Goal: Task Accomplishment & Management: Manage account settings

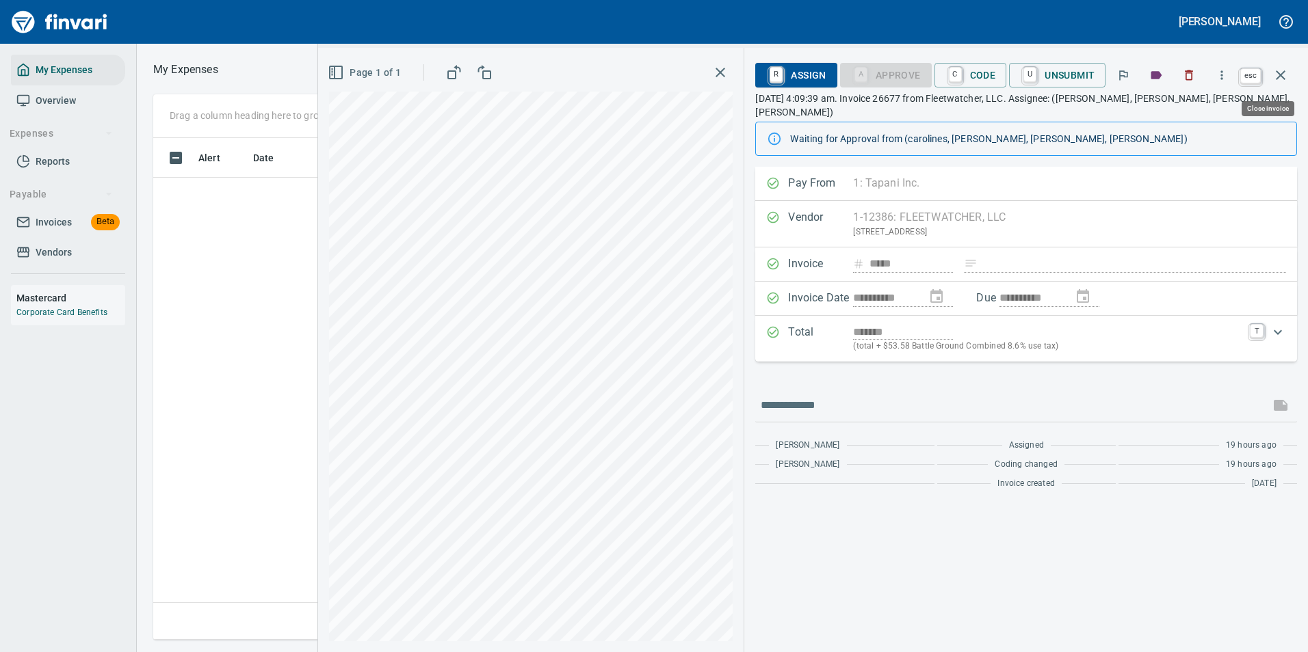
scroll to position [1, 1]
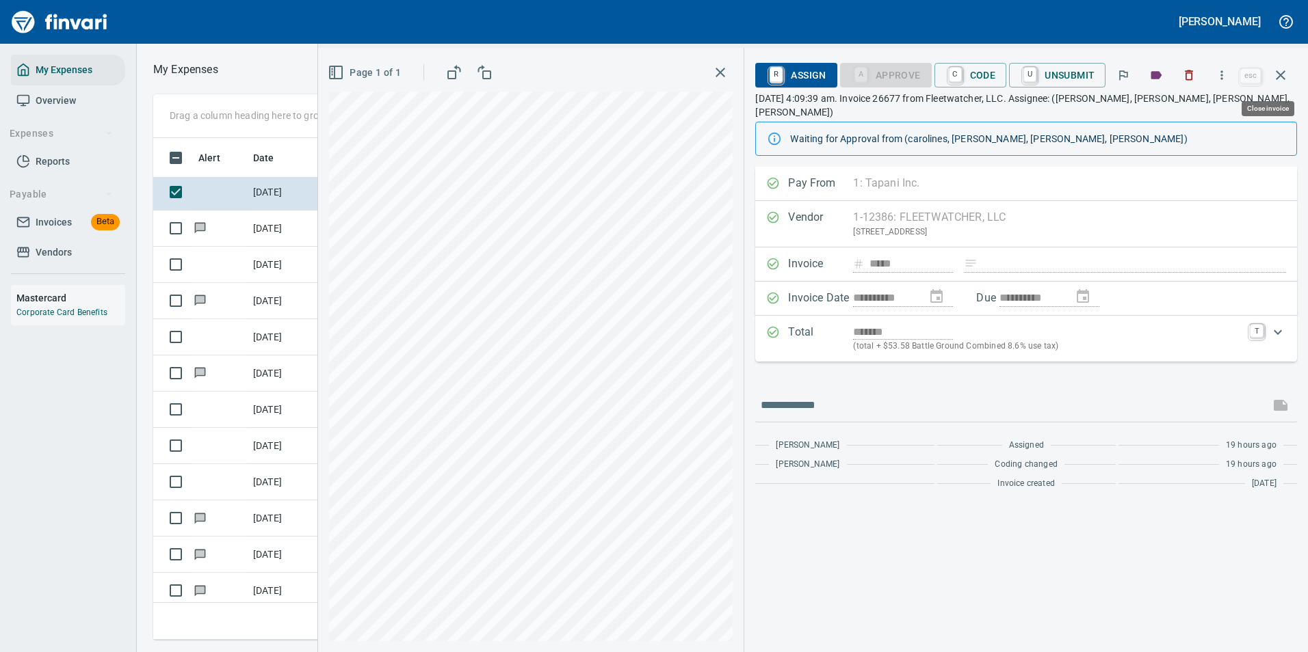
click at [1217, 78] on icon "button" at bounding box center [1222, 75] width 14 height 14
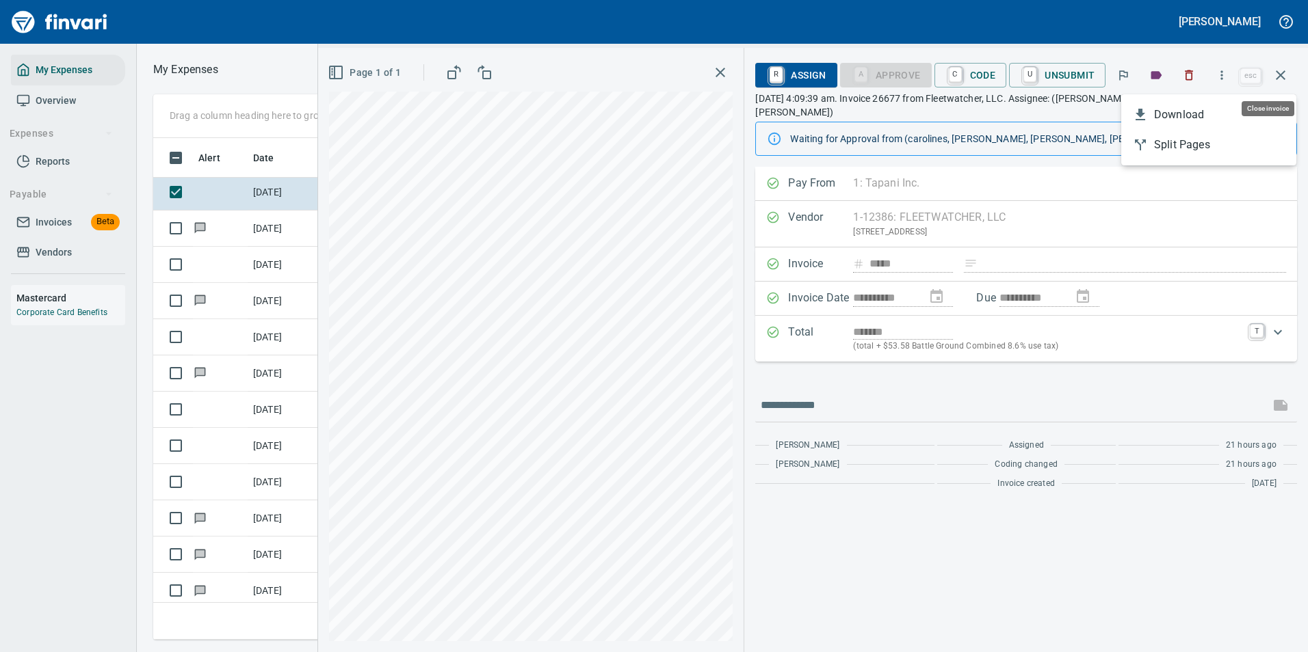
click at [1158, 117] on span "Download" at bounding box center [1219, 115] width 131 height 16
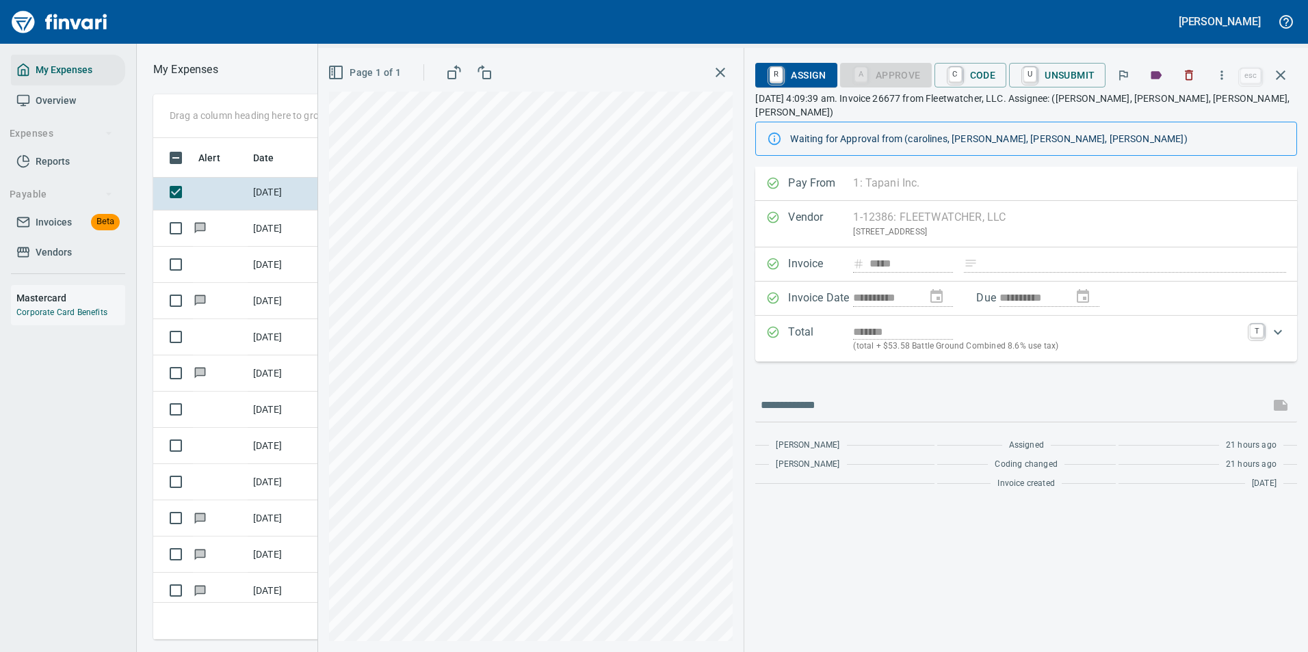
scroll to position [481, 776]
click at [1285, 75] on icon "button" at bounding box center [1280, 75] width 16 height 16
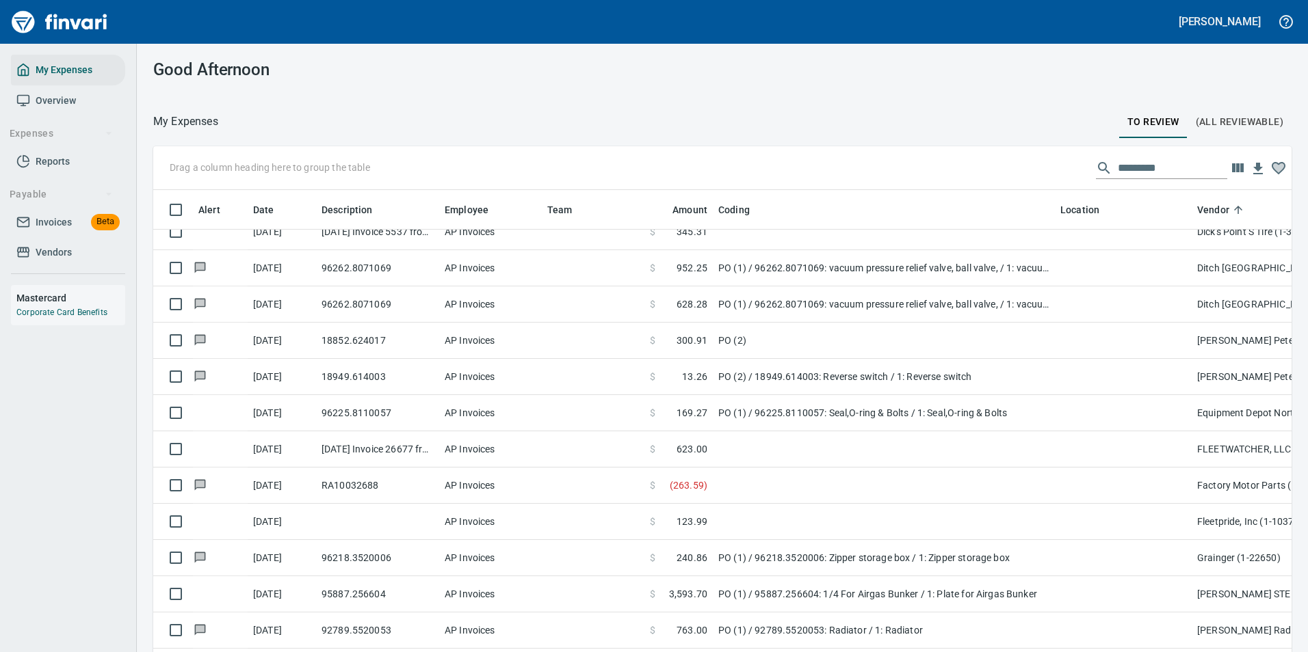
scroll to position [911, 0]
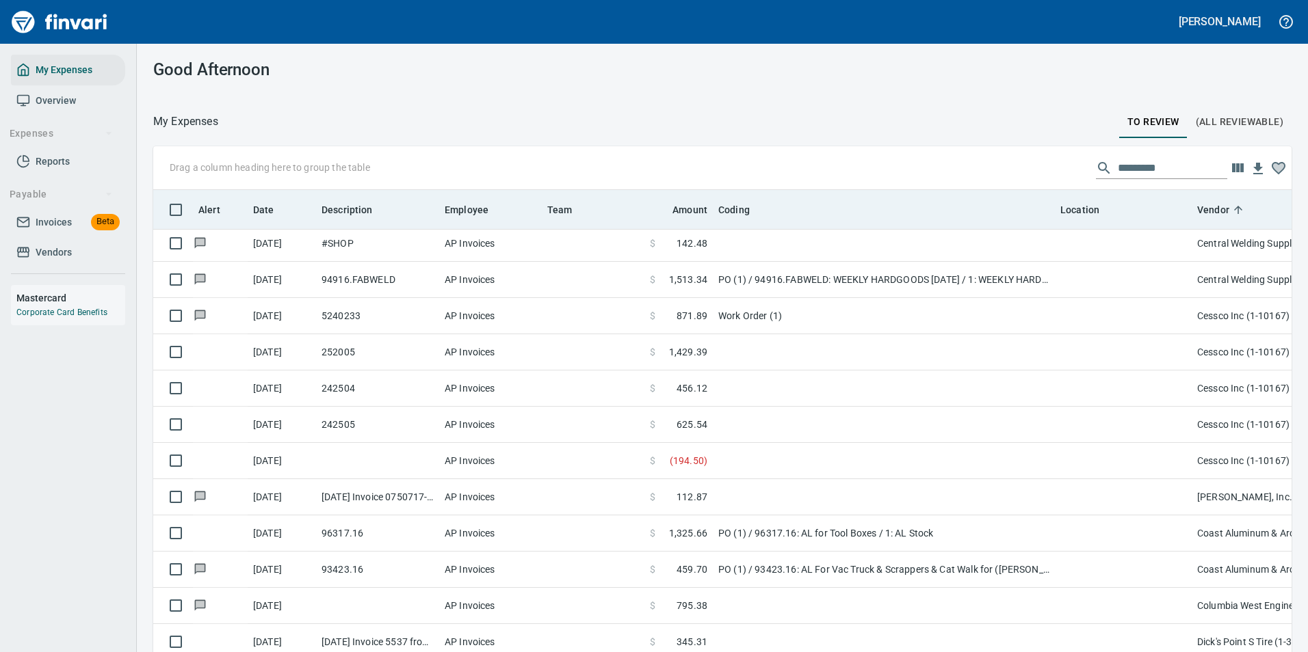
click at [1228, 216] on span "Vendor" at bounding box center [1222, 210] width 50 height 16
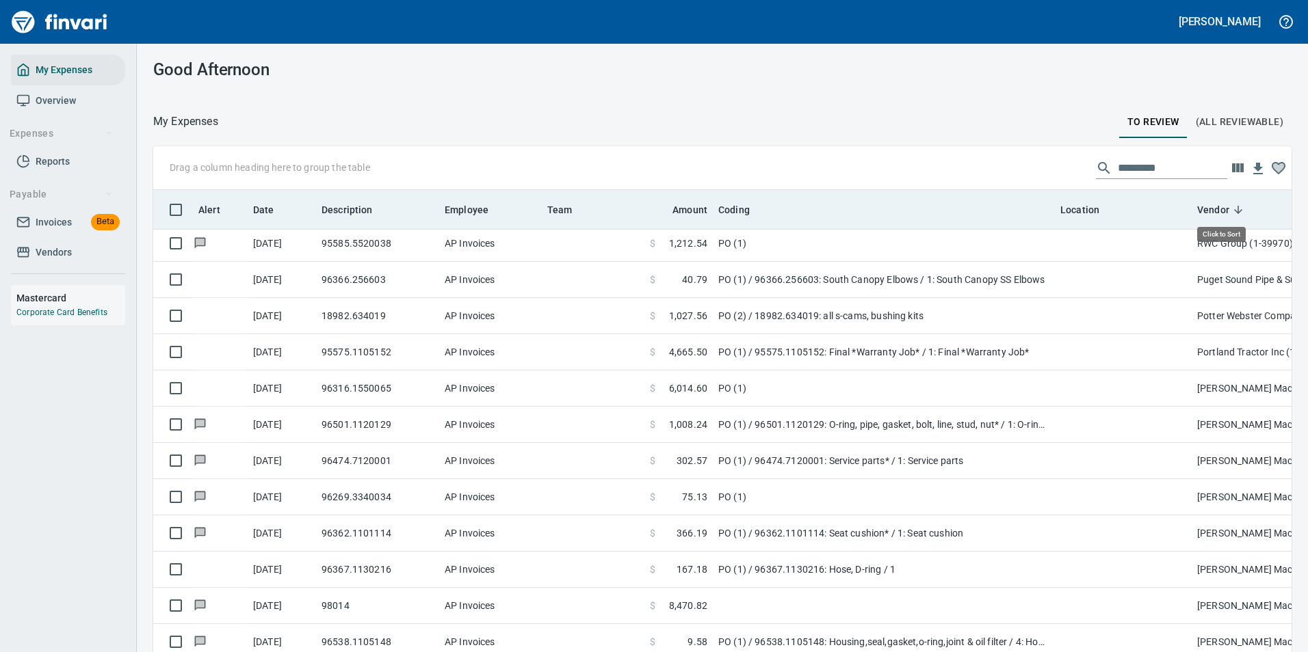
click at [1238, 211] on icon at bounding box center [1238, 210] width 12 height 12
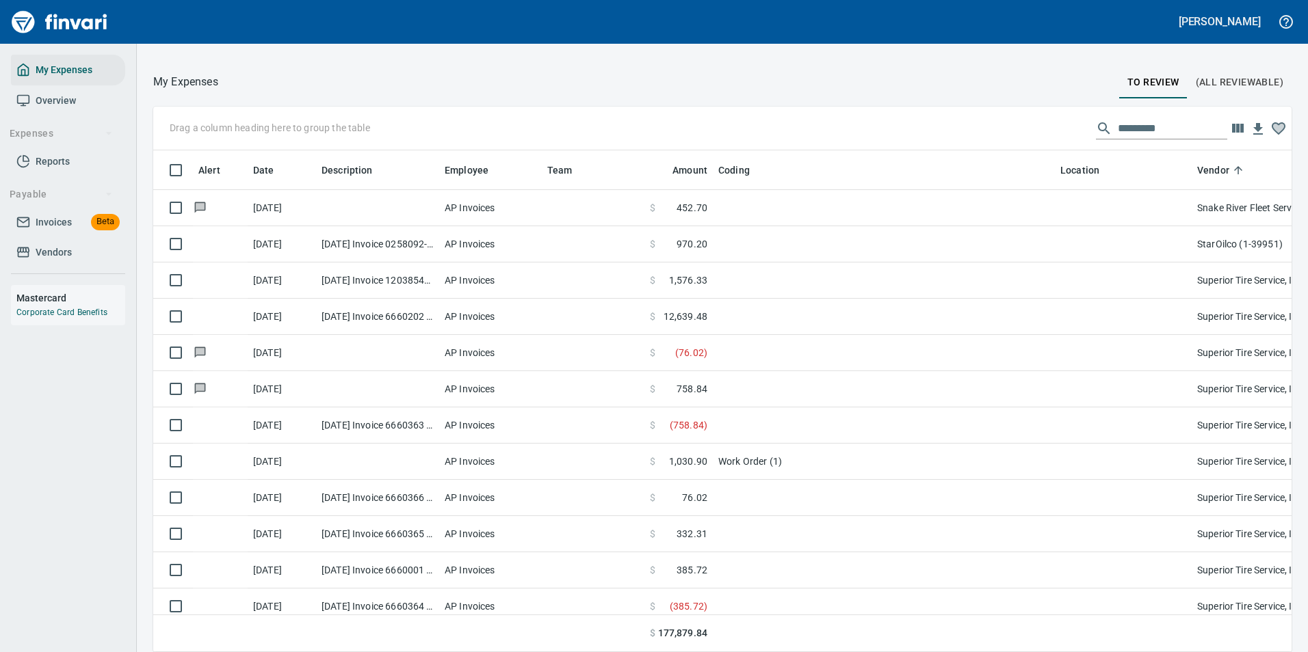
scroll to position [4057, 0]
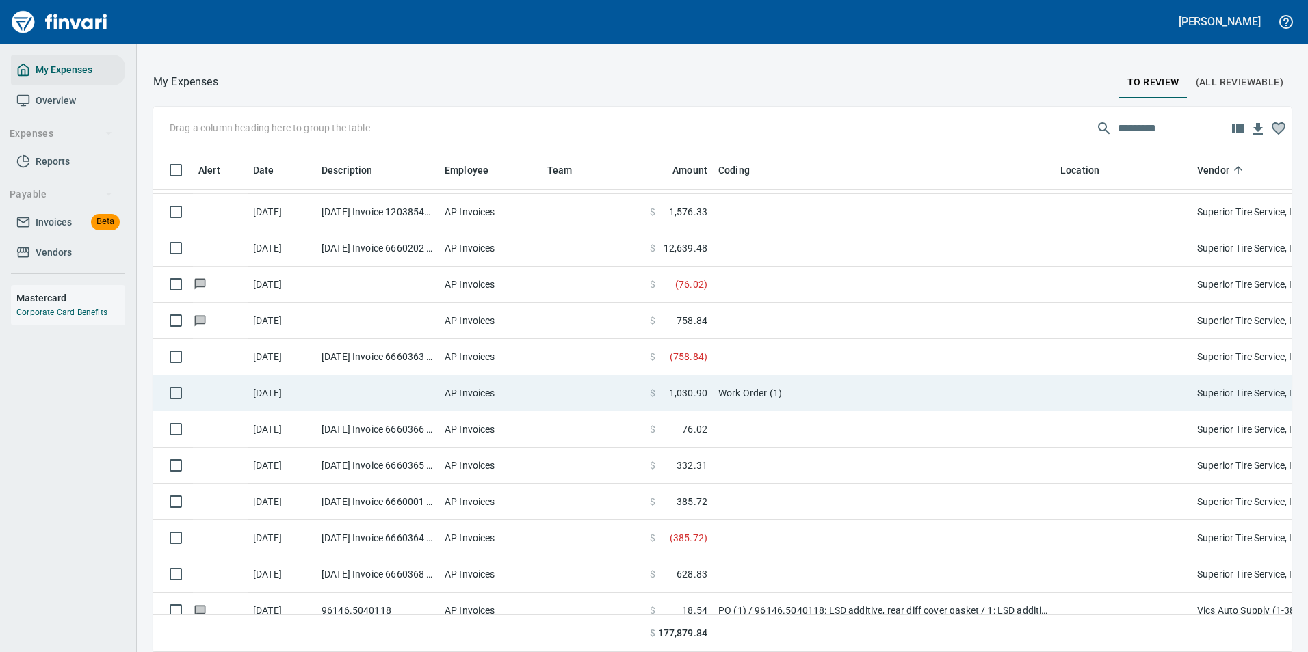
click at [737, 397] on td "Work Order (1)" at bounding box center [884, 393] width 342 height 36
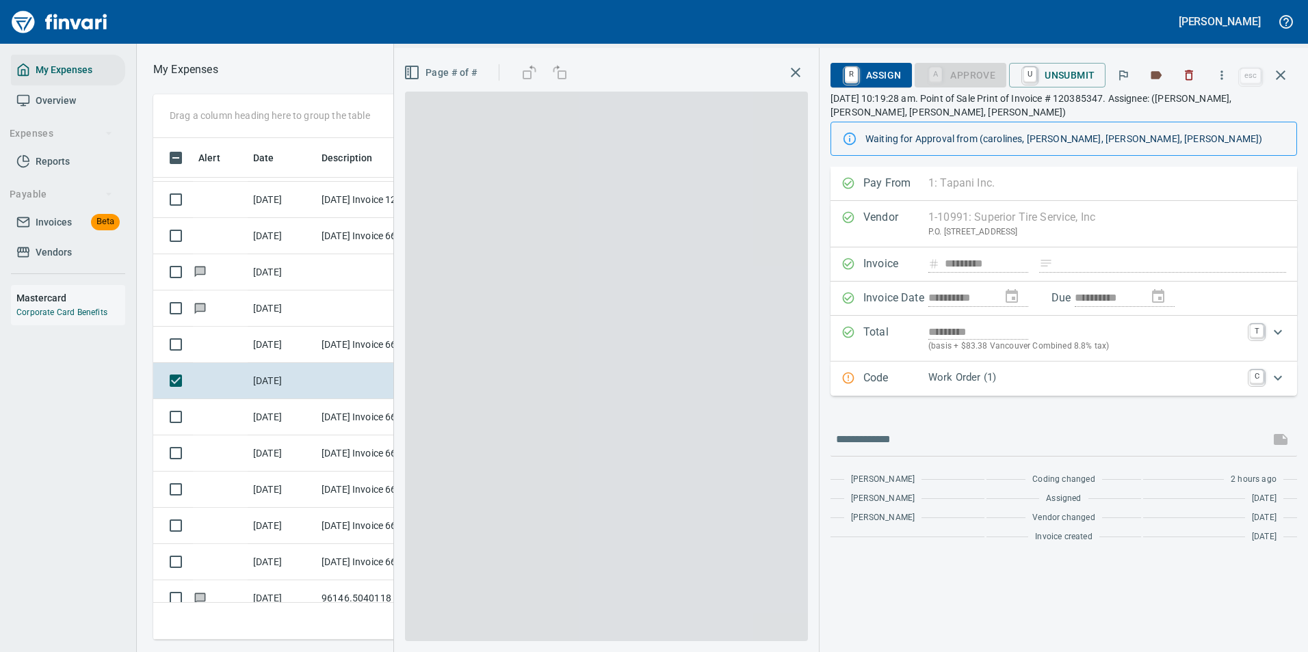
scroll to position [481, 776]
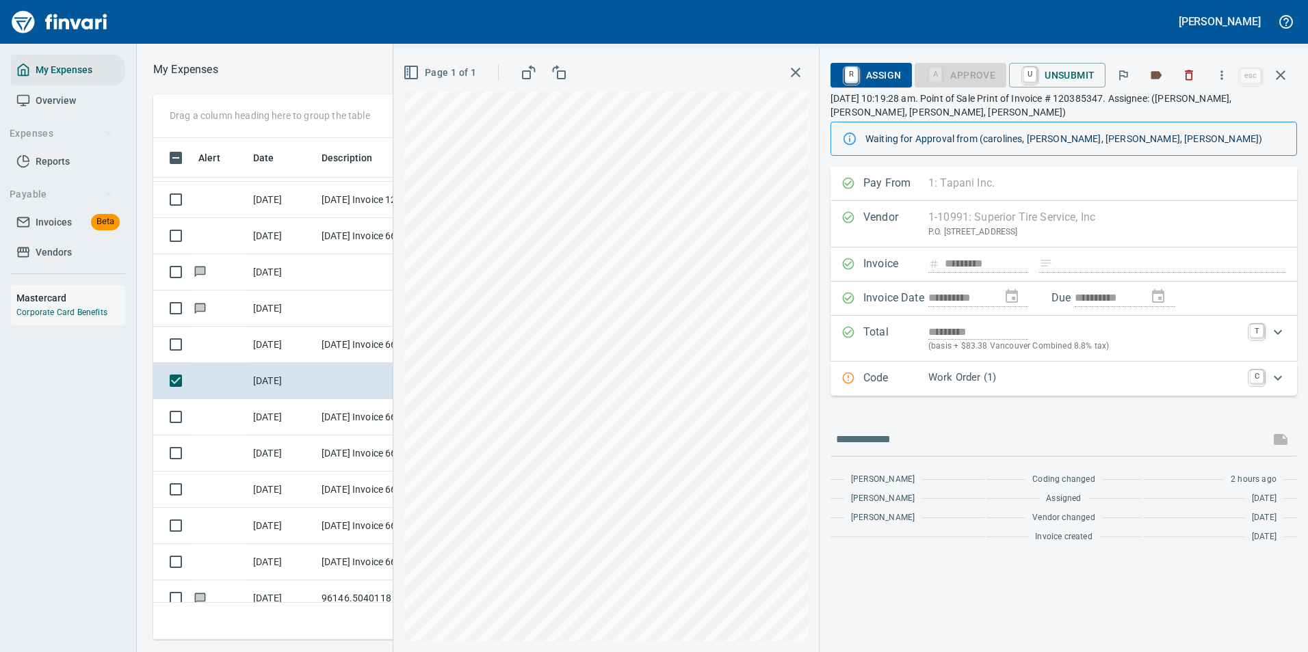
click at [937, 382] on p "Work Order (1)" at bounding box center [1084, 378] width 313 height 16
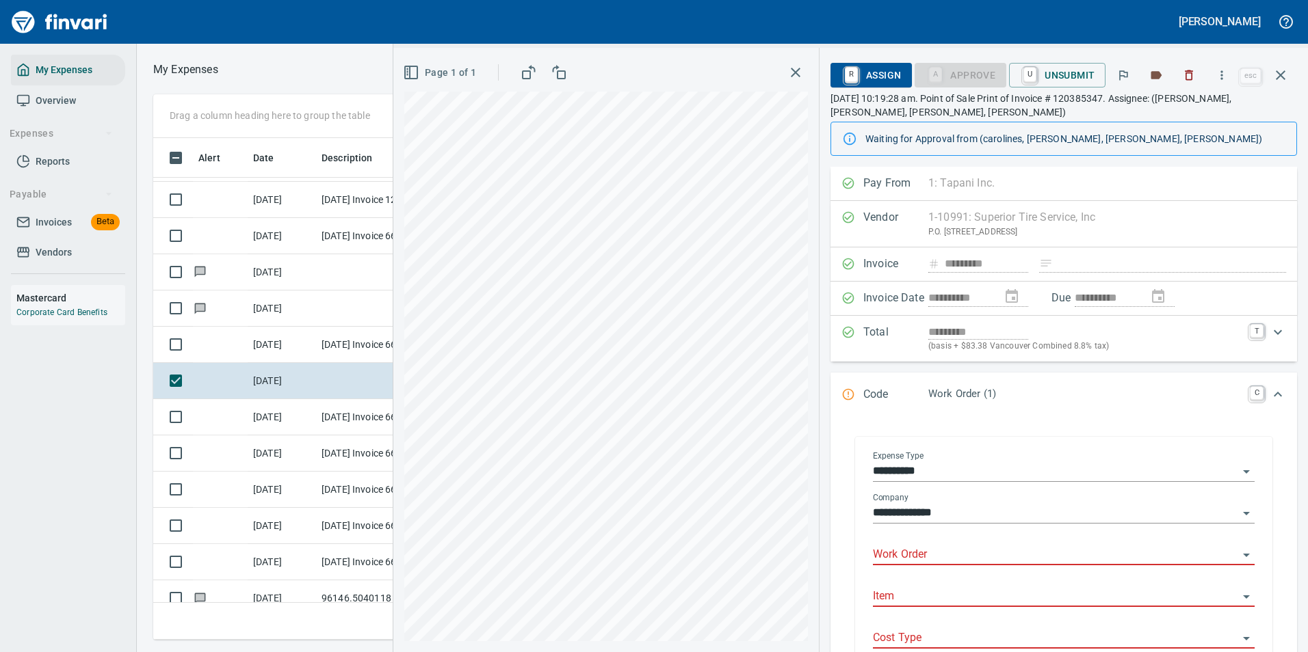
click at [899, 555] on input "Work Order" at bounding box center [1055, 555] width 365 height 19
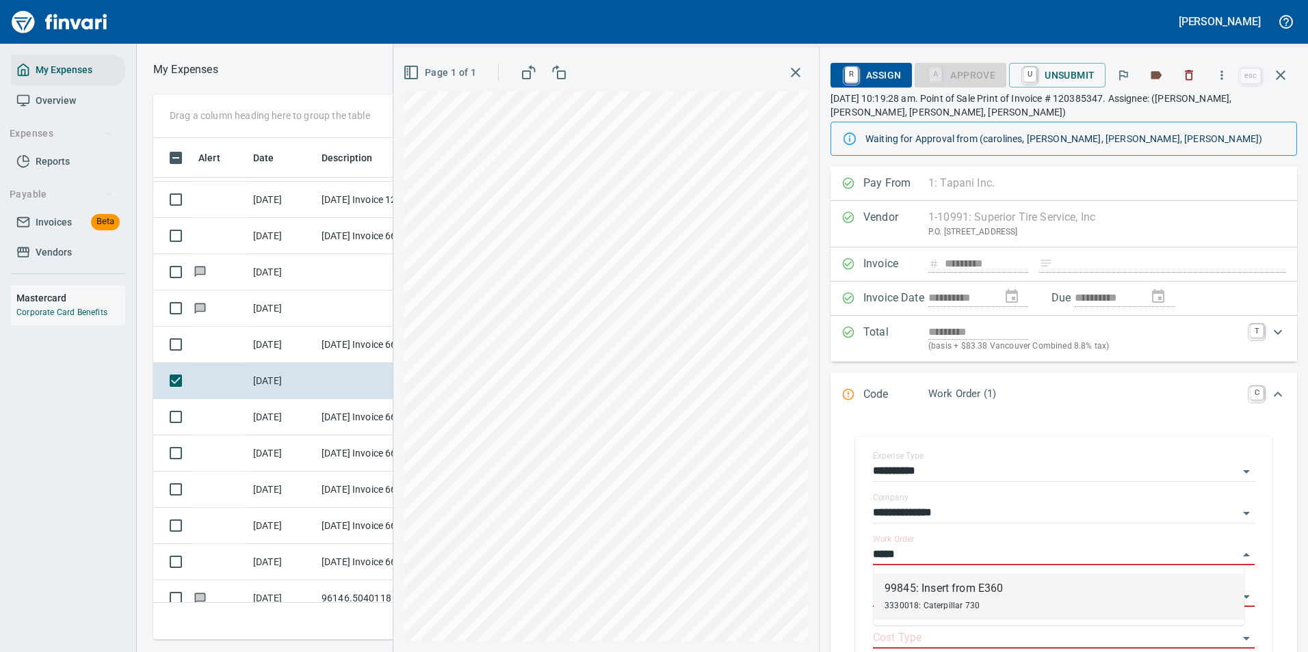
click at [908, 593] on div "99845: Insert from E360" at bounding box center [943, 589] width 118 height 16
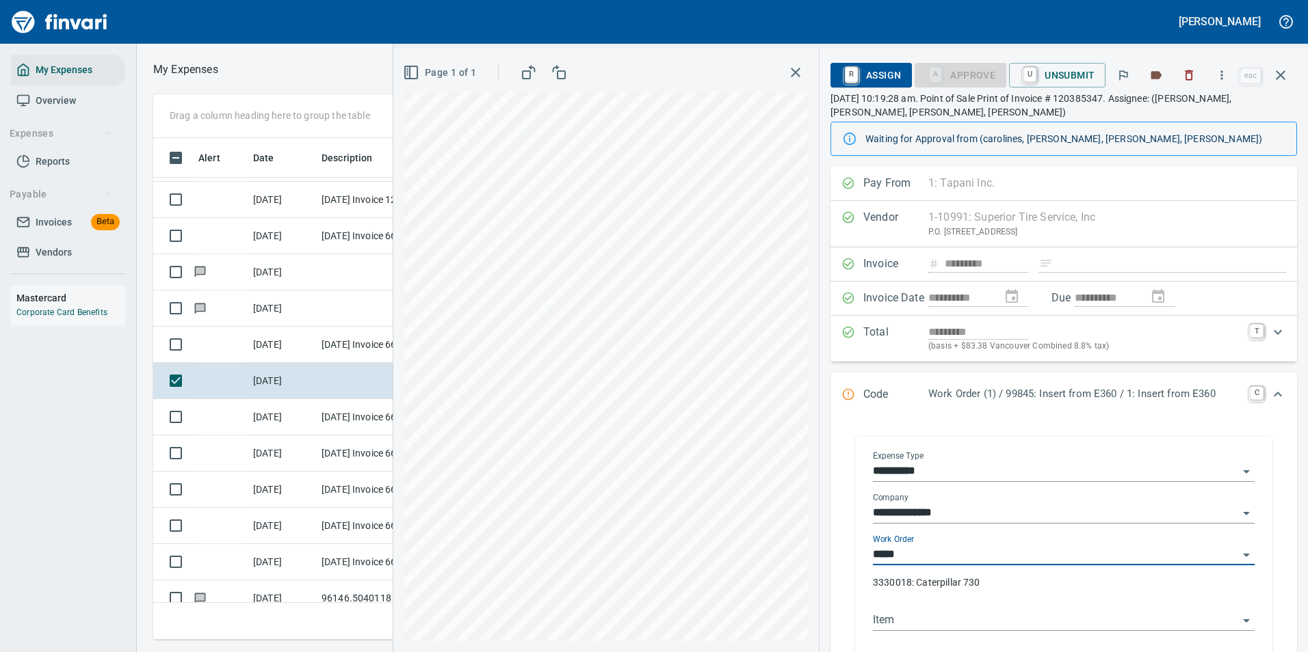
type input "**********"
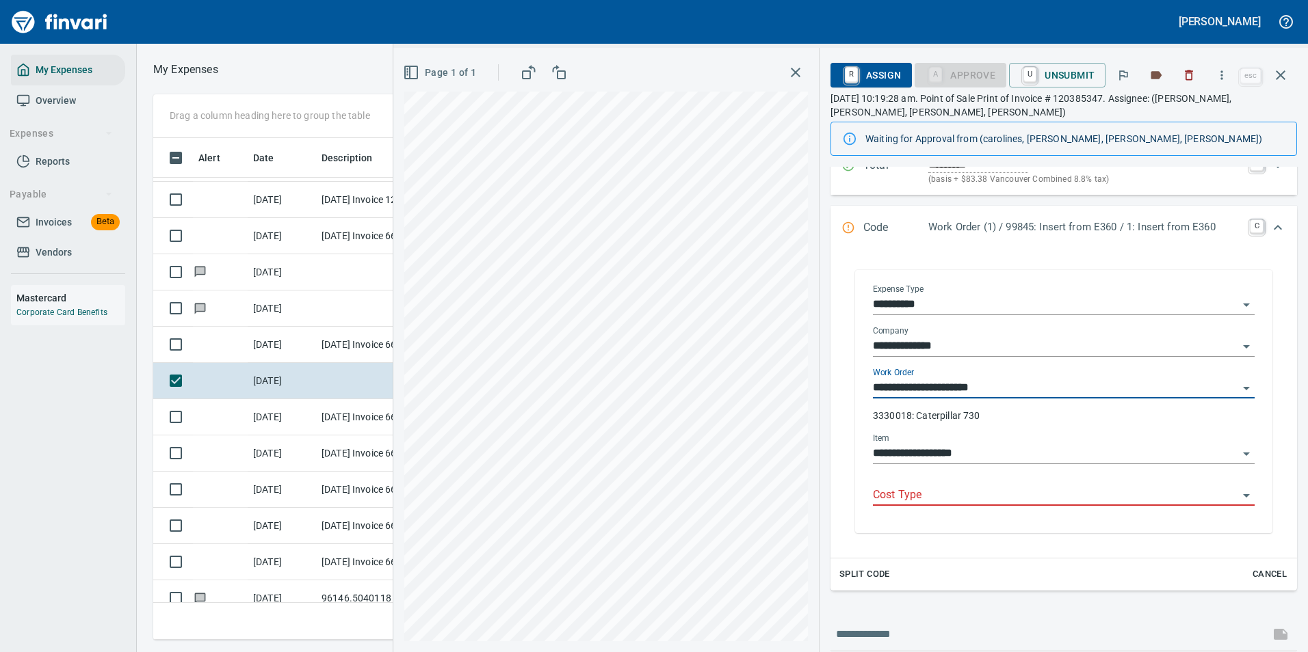
scroll to position [250, 0]
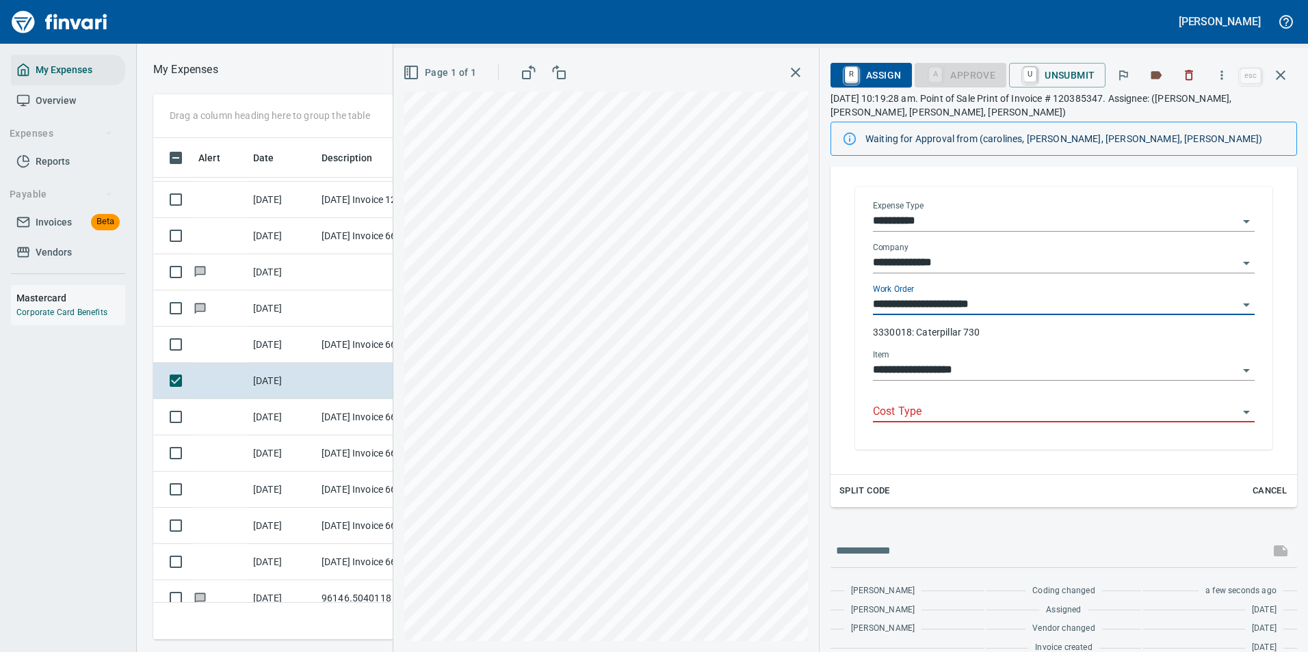
type input "**********"
click at [922, 416] on input "Cost Type" at bounding box center [1055, 412] width 365 height 19
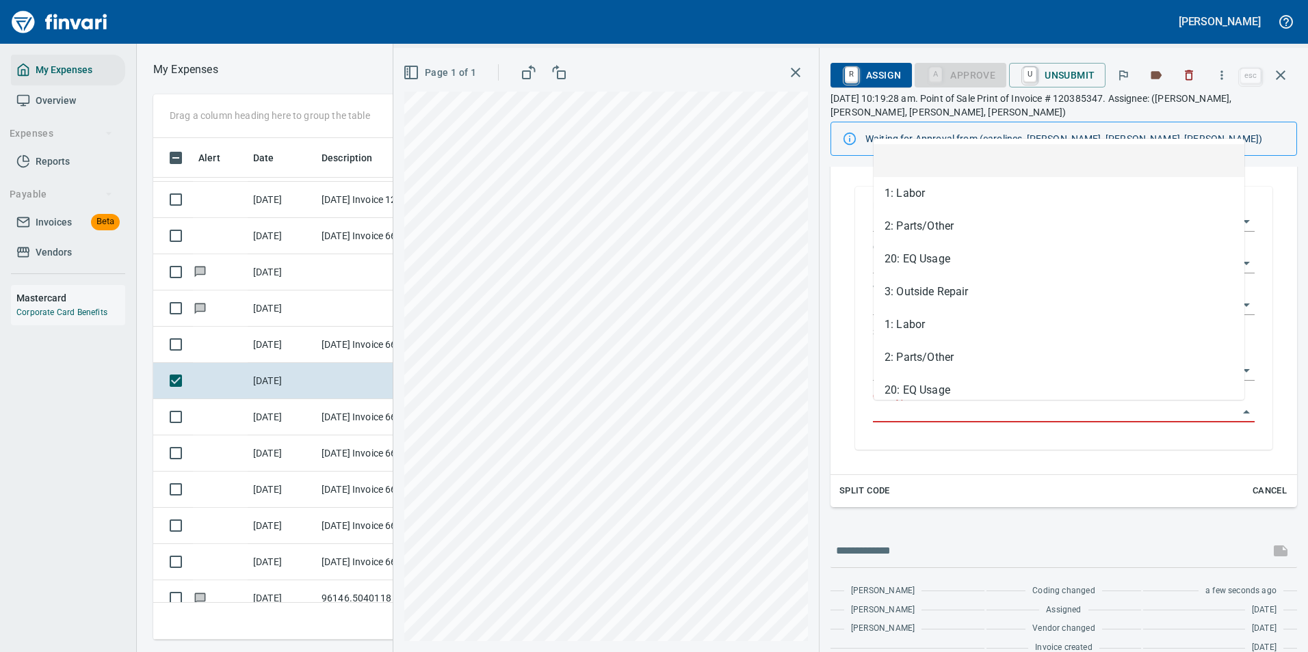
scroll to position [481, 776]
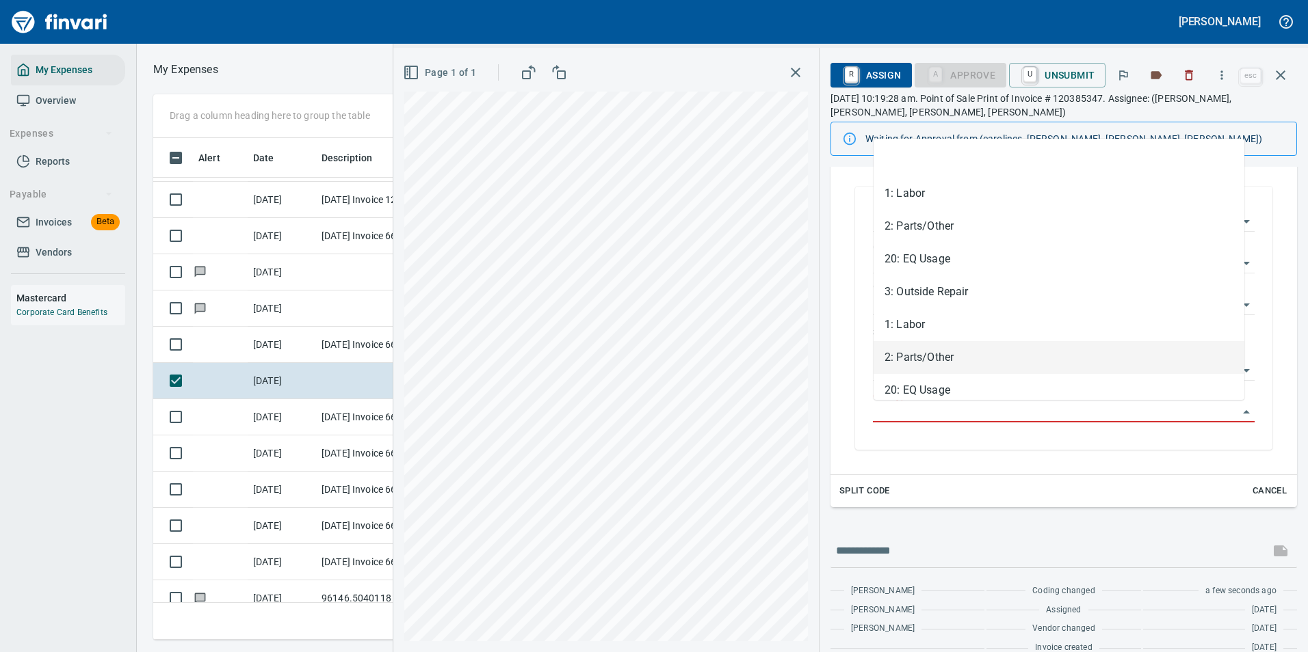
click at [916, 365] on li "2: Parts/Other" at bounding box center [1058, 357] width 371 height 33
type input "**********"
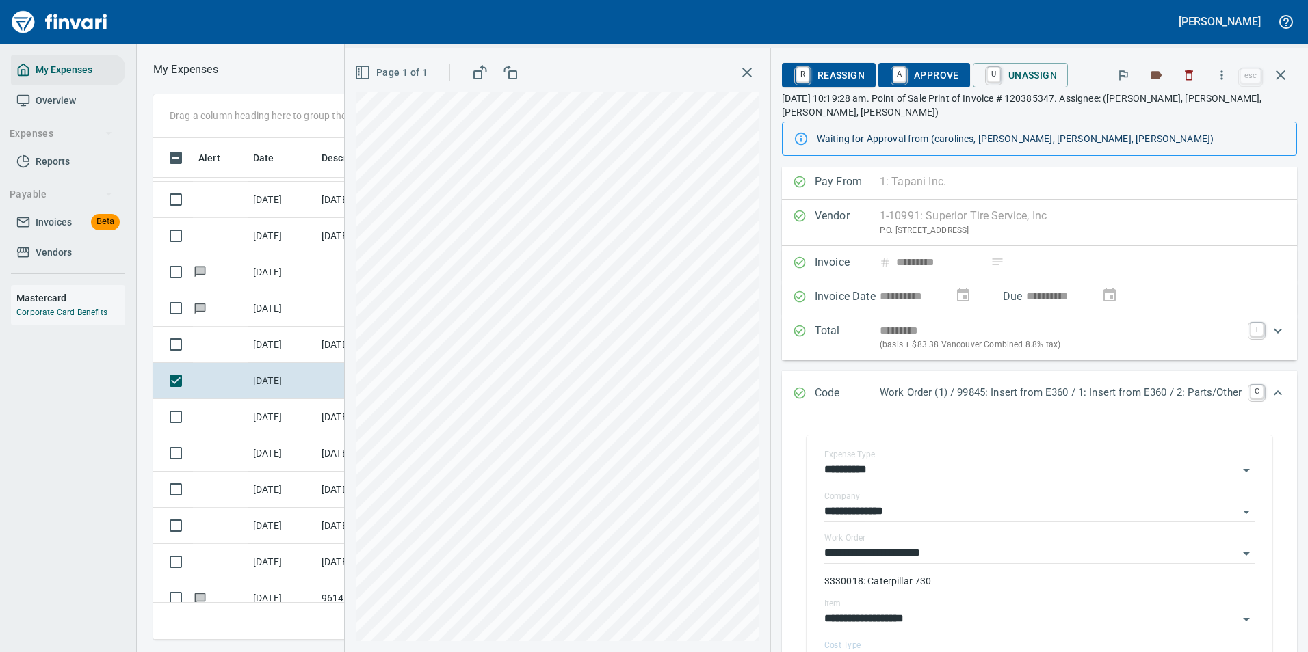
scroll to position [0, 0]
click at [905, 76] on span "A Approve" at bounding box center [924, 75] width 70 height 23
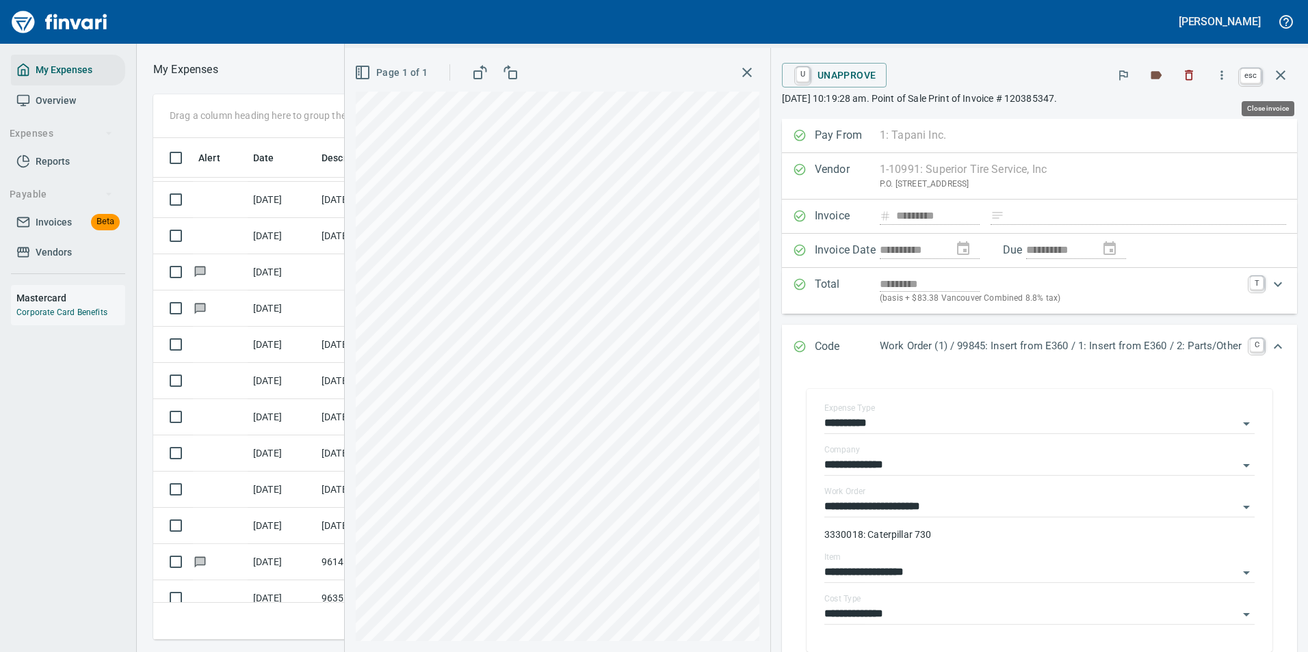
click at [1275, 77] on icon "button" at bounding box center [1280, 75] width 16 height 16
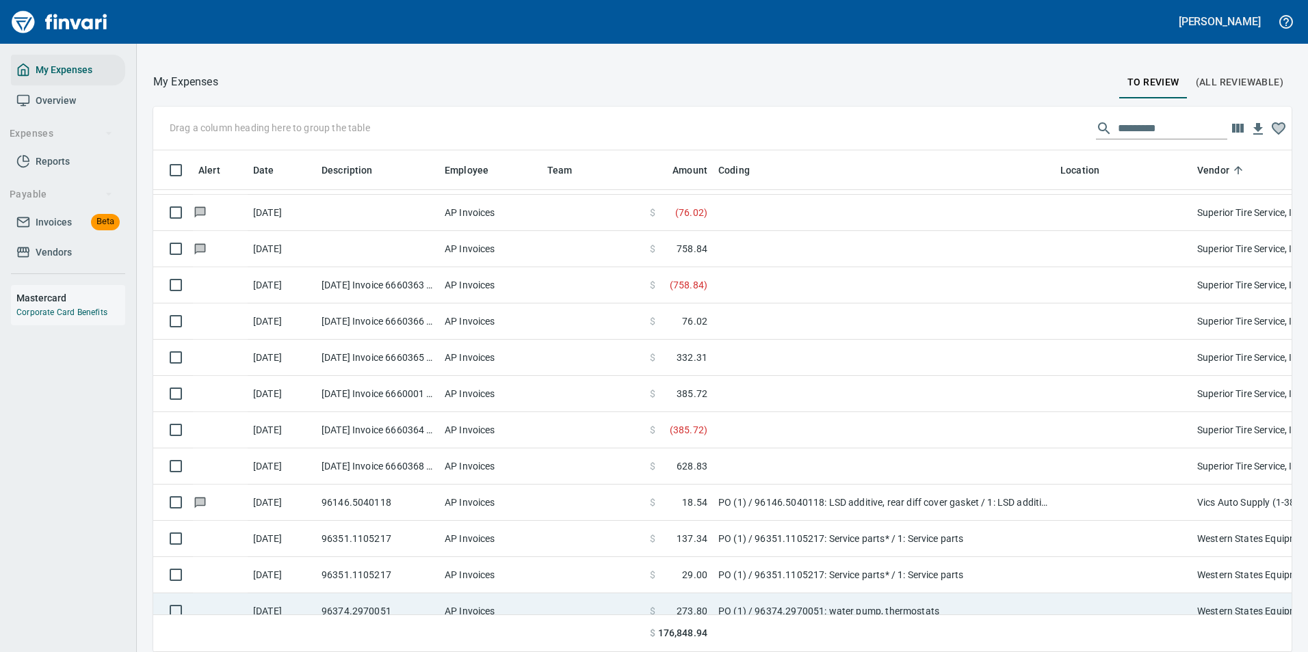
scroll to position [4093, 0]
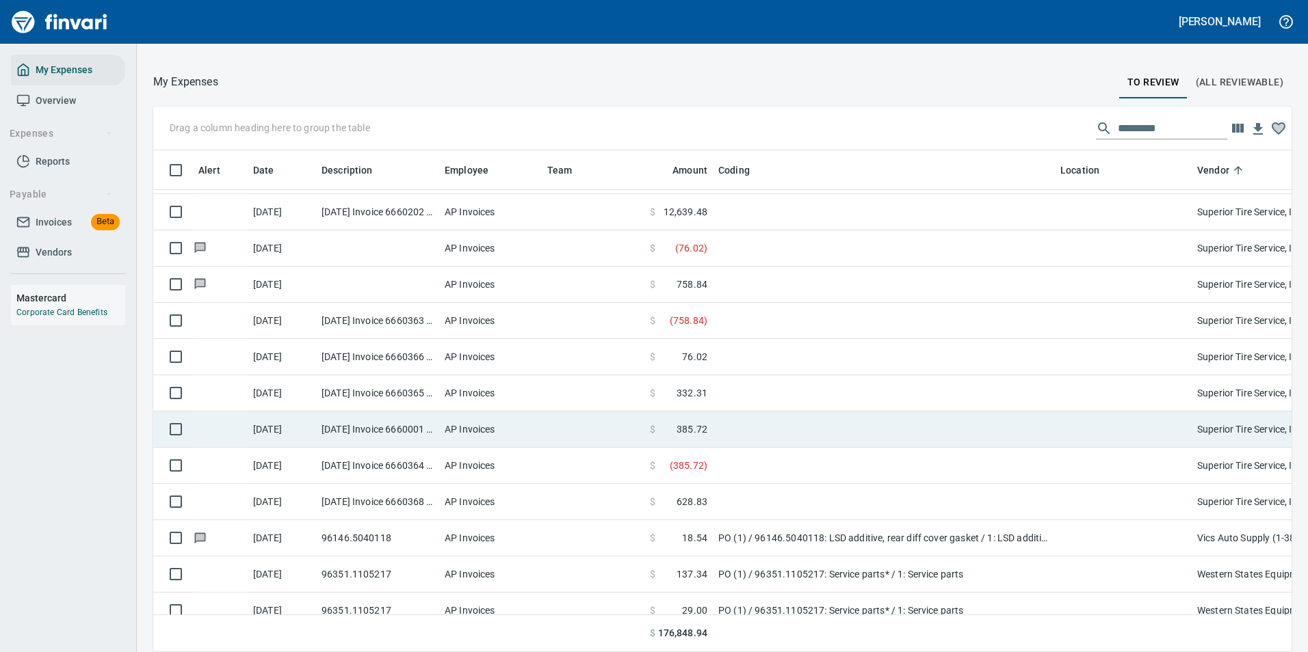
click at [719, 424] on td at bounding box center [884, 430] width 342 height 36
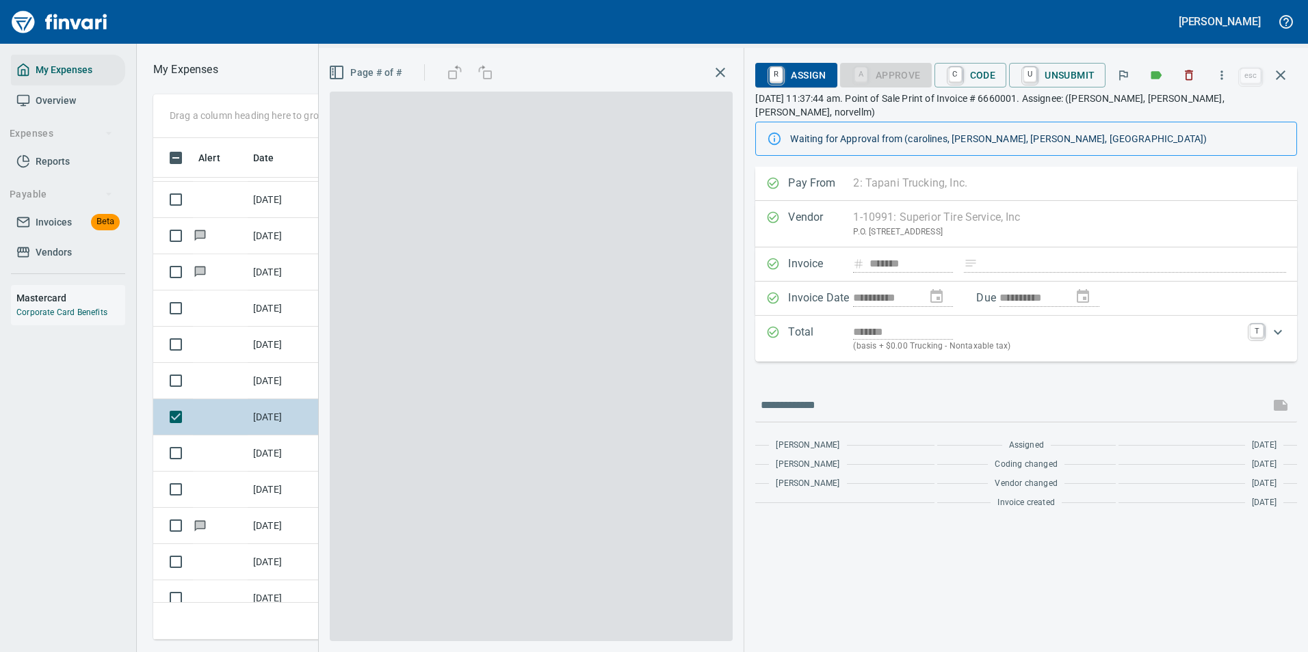
scroll to position [481, 776]
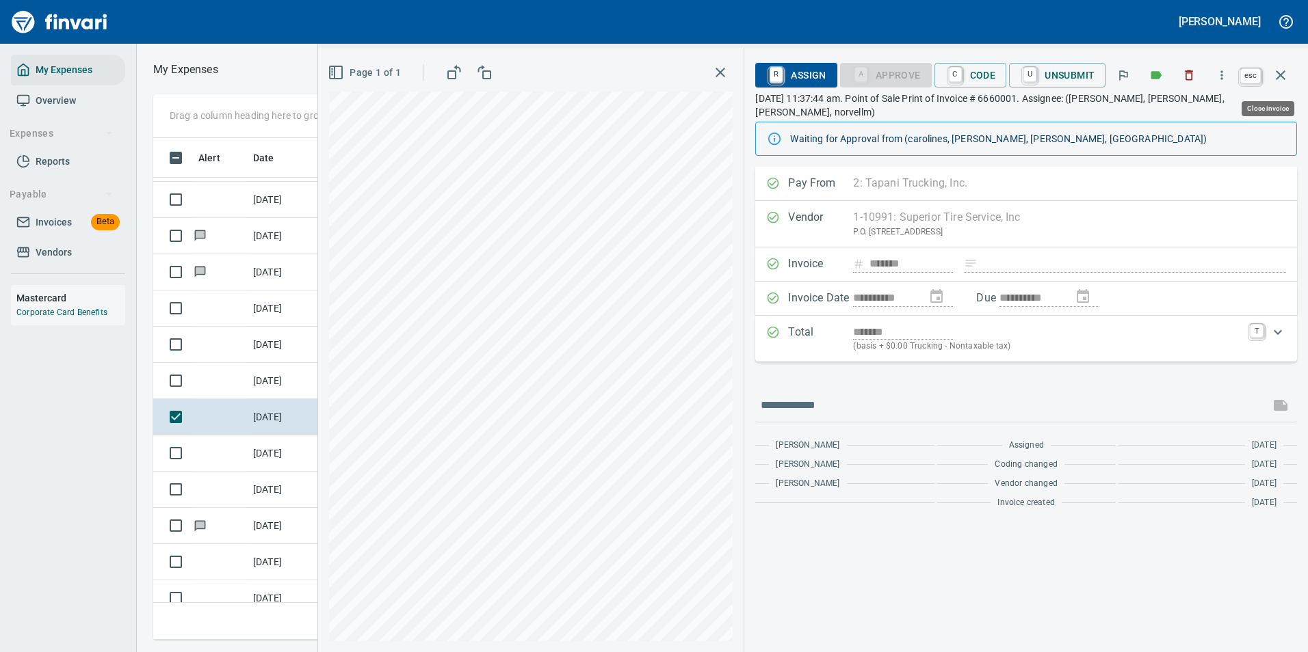
click at [1277, 75] on icon "button" at bounding box center [1280, 75] width 16 height 16
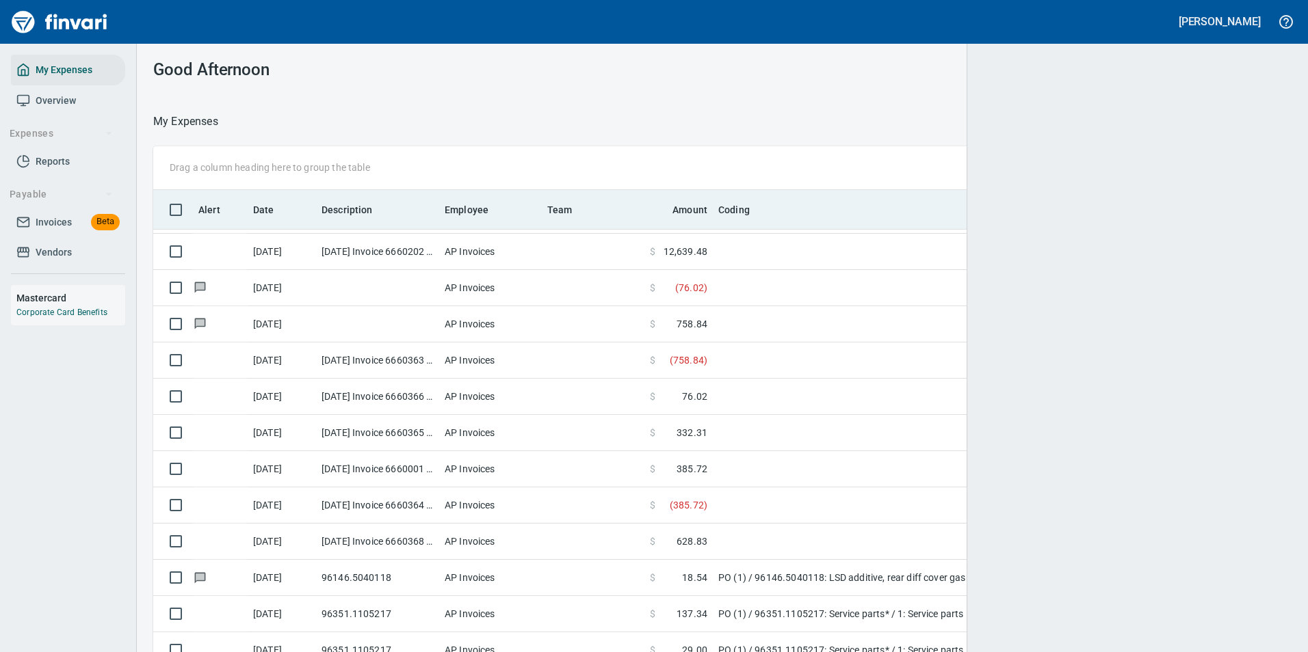
scroll to position [481, 1105]
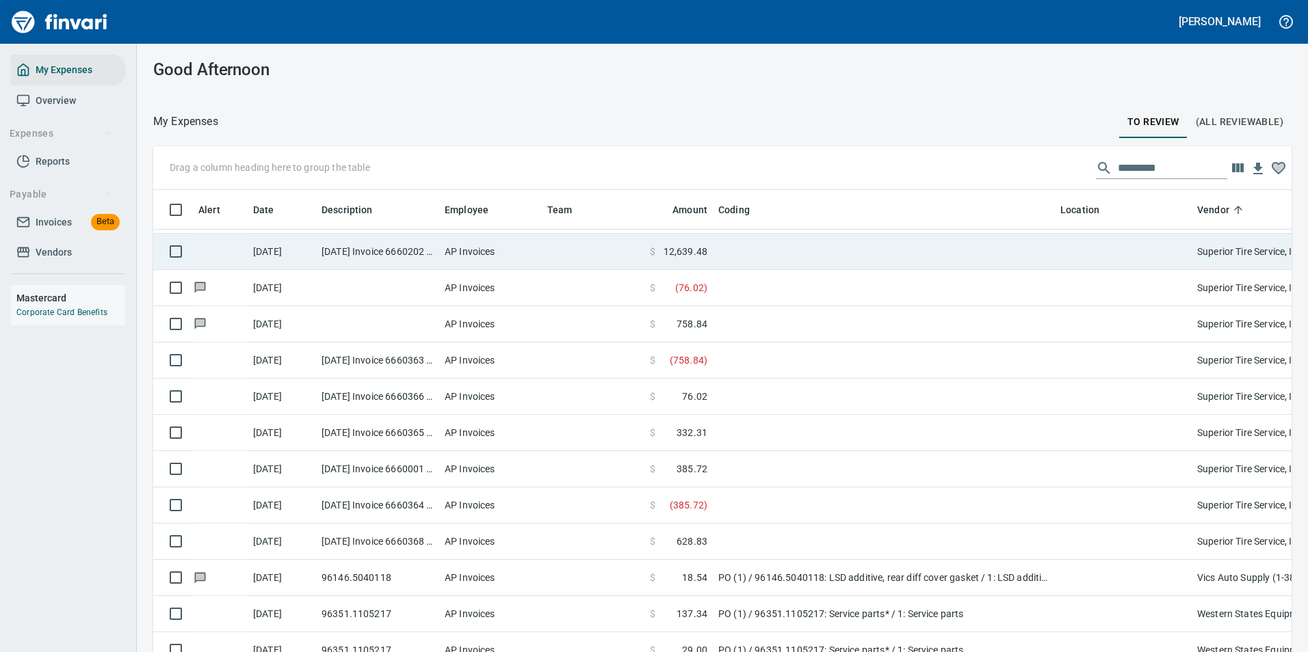
click at [721, 261] on td at bounding box center [884, 252] width 342 height 36
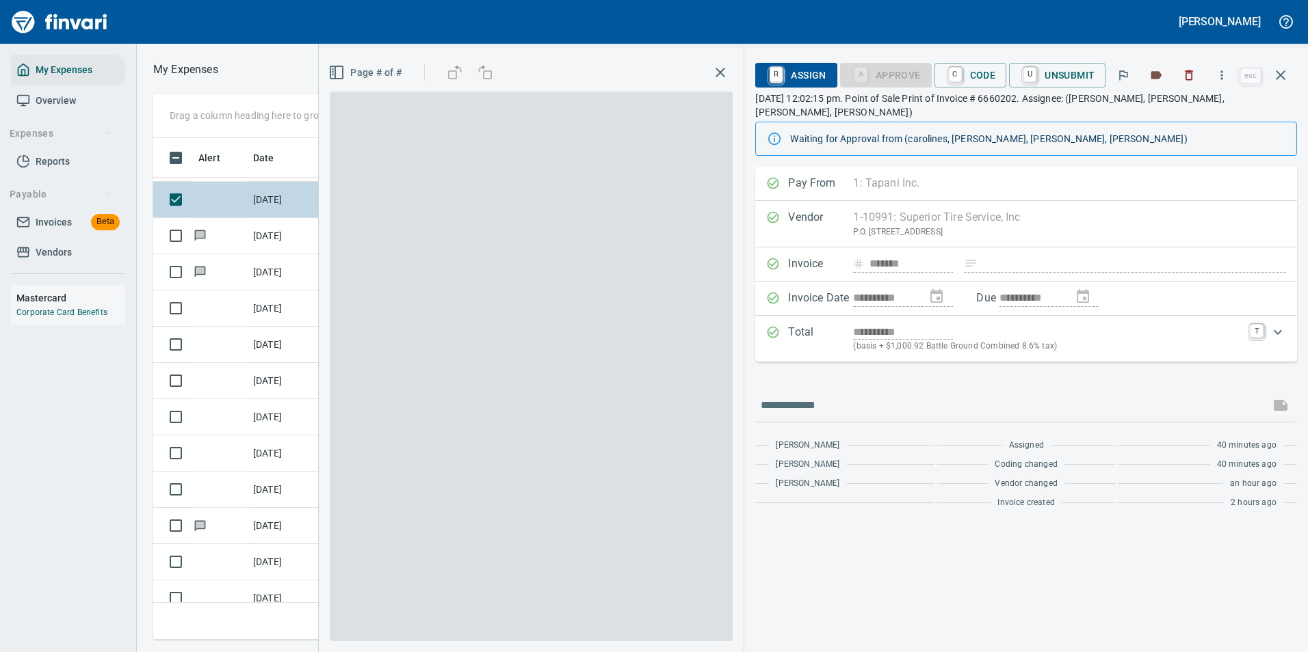
scroll to position [481, 776]
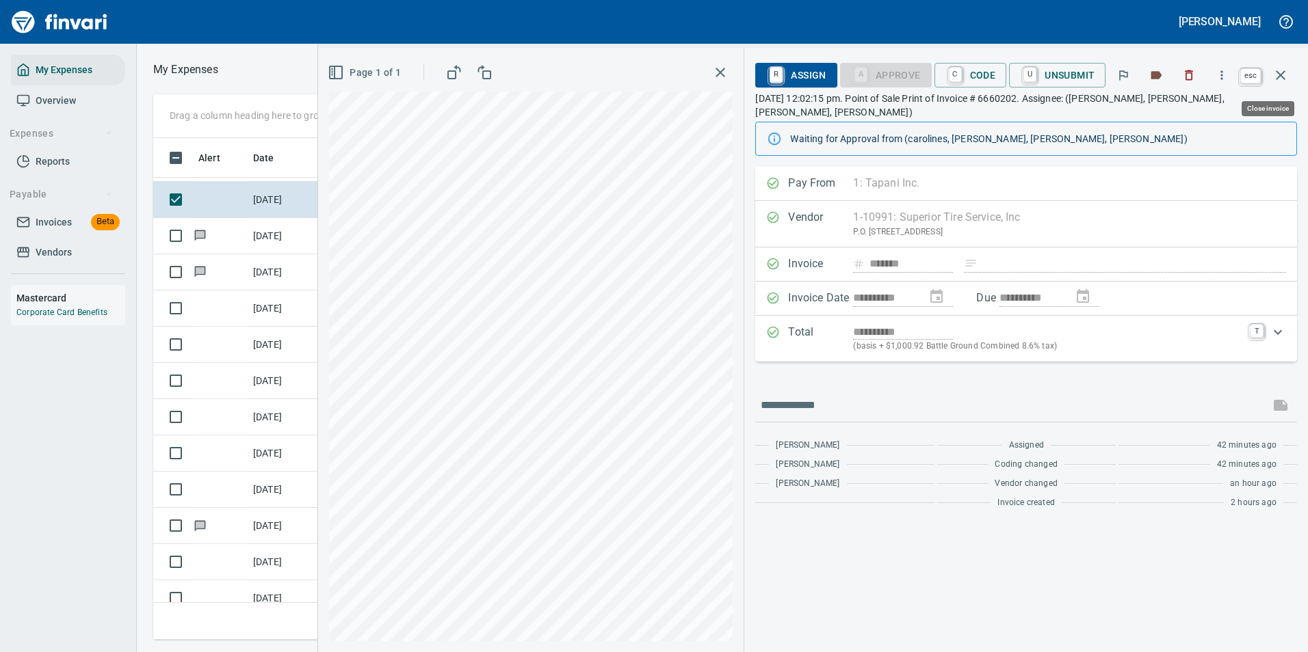
click at [1288, 72] on button "button" at bounding box center [1280, 75] width 33 height 33
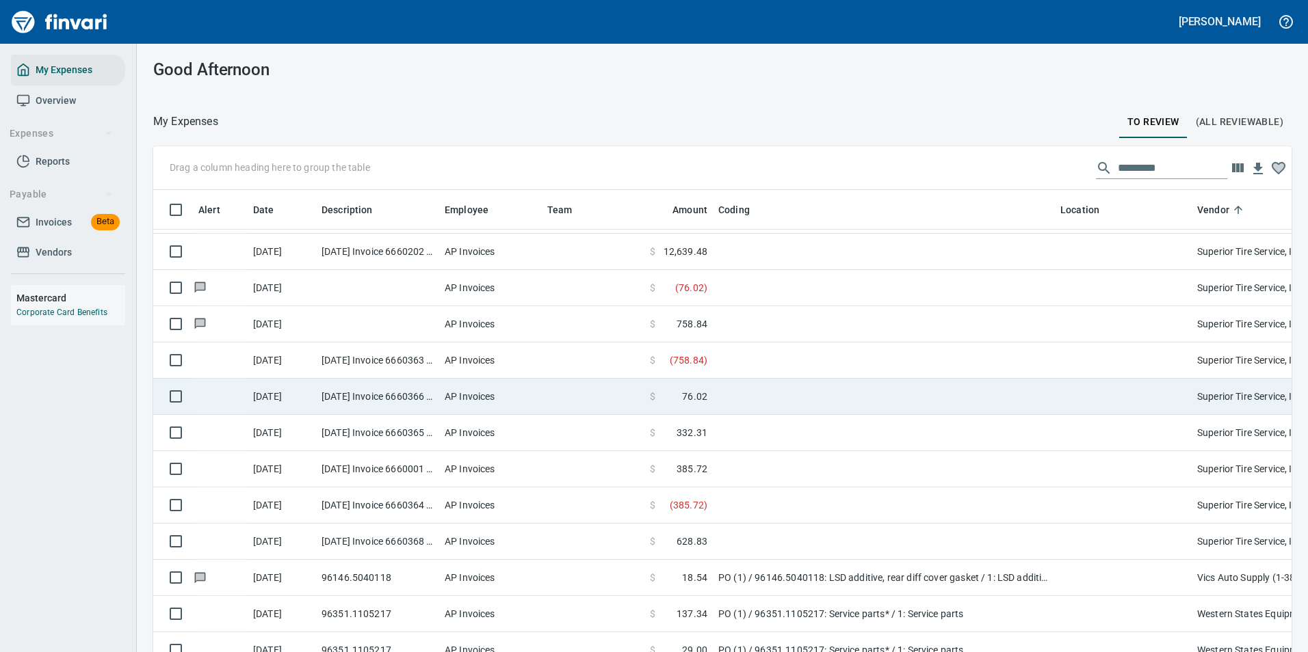
scroll to position [481, 1107]
click at [703, 393] on span "76.02" at bounding box center [694, 397] width 25 height 14
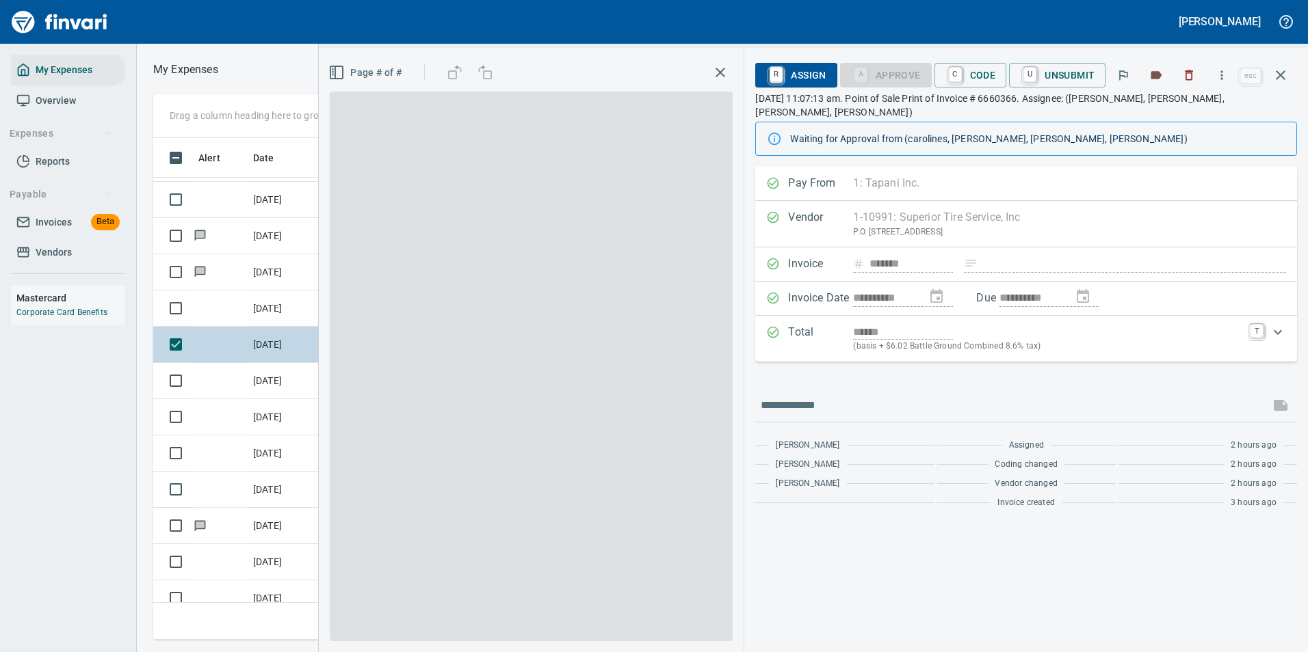
scroll to position [481, 776]
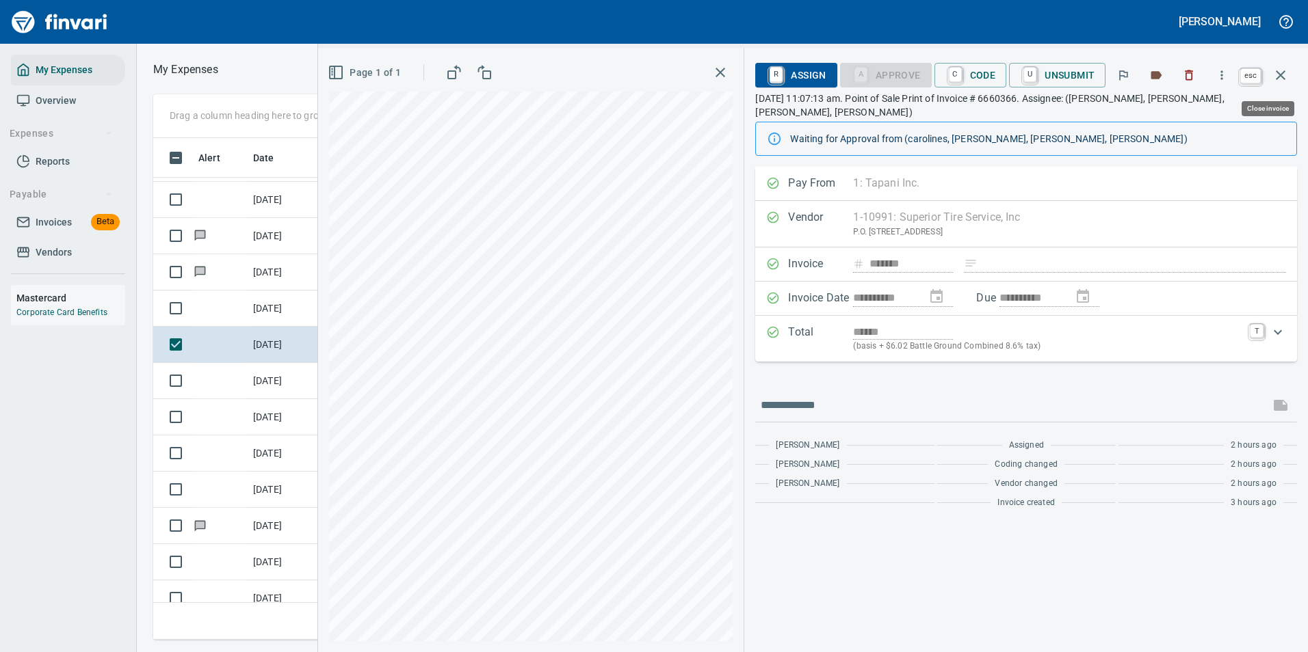
click at [1281, 75] on icon "button" at bounding box center [1280, 75] width 10 height 10
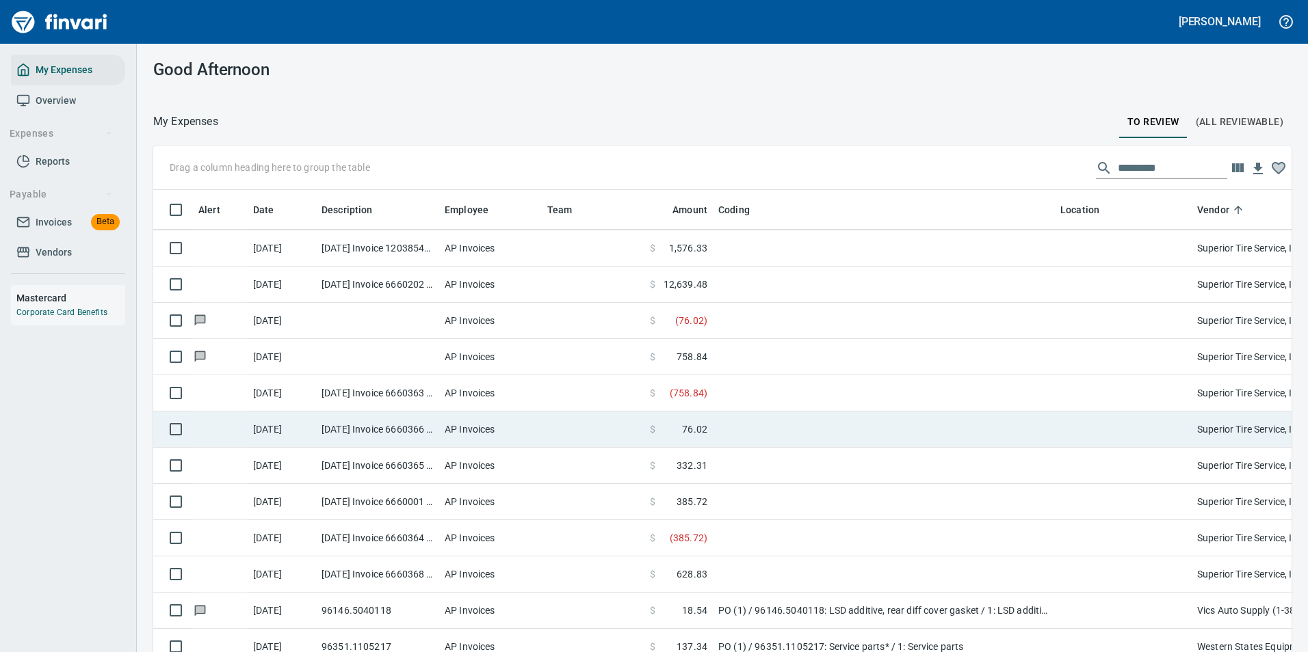
scroll to position [4093, 0]
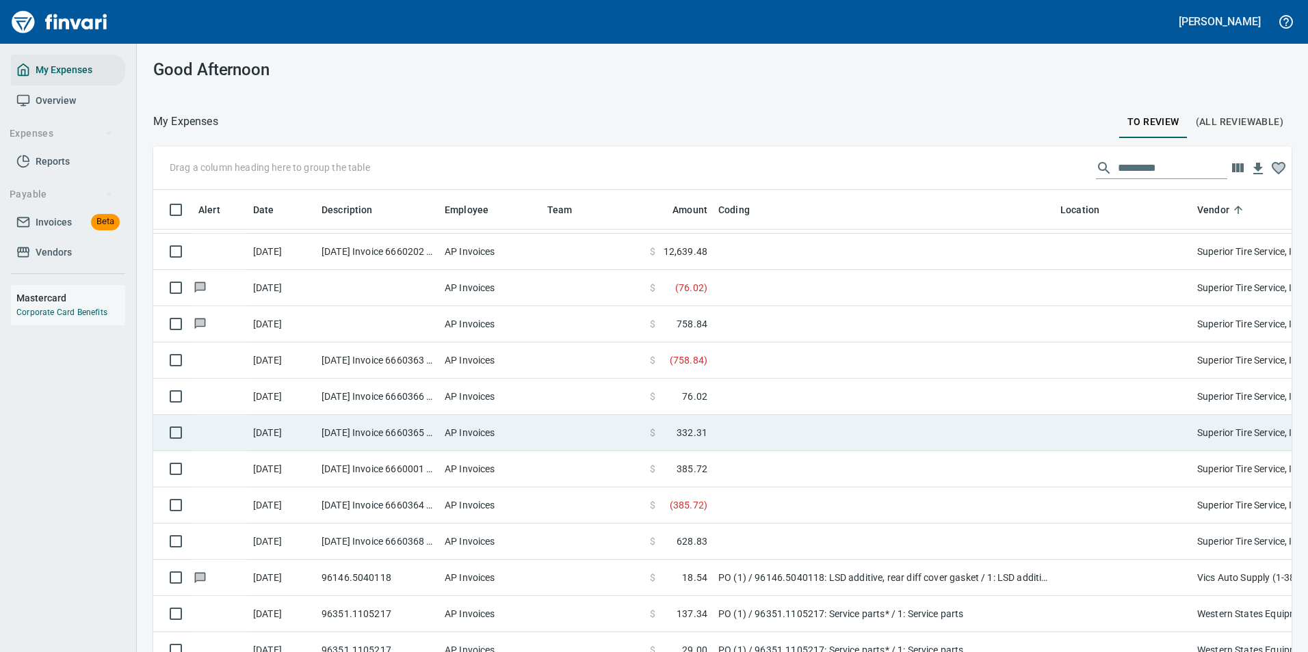
click at [625, 434] on td at bounding box center [593, 433] width 103 height 36
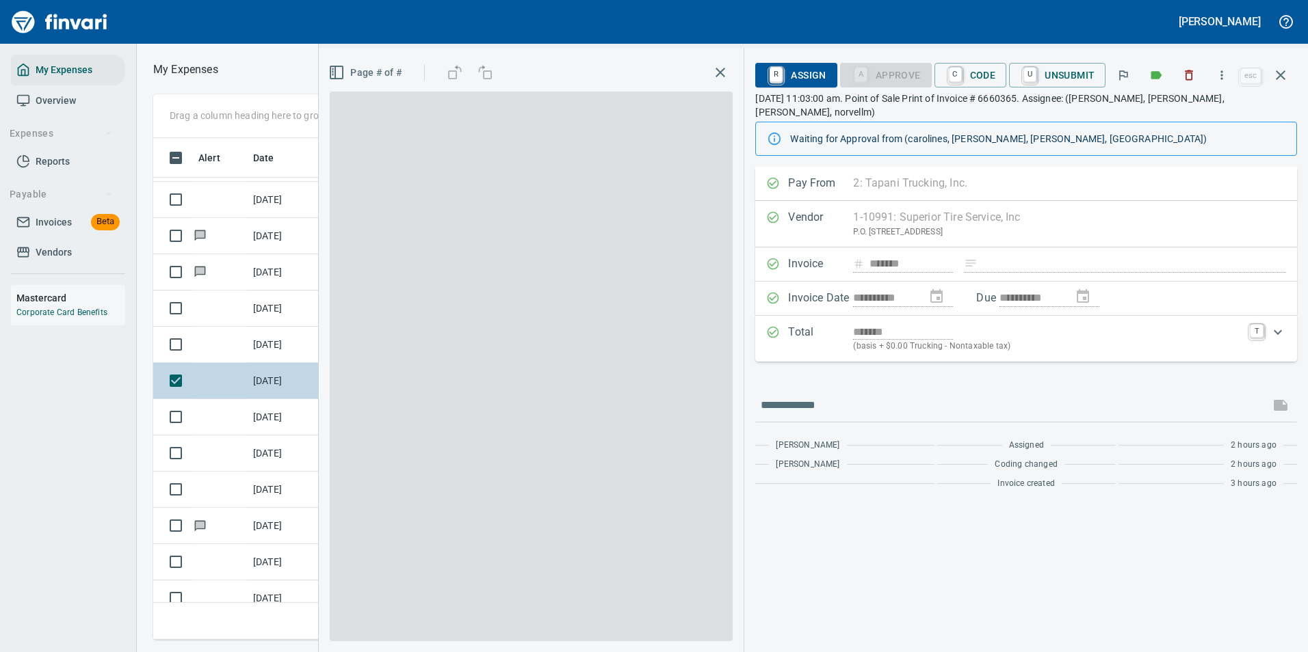
scroll to position [481, 776]
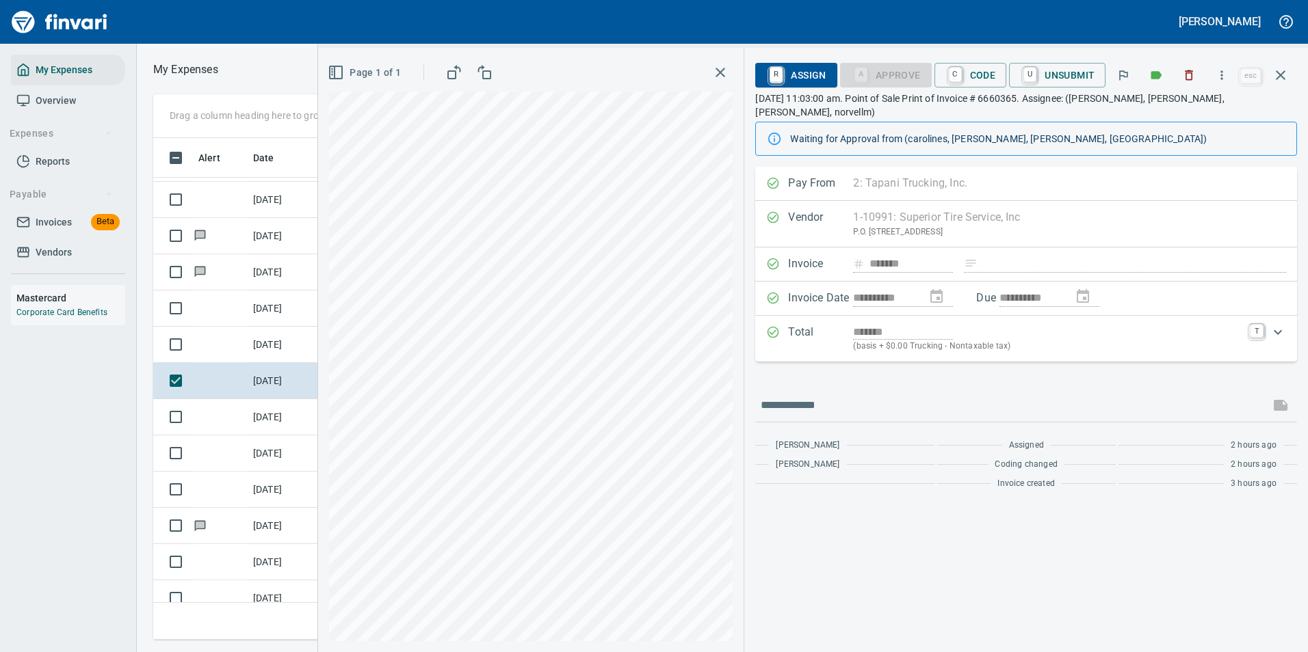
click at [1220, 78] on icon "button" at bounding box center [1222, 75] width 14 height 14
click at [1162, 116] on span "Download" at bounding box center [1219, 115] width 131 height 16
drag, startPoint x: 1282, startPoint y: 69, endPoint x: 944, endPoint y: 224, distance: 372.4
click at [1282, 69] on icon "button" at bounding box center [1280, 75] width 16 height 16
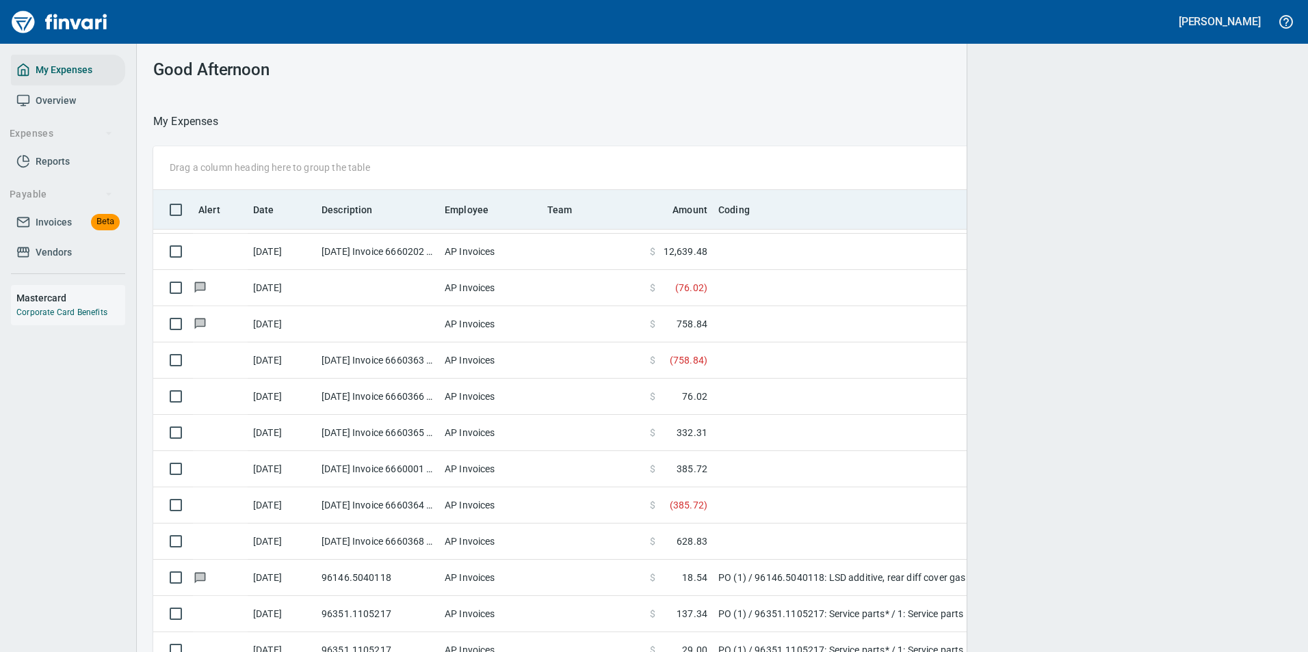
scroll to position [481, 1104]
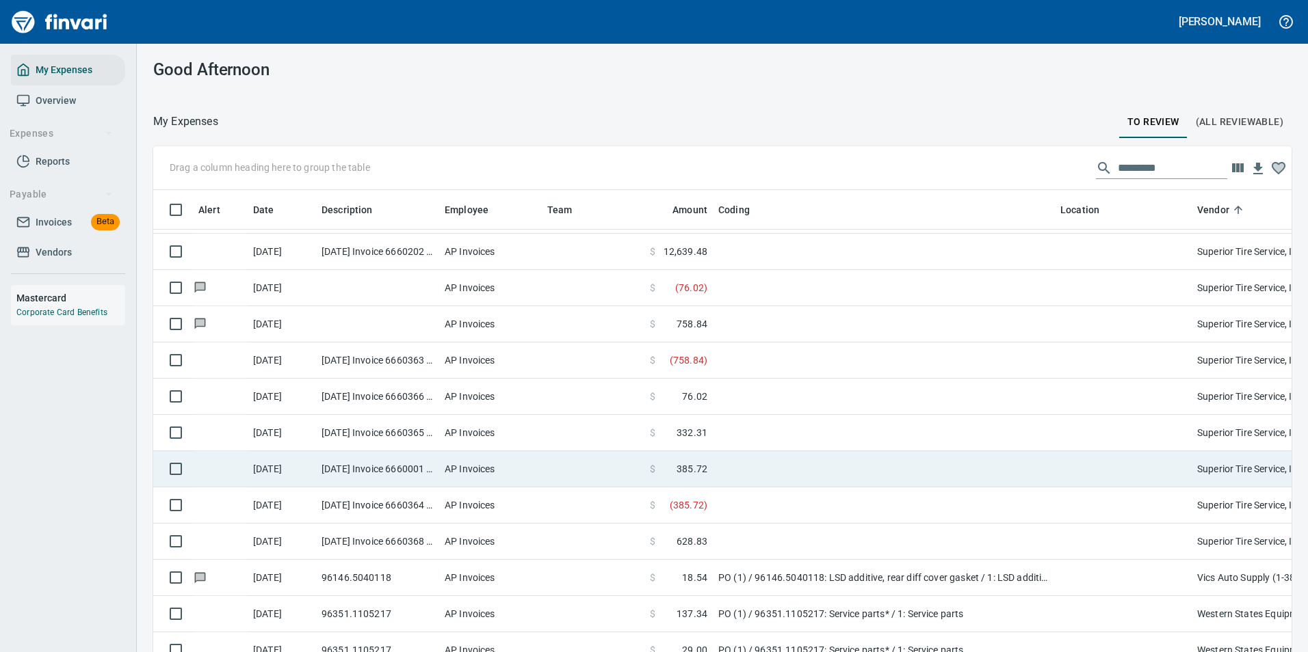
click at [712, 473] on td "$ 385.72" at bounding box center [678, 469] width 68 height 36
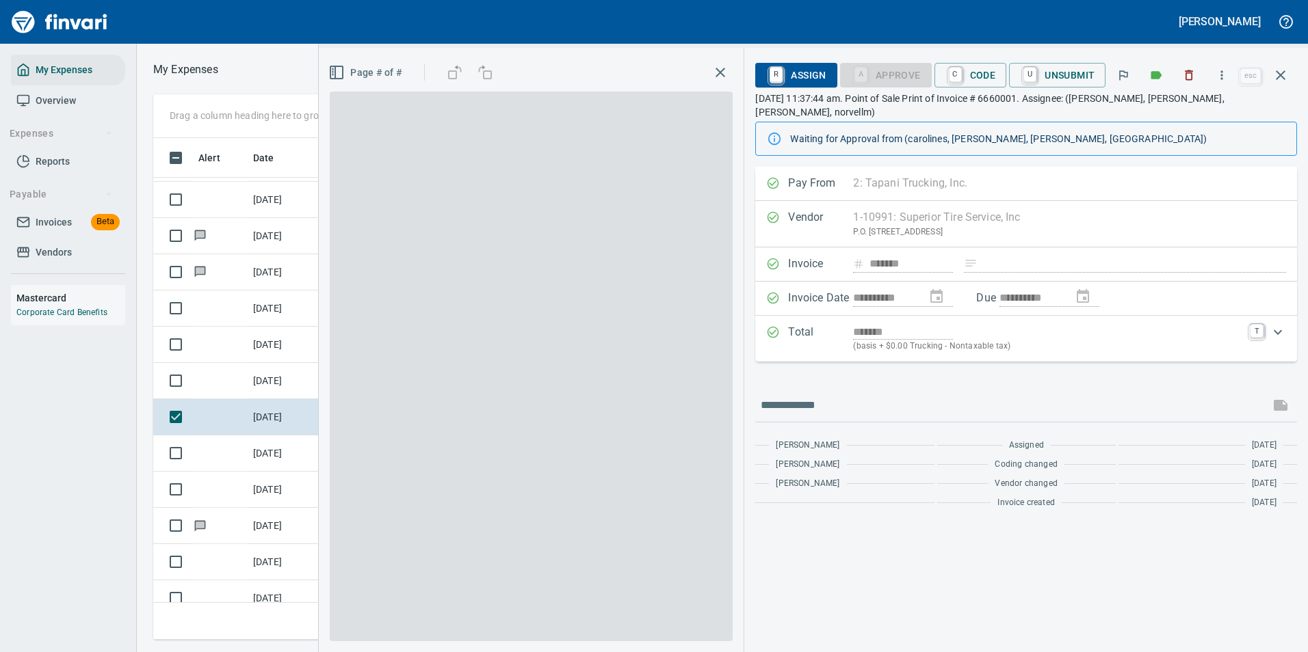
scroll to position [481, 776]
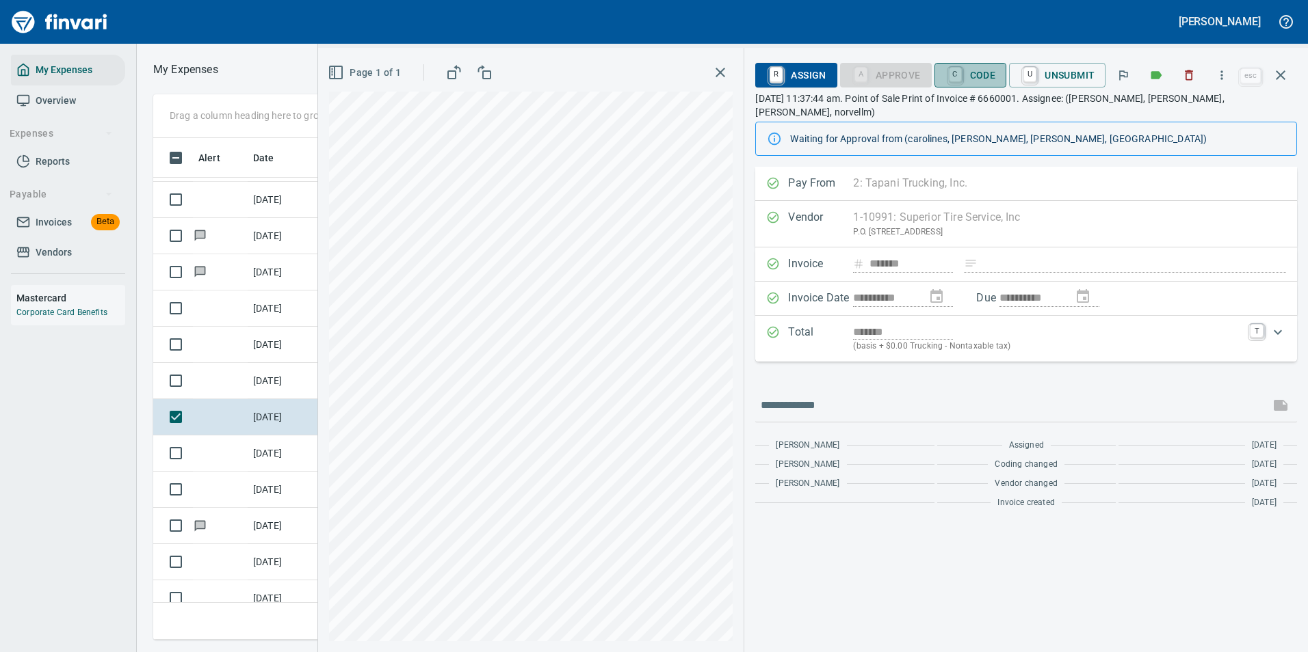
click at [982, 72] on span "C Code" at bounding box center [970, 75] width 51 height 23
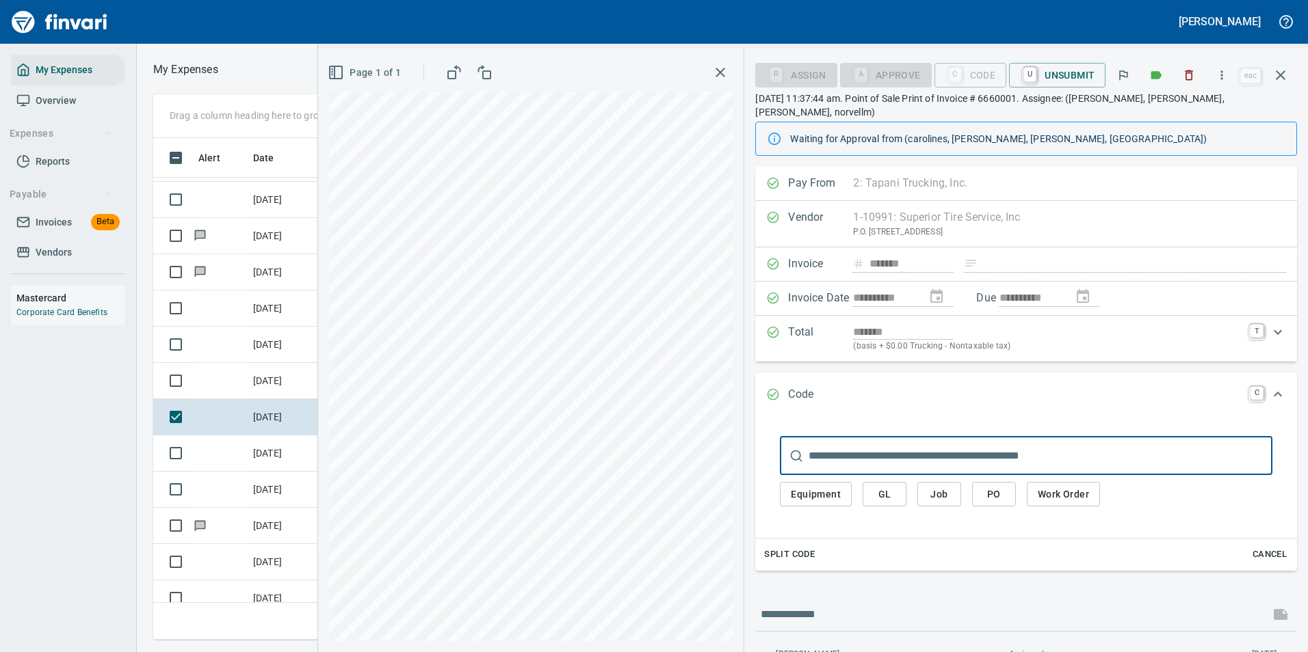
click at [890, 486] on span "GL" at bounding box center [884, 494] width 22 height 17
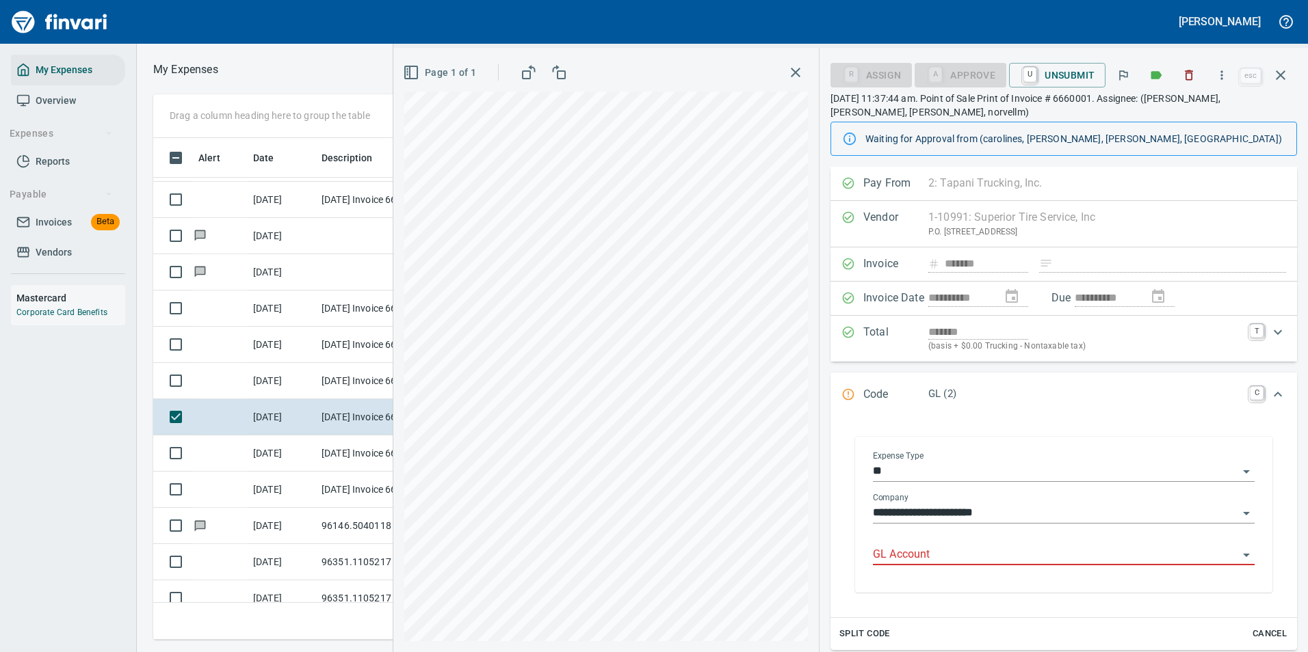
click at [903, 549] on input "GL Account" at bounding box center [1055, 555] width 365 height 19
click at [915, 590] on li "7100. .: Supplies / Misc" at bounding box center [1058, 590] width 371 height 33
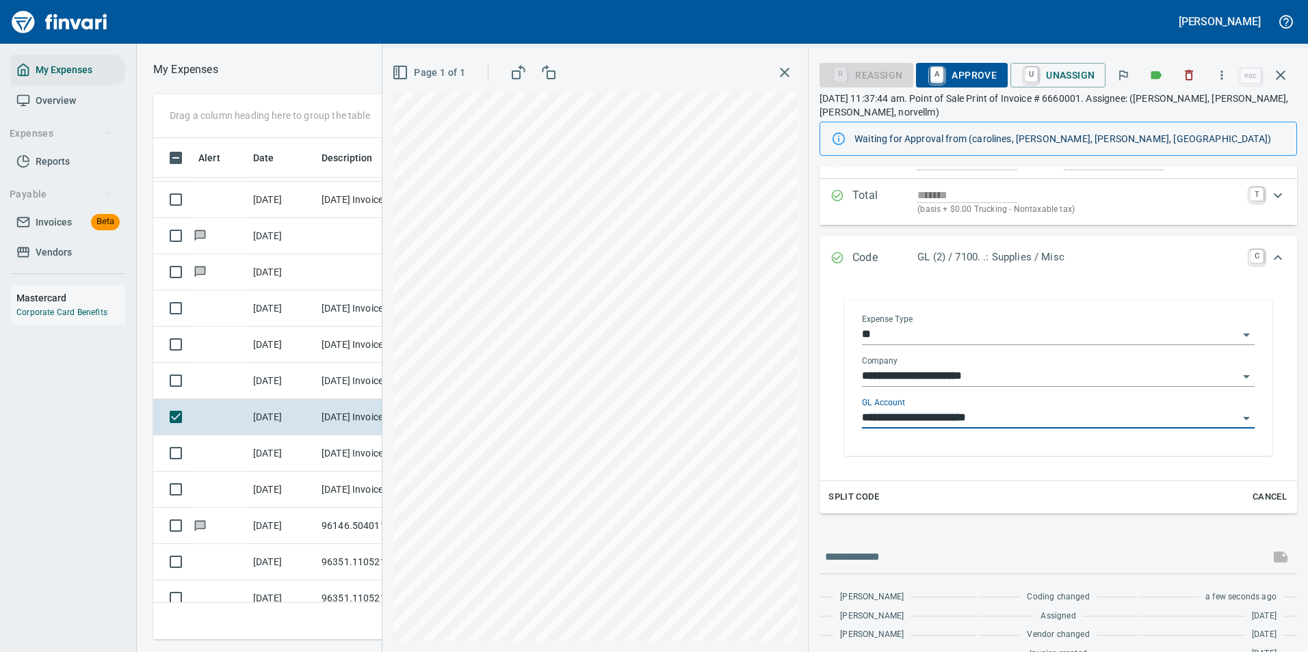
scroll to position [0, 0]
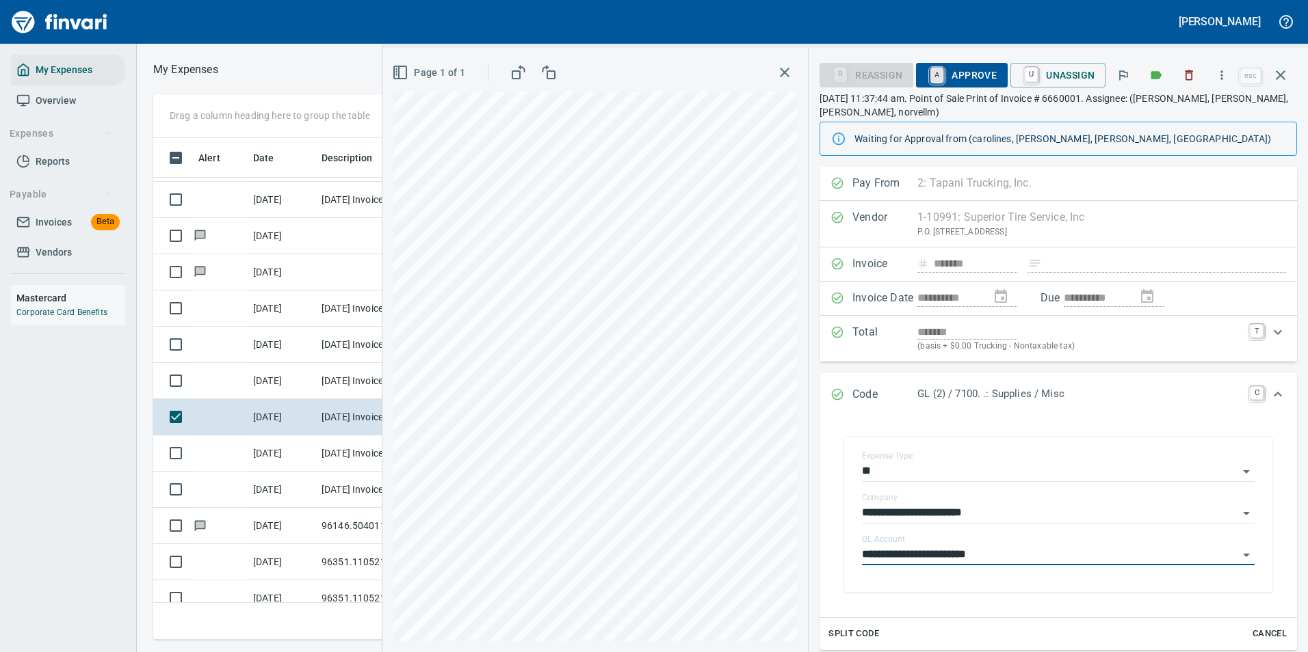
type input "**********"
click at [942, 77] on link "A" at bounding box center [936, 75] width 13 height 15
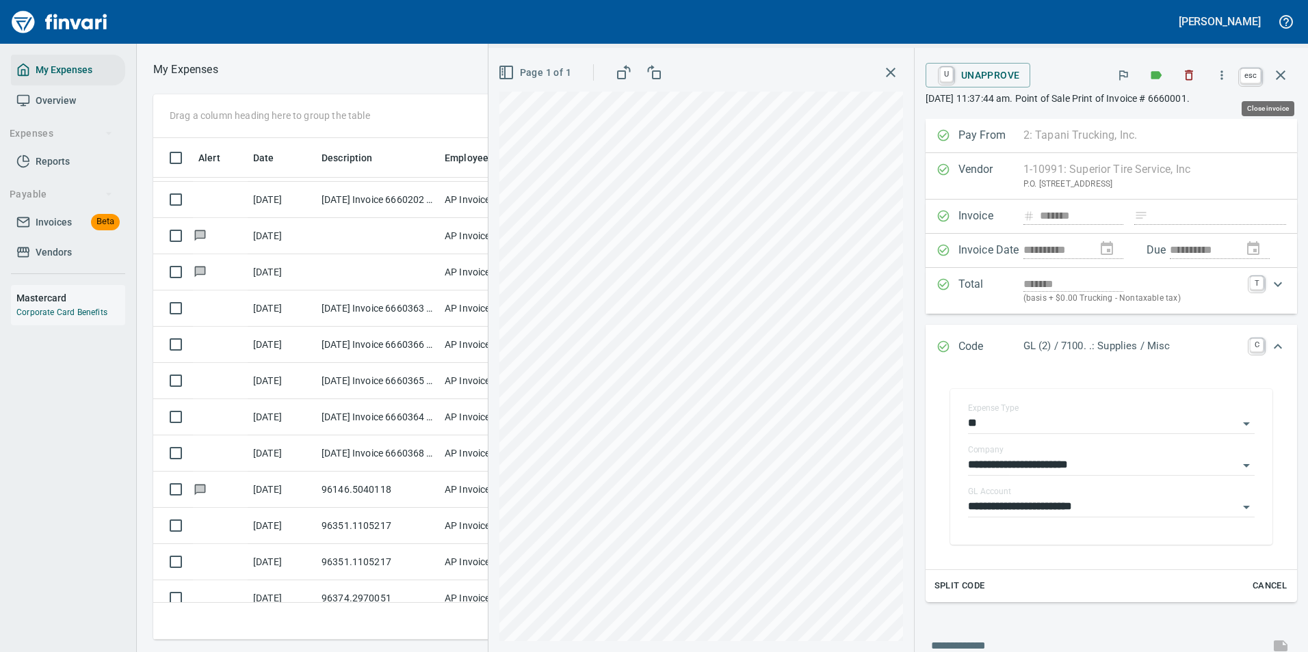
click at [1283, 72] on icon "button" at bounding box center [1280, 75] width 10 height 10
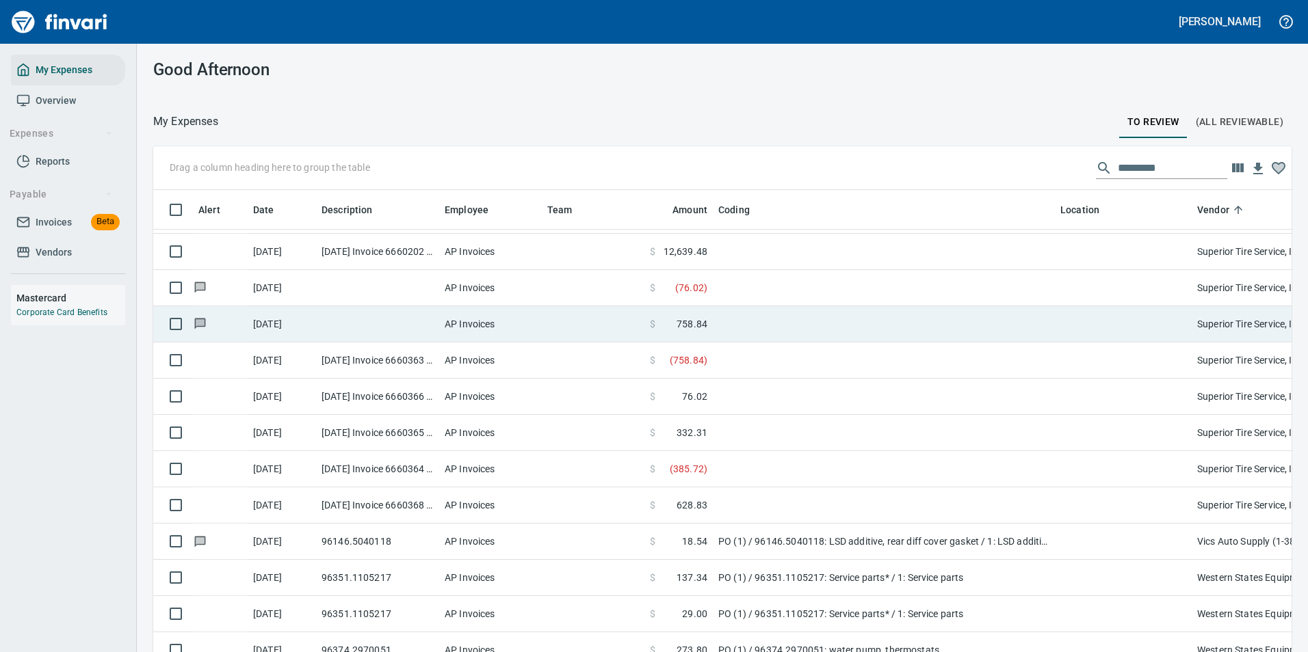
scroll to position [481, 1107]
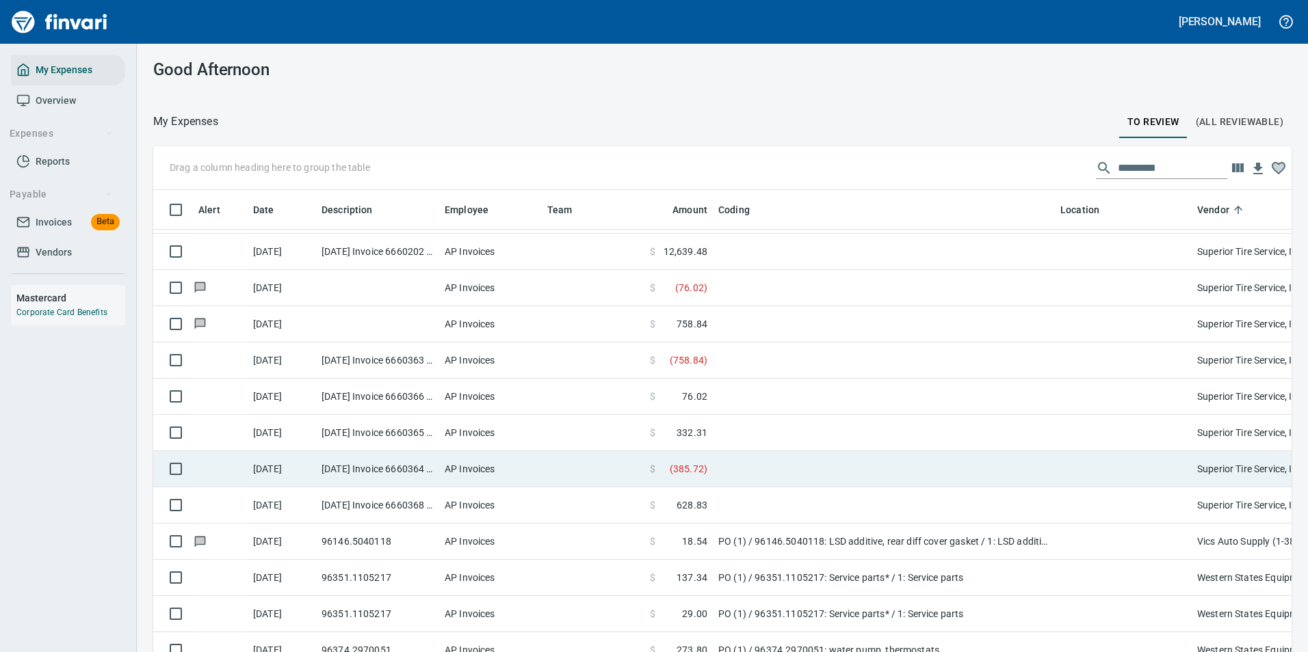
click at [726, 475] on td at bounding box center [884, 469] width 342 height 36
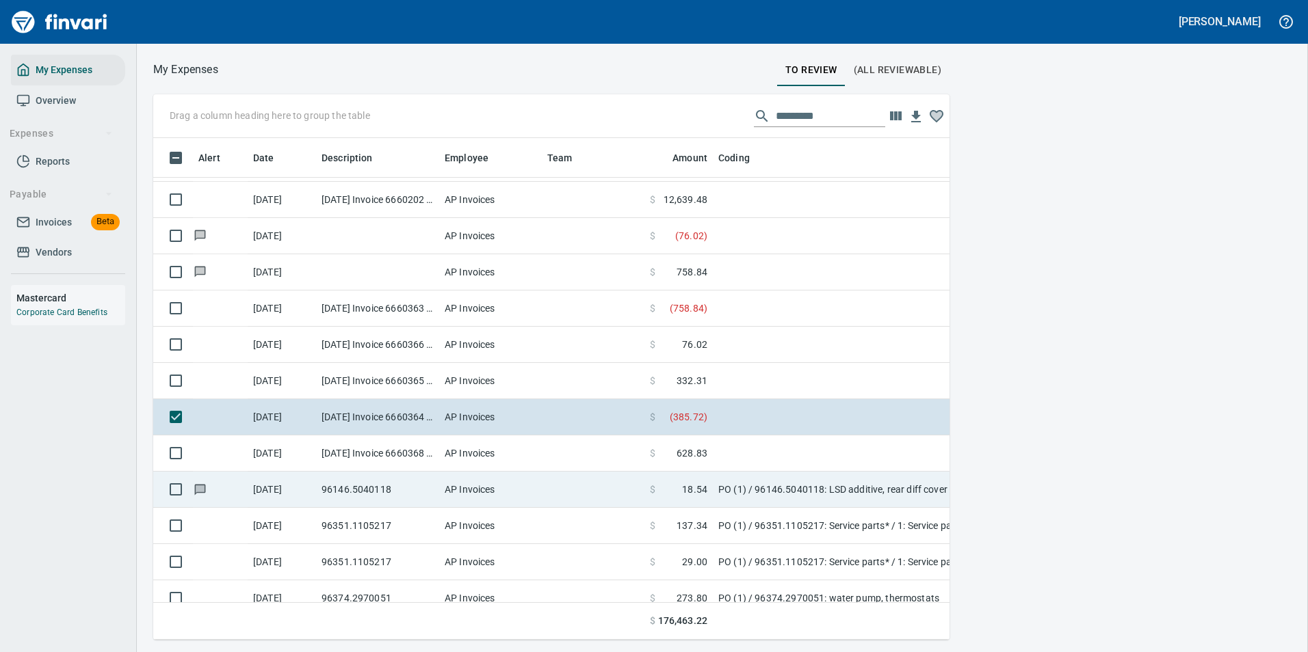
scroll to position [481, 776]
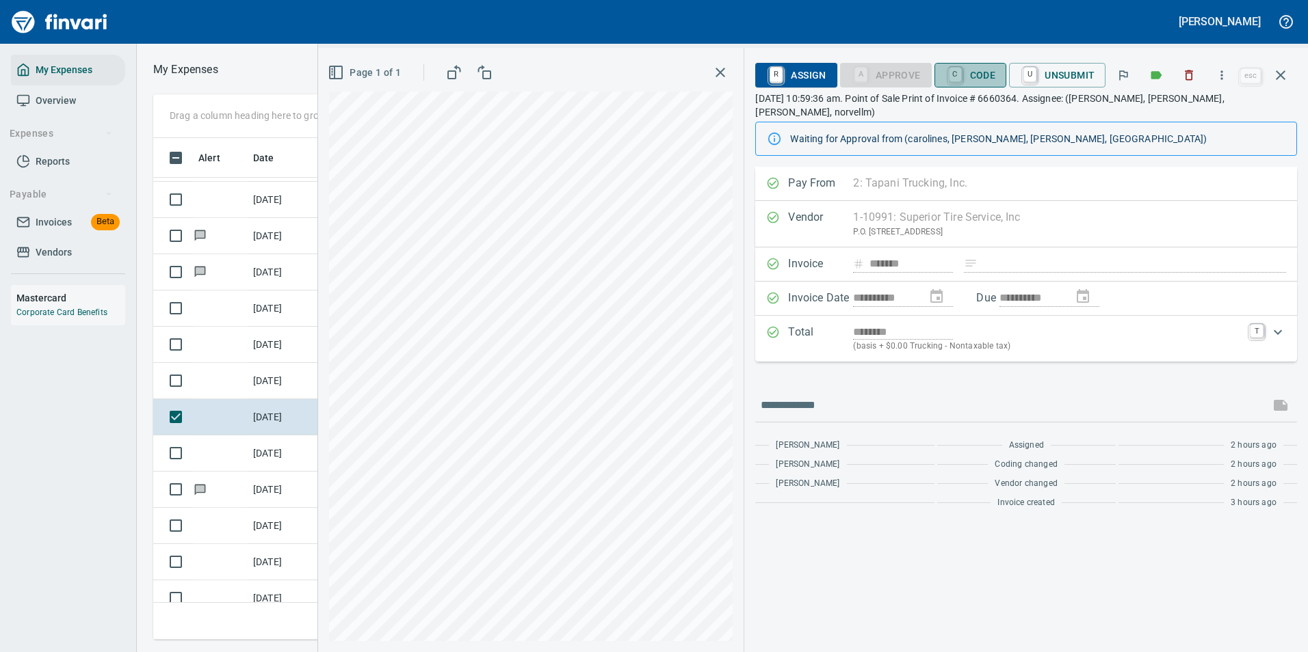
click at [965, 77] on span "C Code" at bounding box center [970, 75] width 51 height 23
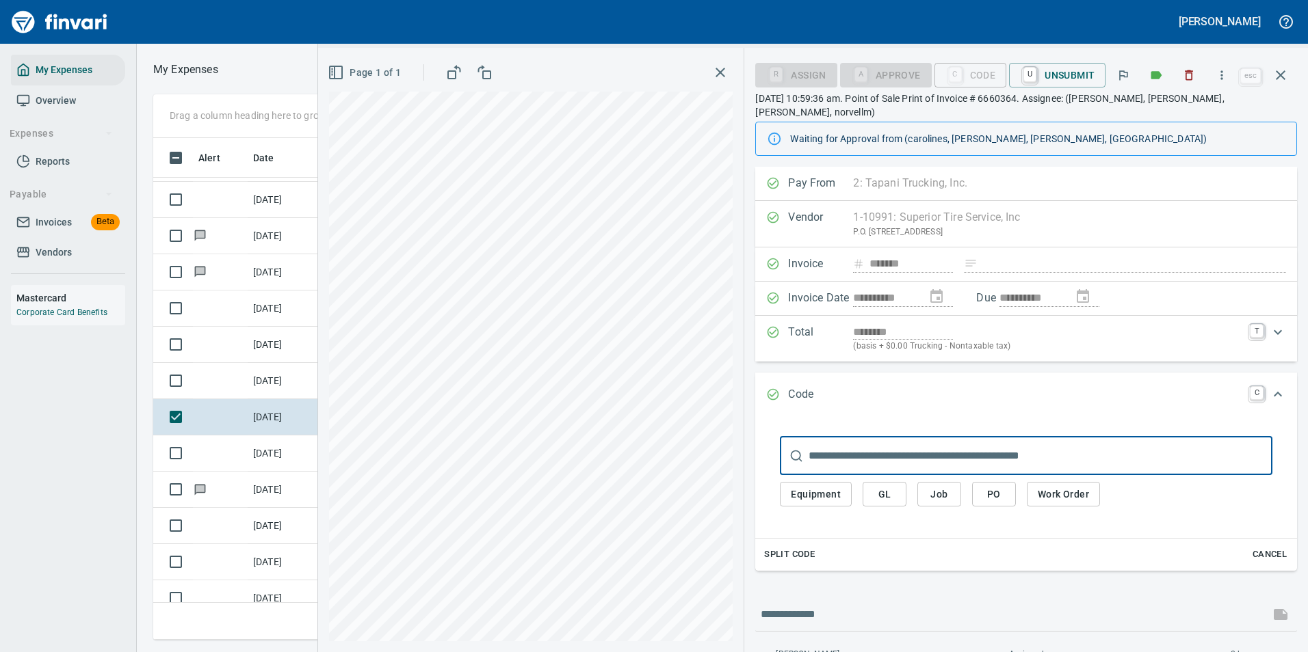
click at [884, 486] on span "GL" at bounding box center [884, 494] width 22 height 17
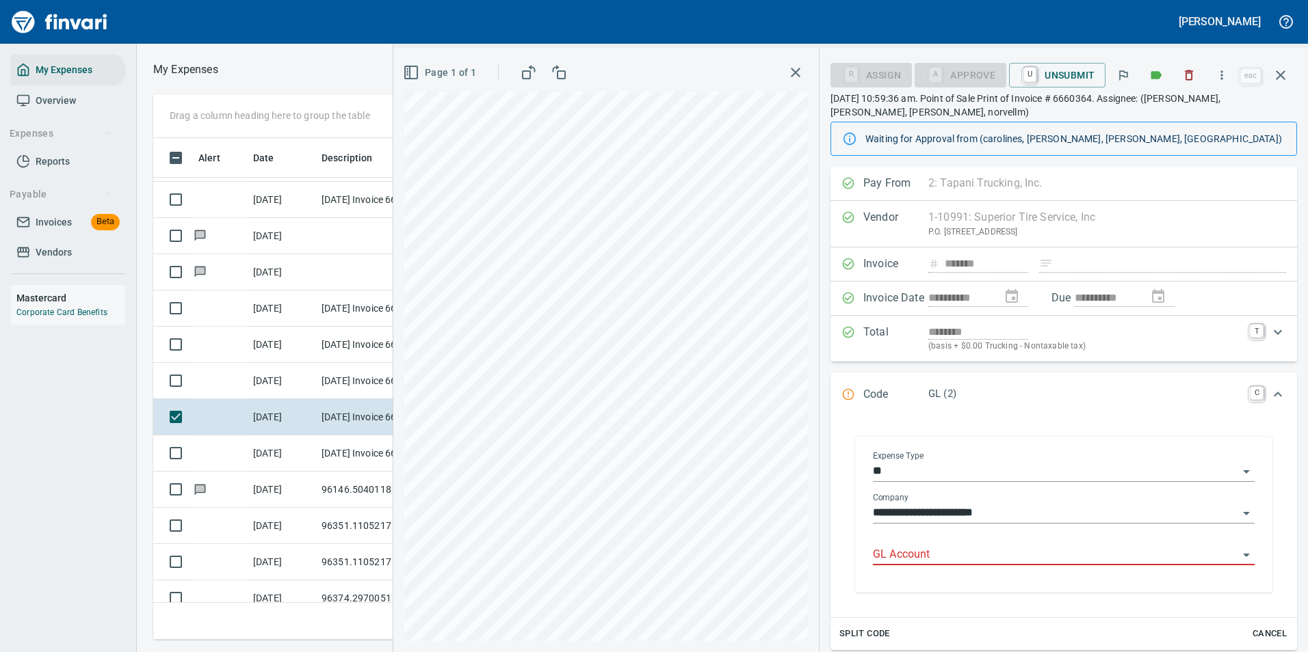
click at [893, 557] on input "GL Account" at bounding box center [1055, 555] width 365 height 19
drag, startPoint x: 919, startPoint y: 605, endPoint x: 923, endPoint y: 598, distance: 8.0
click at [920, 605] on li "7100. .: Supplies / Misc" at bounding box center [1058, 590] width 371 height 33
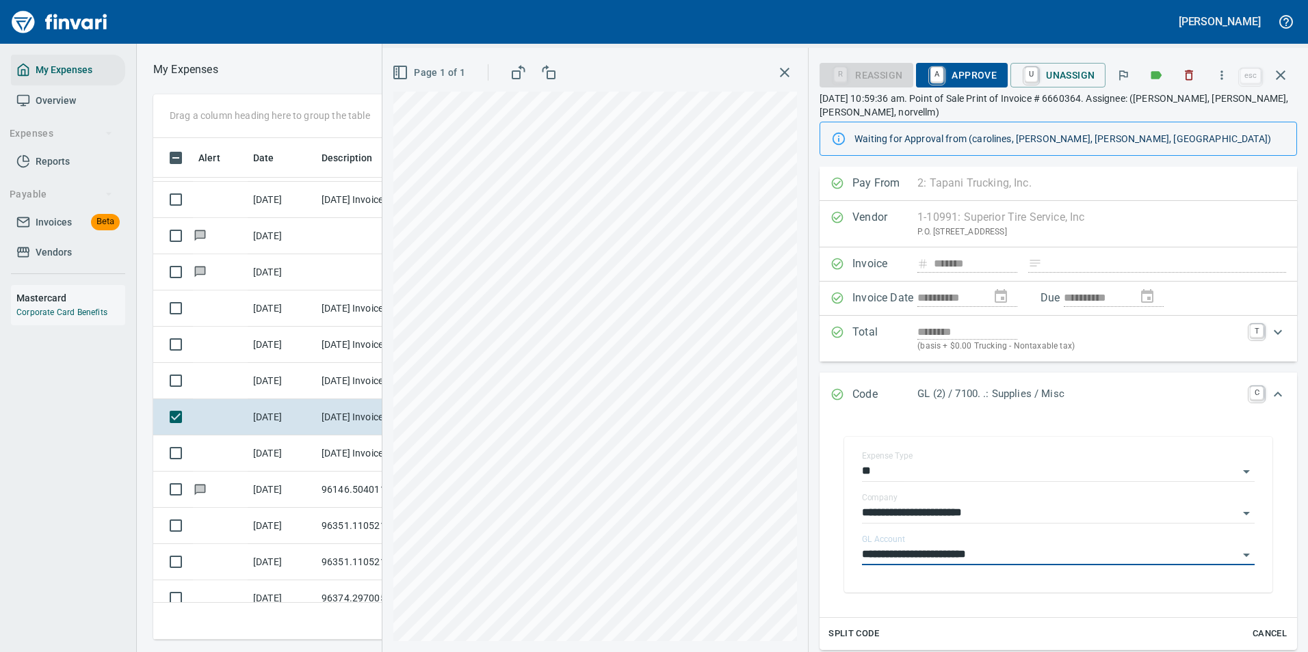
type input "**********"
click at [950, 75] on span "A Approve" at bounding box center [962, 75] width 70 height 23
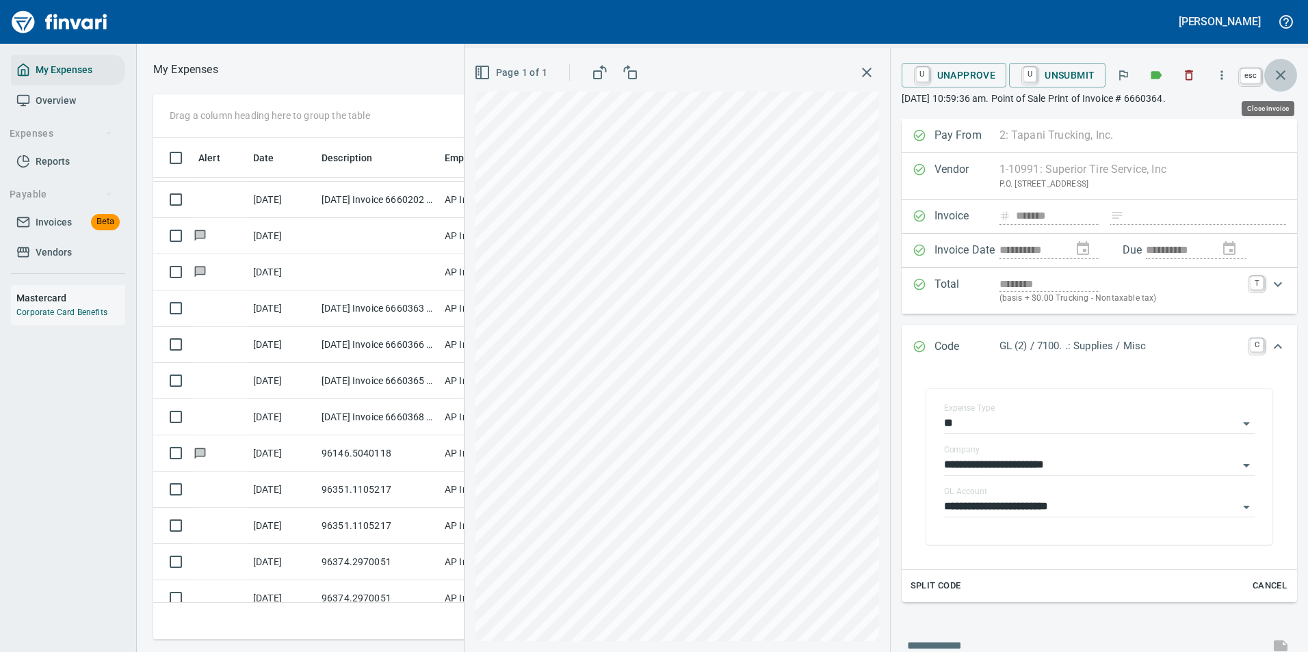
click at [1282, 77] on icon "button" at bounding box center [1280, 75] width 10 height 10
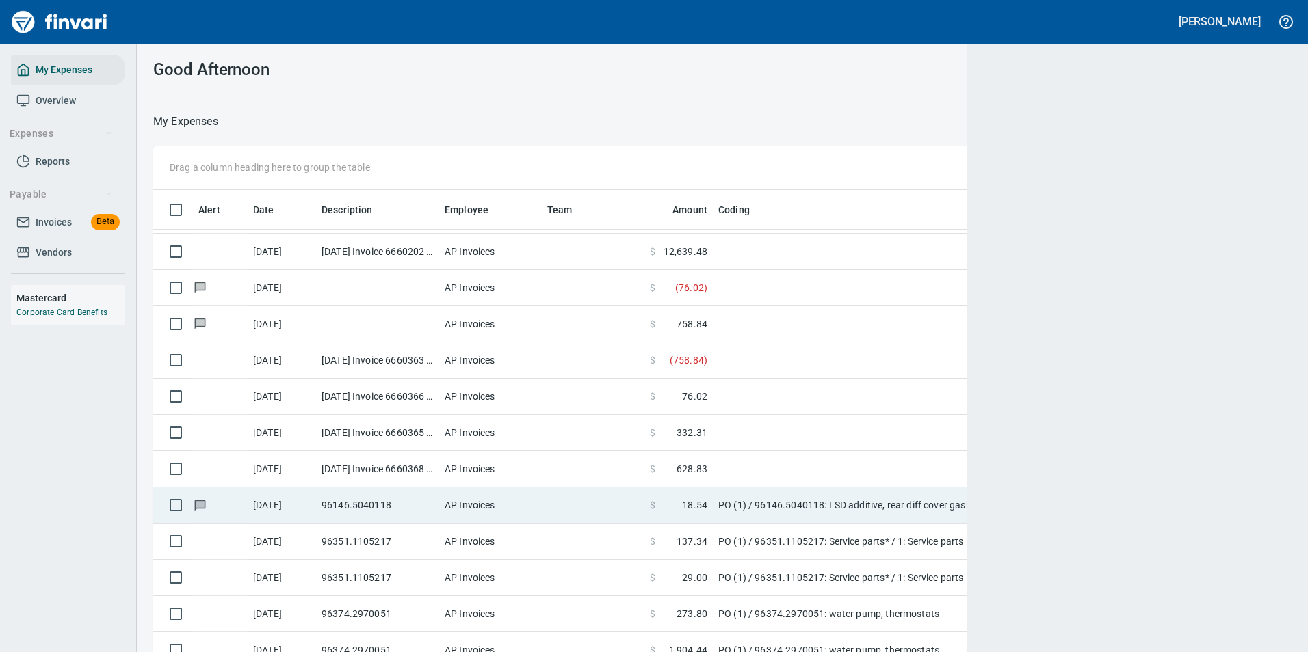
scroll to position [481, 1107]
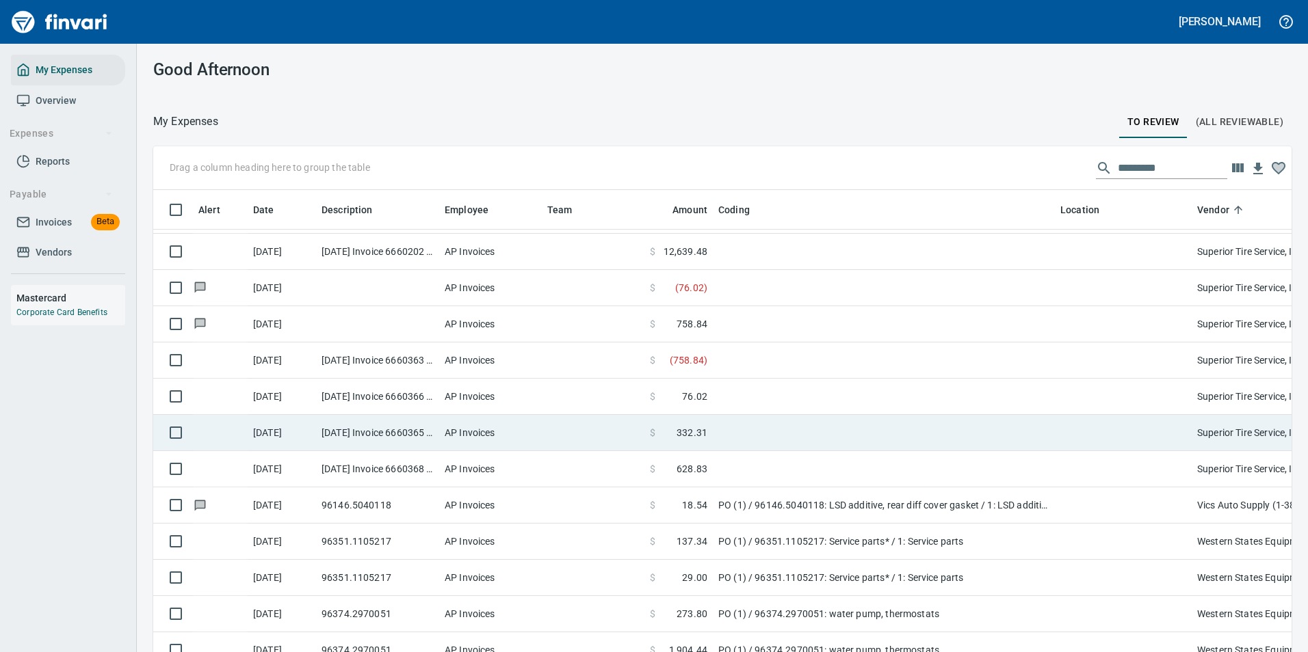
click at [719, 428] on td at bounding box center [884, 433] width 342 height 36
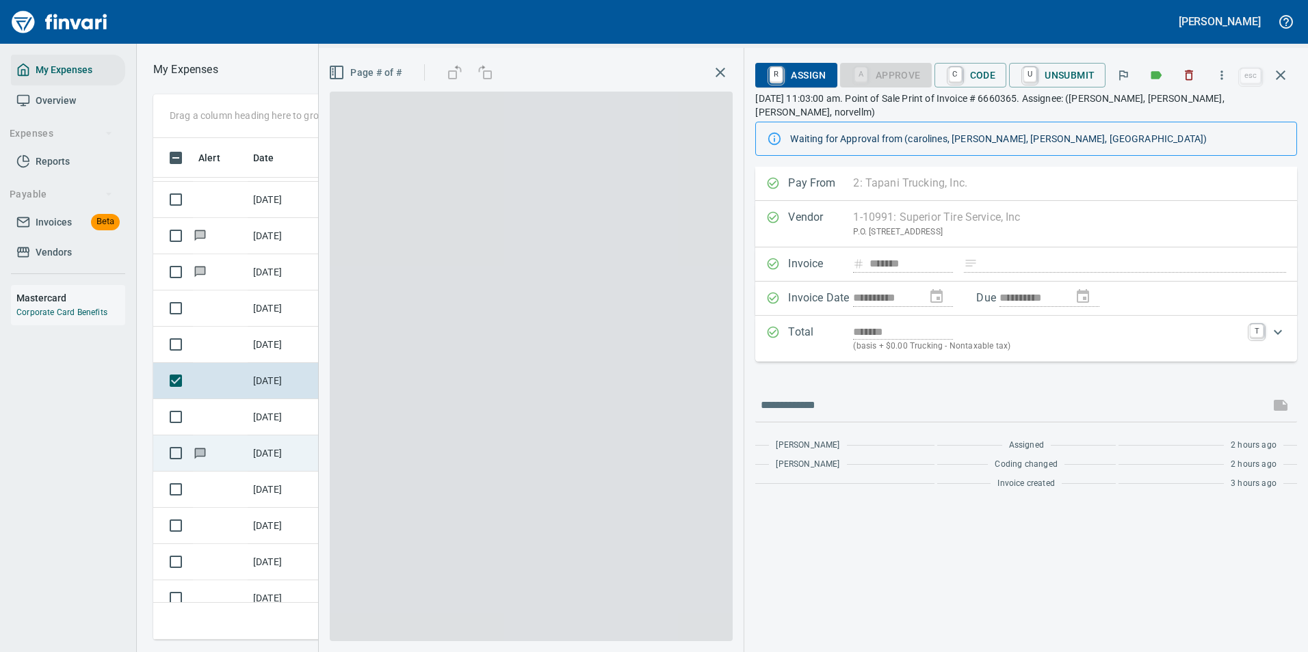
scroll to position [481, 776]
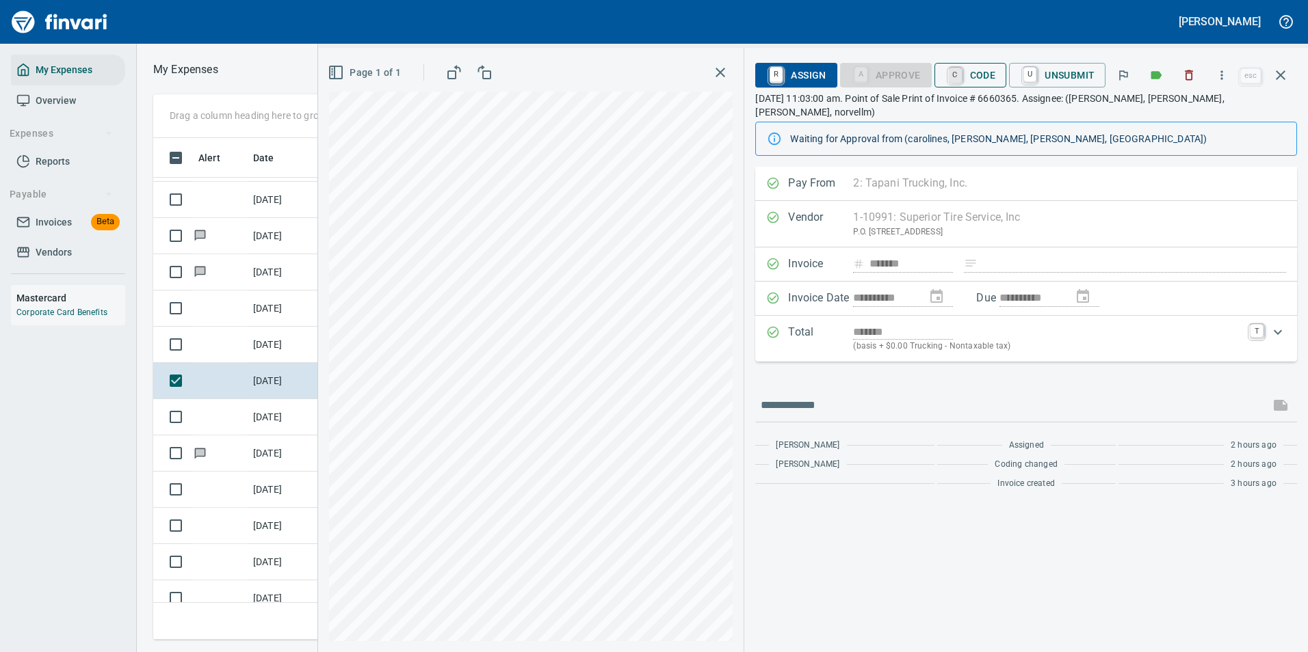
click at [953, 69] on link "C" at bounding box center [955, 75] width 13 height 15
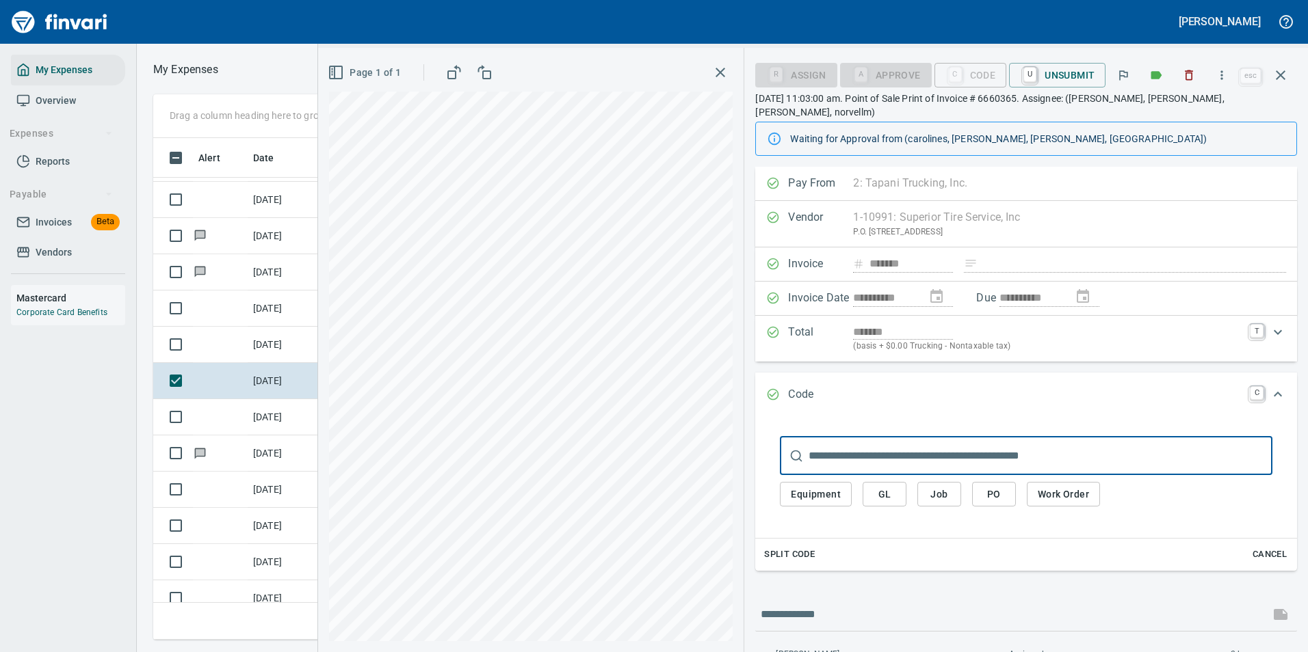
click at [823, 486] on span "Equipment" at bounding box center [816, 494] width 50 height 17
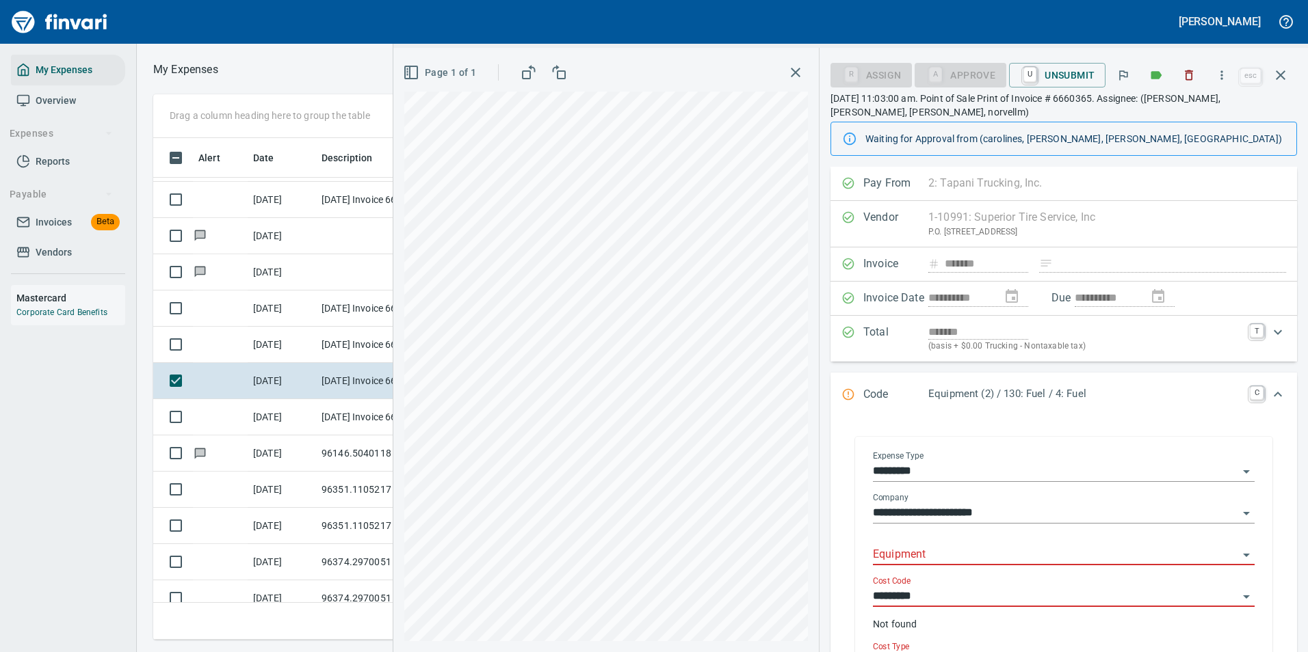
click at [903, 552] on input "Equipment" at bounding box center [1055, 555] width 365 height 19
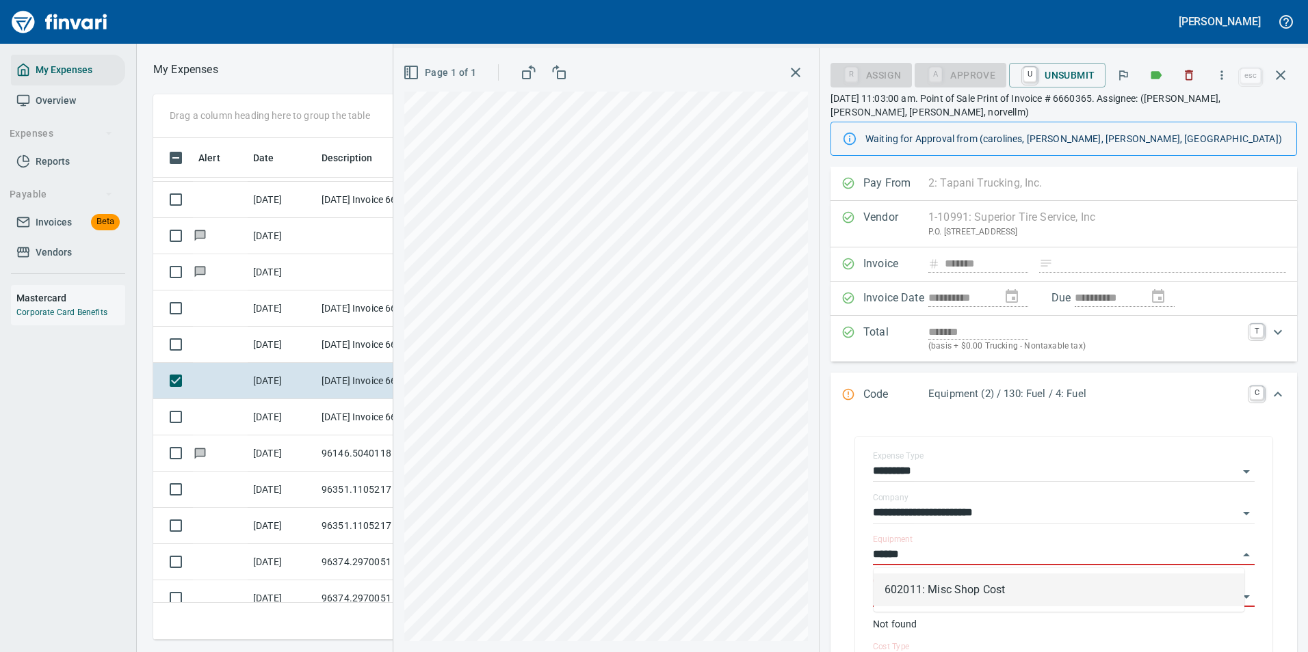
click at [920, 589] on li "602011: Misc Shop Cost" at bounding box center [1058, 590] width 371 height 33
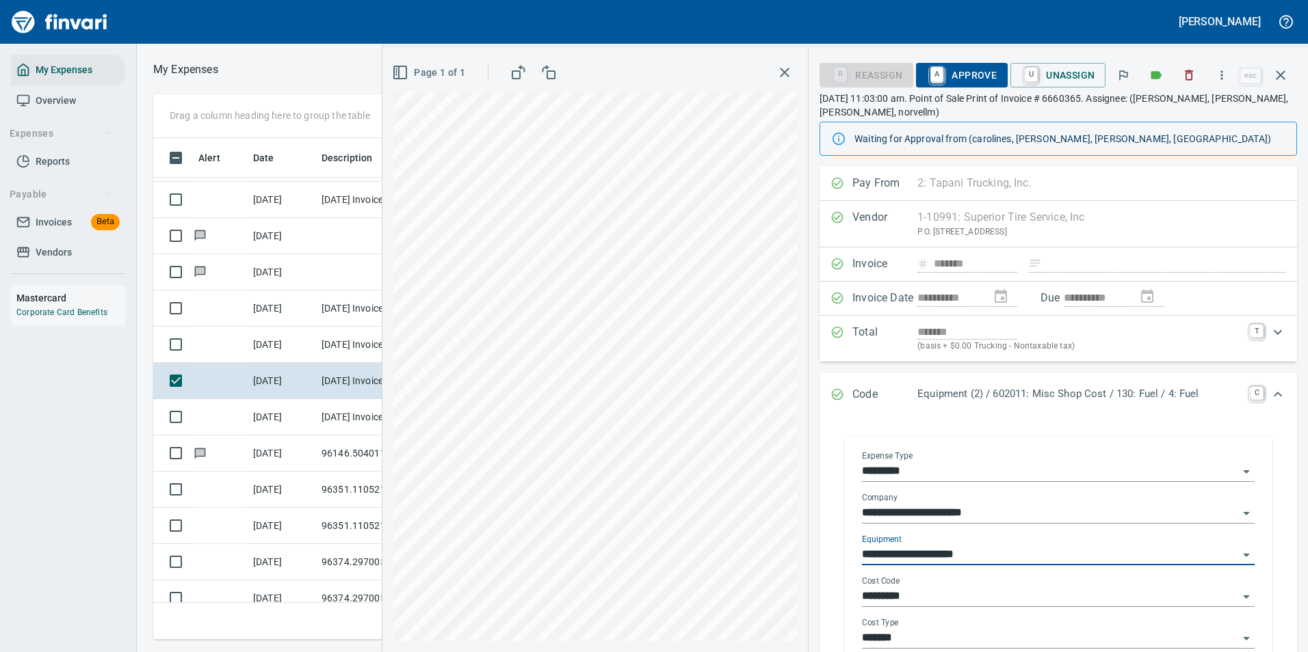
type input "**********"
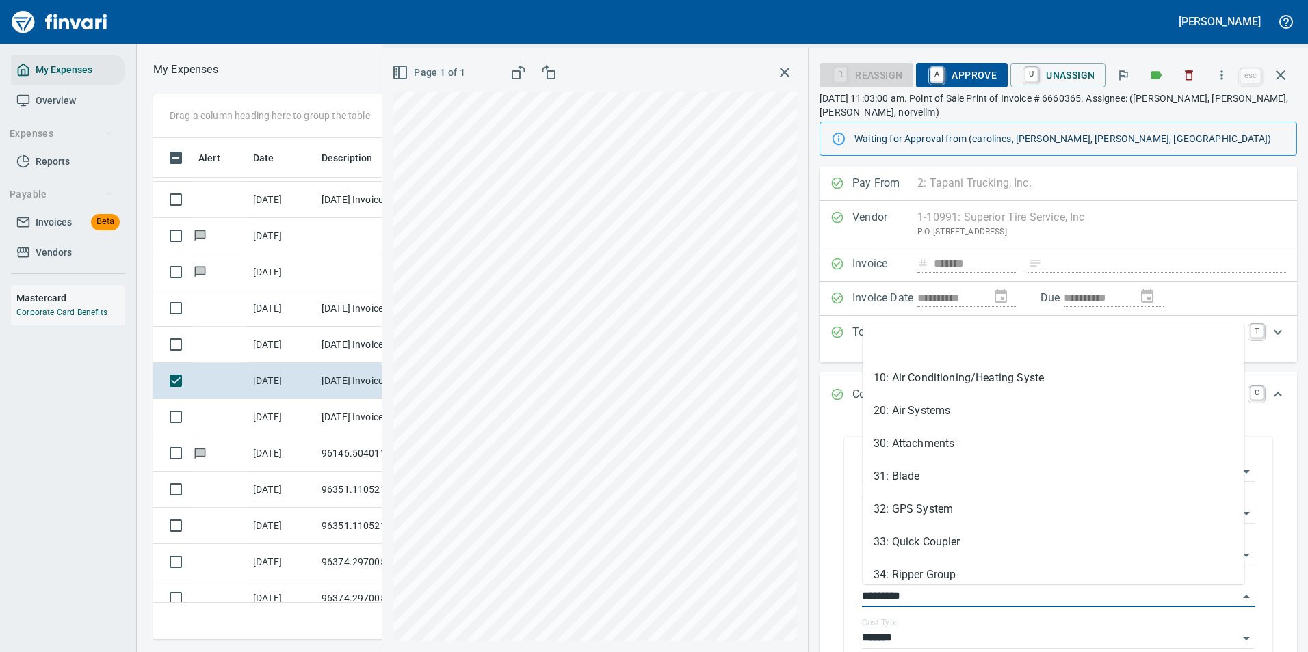
drag, startPoint x: 925, startPoint y: 597, endPoint x: 817, endPoint y: 584, distance: 108.8
click at [819, 584] on div "**********" at bounding box center [1057, 523] width 499 height 712
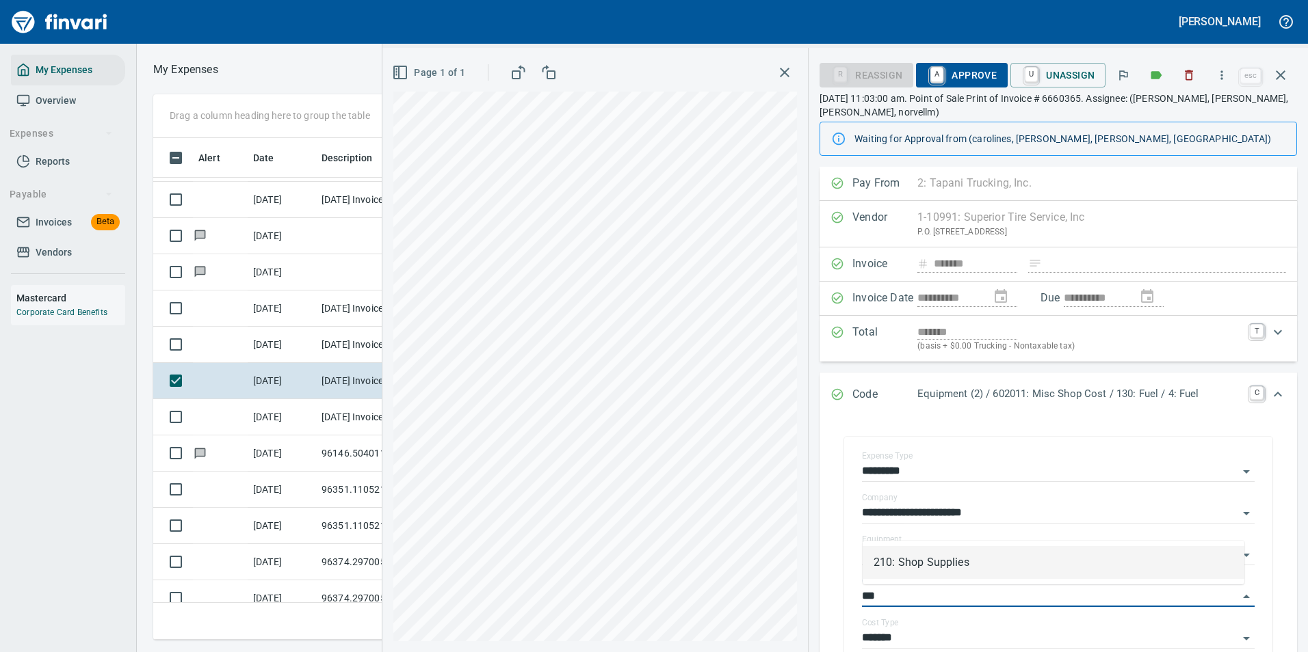
click at [888, 560] on li "210: Shop Supplies" at bounding box center [1053, 562] width 382 height 33
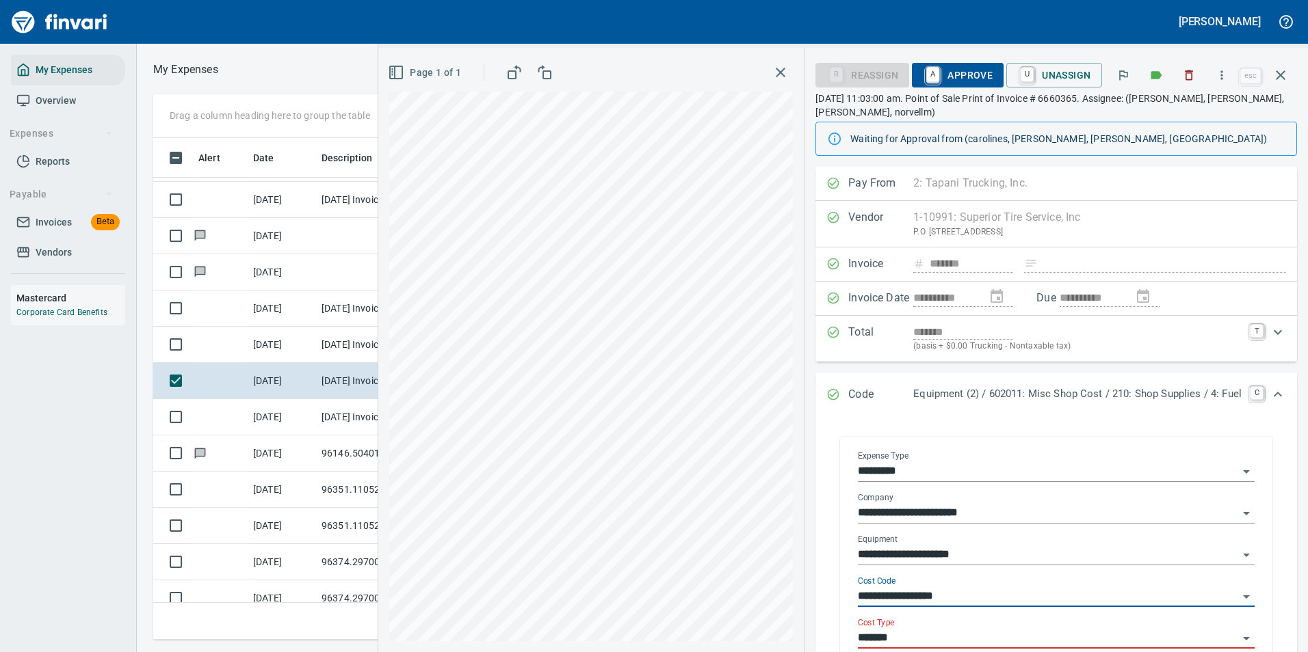
type input "**********"
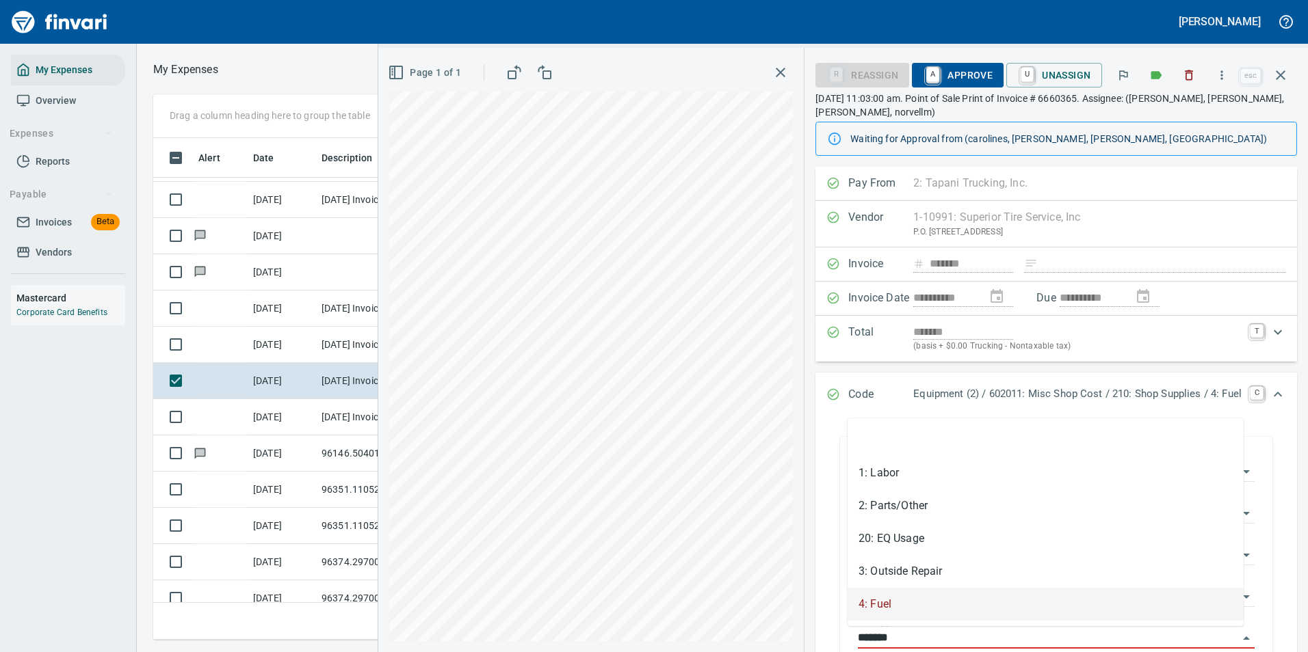
drag, startPoint x: 883, startPoint y: 635, endPoint x: 789, endPoint y: 625, distance: 94.2
click at [789, 628] on div "**********" at bounding box center [842, 350] width 929 height 605
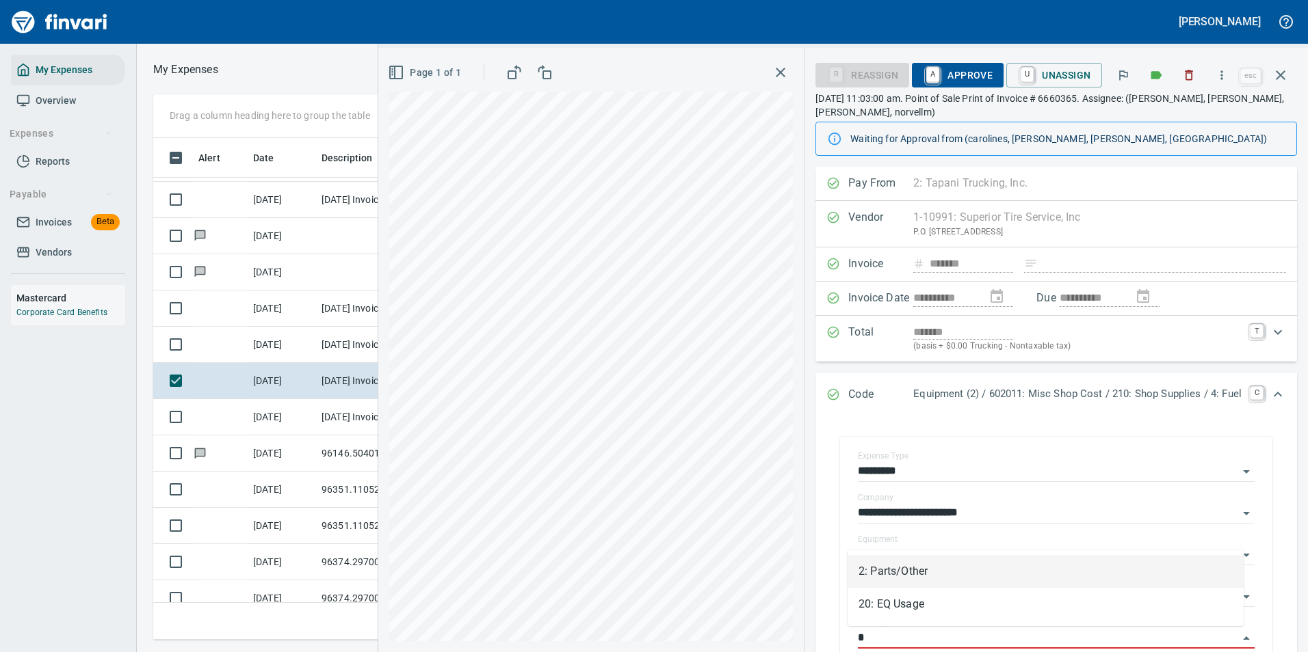
click at [882, 572] on li "2: Parts/Other" at bounding box center [1045, 571] width 396 height 33
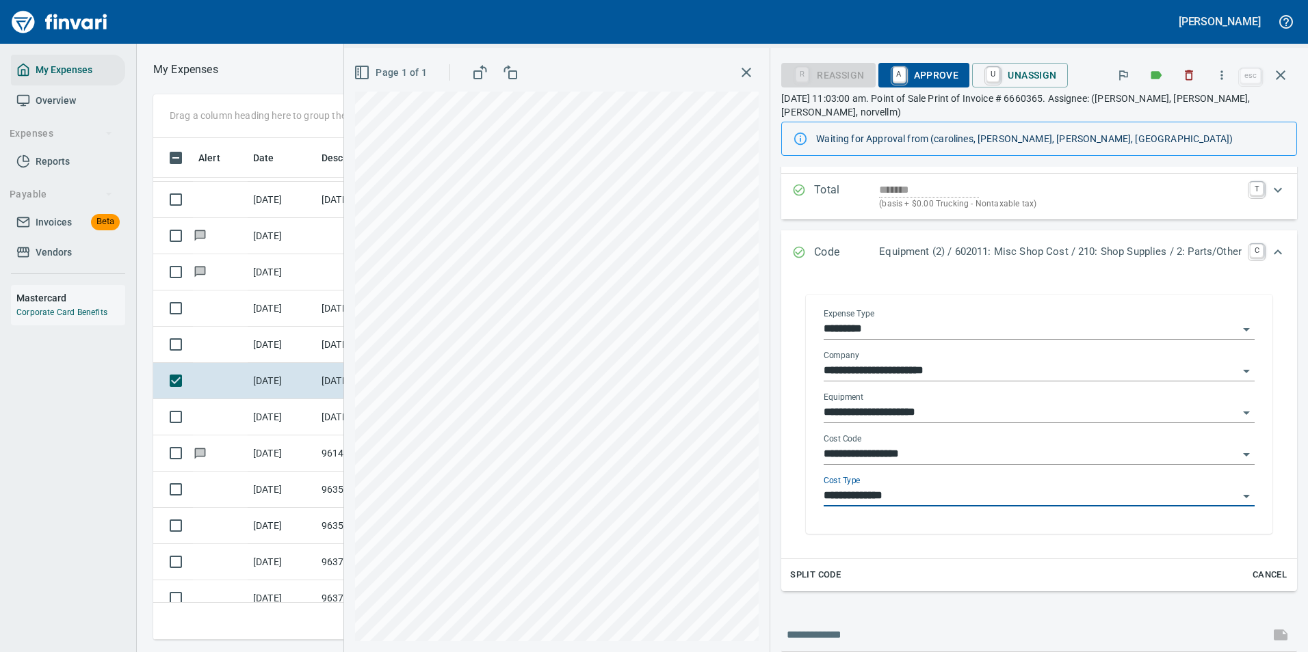
scroll to position [0, 0]
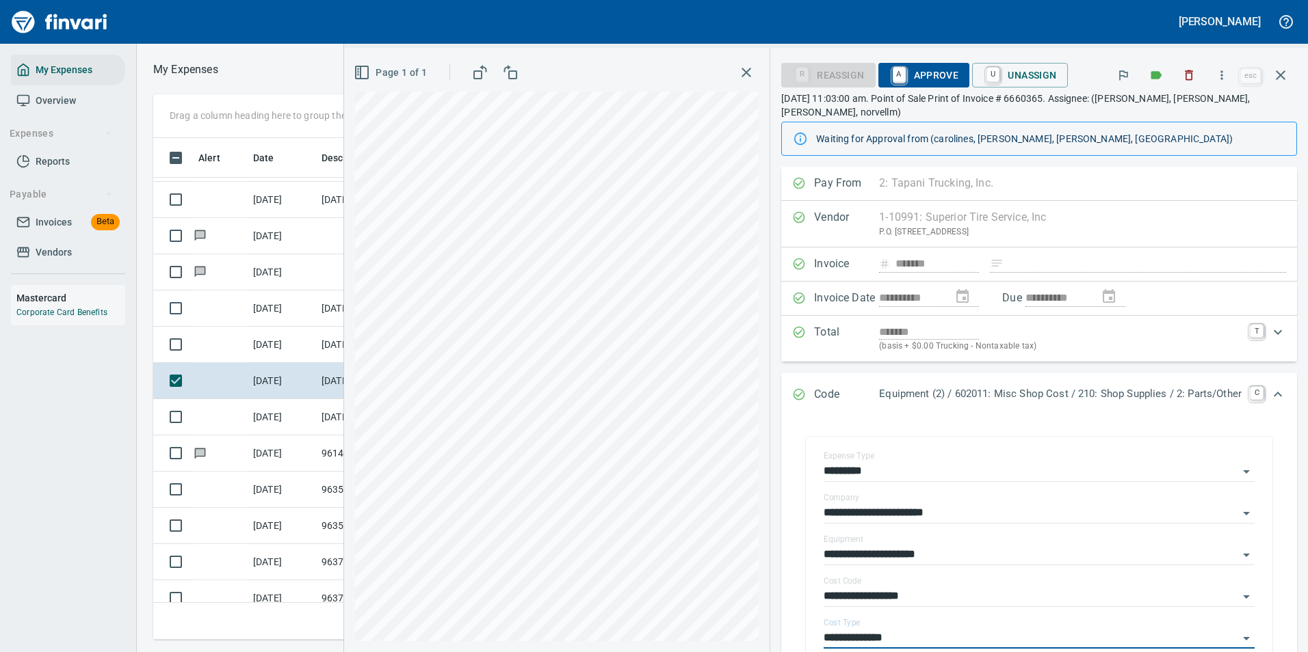
type input "**********"
click at [901, 69] on span "A Approve" at bounding box center [924, 75] width 70 height 23
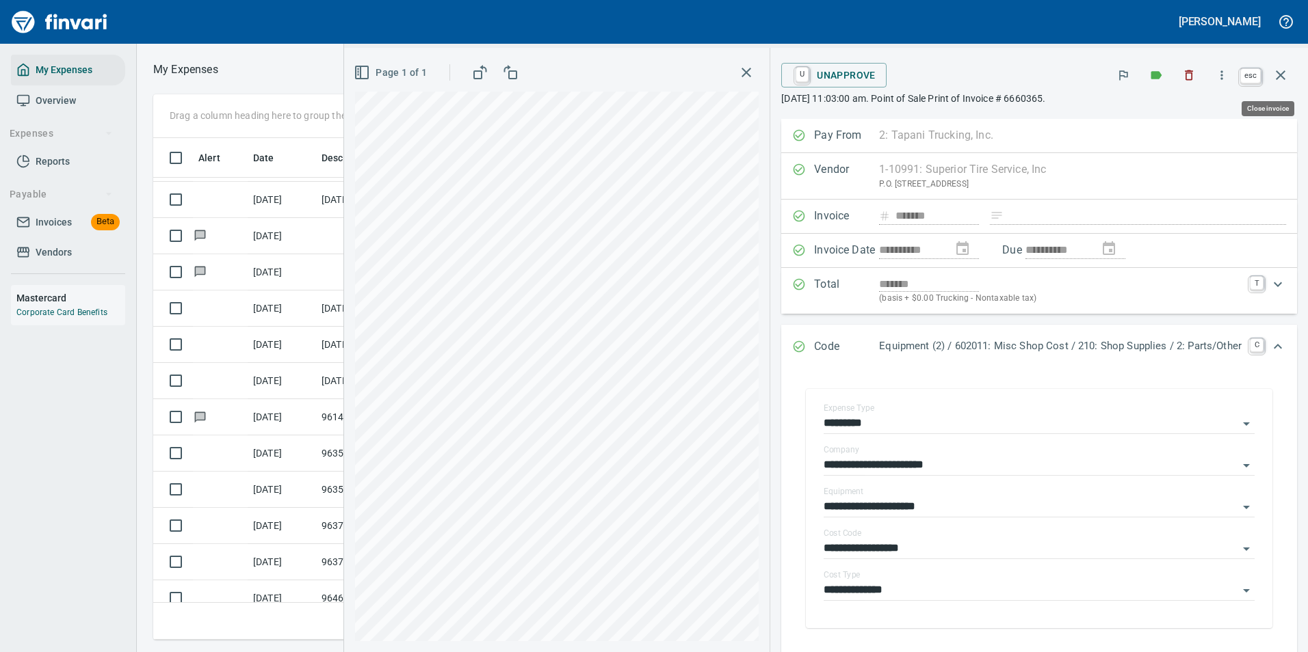
click at [1284, 82] on icon "button" at bounding box center [1280, 75] width 16 height 16
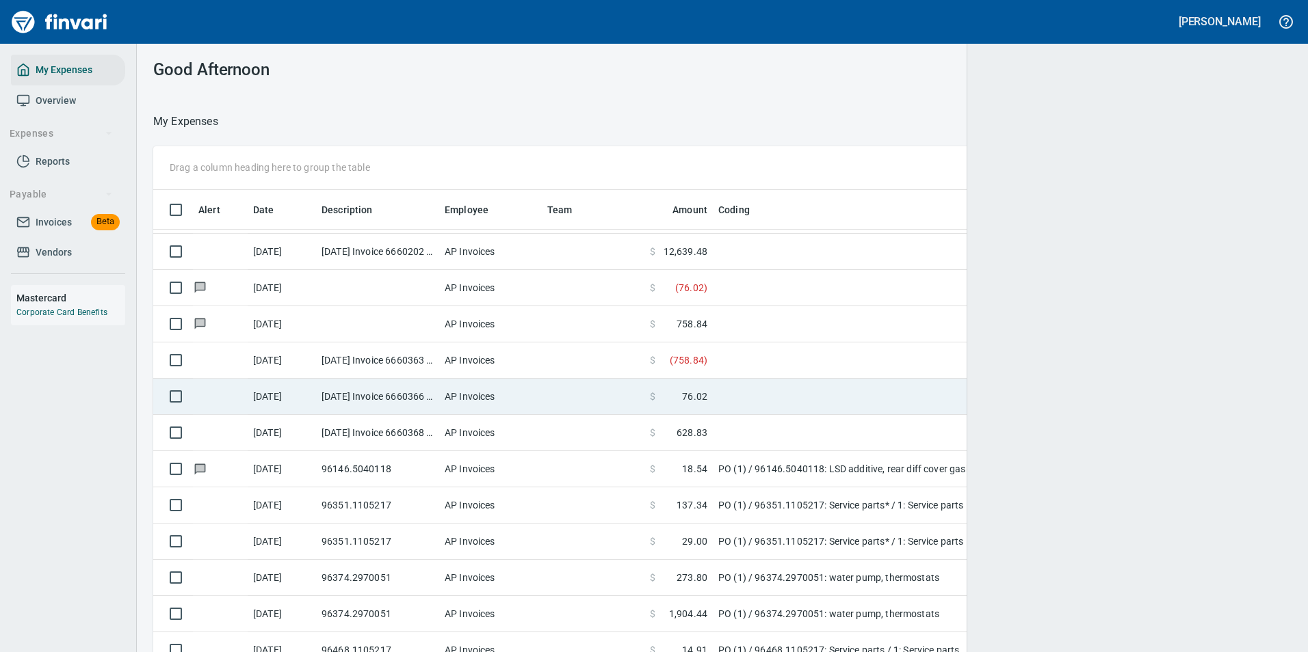
scroll to position [481, 1107]
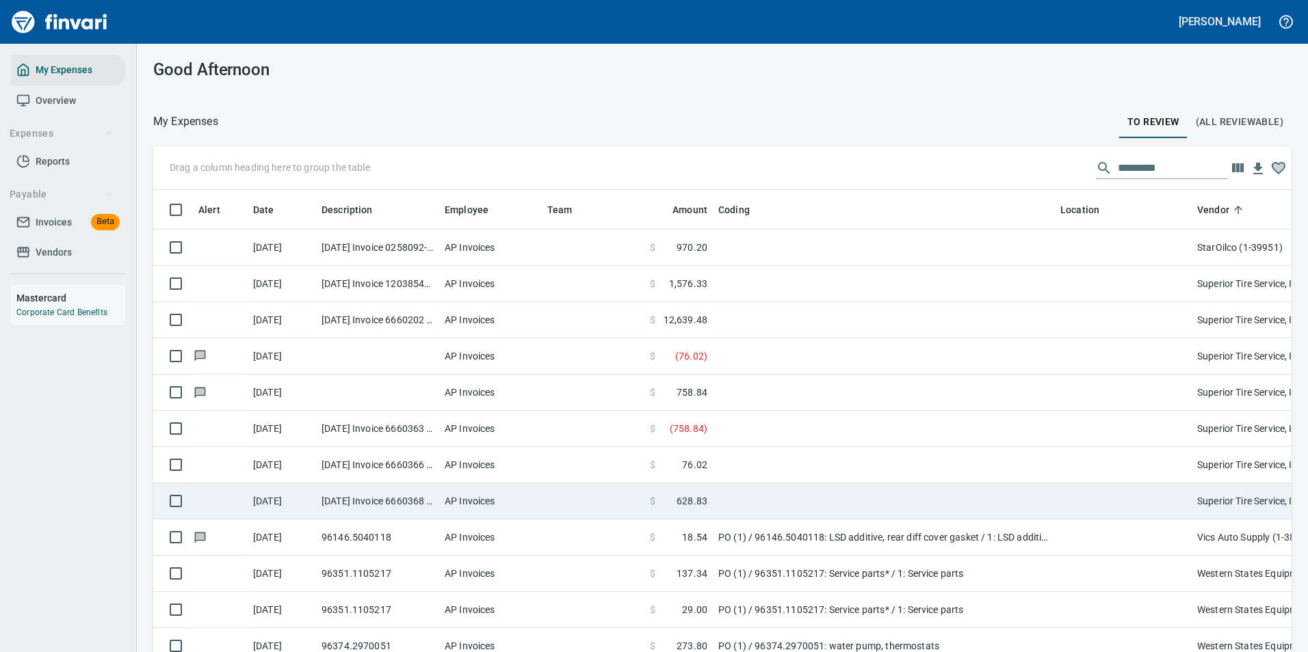
click at [706, 493] on td "$ 628.83" at bounding box center [678, 501] width 68 height 36
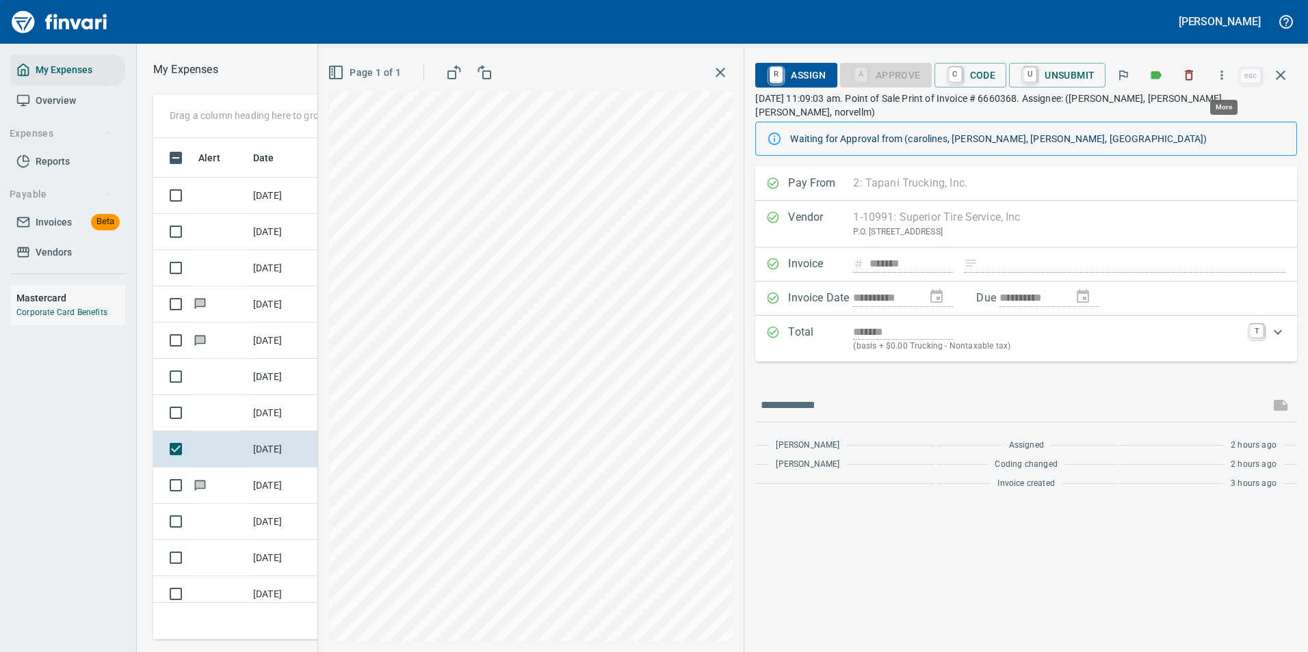
click at [1214, 77] on button "button" at bounding box center [1221, 75] width 30 height 30
click at [1178, 112] on span "Download" at bounding box center [1219, 115] width 131 height 16
click at [929, 389] on div at bounding box center [1026, 405] width 542 height 33
click at [1279, 76] on icon "button" at bounding box center [1280, 75] width 10 height 10
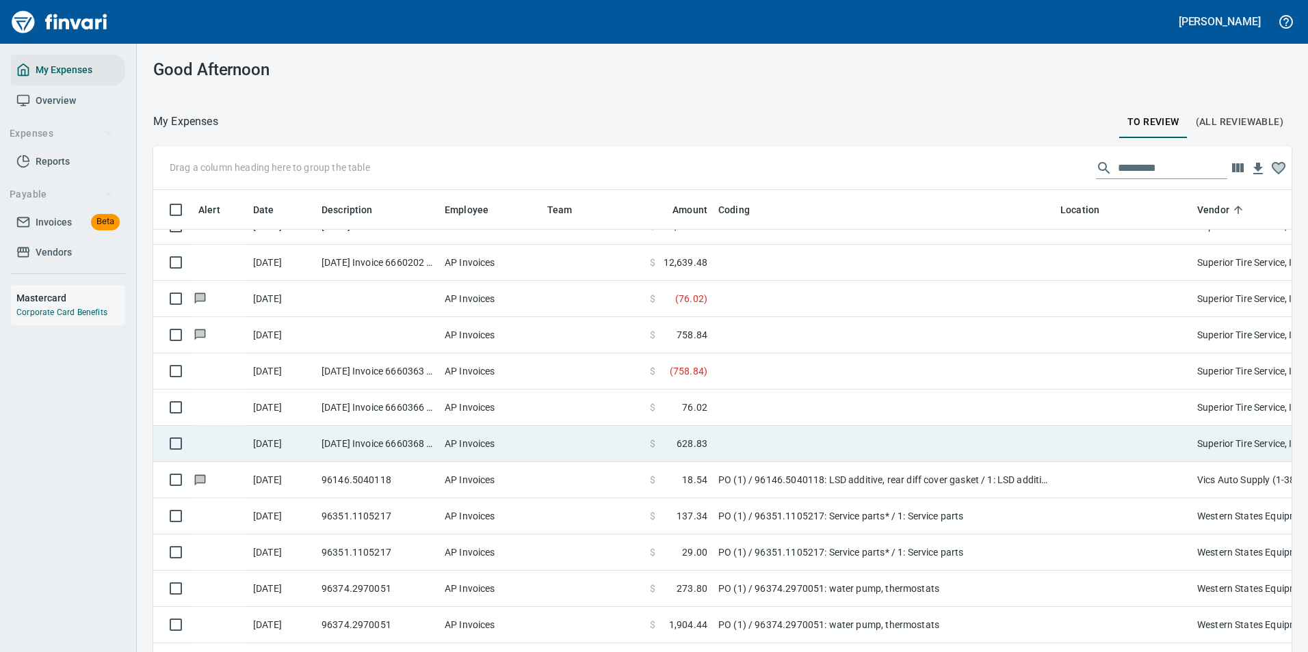
scroll to position [4025, 0]
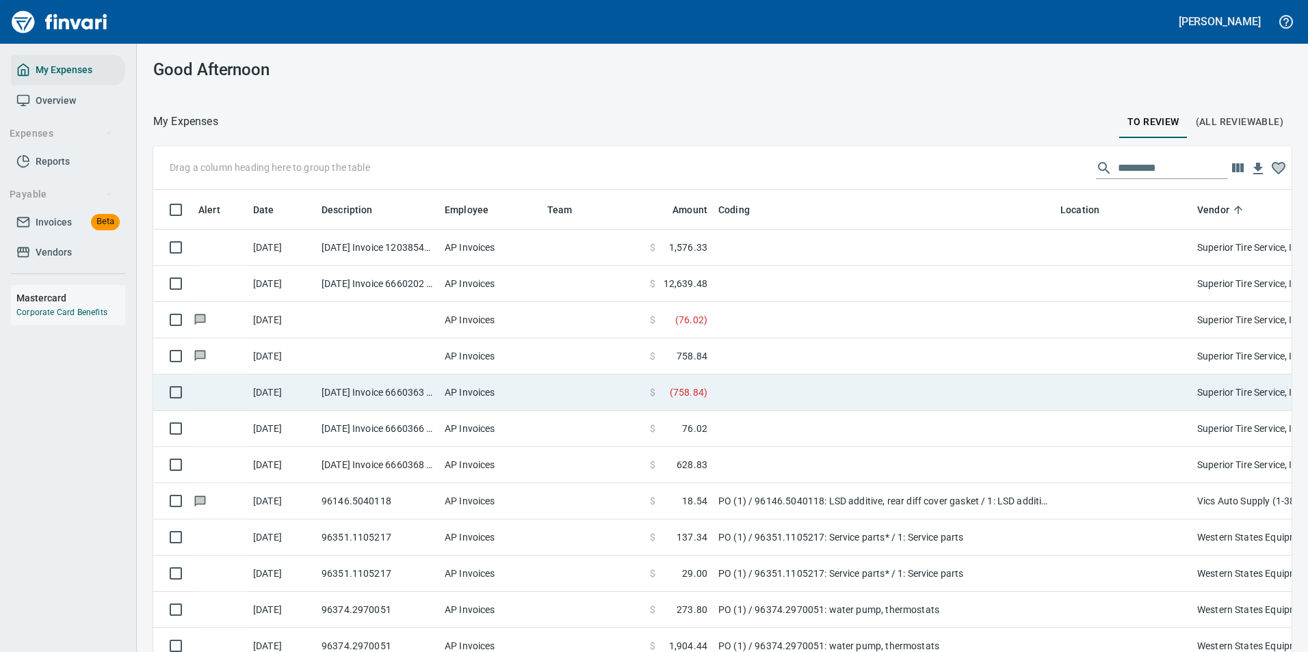
drag, startPoint x: 719, startPoint y: 364, endPoint x: 713, endPoint y: 349, distance: 15.6
click at [718, 362] on td at bounding box center [884, 357] width 342 height 36
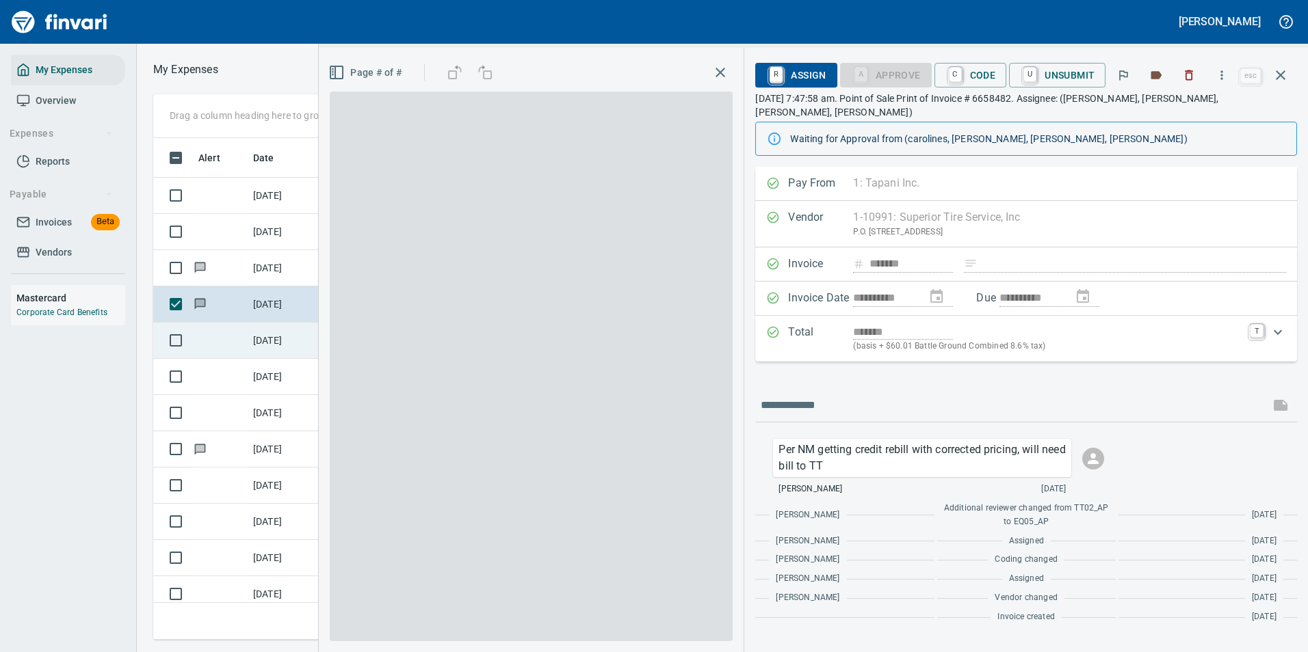
scroll to position [481, 776]
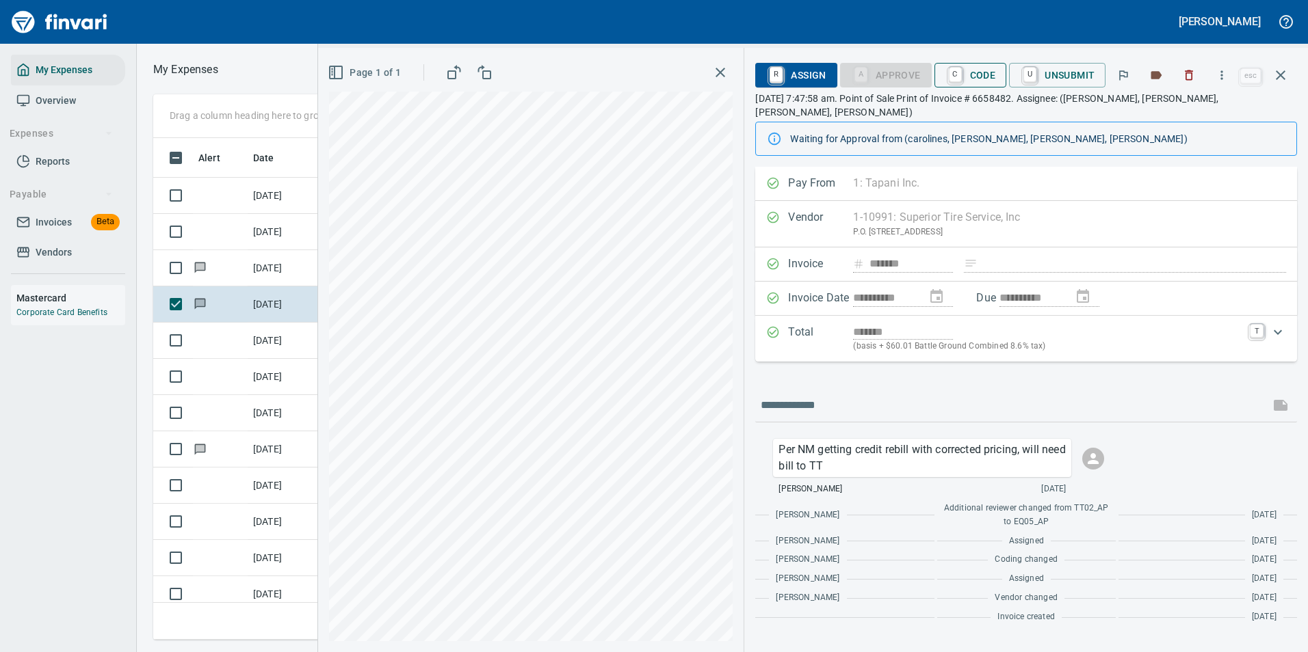
click at [974, 75] on span "C Code" at bounding box center [970, 75] width 51 height 23
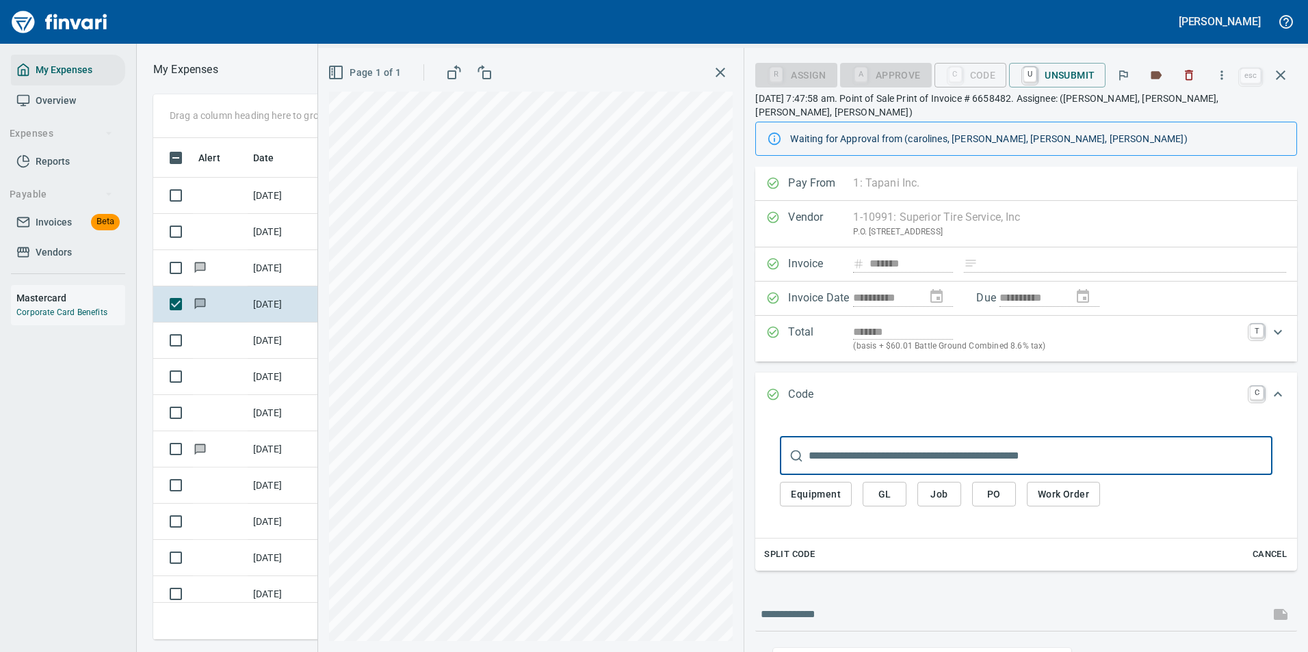
click at [890, 486] on span "GL" at bounding box center [884, 494] width 22 height 17
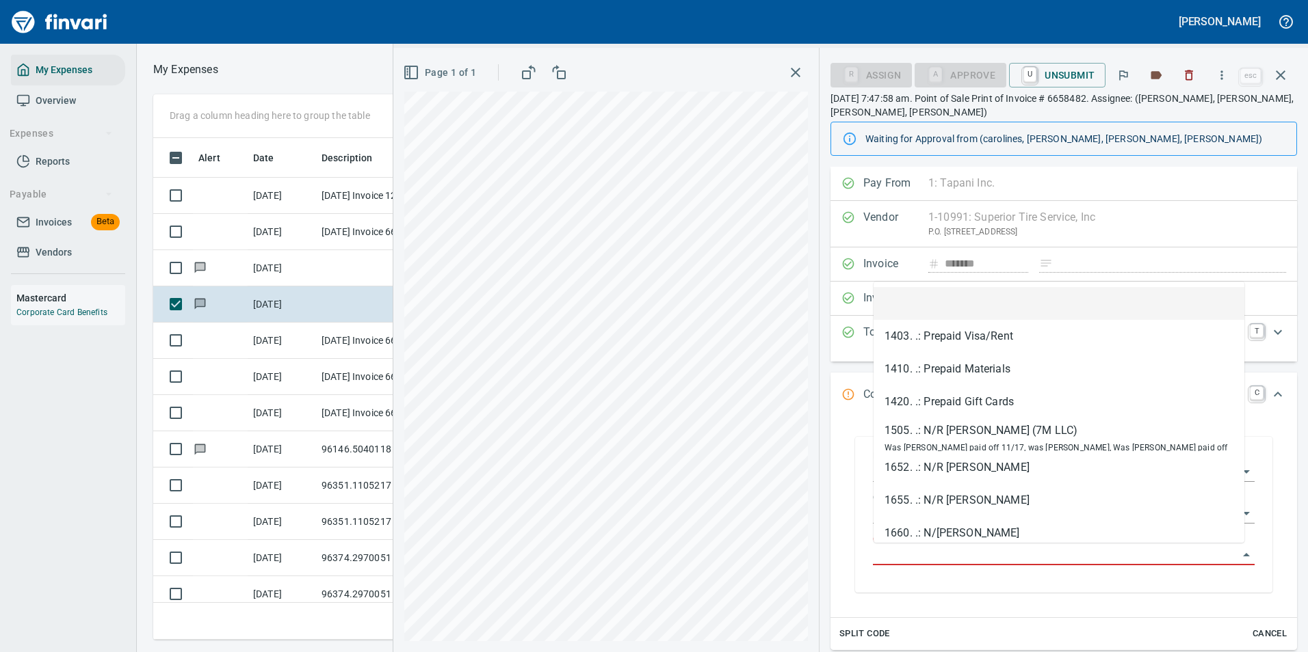
click at [899, 548] on input "GL Account" at bounding box center [1055, 555] width 365 height 19
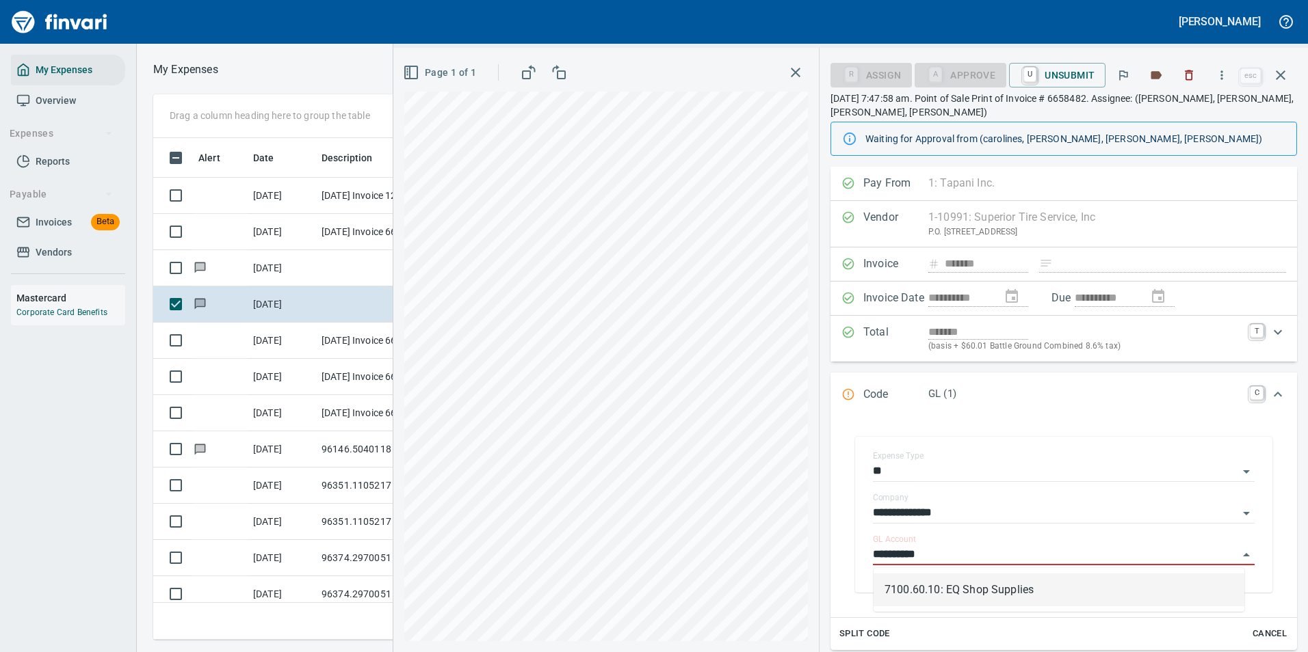
click at [923, 593] on li "7100.60.10: EQ Shop Supplies" at bounding box center [1058, 590] width 371 height 33
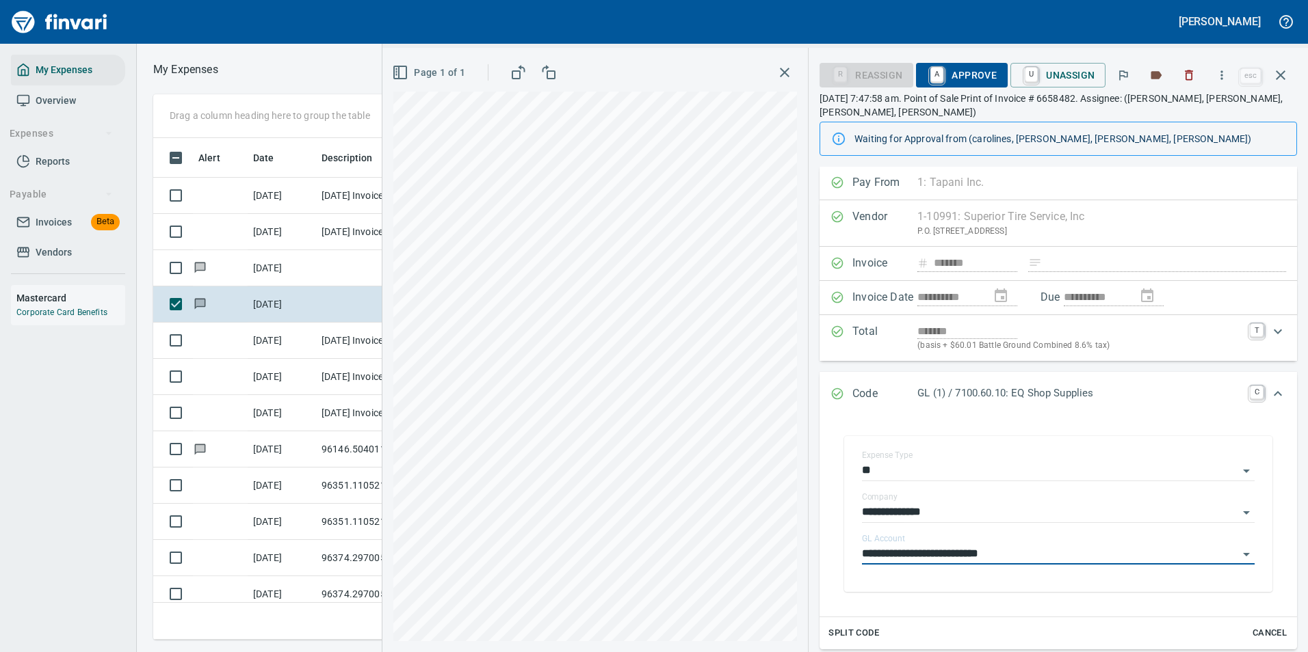
scroll to position [0, 0]
type input "**********"
click at [933, 70] on link "A" at bounding box center [936, 75] width 13 height 15
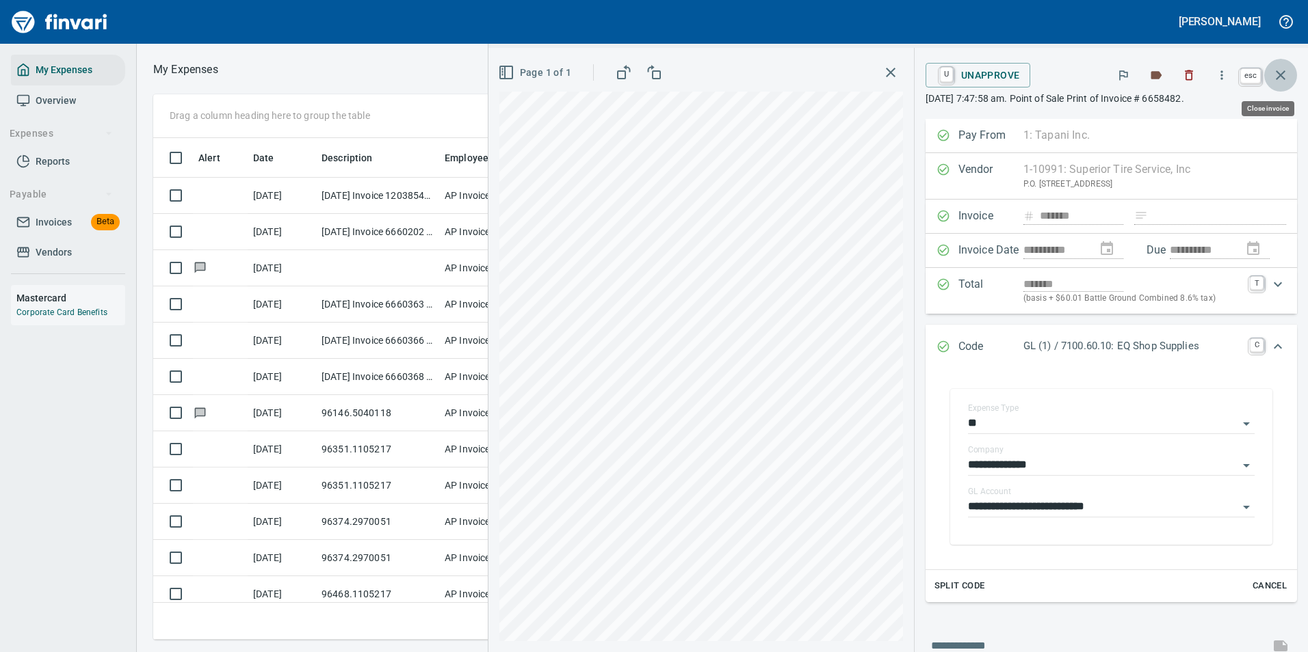
click at [1279, 70] on icon "button" at bounding box center [1280, 75] width 16 height 16
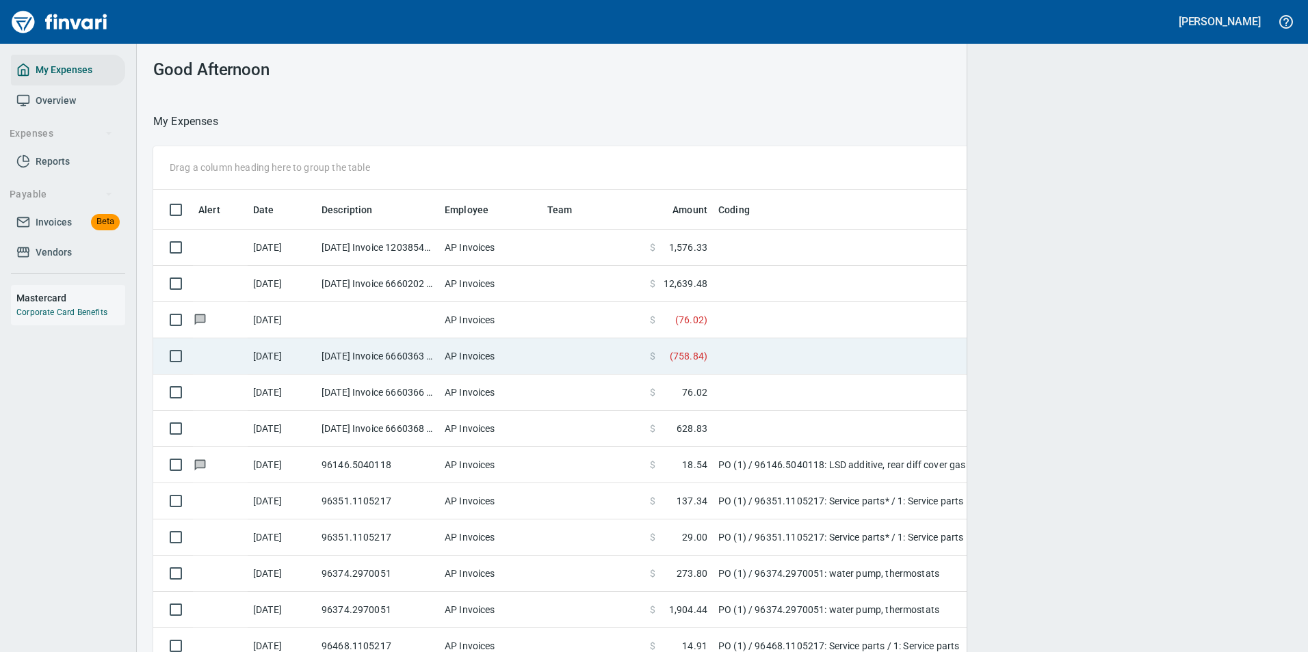
scroll to position [481, 1105]
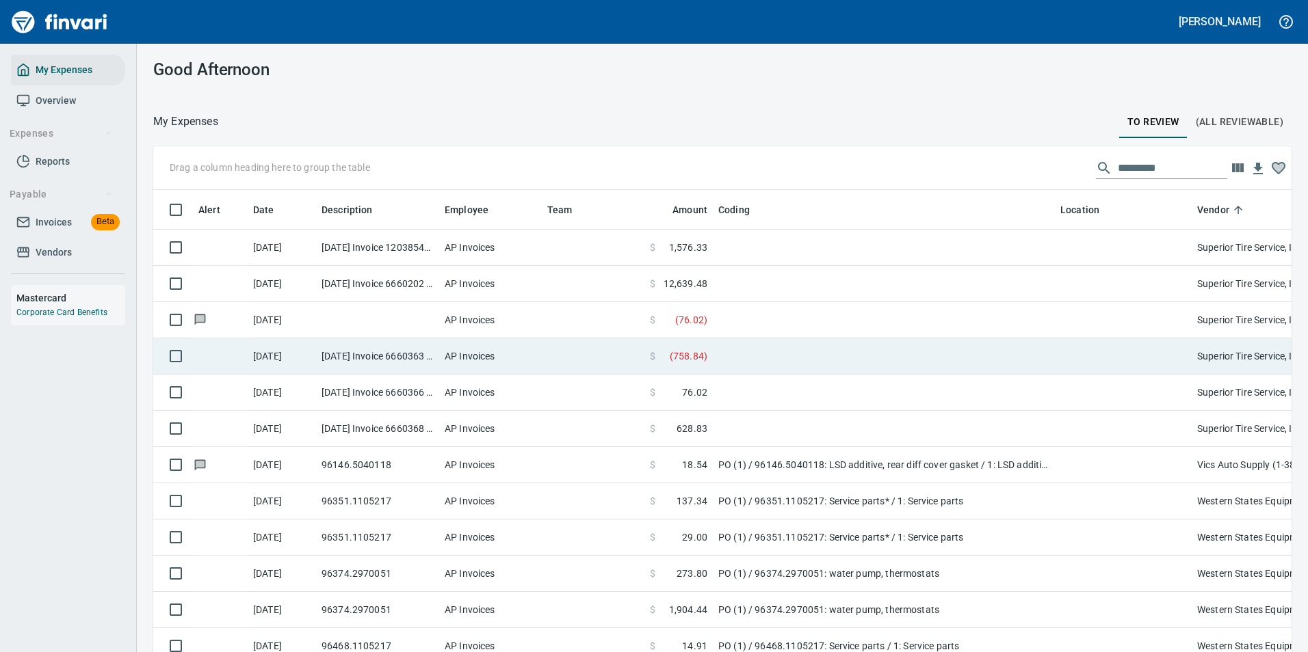
click at [728, 358] on td at bounding box center [884, 357] width 342 height 36
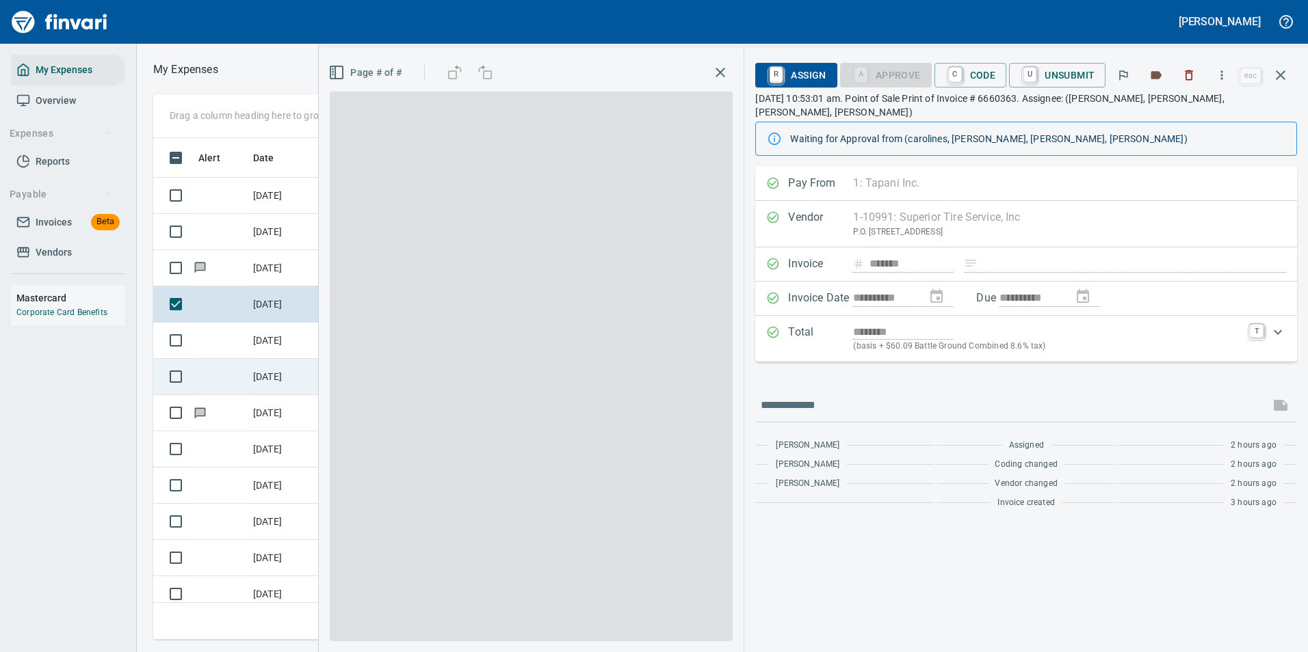
scroll to position [481, 776]
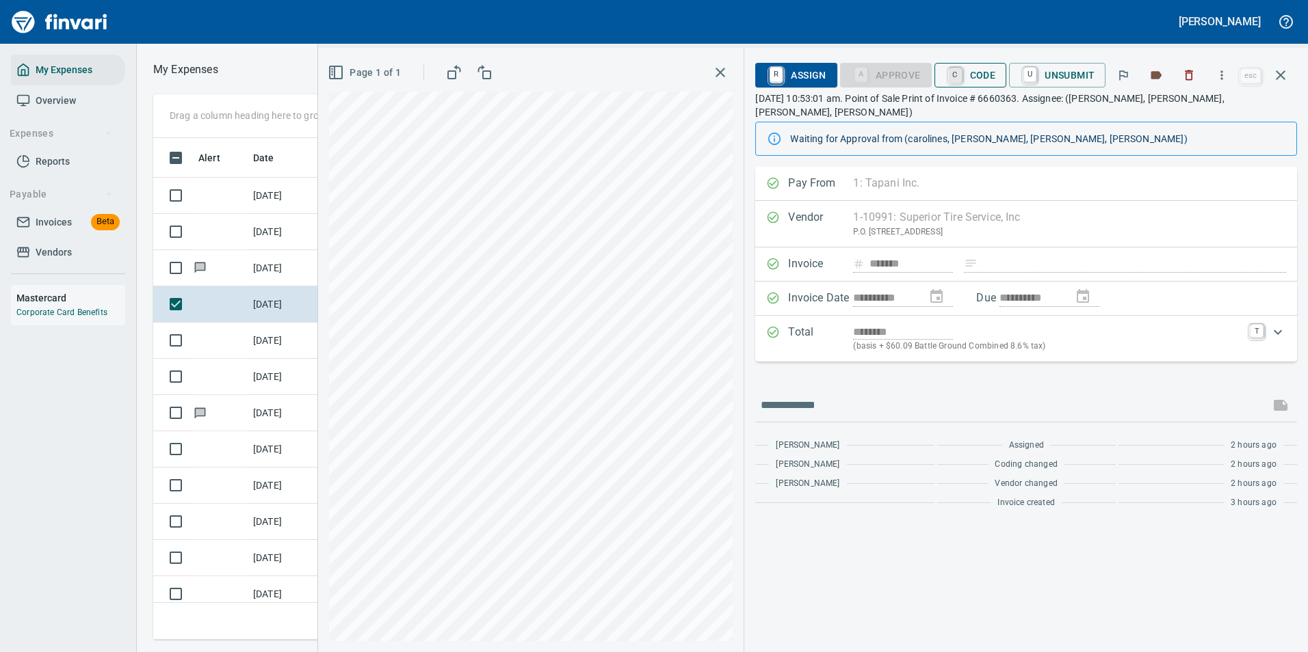
click at [962, 75] on link "C" at bounding box center [955, 75] width 13 height 15
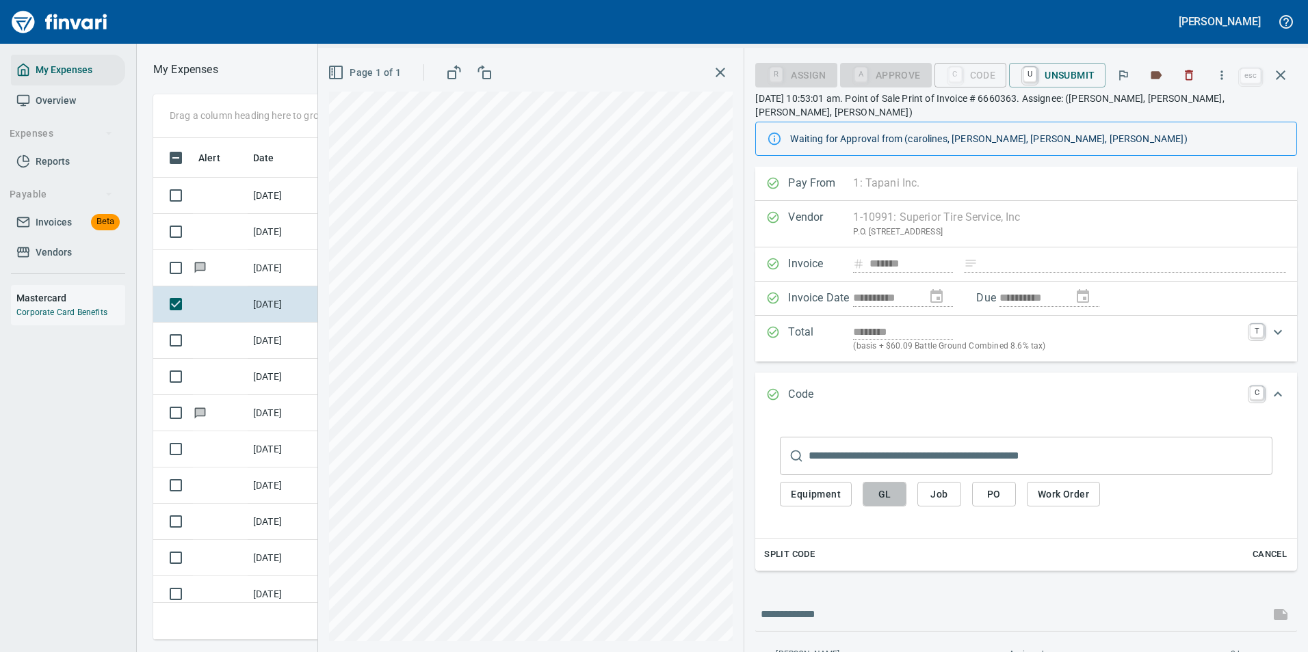
click at [898, 482] on button "GL" at bounding box center [884, 494] width 44 height 25
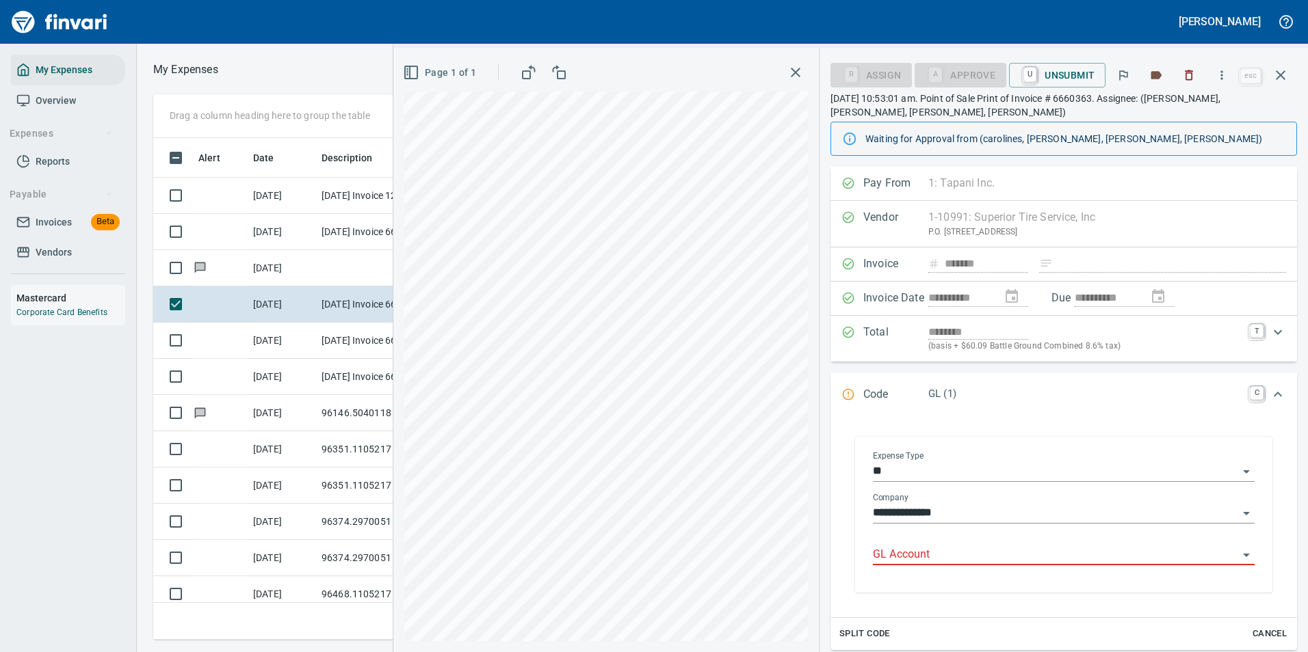
click at [892, 547] on input "GL Account" at bounding box center [1055, 555] width 365 height 19
click at [892, 596] on li "7100.60.10: EQ Shop Supplies" at bounding box center [1058, 590] width 371 height 33
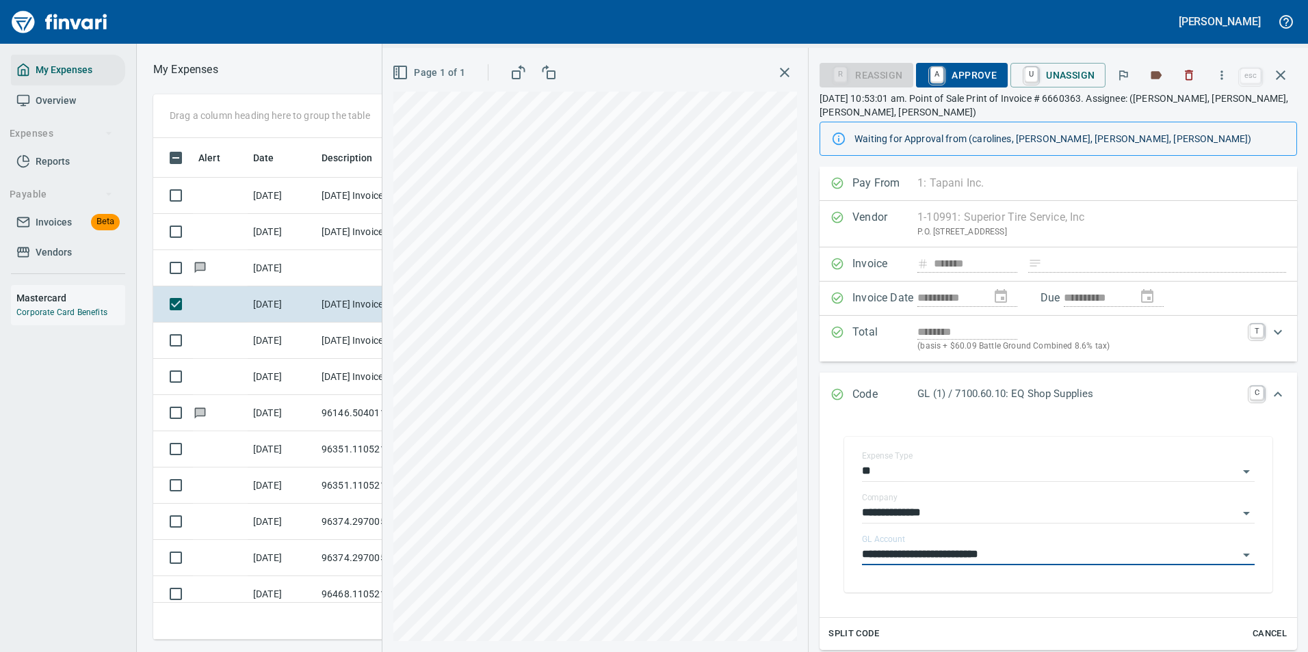
type input "**********"
click at [954, 75] on span "A Approve" at bounding box center [962, 75] width 70 height 23
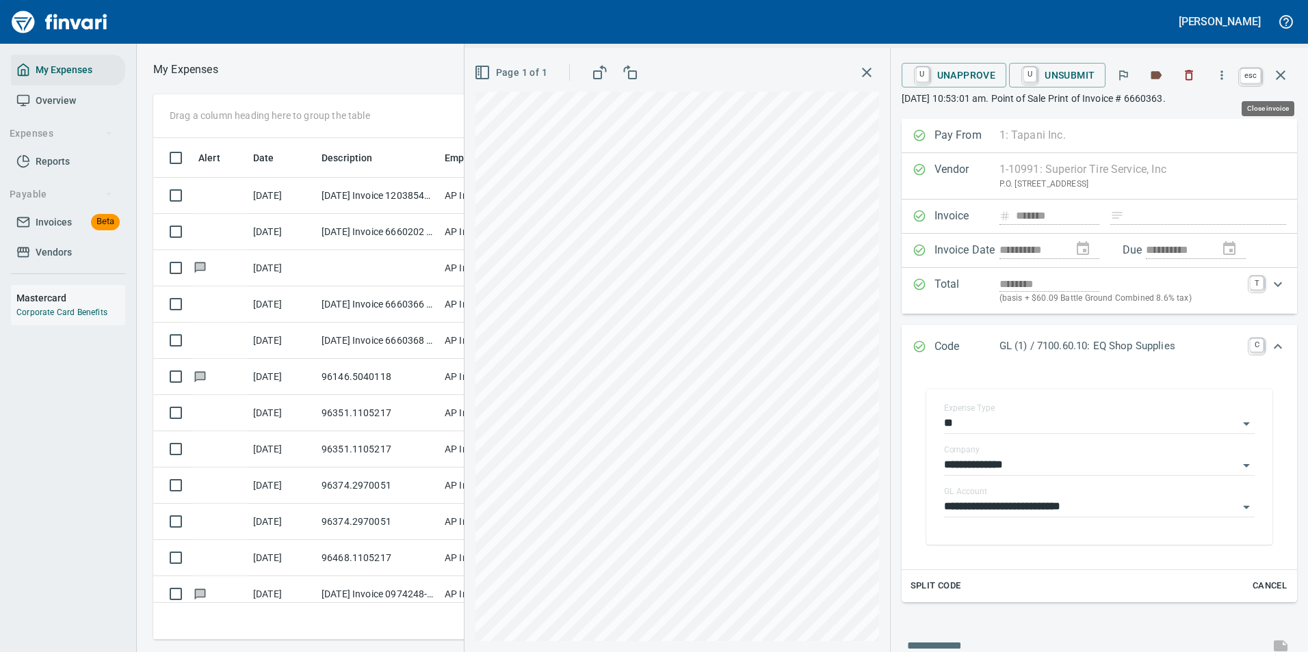
click at [1277, 70] on icon "button" at bounding box center [1280, 75] width 16 height 16
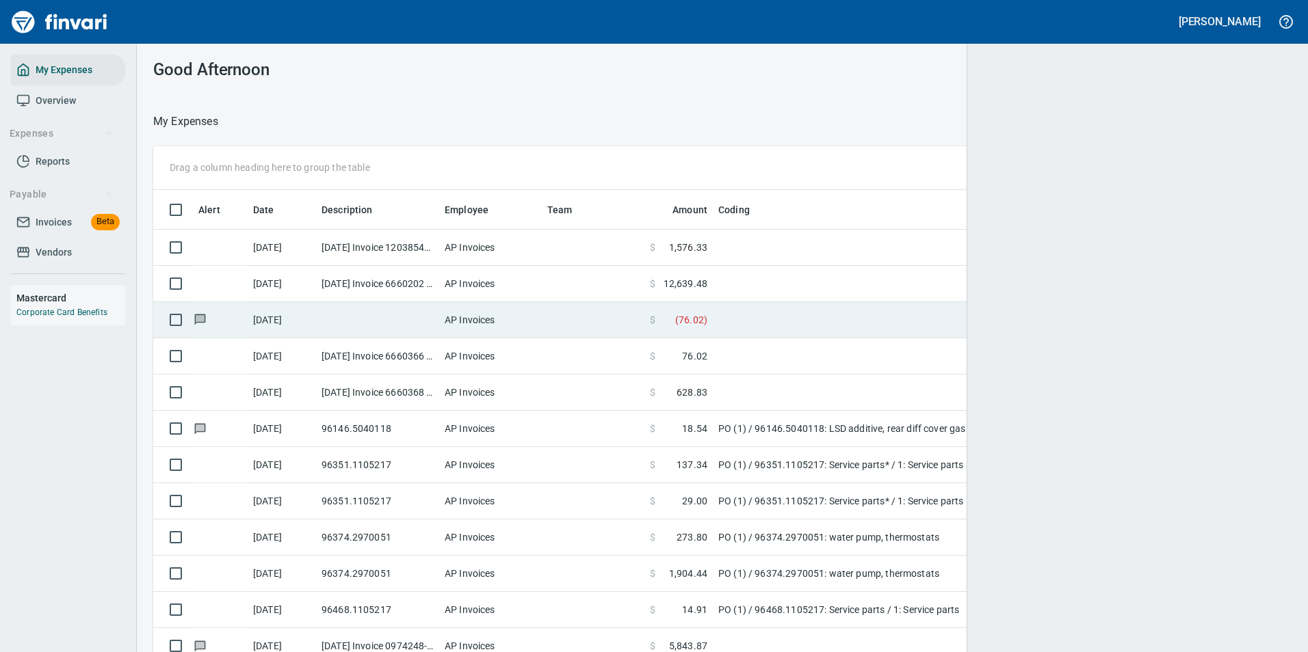
scroll to position [1, 1]
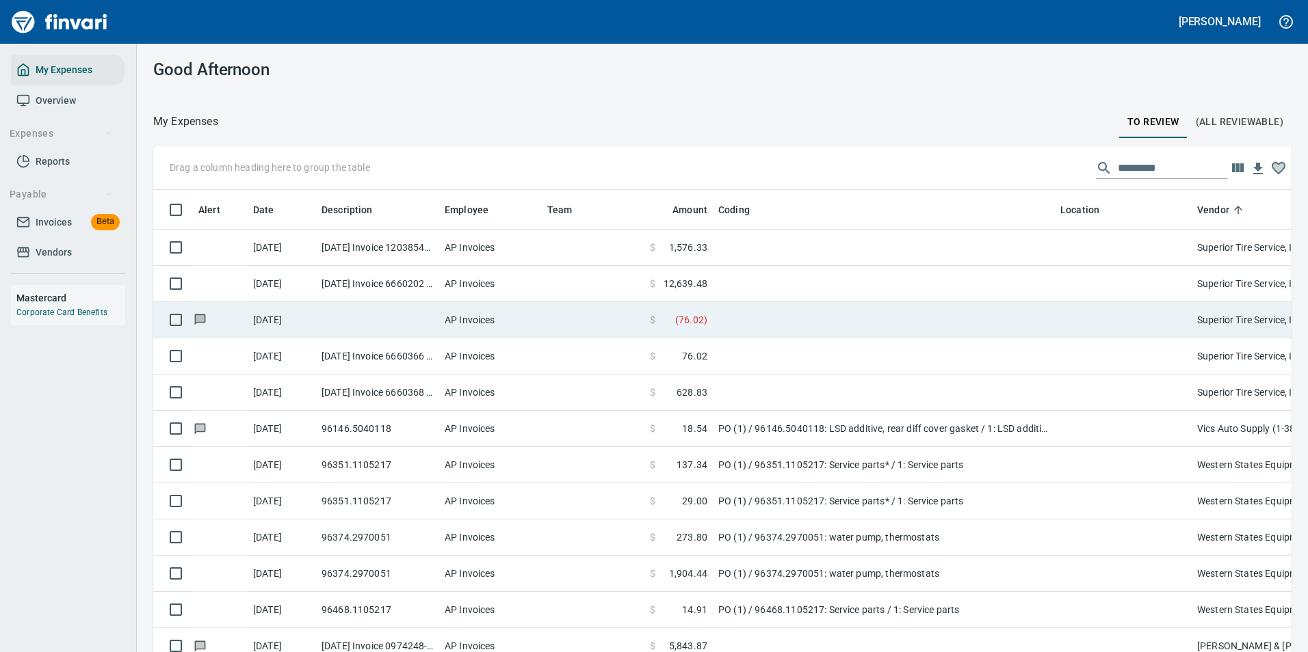
click at [726, 322] on td at bounding box center [884, 320] width 342 height 36
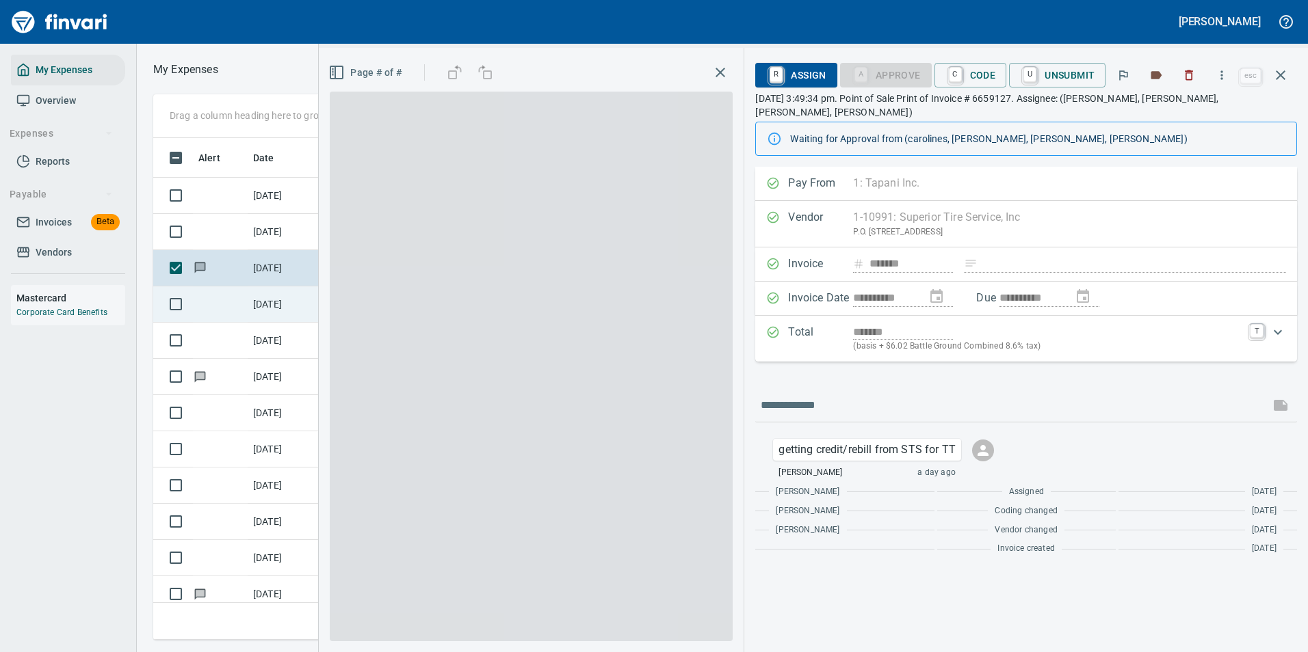
scroll to position [481, 776]
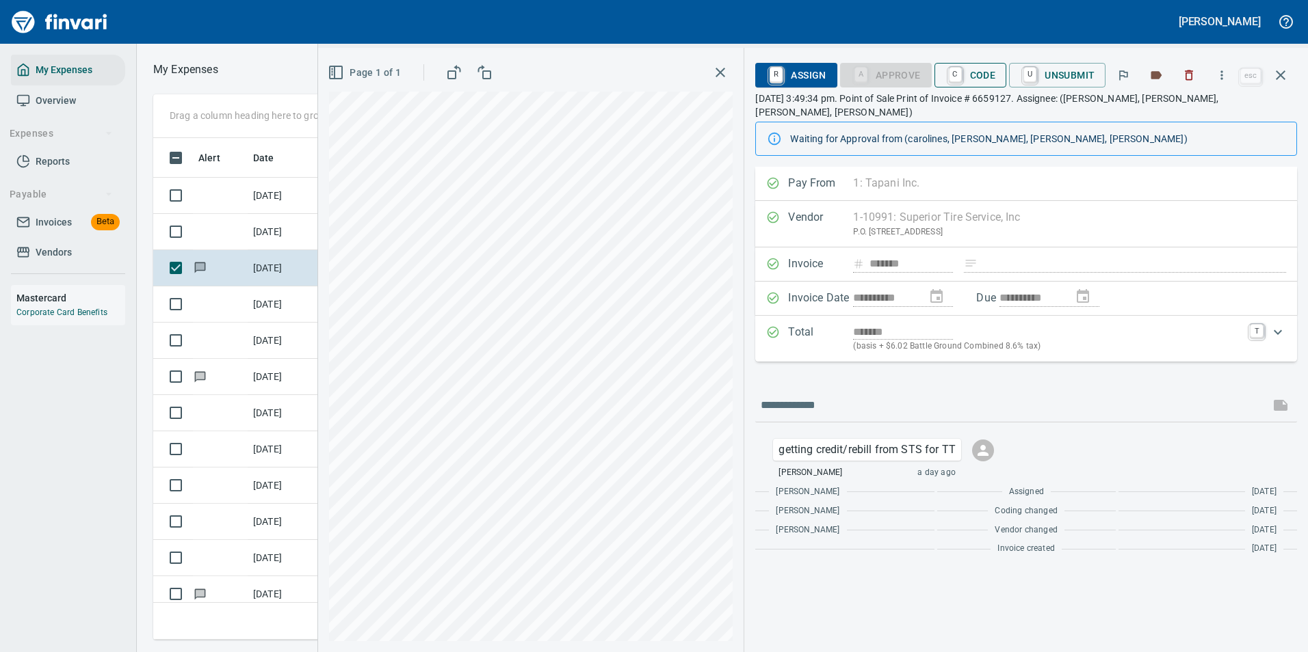
click at [966, 72] on span "C Code" at bounding box center [970, 75] width 51 height 23
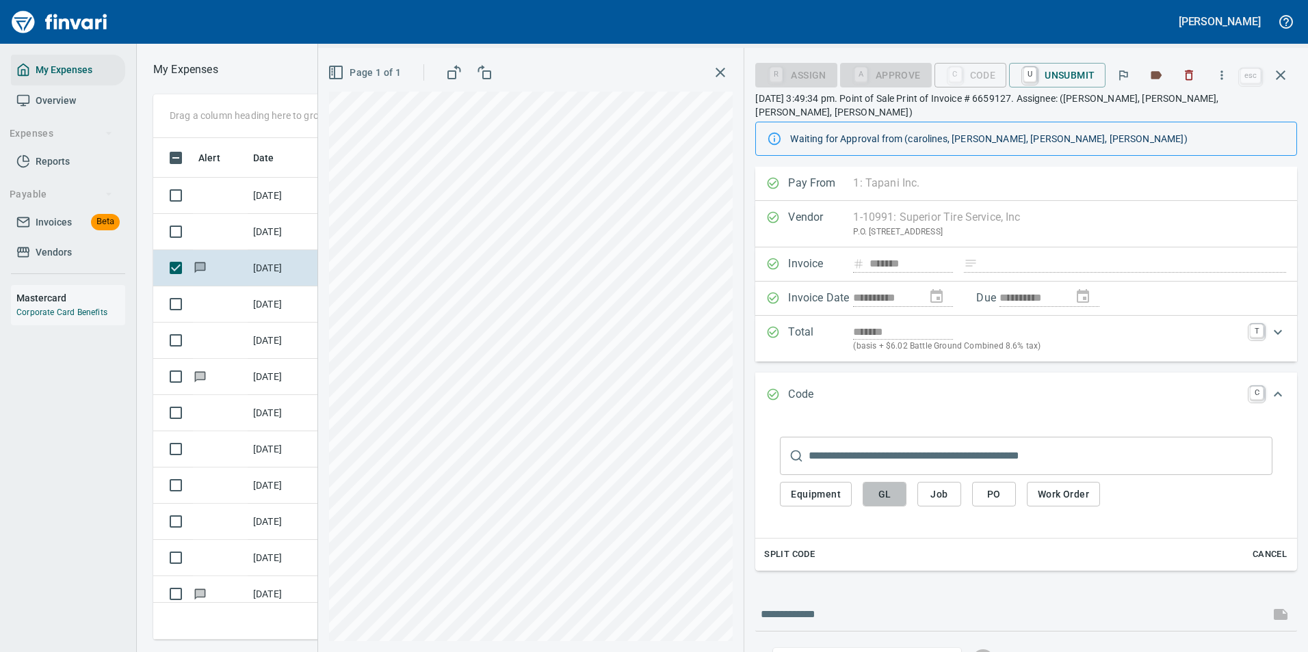
click at [866, 482] on button "GL" at bounding box center [884, 494] width 44 height 25
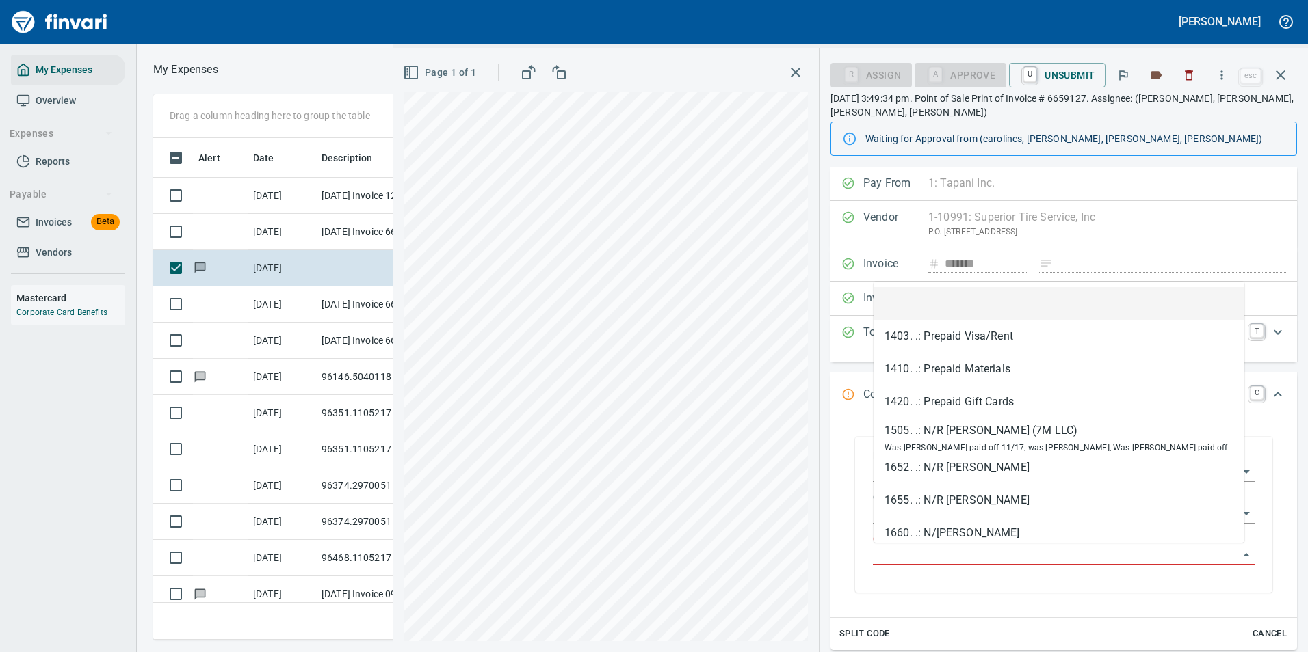
click at [902, 548] on input "GL Account" at bounding box center [1055, 555] width 365 height 19
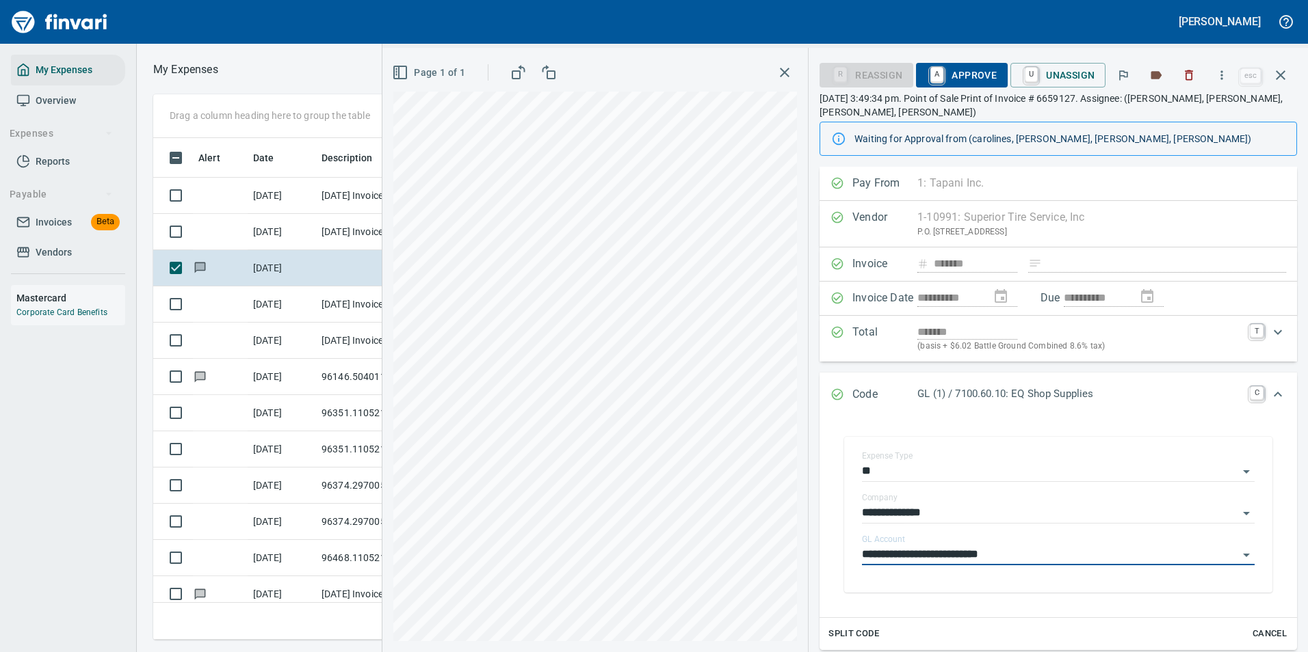
type input "**********"
click at [963, 84] on span "A Approve" at bounding box center [962, 75] width 70 height 23
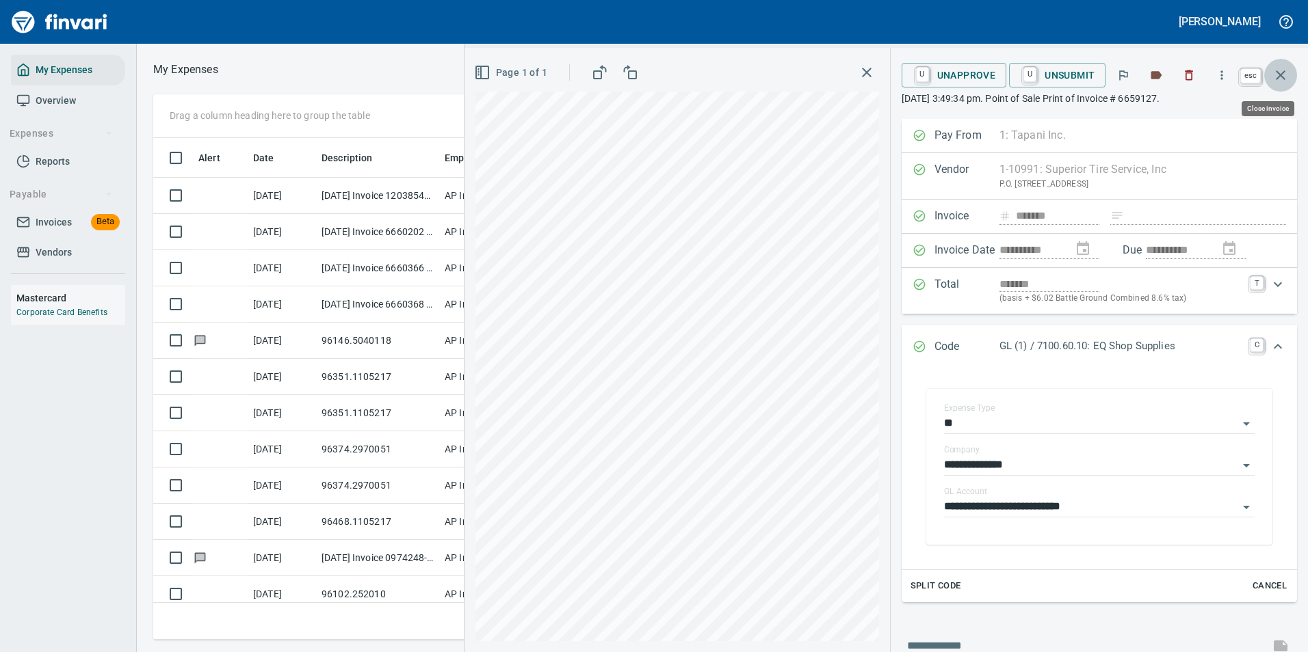
drag, startPoint x: 1277, startPoint y: 76, endPoint x: 969, endPoint y: 269, distance: 363.5
click at [1277, 77] on icon "button" at bounding box center [1280, 75] width 16 height 16
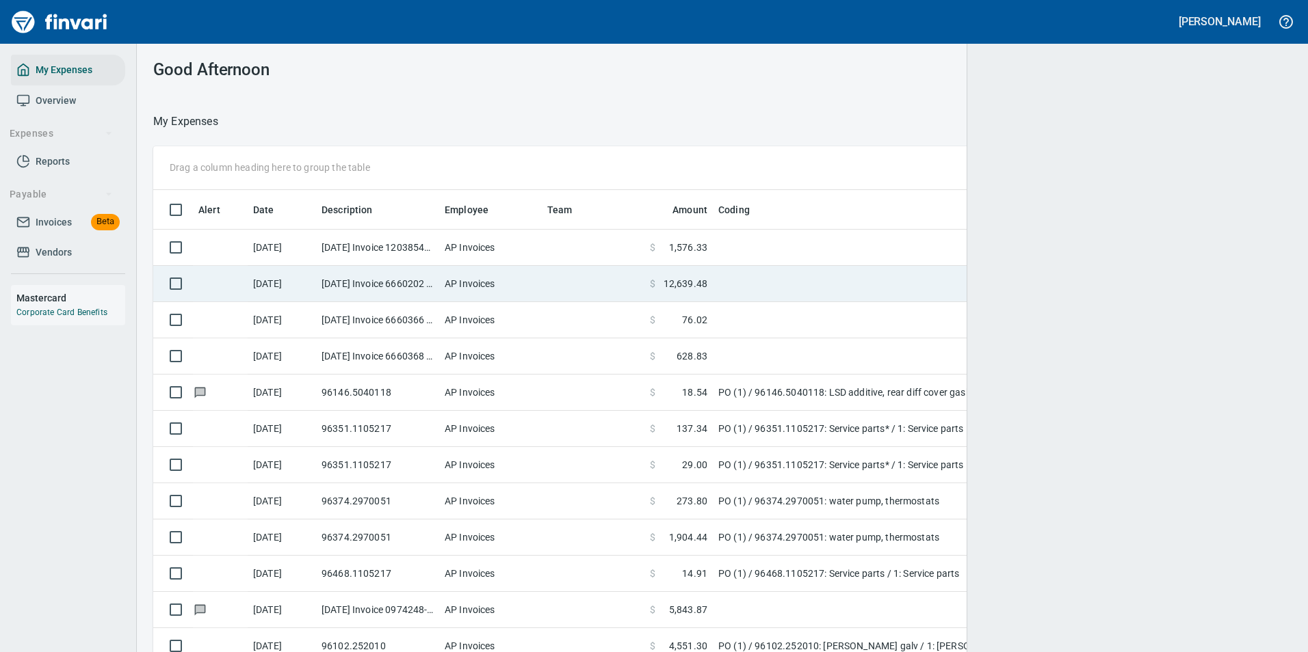
scroll to position [481, 1105]
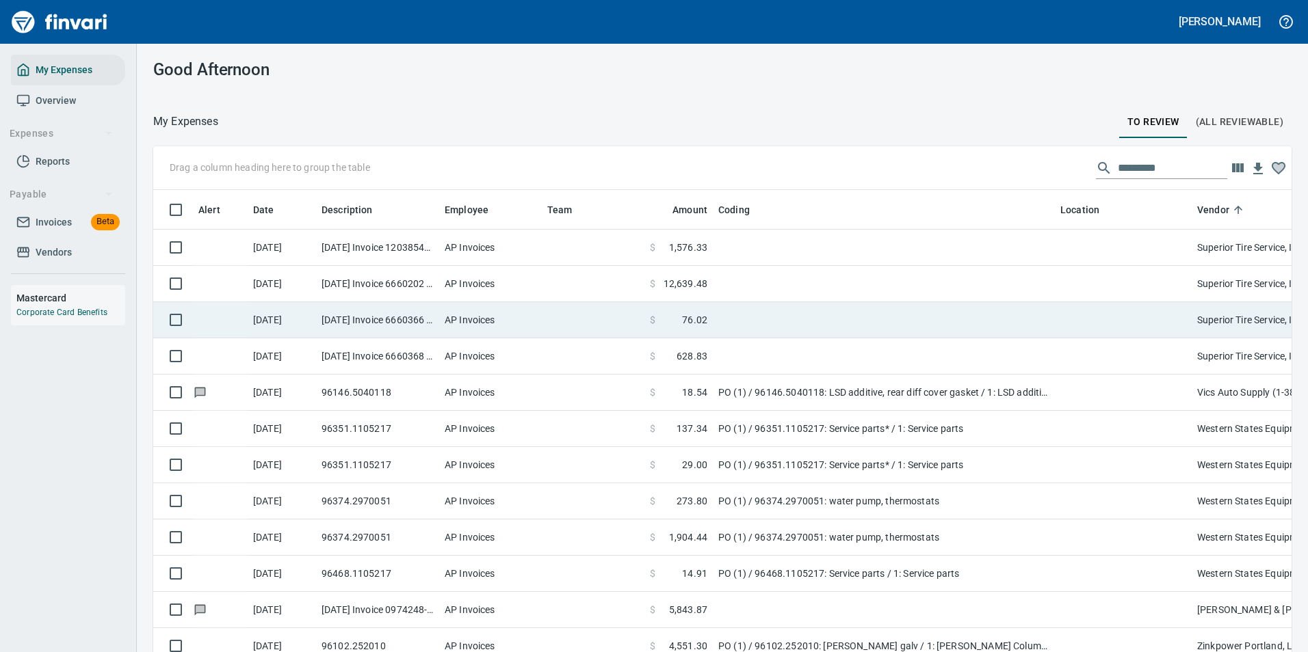
click at [719, 321] on td at bounding box center [884, 320] width 342 height 36
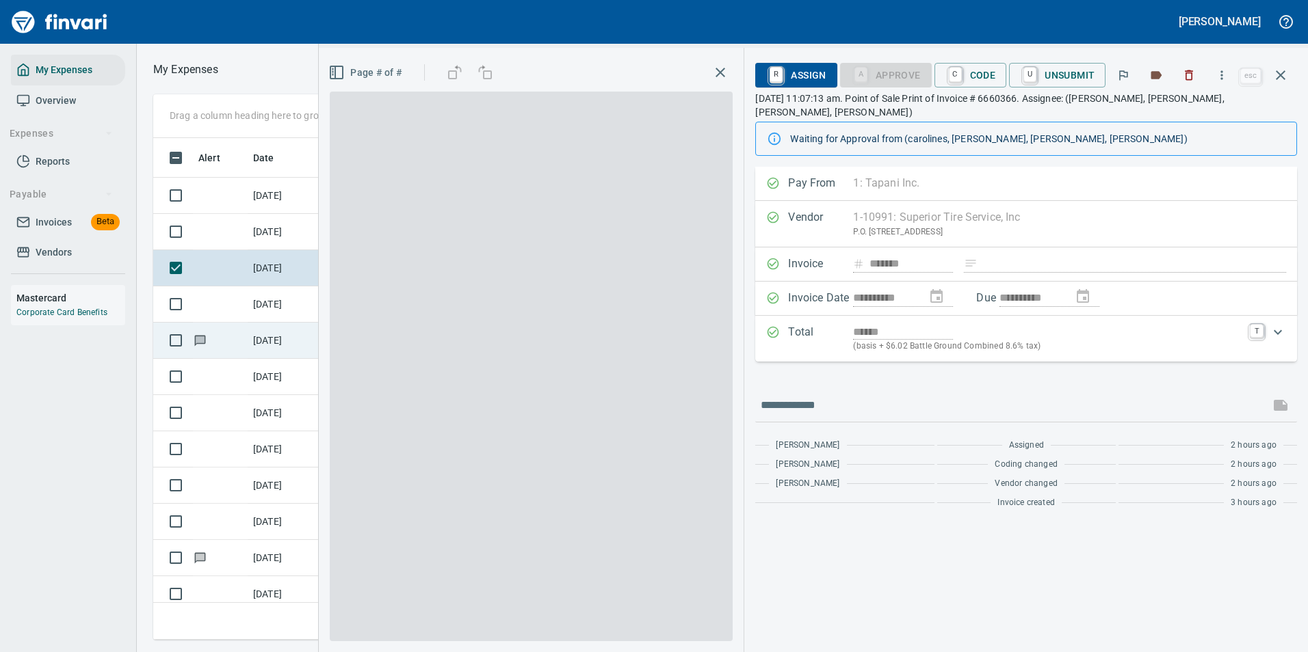
scroll to position [481, 776]
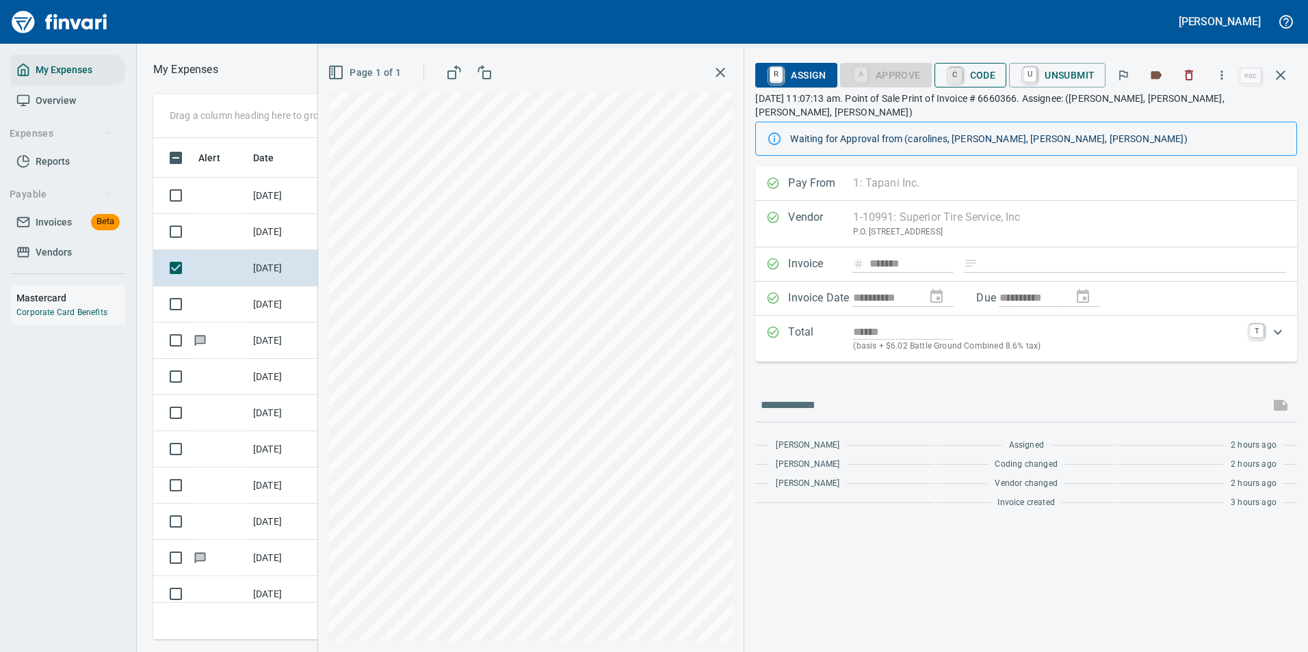
click at [953, 72] on link "C" at bounding box center [955, 75] width 13 height 15
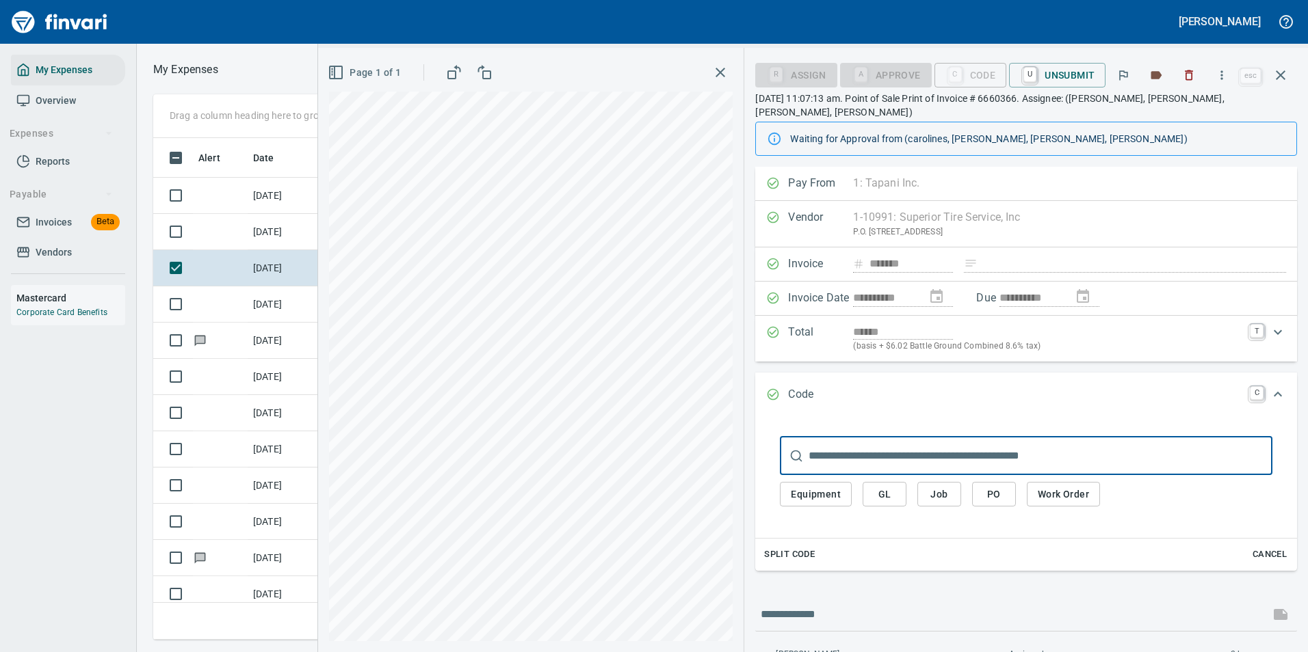
click at [877, 486] on span "GL" at bounding box center [884, 494] width 22 height 17
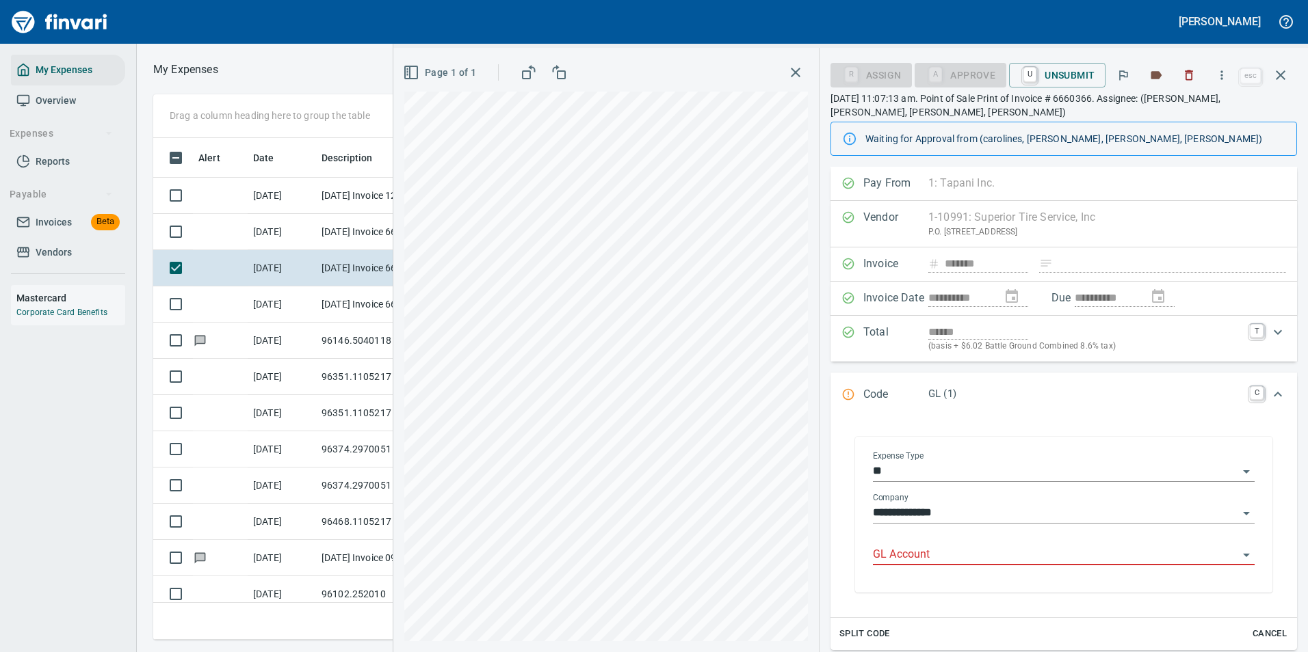
click at [897, 561] on input "GL Account" at bounding box center [1055, 555] width 365 height 19
click at [918, 585] on li "7100.60.10: EQ Shop Supplies" at bounding box center [1058, 590] width 371 height 33
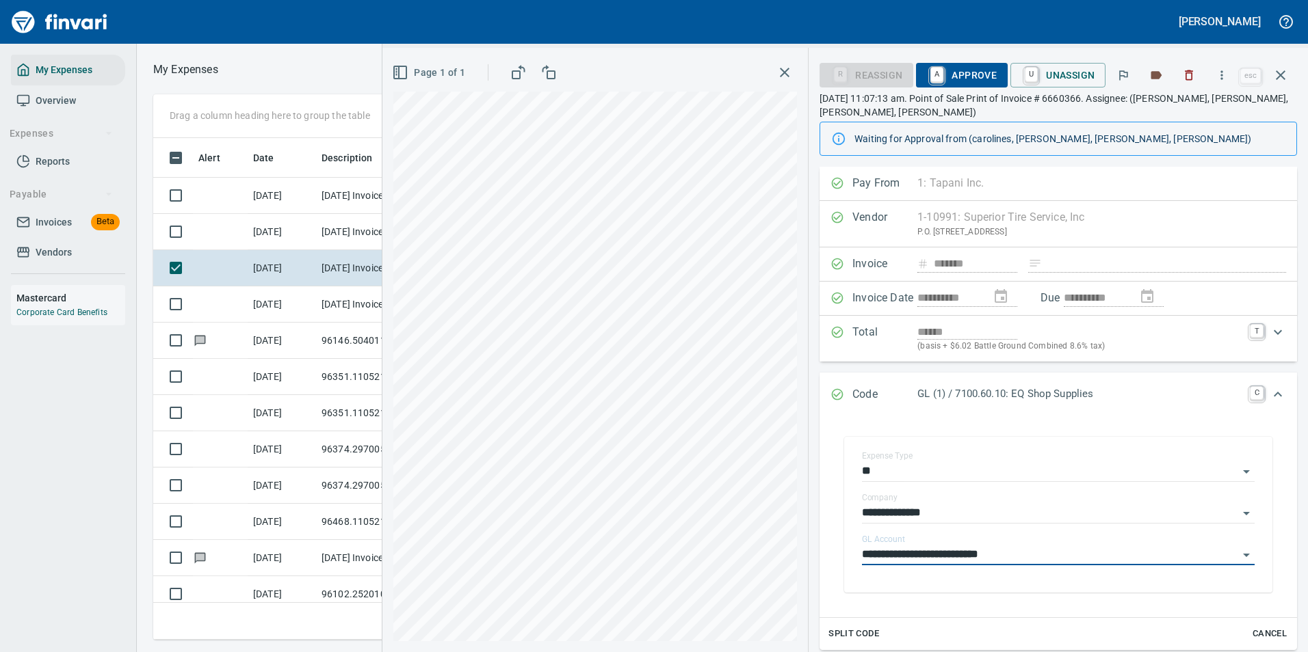
type input "**********"
click at [984, 75] on span "A Approve" at bounding box center [962, 75] width 70 height 23
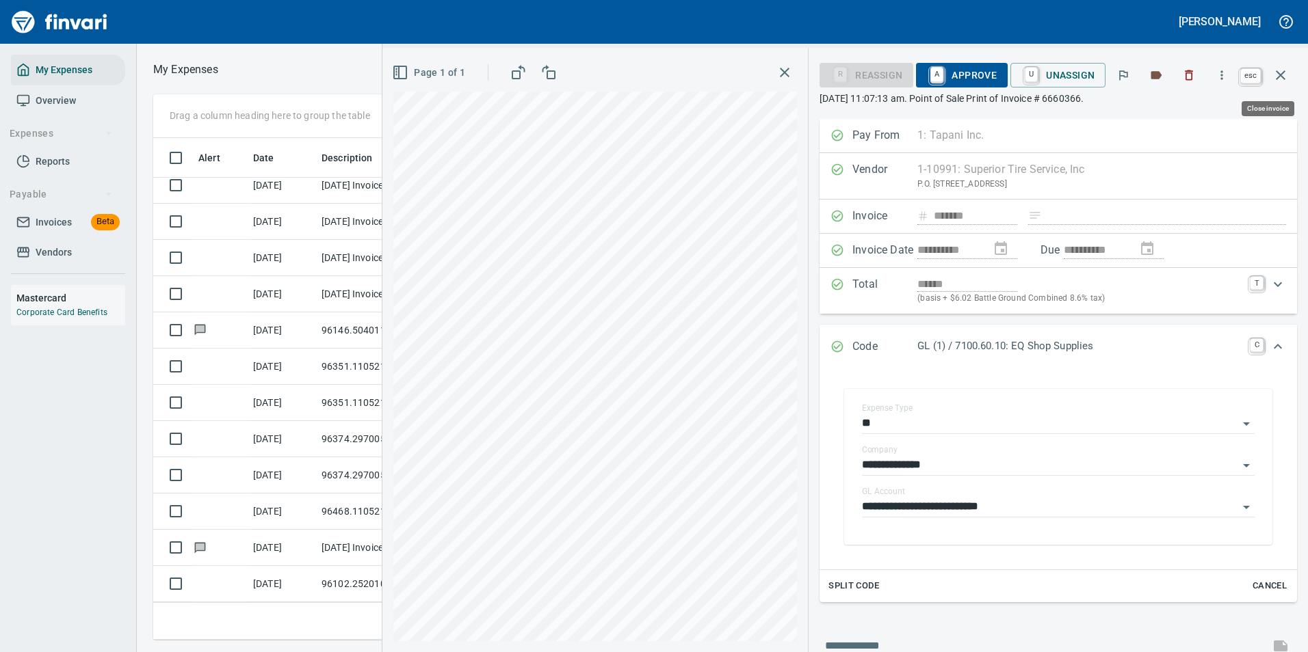
click at [1282, 76] on icon "button" at bounding box center [1280, 75] width 10 height 10
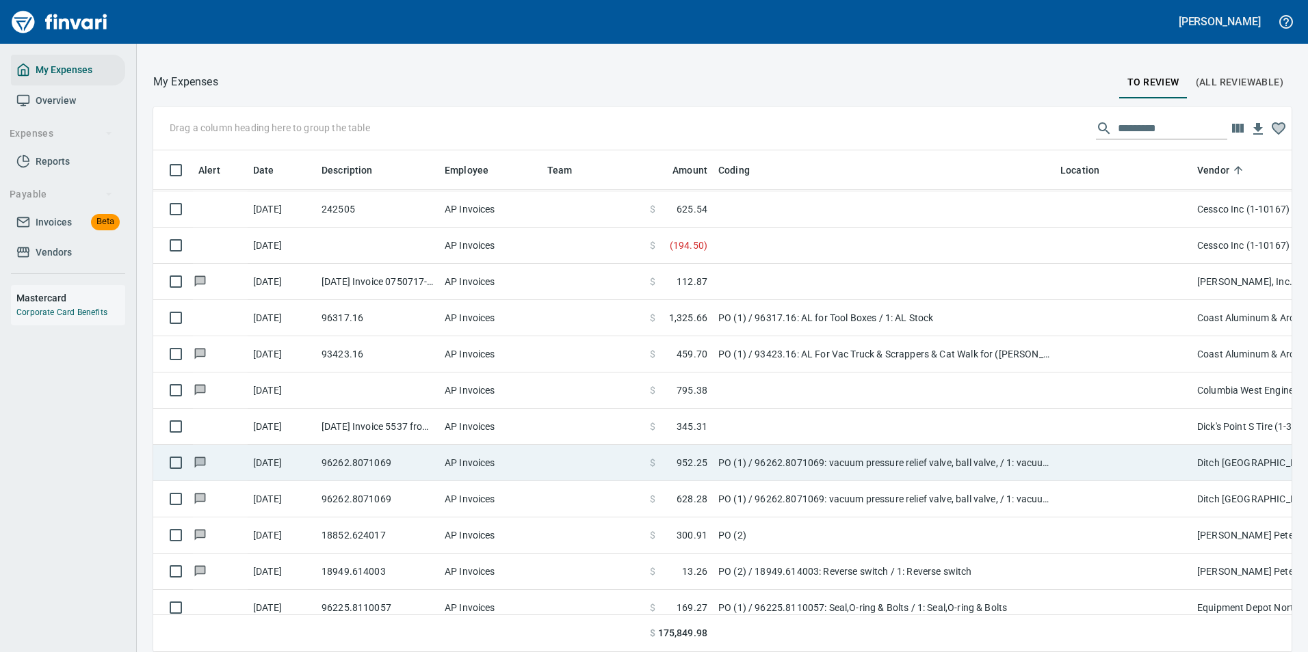
scroll to position [1068, 0]
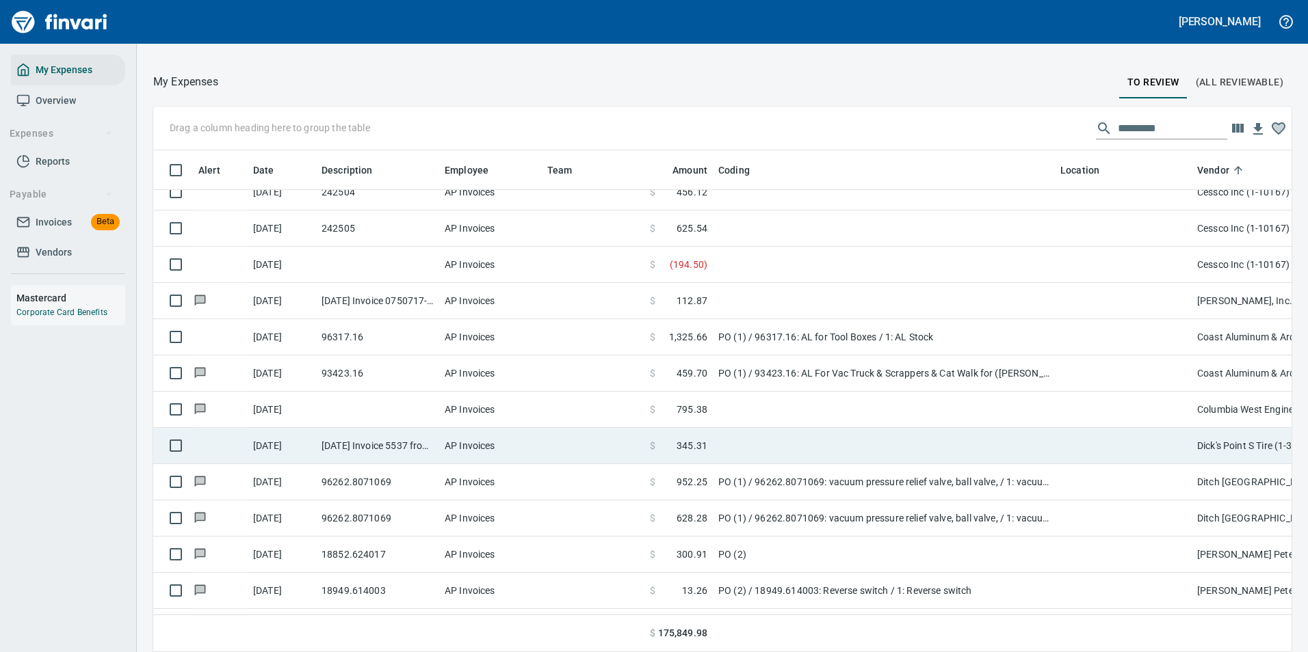
click at [776, 451] on td at bounding box center [884, 446] width 342 height 36
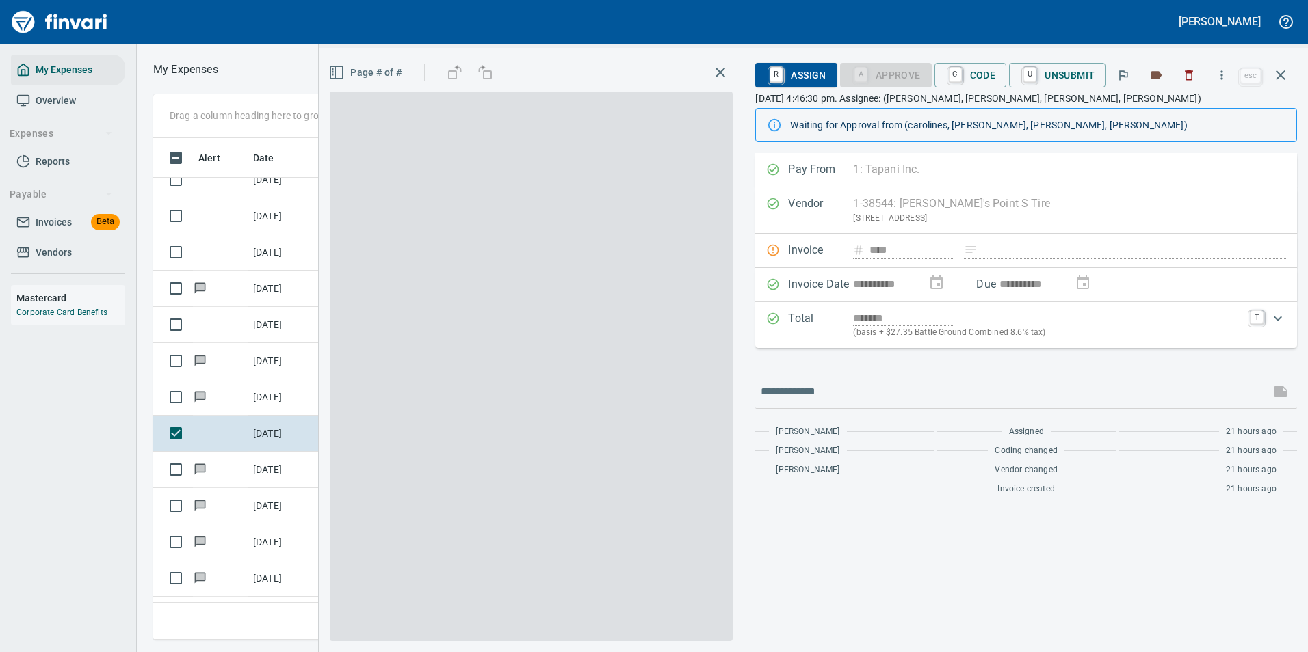
scroll to position [481, 776]
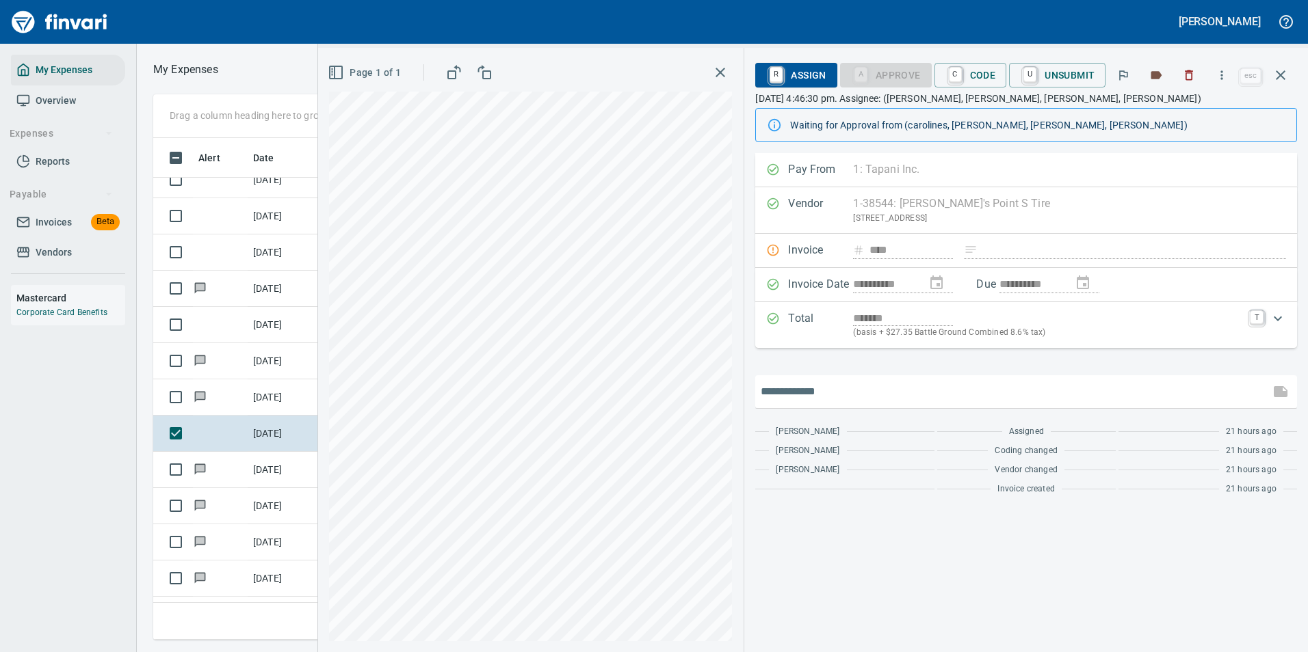
click at [848, 393] on input "text" at bounding box center [1011, 392] width 503 height 22
type input "**********"
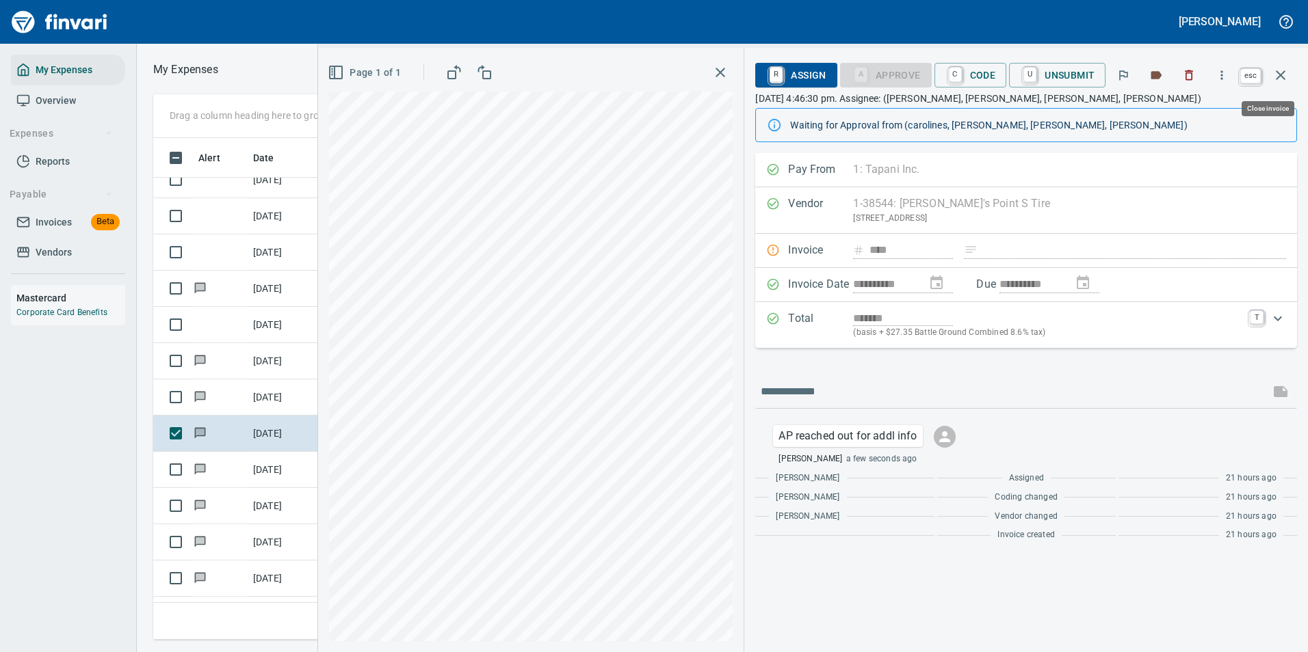
click at [1280, 77] on icon "button" at bounding box center [1280, 75] width 10 height 10
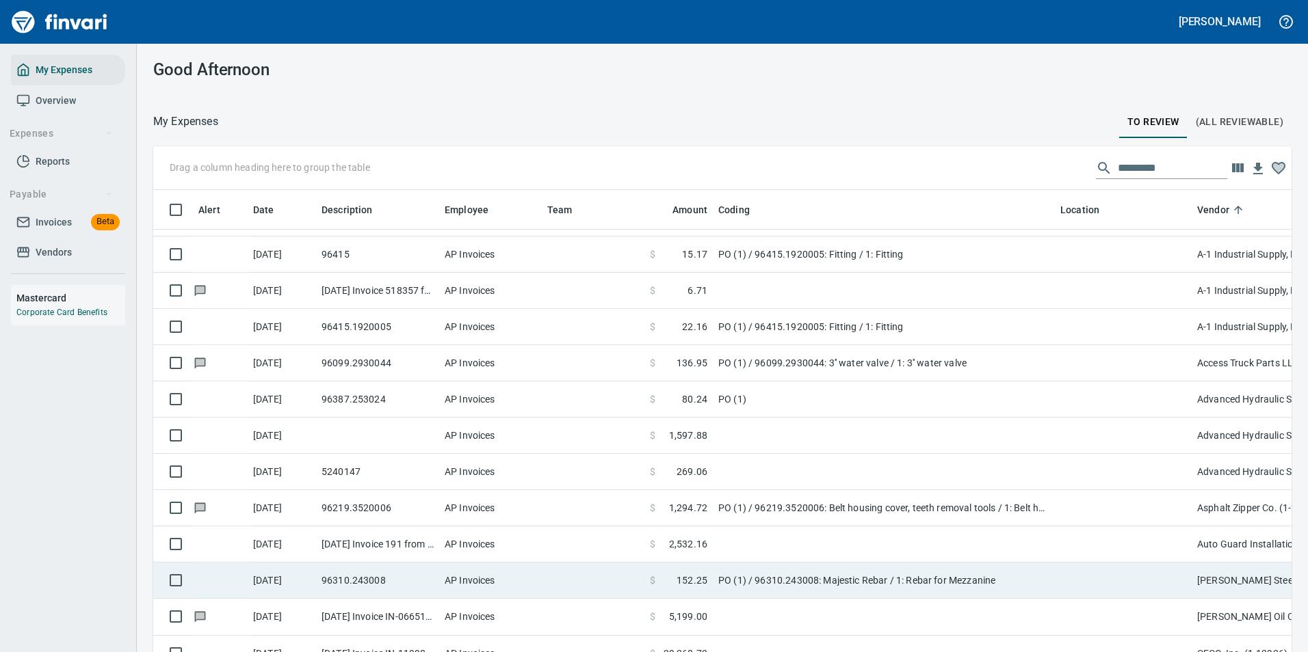
scroll to position [42, 0]
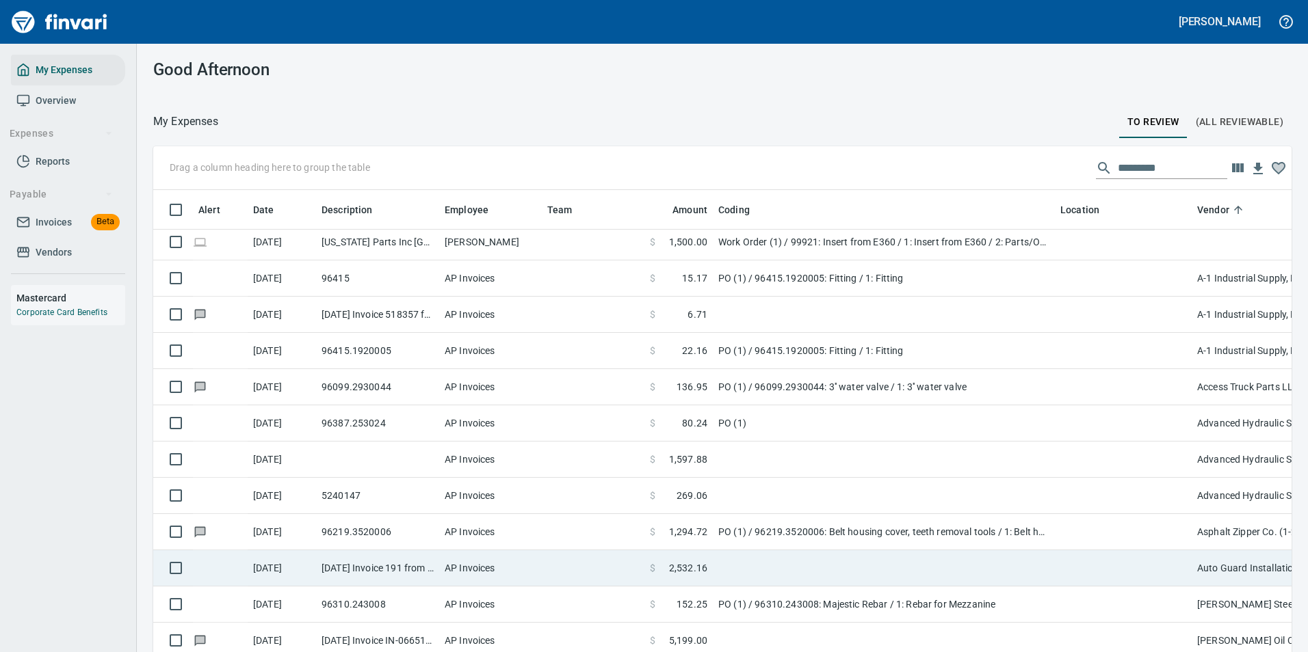
click at [748, 566] on td at bounding box center [884, 569] width 342 height 36
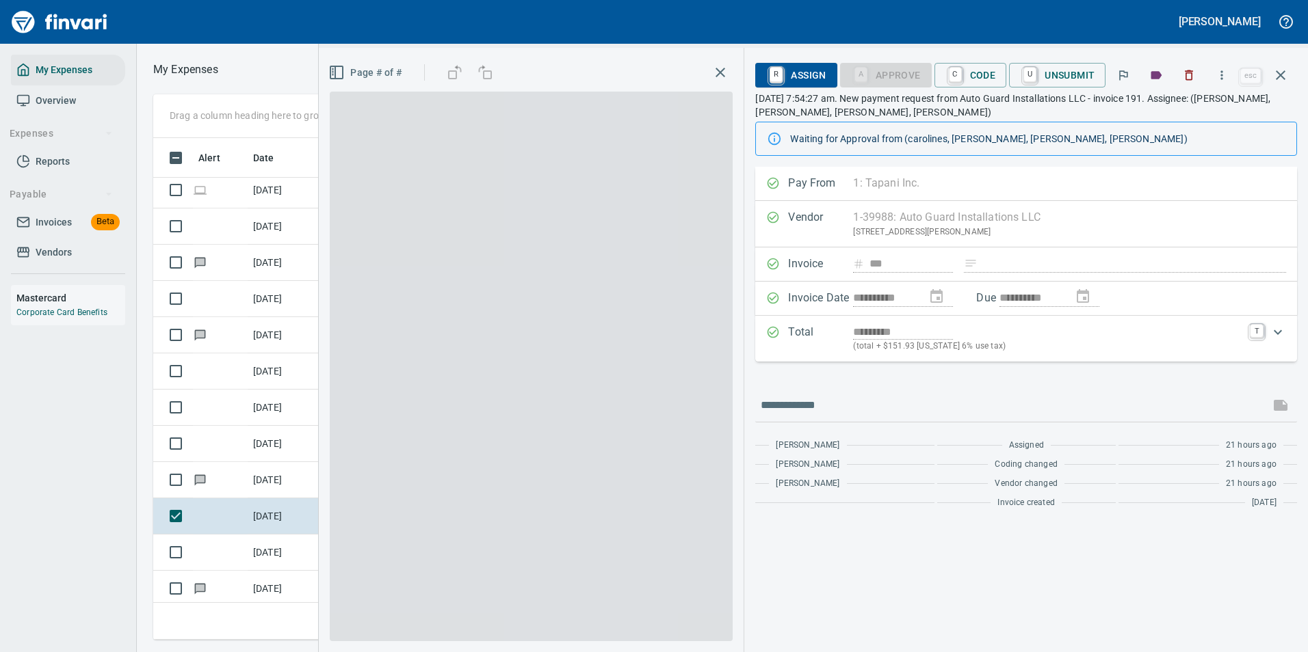
scroll to position [481, 776]
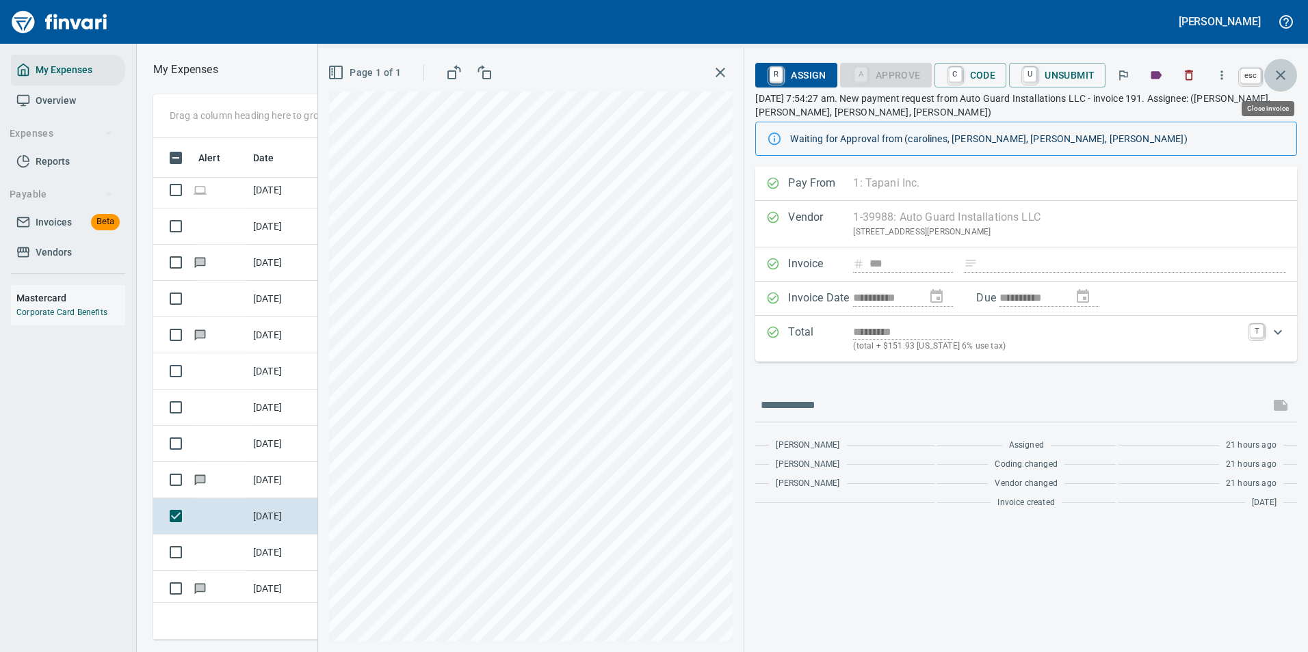
click at [1282, 78] on icon "button" at bounding box center [1280, 75] width 16 height 16
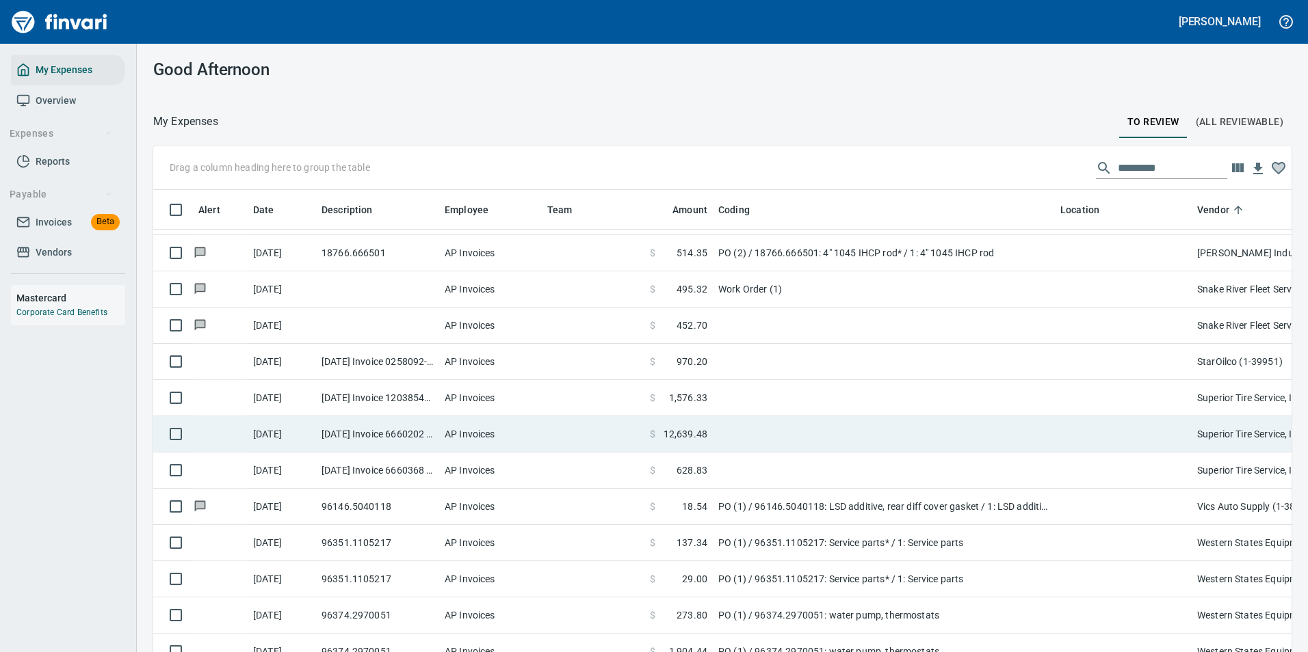
scroll to position [3898, 0]
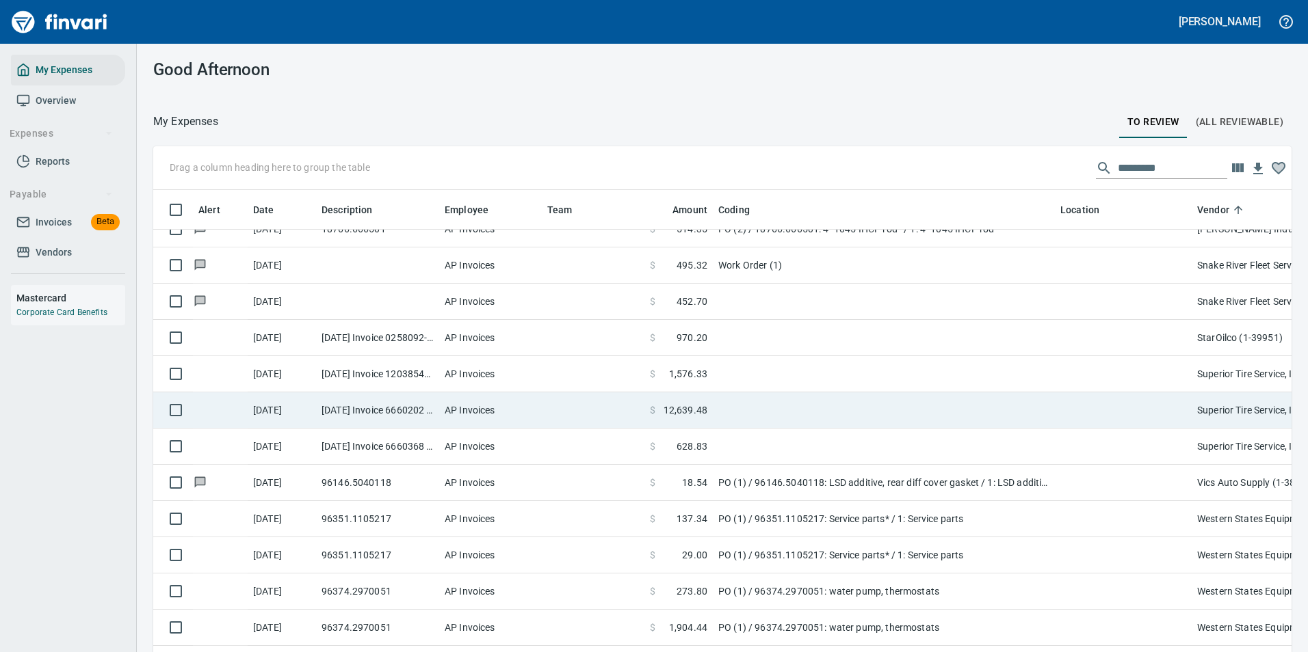
click at [728, 403] on td at bounding box center [884, 411] width 342 height 36
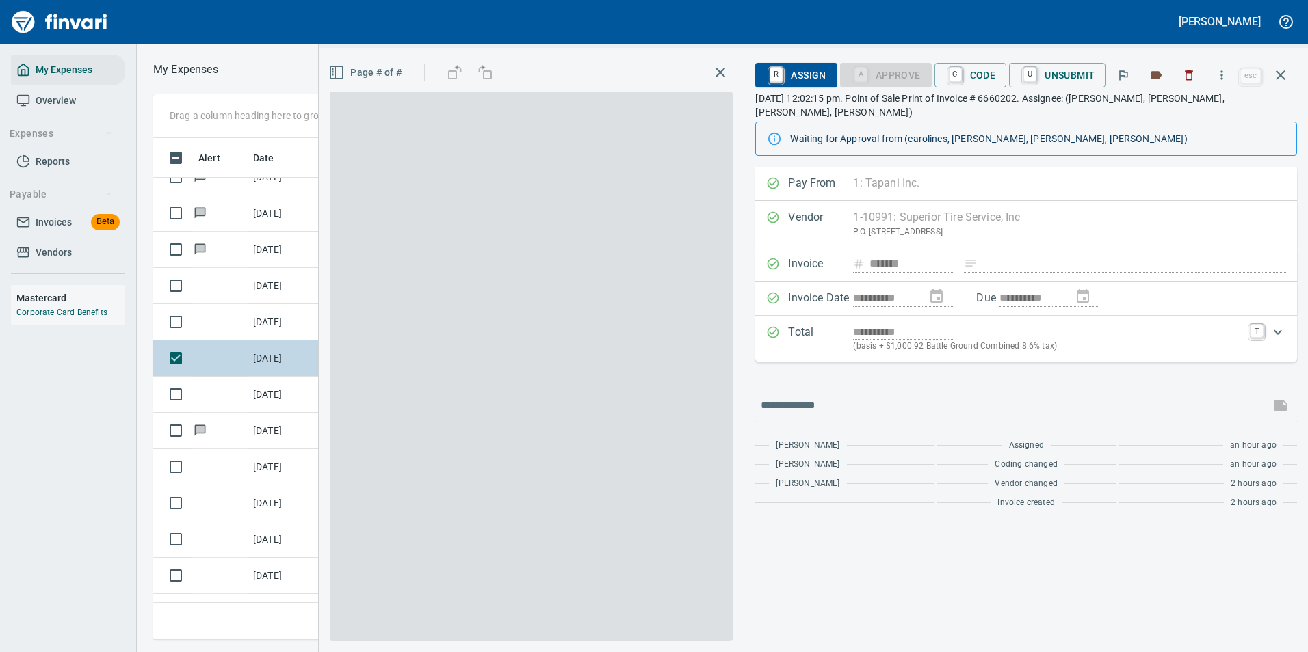
scroll to position [481, 776]
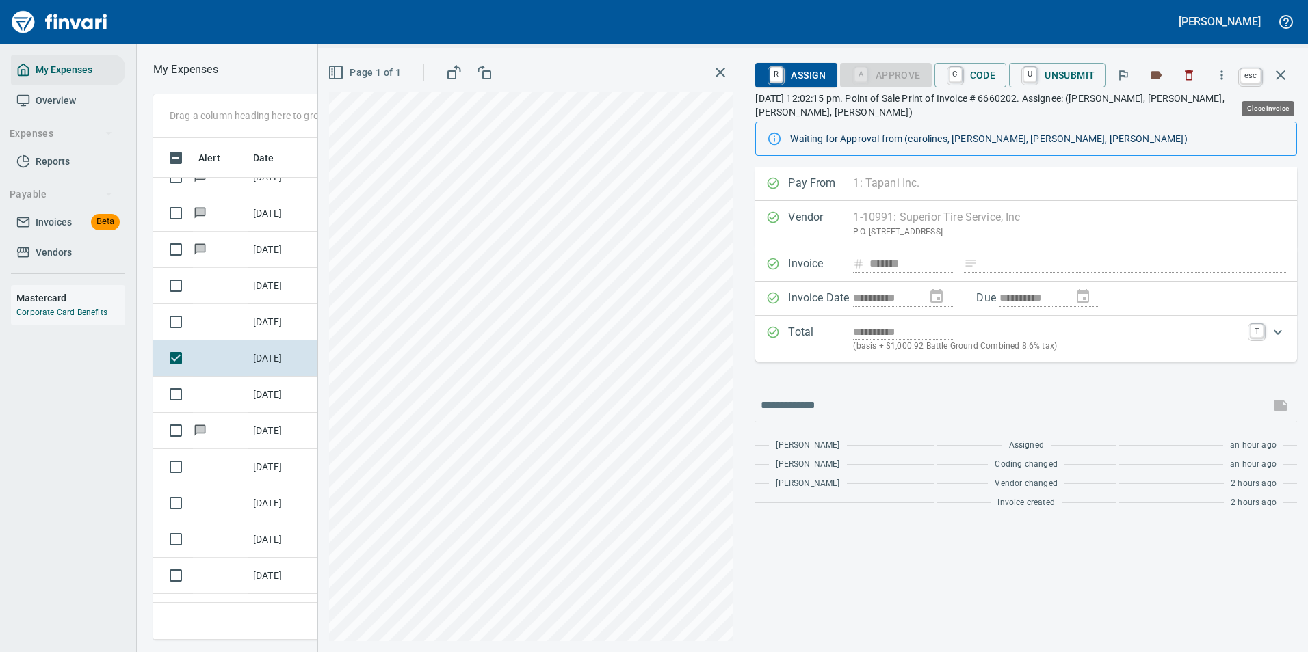
click at [1284, 80] on icon "button" at bounding box center [1280, 75] width 16 height 16
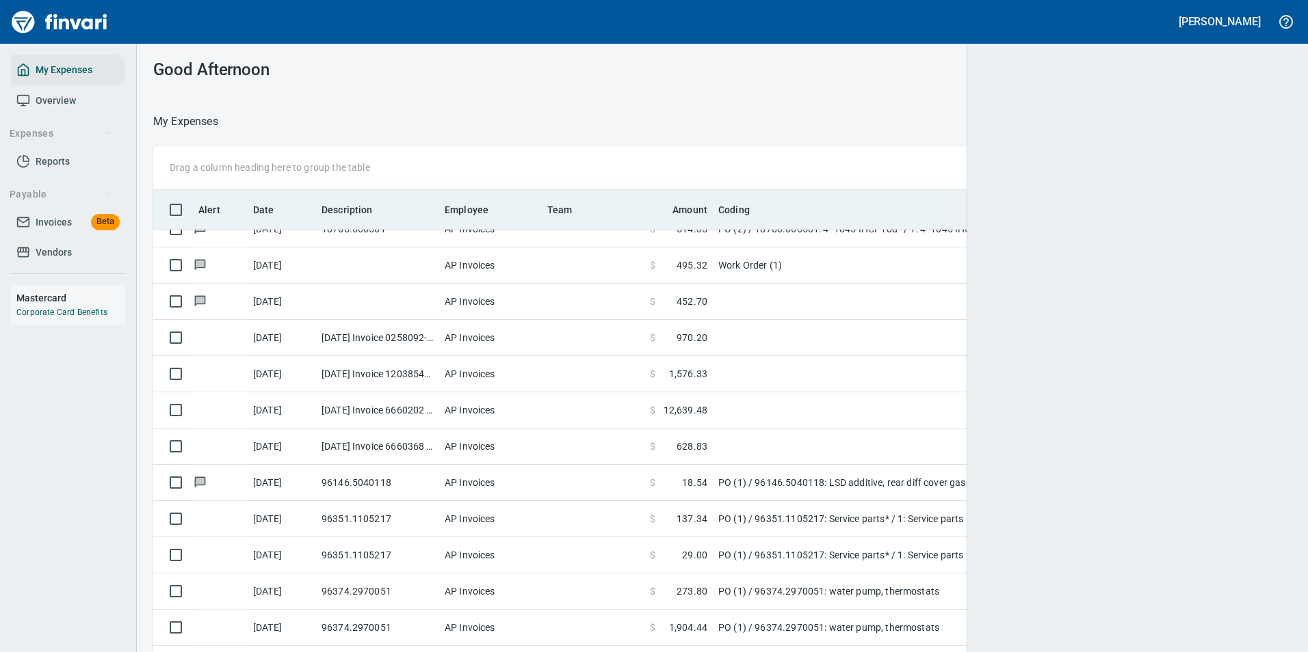
scroll to position [1, 1]
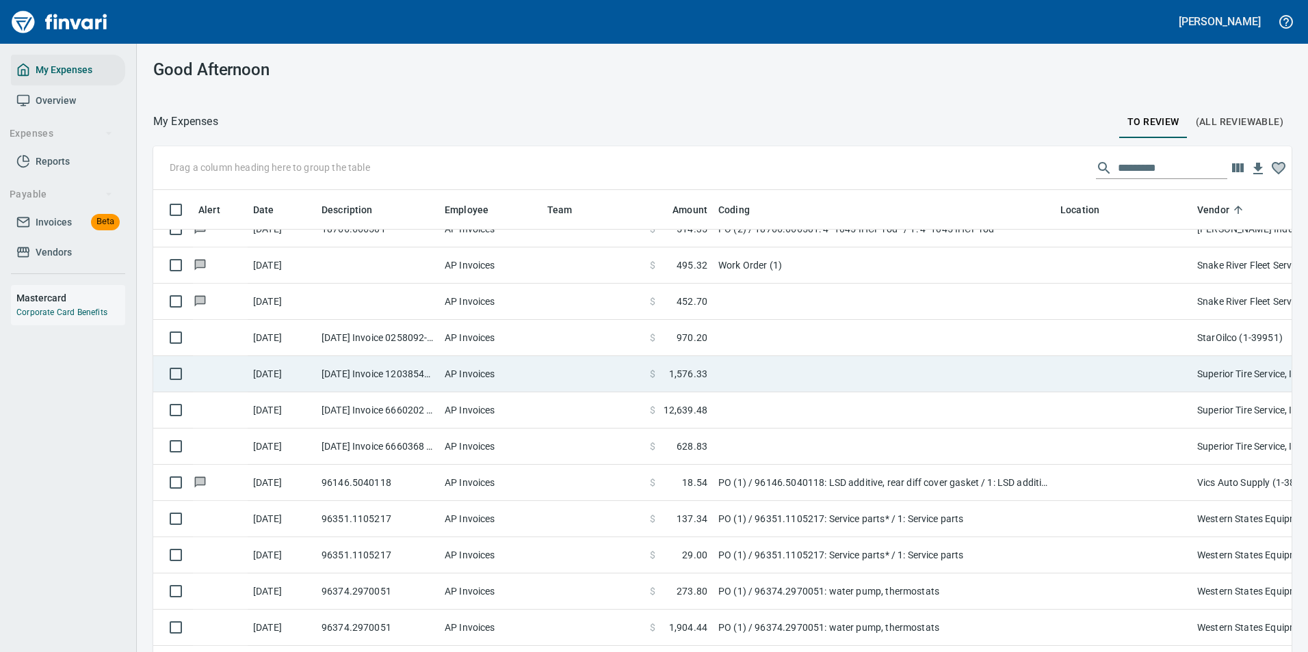
click at [708, 367] on td "$ 1,576.33" at bounding box center [678, 374] width 68 height 36
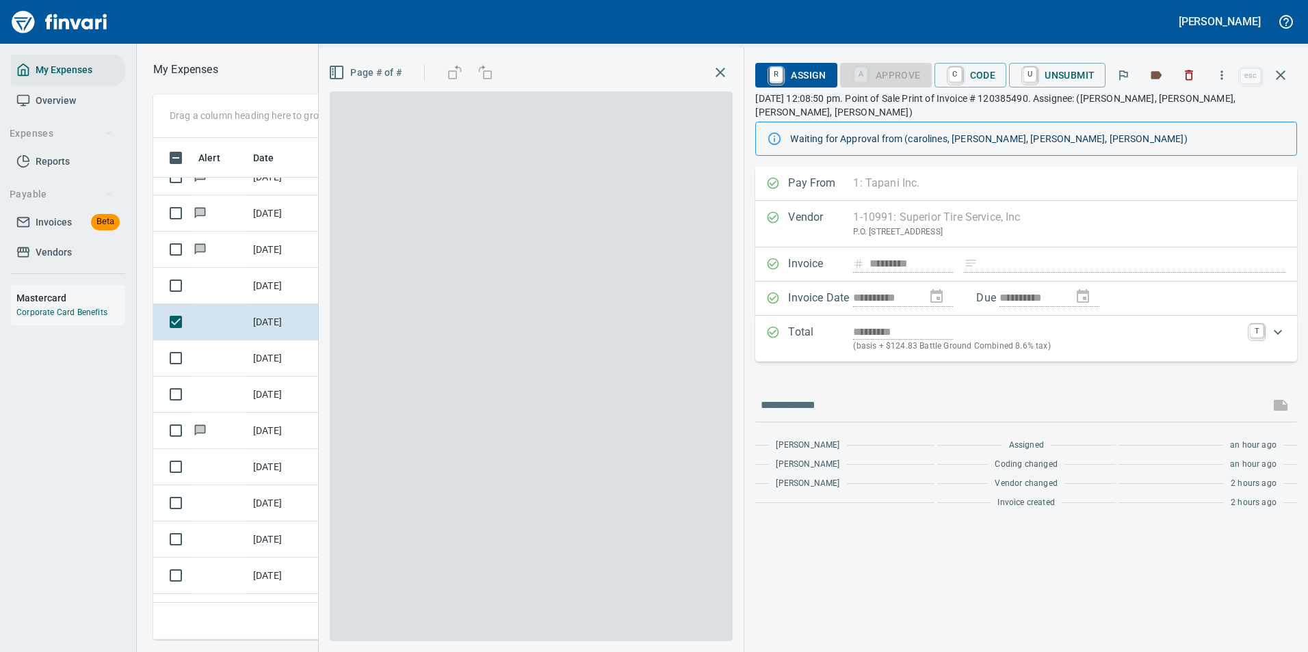
scroll to position [481, 776]
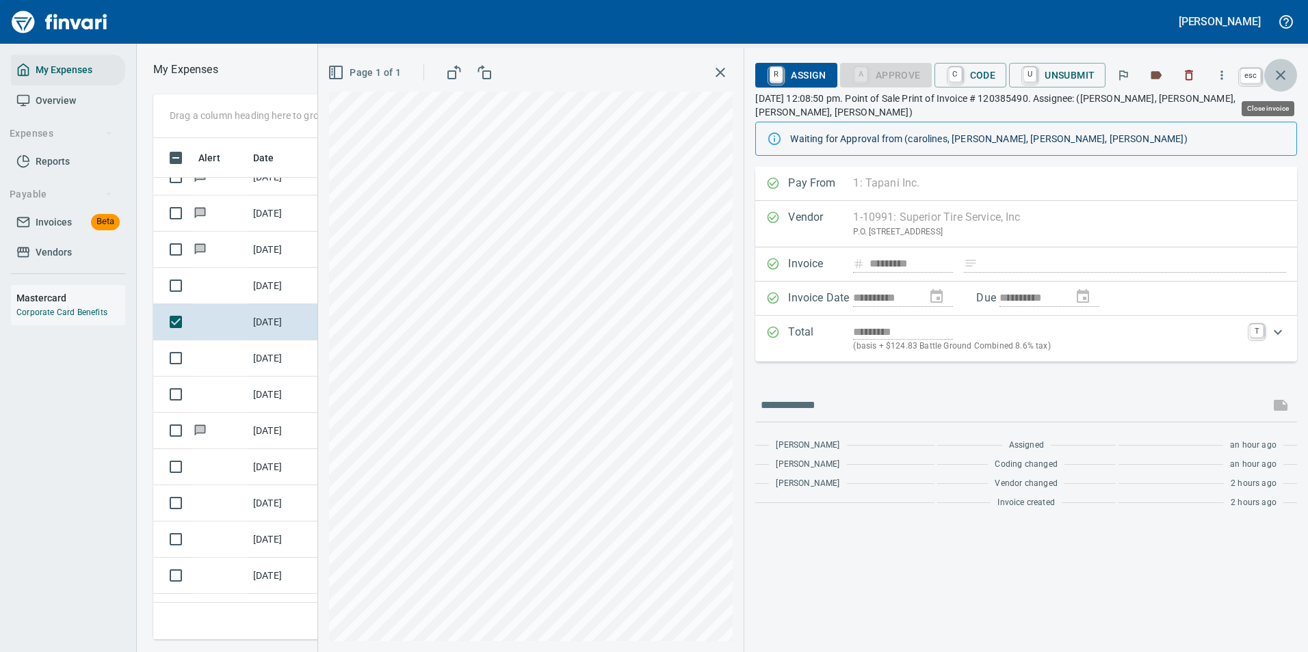
click at [1286, 72] on icon "button" at bounding box center [1280, 75] width 16 height 16
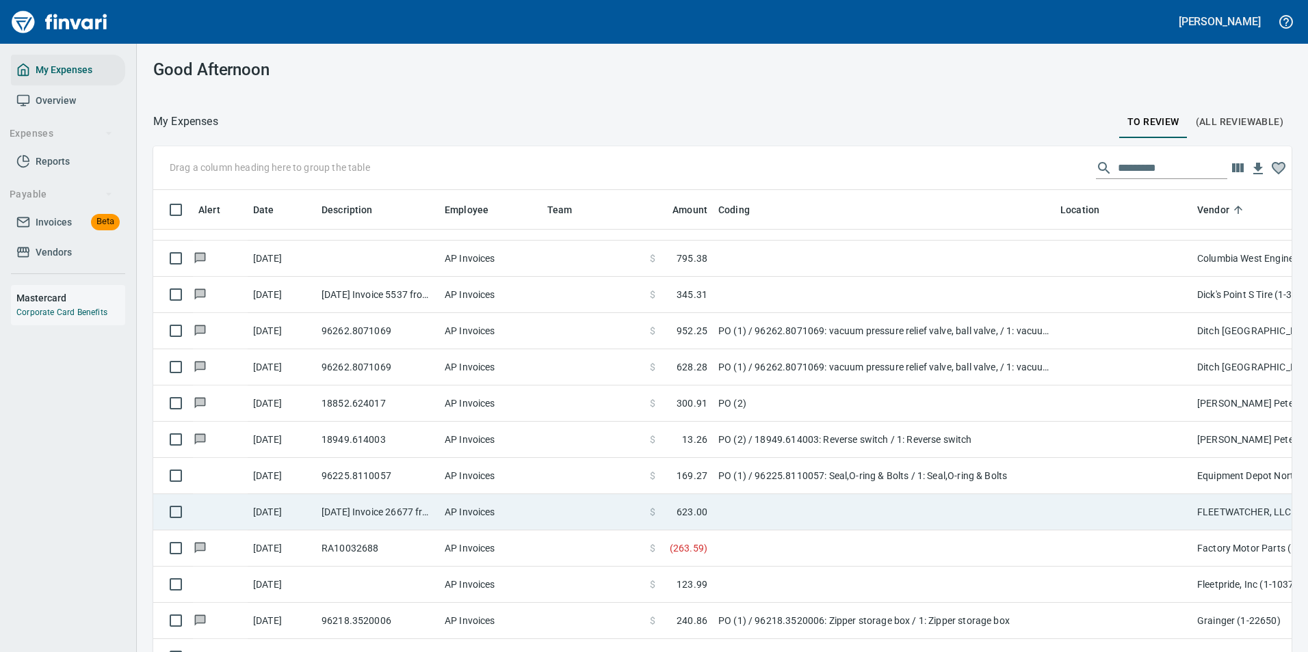
scroll to position [1299, 0]
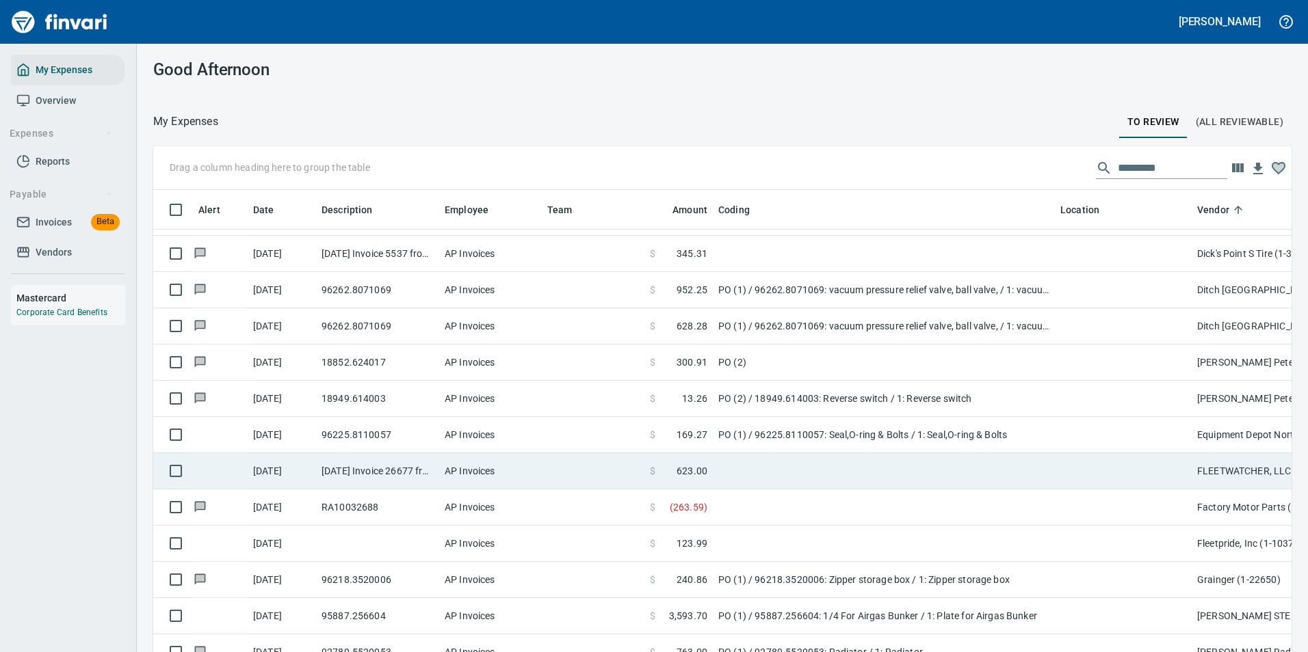
click at [780, 479] on td at bounding box center [884, 471] width 342 height 36
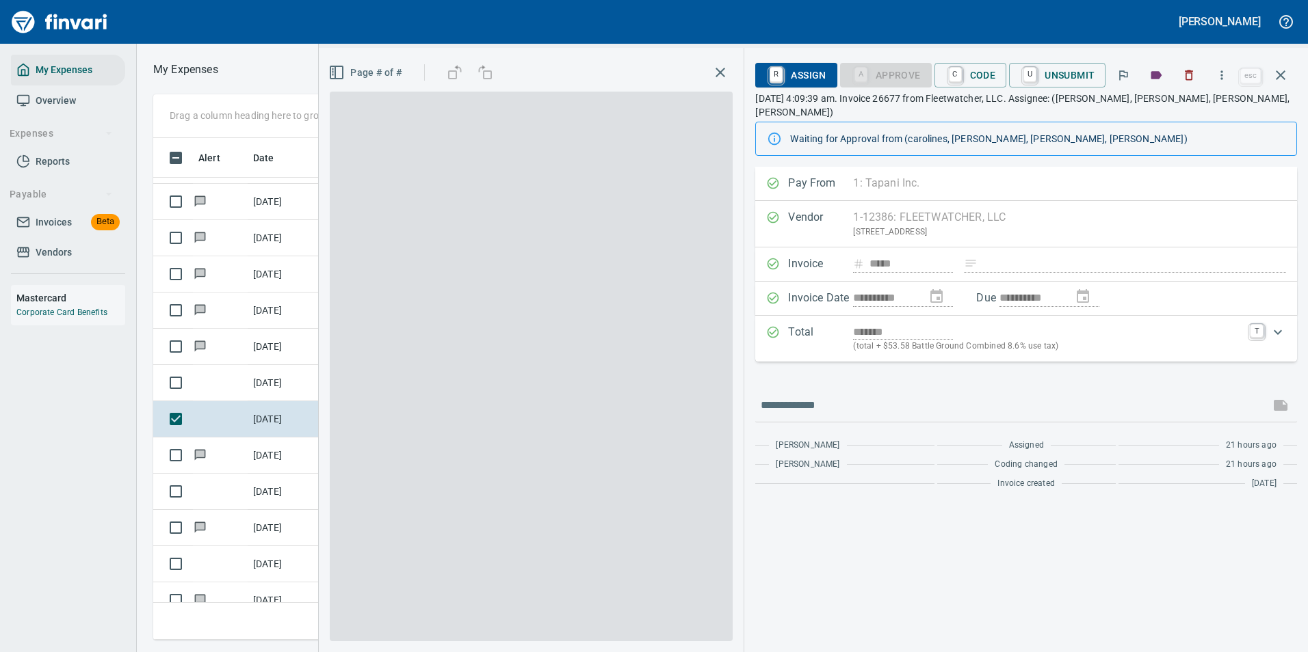
scroll to position [481, 776]
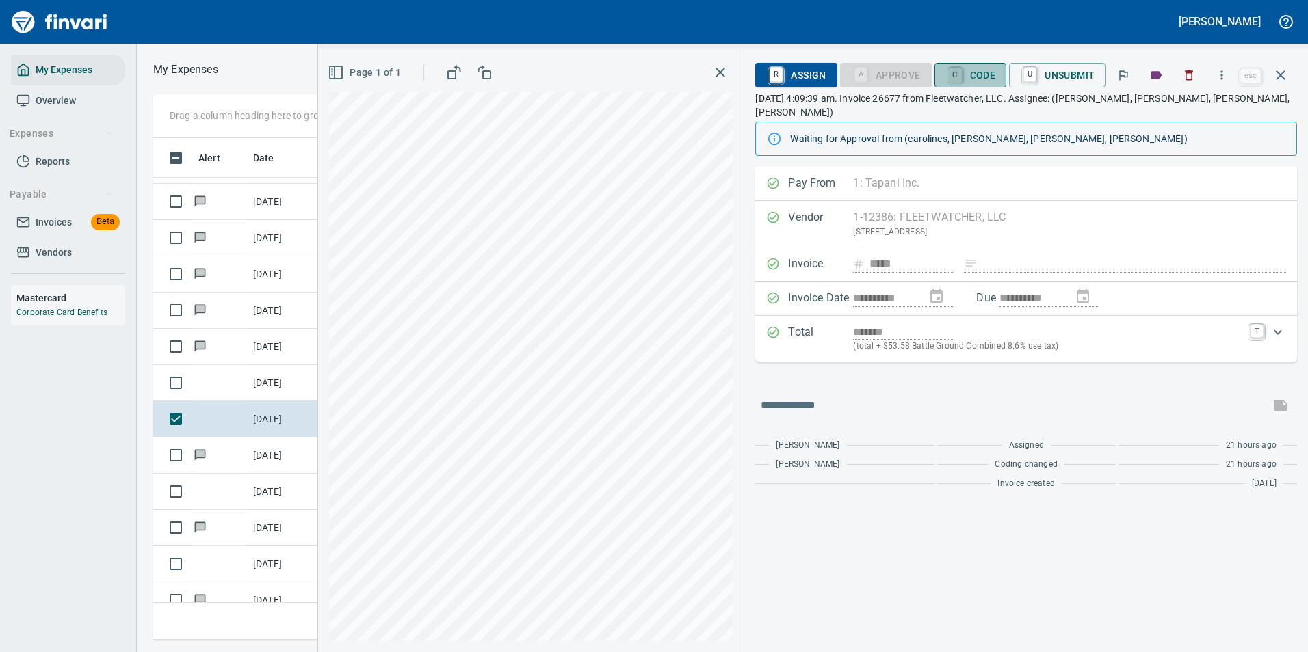
click at [960, 72] on link "C" at bounding box center [955, 75] width 13 height 15
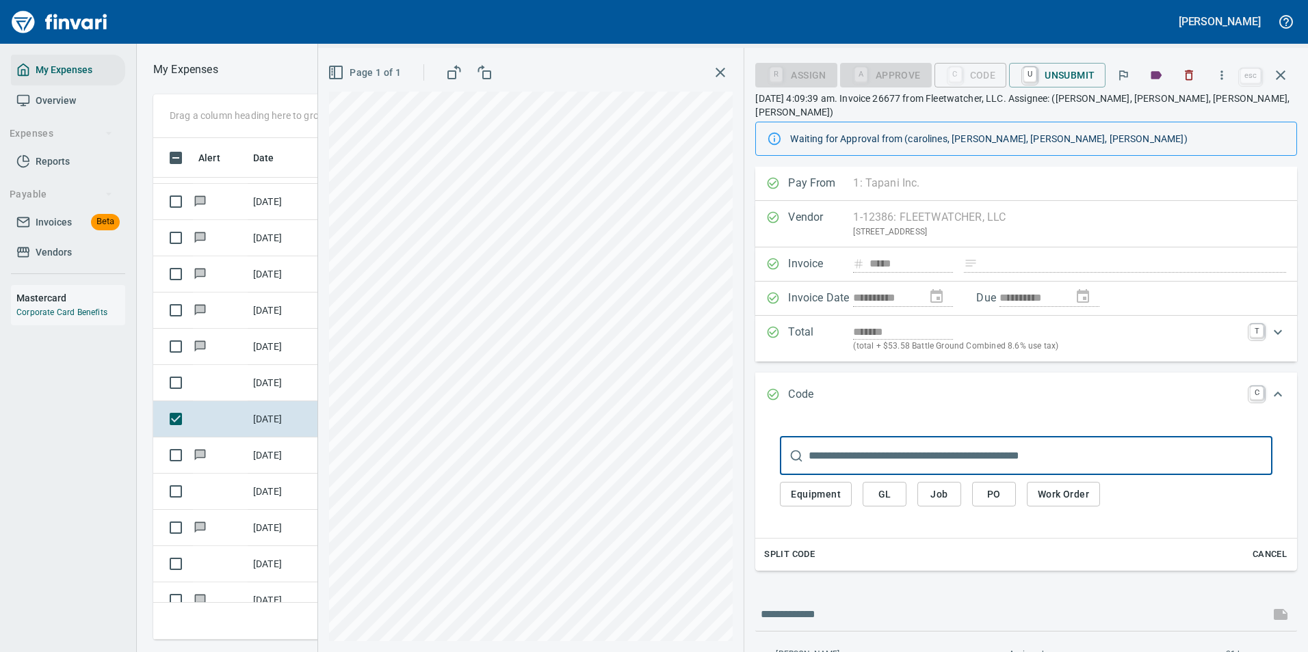
click at [804, 547] on span "Split Code" at bounding box center [789, 555] width 51 height 16
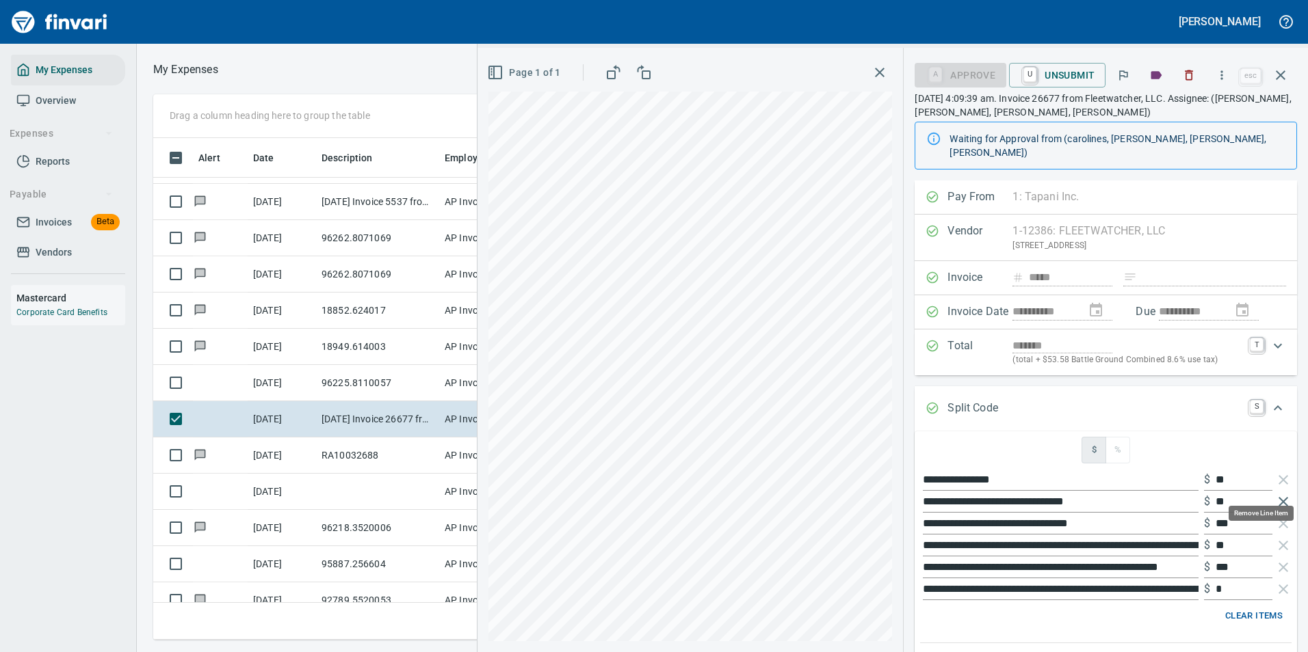
click at [1278, 497] on icon "button" at bounding box center [1283, 502] width 10 height 10
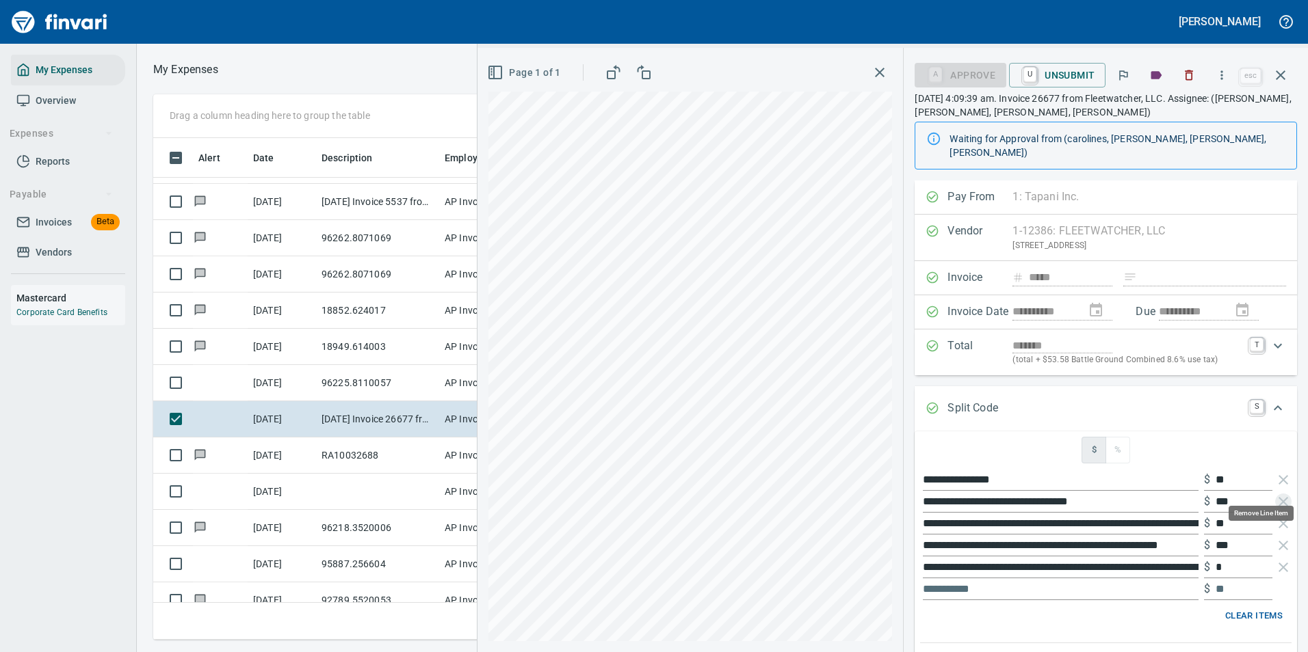
click at [1278, 497] on icon "button" at bounding box center [1283, 502] width 10 height 10
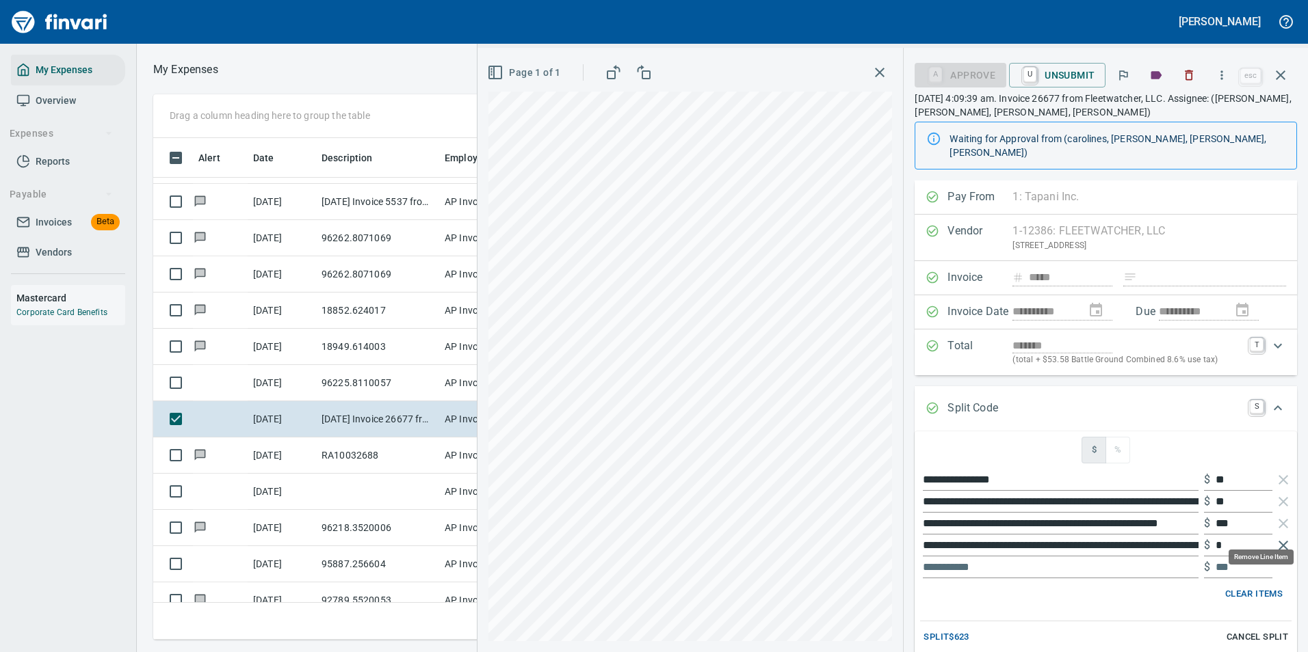
click at [1279, 538] on icon "button" at bounding box center [1283, 546] width 16 height 16
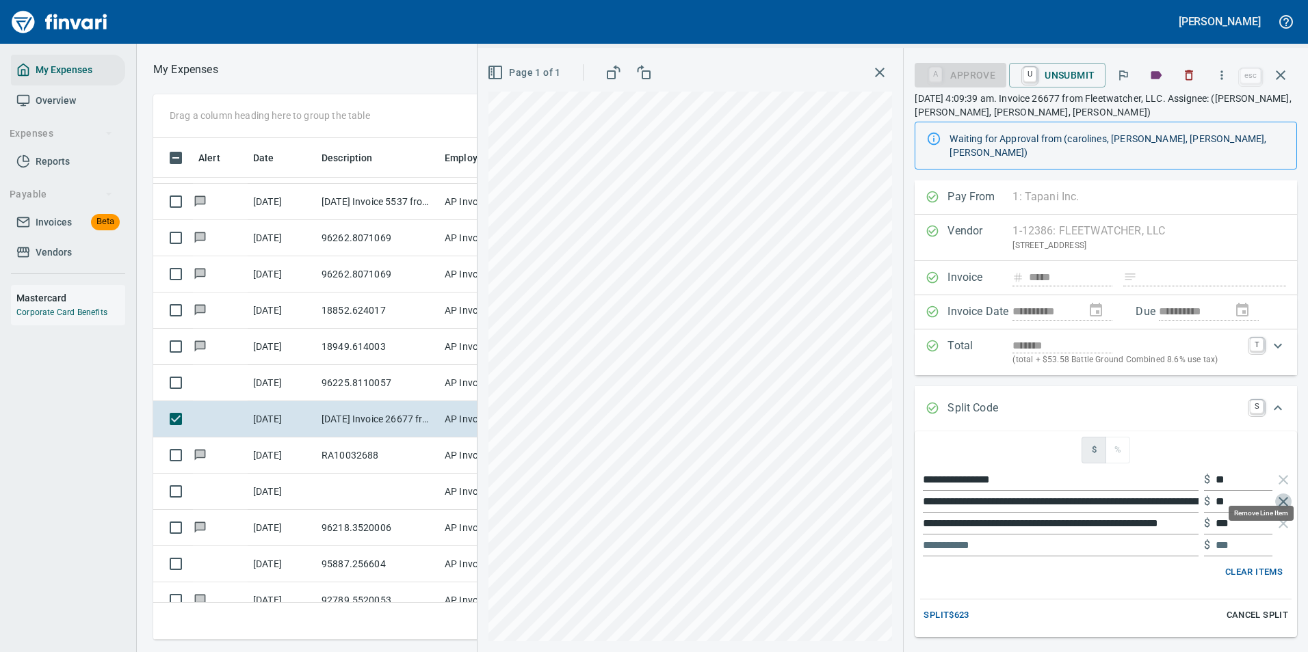
click at [1275, 494] on icon "button" at bounding box center [1283, 502] width 16 height 16
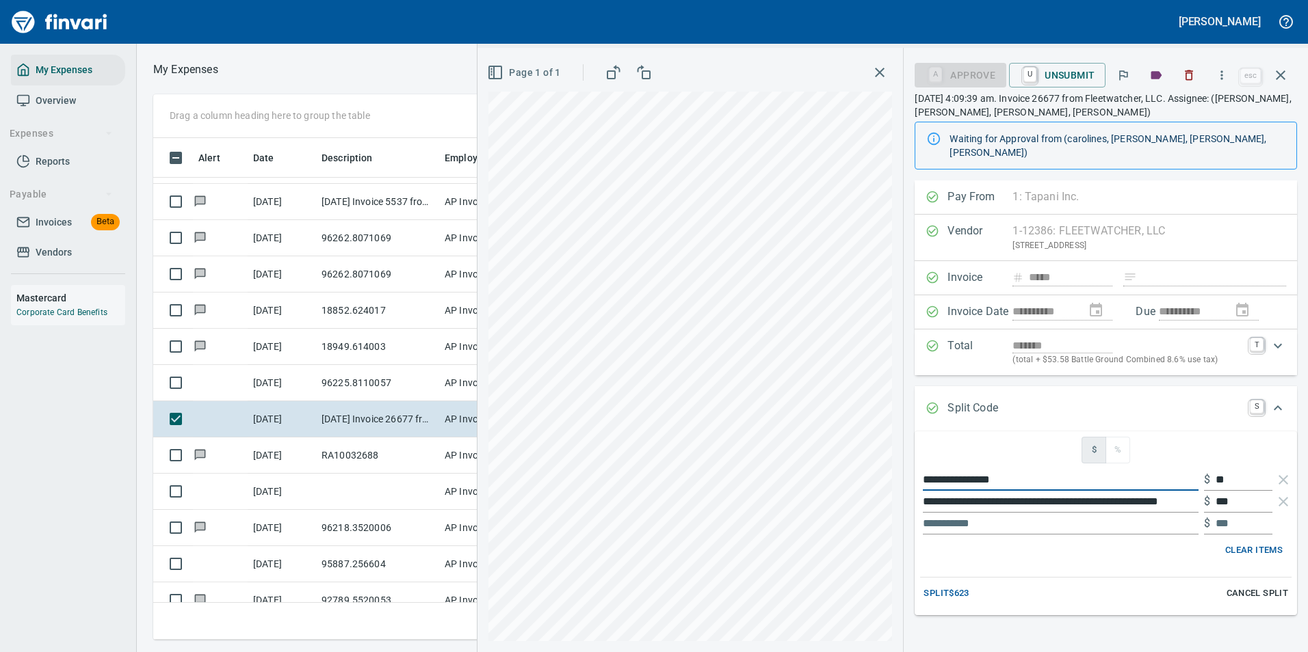
drag, startPoint x: 1010, startPoint y: 466, endPoint x: 894, endPoint y: 455, distance: 116.0
click at [893, 459] on div "**********" at bounding box center [892, 350] width 830 height 605
type input "**********"
drag, startPoint x: 1236, startPoint y: 464, endPoint x: 1187, endPoint y: 462, distance: 49.9
click at [1189, 469] on div "**********" at bounding box center [1105, 480] width 371 height 22
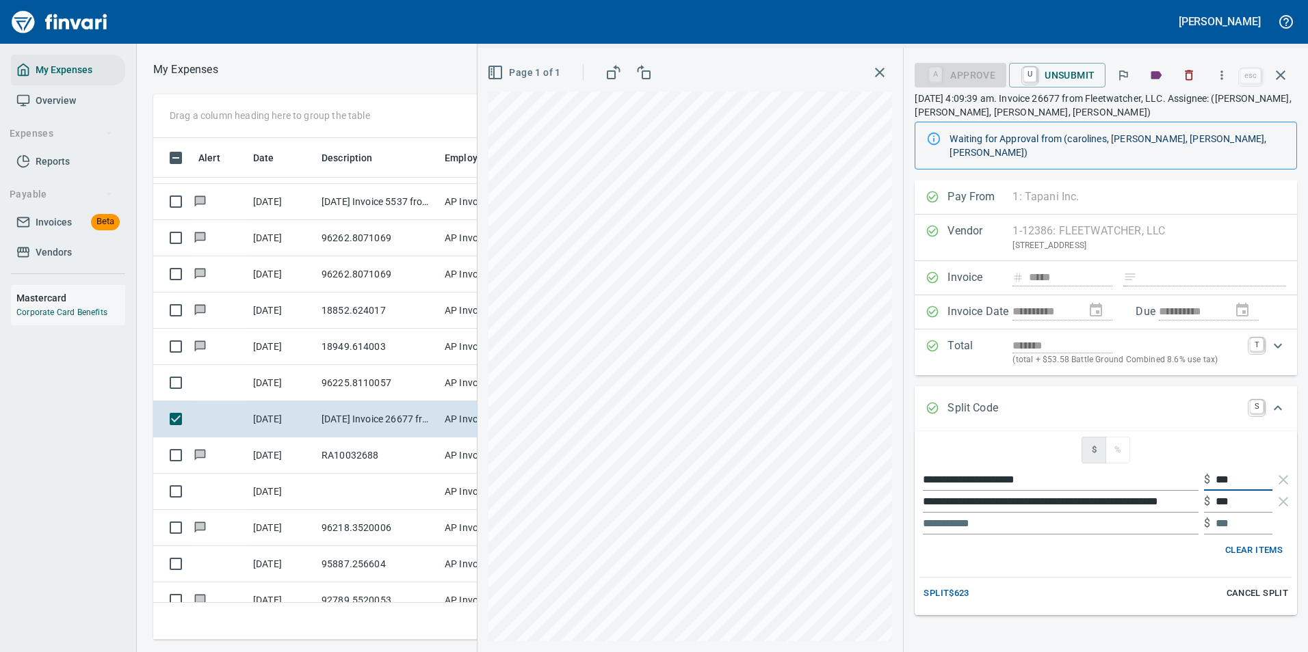
type input "***"
drag, startPoint x: 921, startPoint y: 486, endPoint x: 1215, endPoint y: 490, distance: 293.4
click at [1215, 491] on div "**********" at bounding box center [1105, 502] width 371 height 22
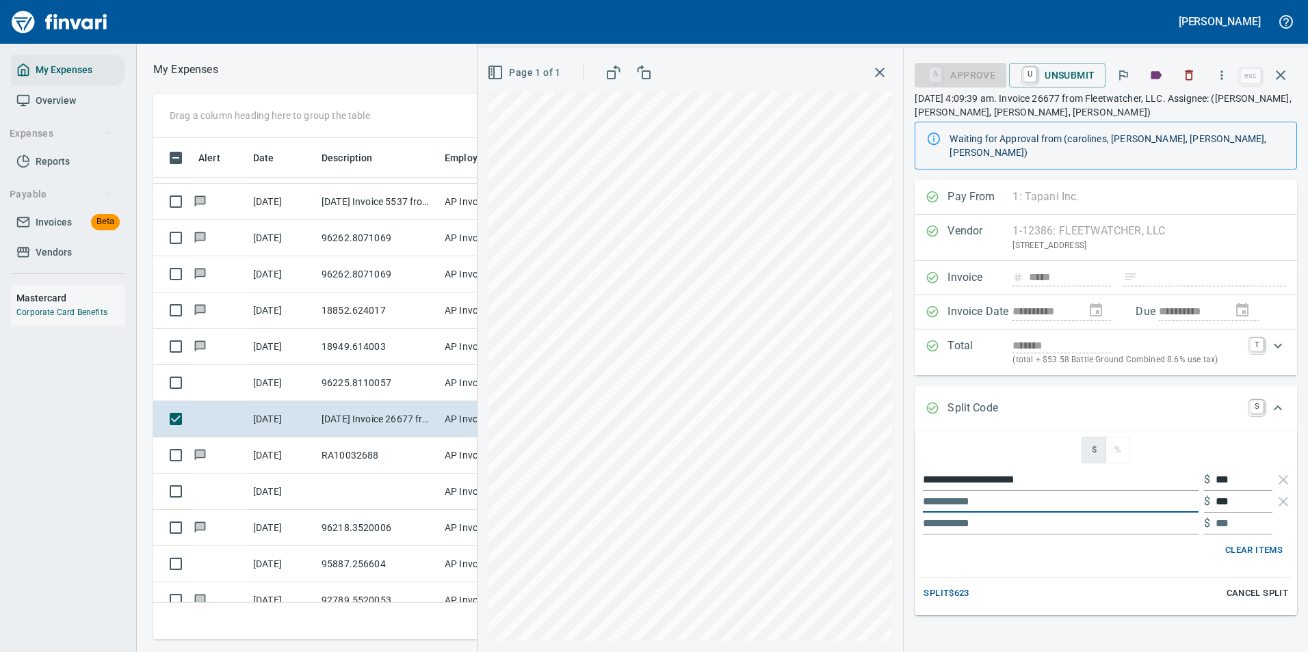
type input "*"
type input "**********"
drag, startPoint x: 1225, startPoint y: 488, endPoint x: 1164, endPoint y: 485, distance: 60.9
click at [1164, 491] on div "**********" at bounding box center [1105, 502] width 371 height 22
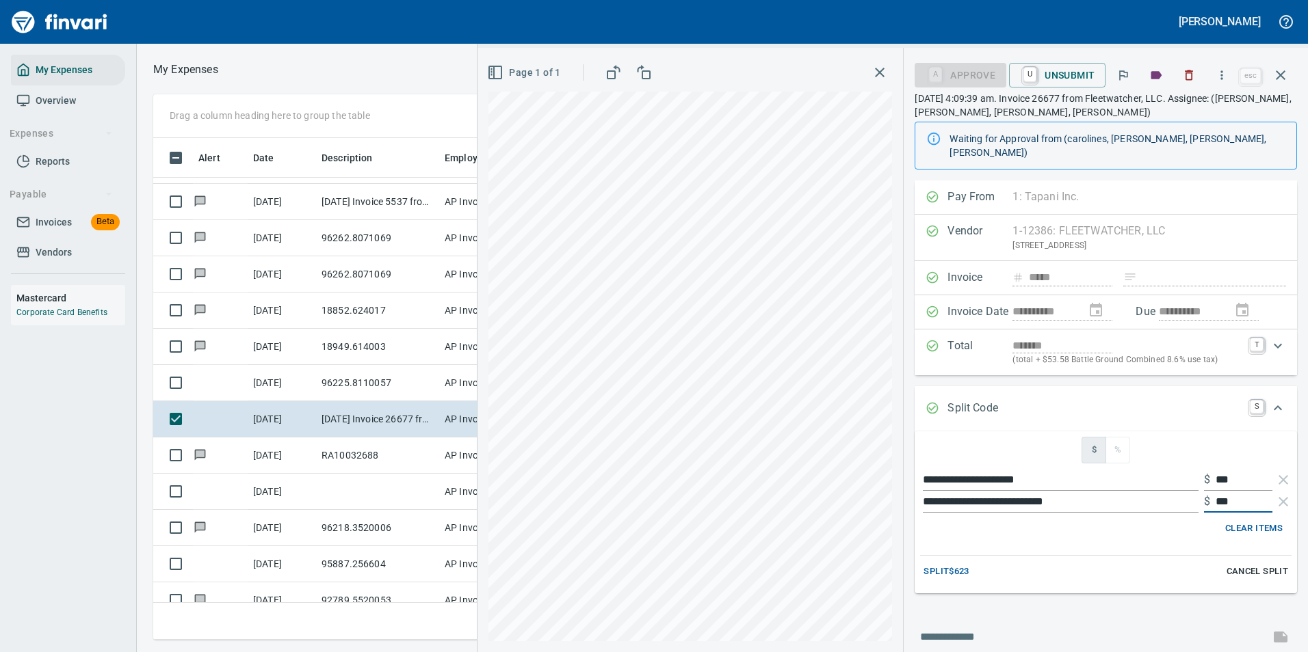
type input "***"
click at [933, 564] on span "Split $623" at bounding box center [945, 572] width 45 height 16
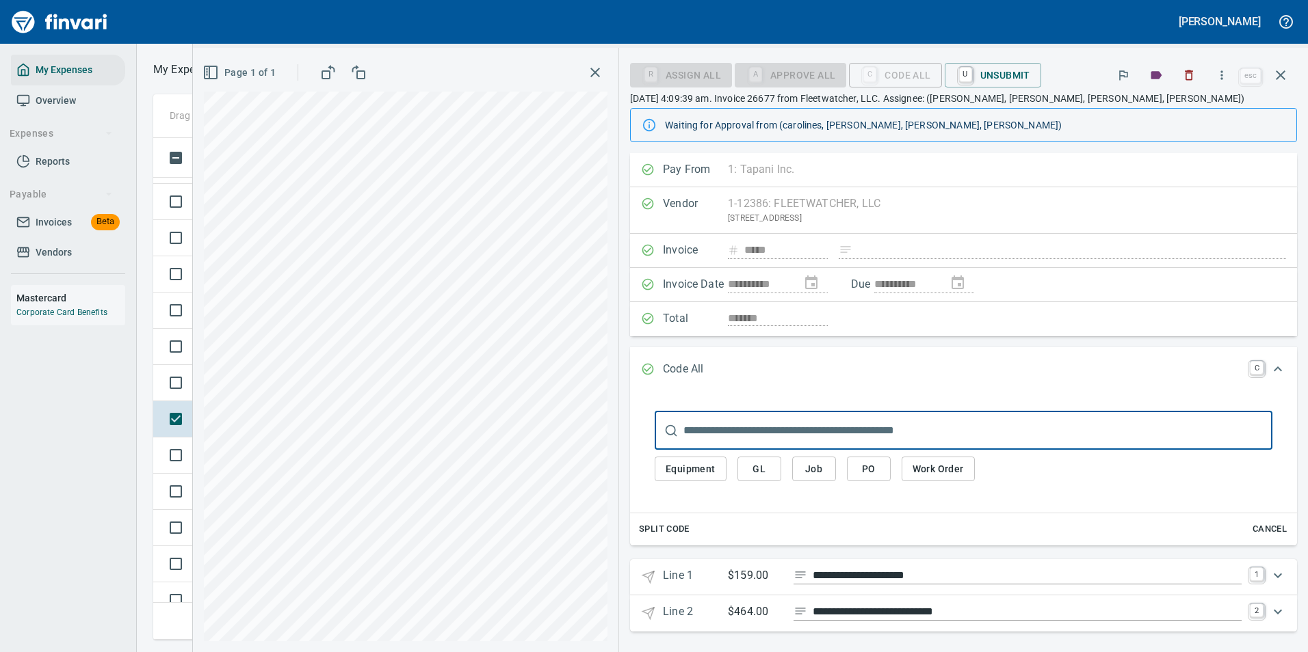
click at [1269, 572] on icon "Expand" at bounding box center [1277, 576] width 16 height 16
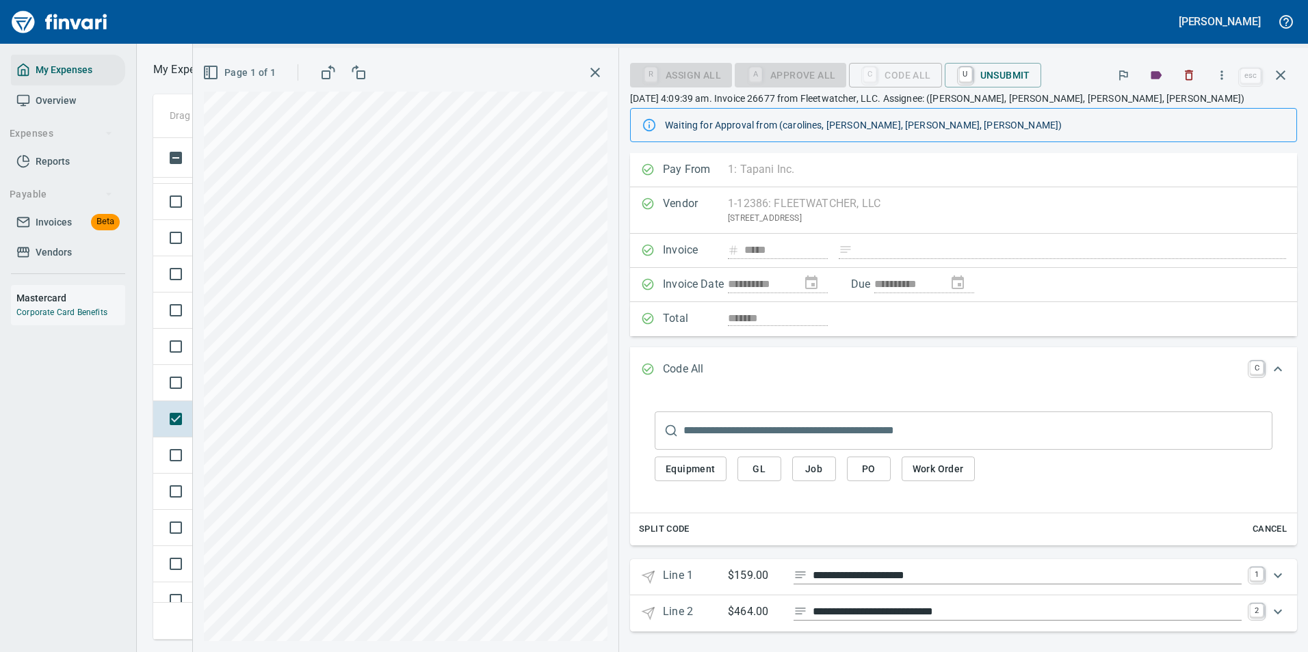
scroll to position [4, 0]
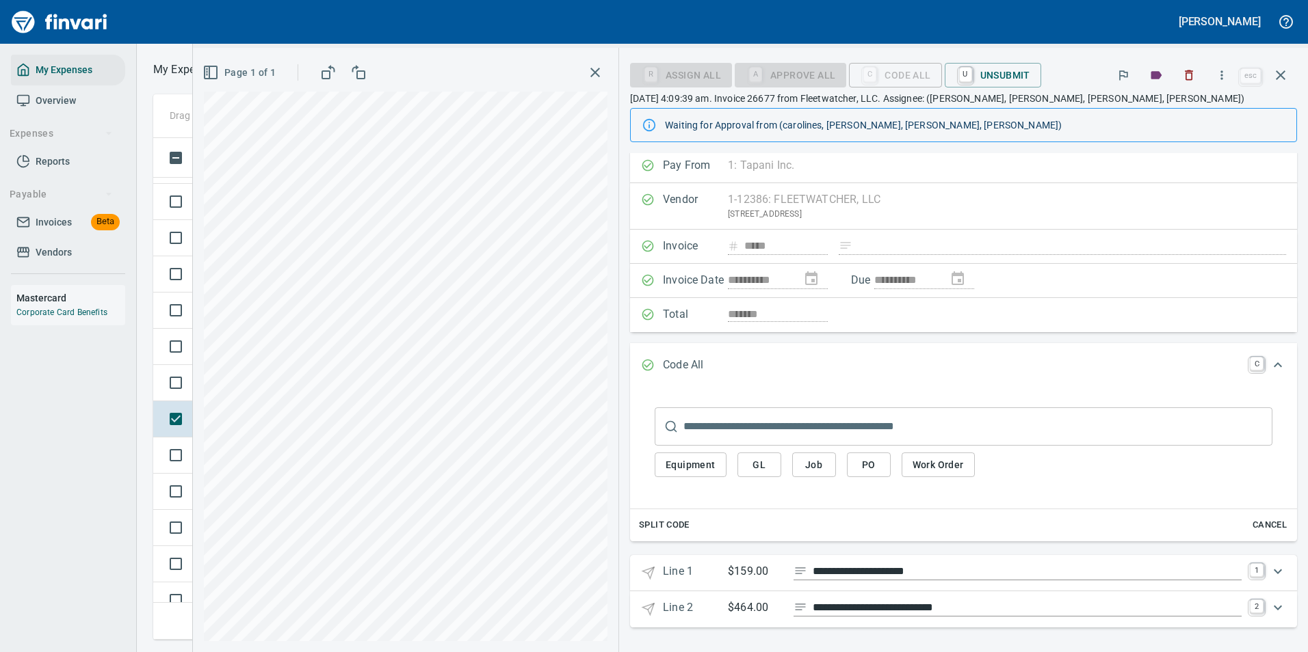
click at [1273, 572] on icon "Expand" at bounding box center [1277, 572] width 8 height 5
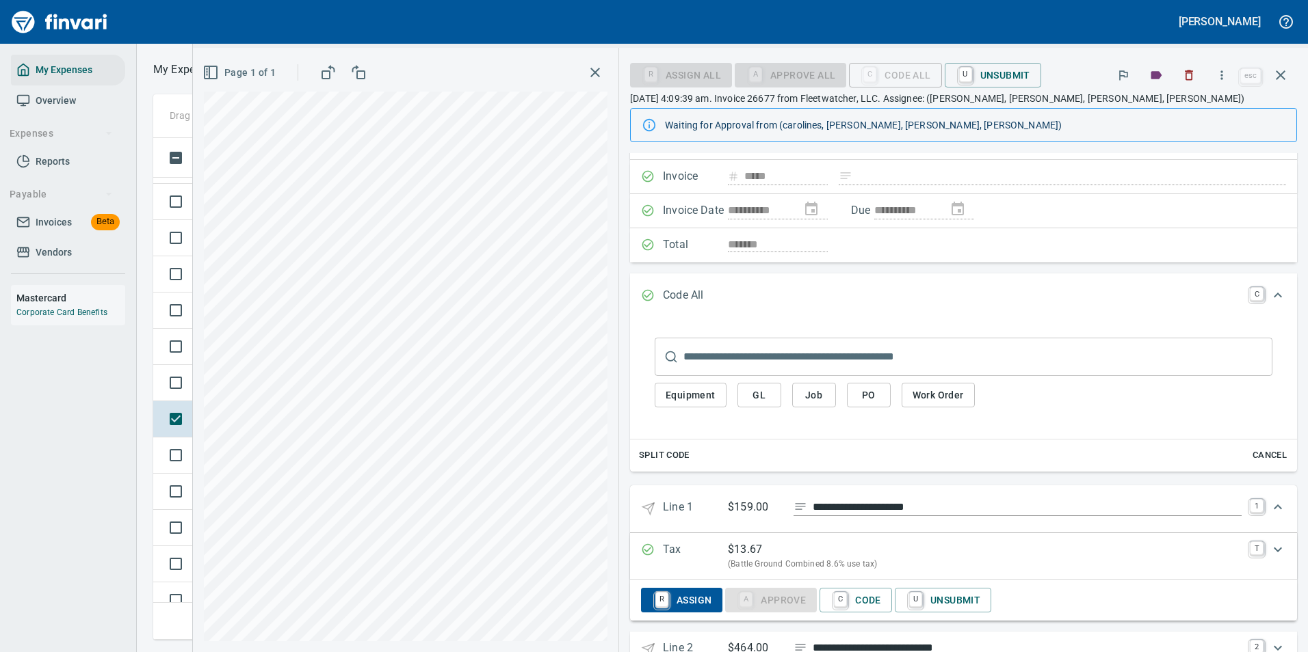
scroll to position [114, 0]
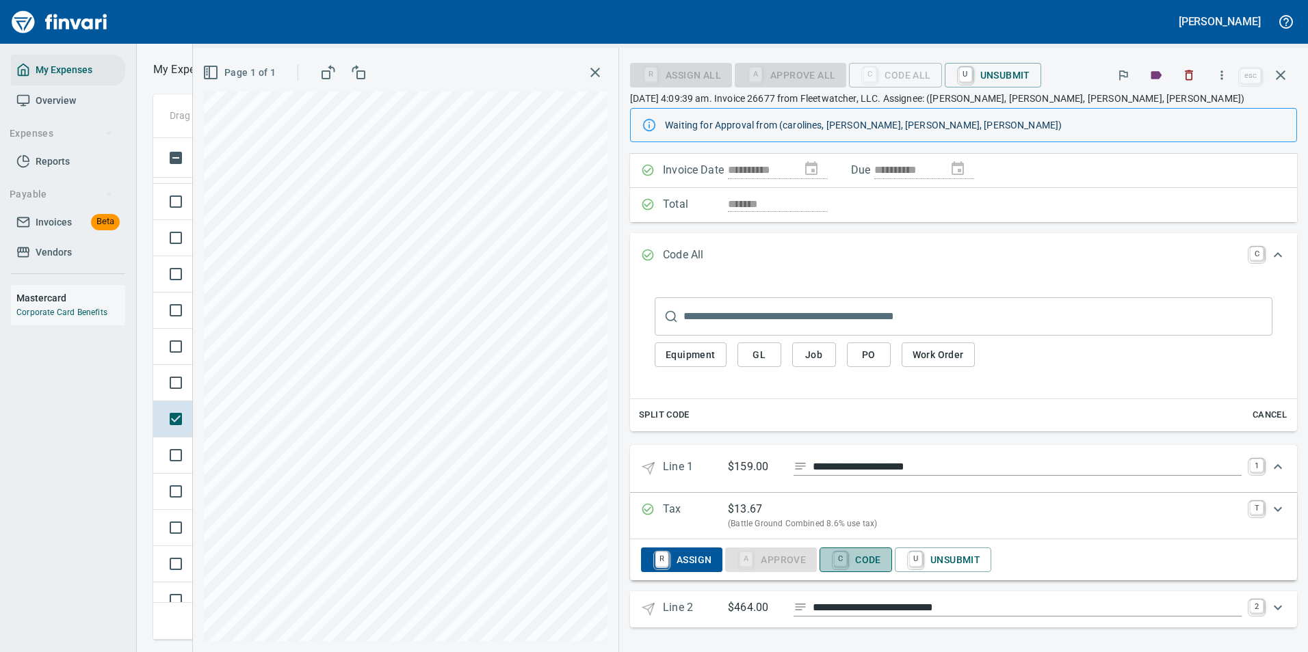
click at [852, 561] on span "C Code" at bounding box center [855, 559] width 51 height 23
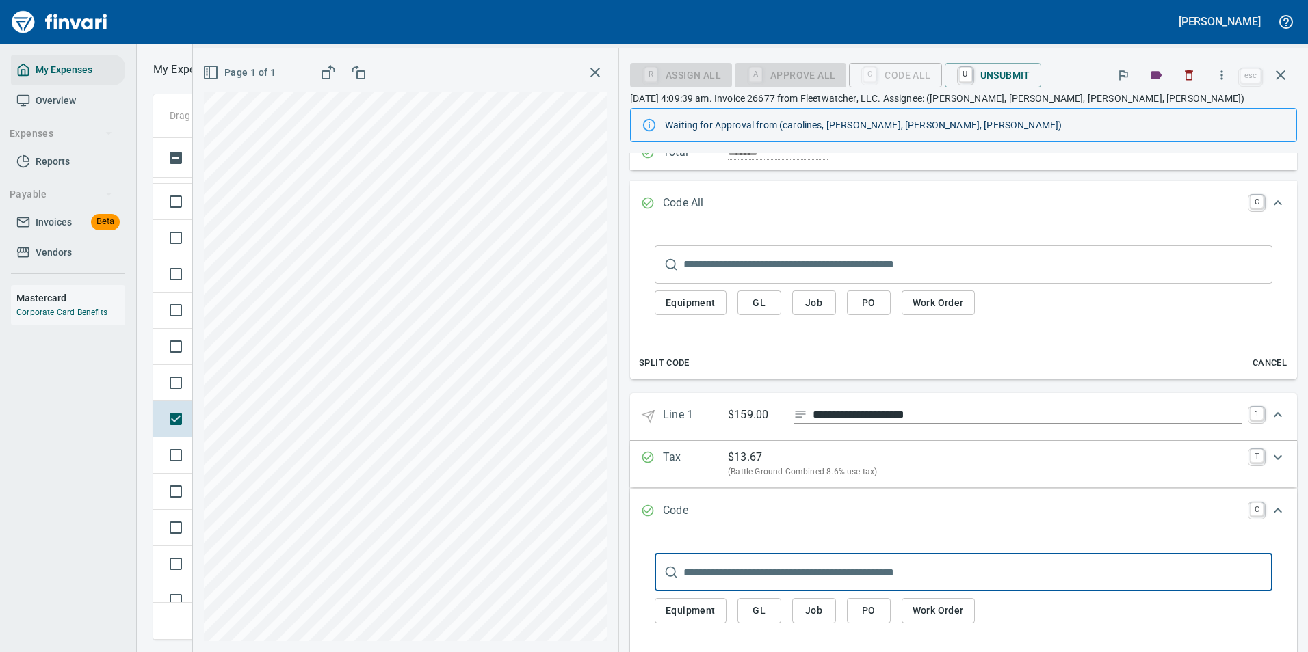
scroll to position [251, 0]
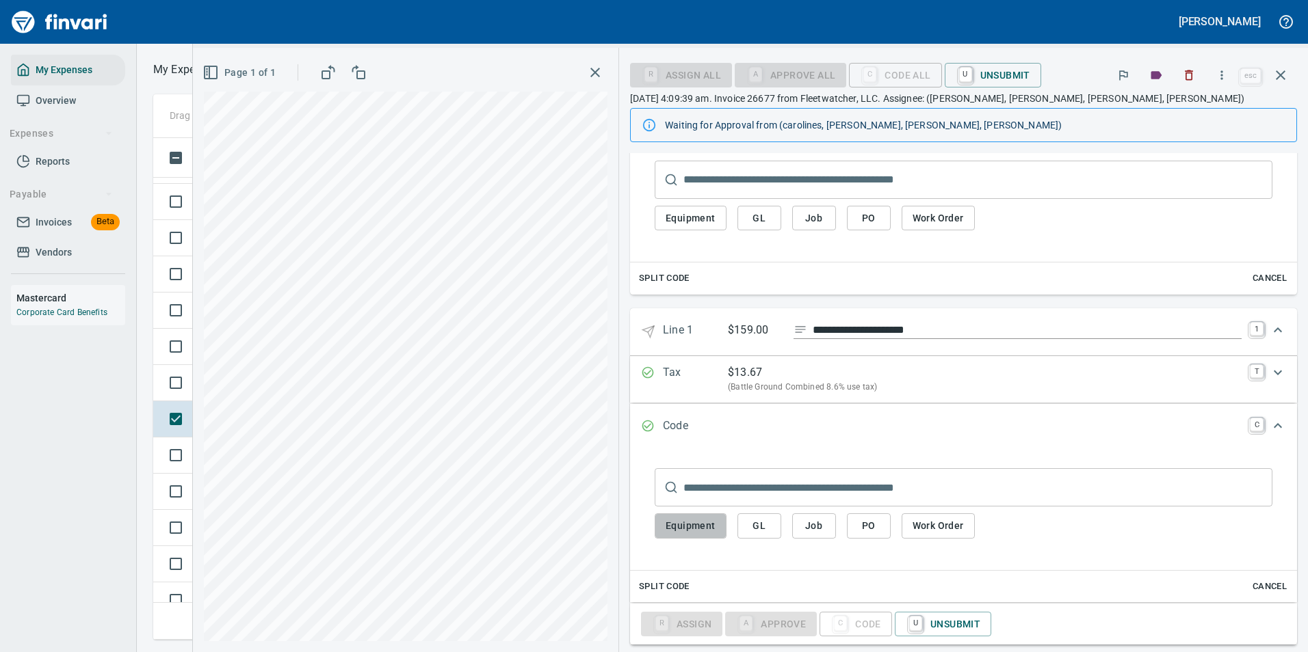
click at [691, 523] on span "Equipment" at bounding box center [690, 526] width 50 height 17
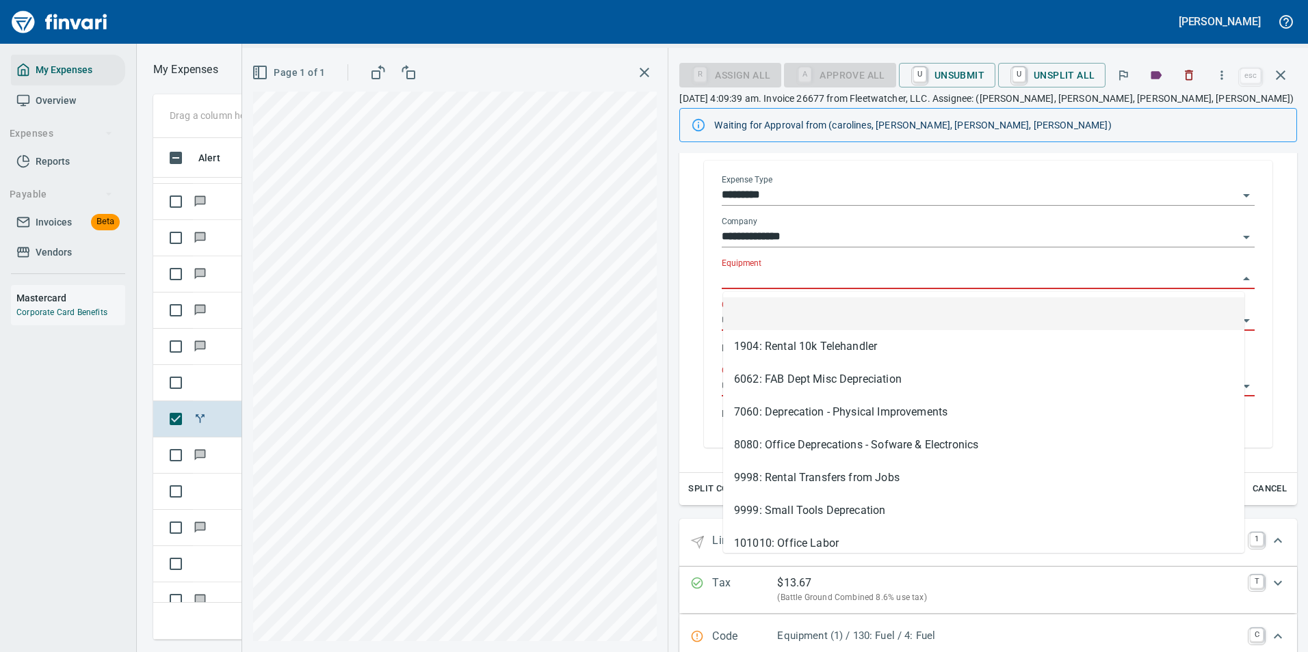
click at [754, 274] on input "Equipment" at bounding box center [979, 278] width 516 height 19
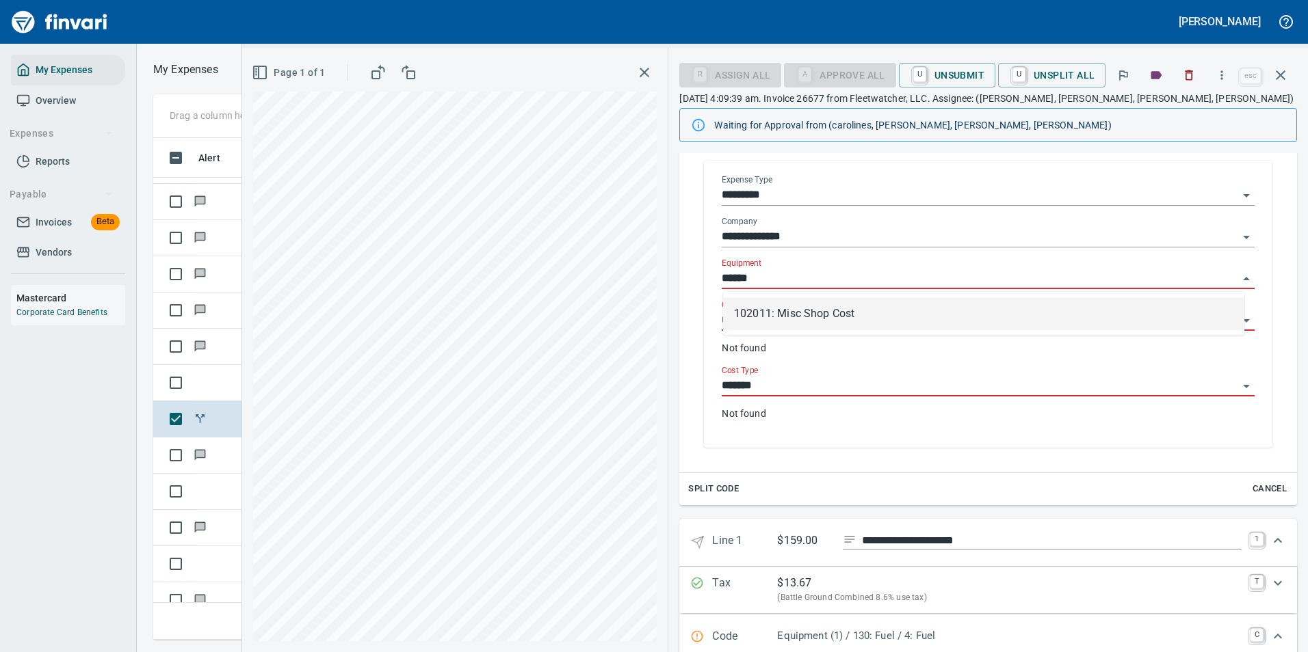
scroll to position [481, 776]
click at [756, 315] on li "102011: Misc Shop Cost" at bounding box center [983, 313] width 521 height 33
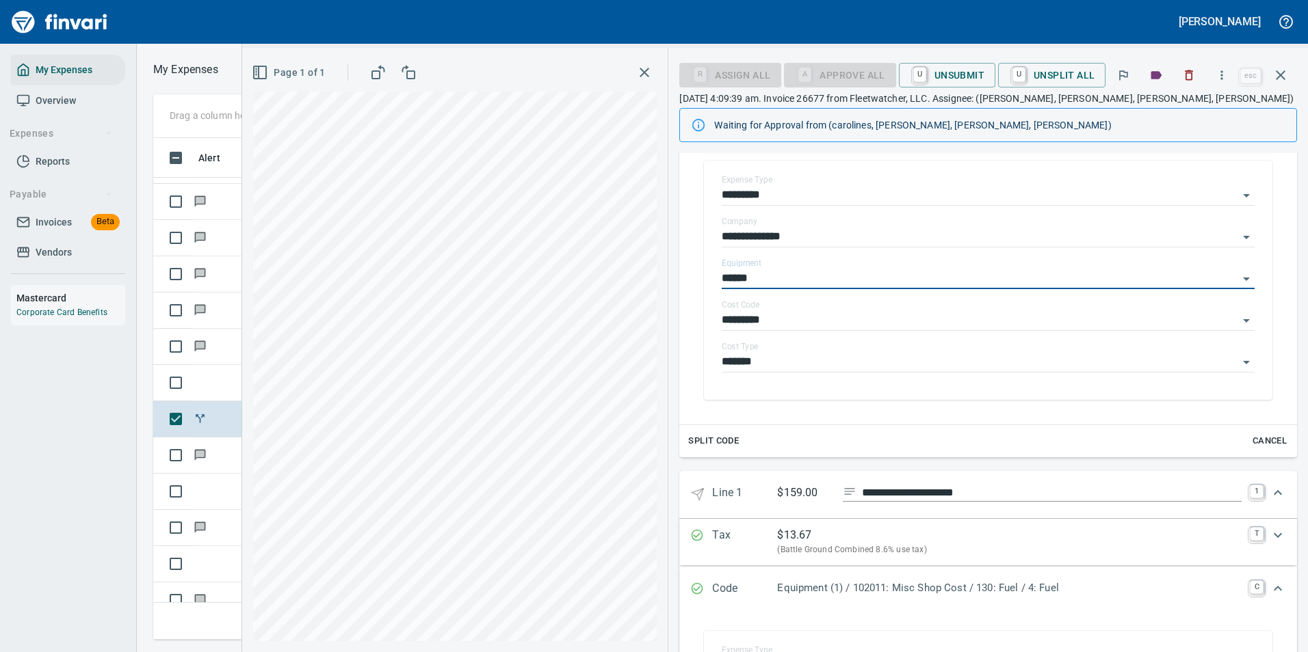
type input "**********"
click at [669, 321] on div "**********" at bounding box center [774, 350] width 1065 height 605
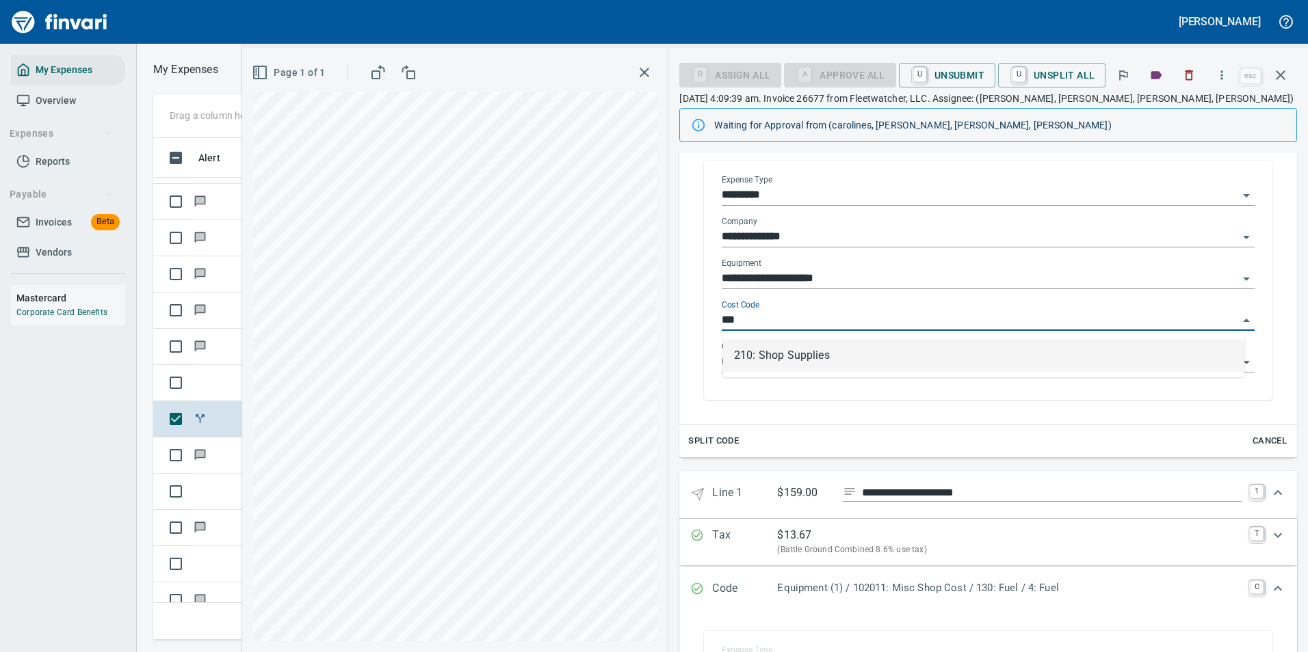
click at [792, 357] on li "210: Shop Supplies" at bounding box center [983, 355] width 521 height 33
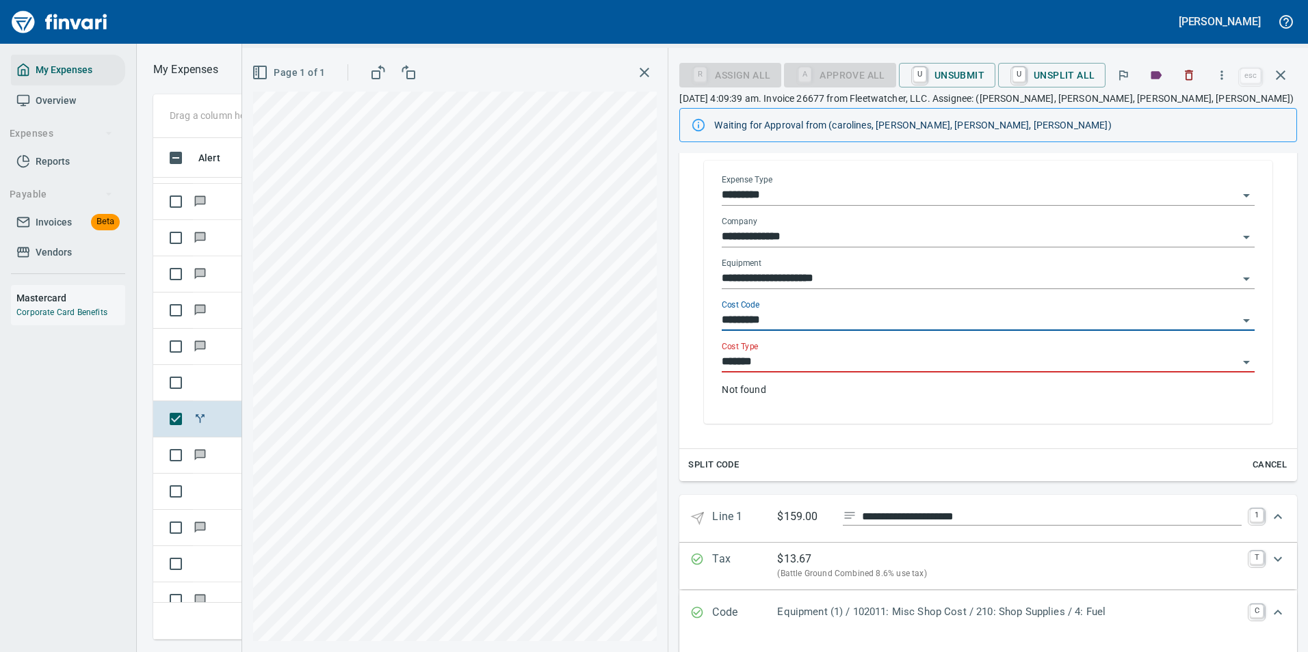
type input "**********"
drag, startPoint x: 749, startPoint y: 367, endPoint x: 711, endPoint y: 366, distance: 38.3
click at [711, 366] on div "**********" at bounding box center [988, 292] width 568 height 263
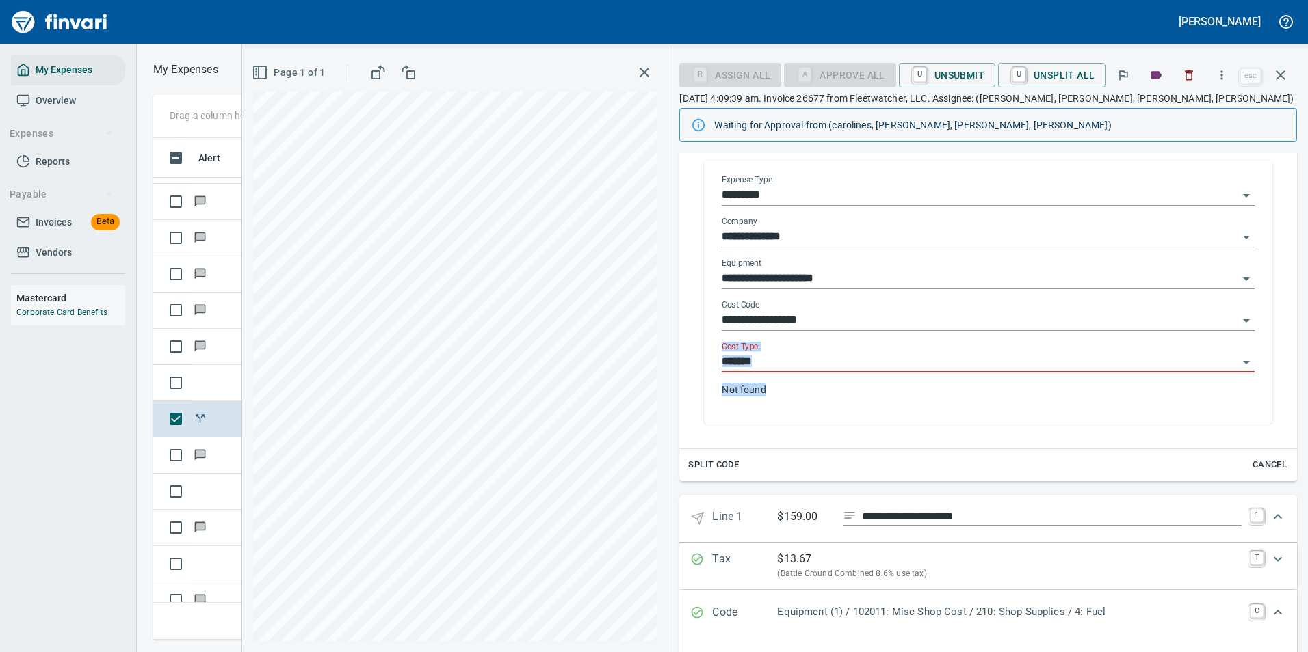
drag, startPoint x: 711, startPoint y: 366, endPoint x: 762, endPoint y: 364, distance: 51.3
click at [762, 364] on input "*******" at bounding box center [979, 362] width 516 height 19
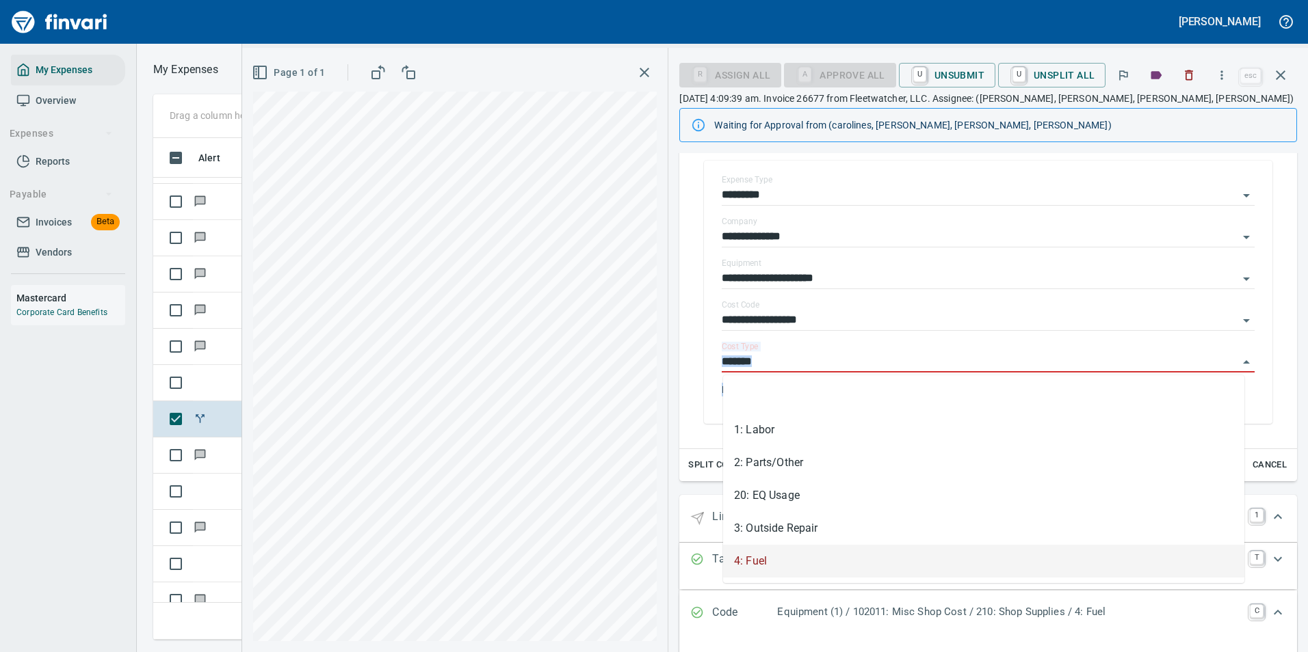
drag, startPoint x: 762, startPoint y: 364, endPoint x: 674, endPoint y: 374, distance: 88.8
click at [674, 374] on div "**********" at bounding box center [987, 495] width 639 height 1187
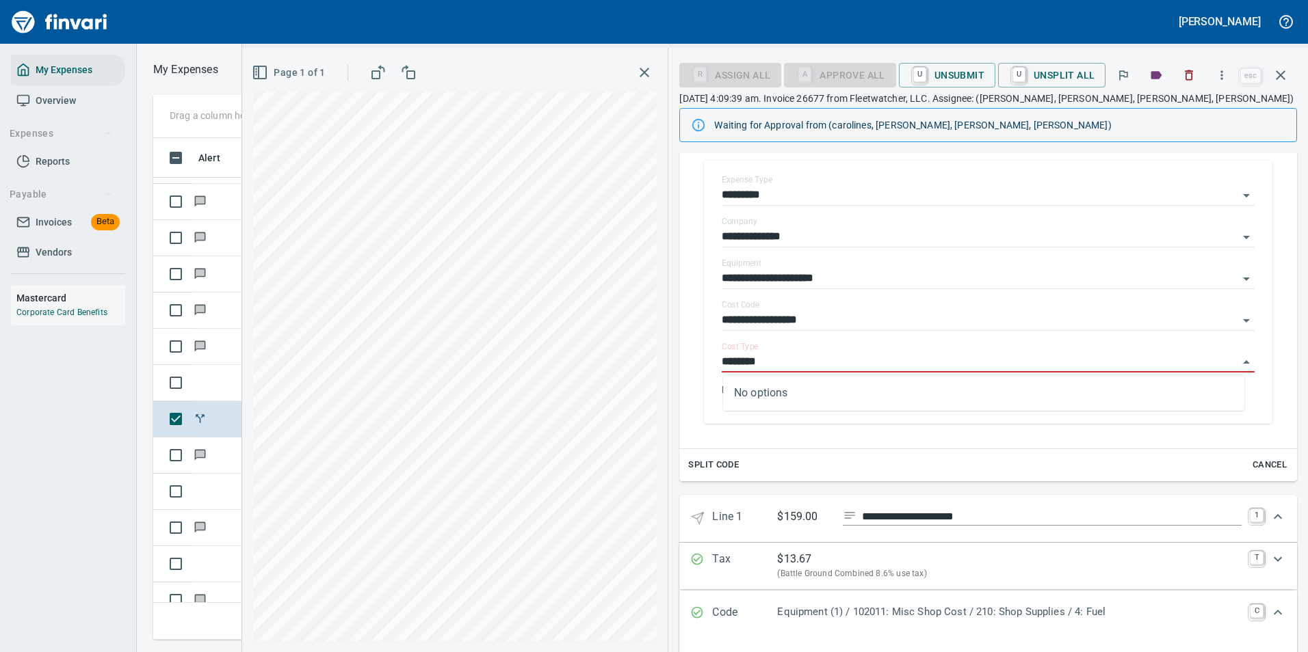
drag, startPoint x: 762, startPoint y: 362, endPoint x: 682, endPoint y: 363, distance: 79.3
click at [682, 363] on div "**********" at bounding box center [988, 295] width 618 height 307
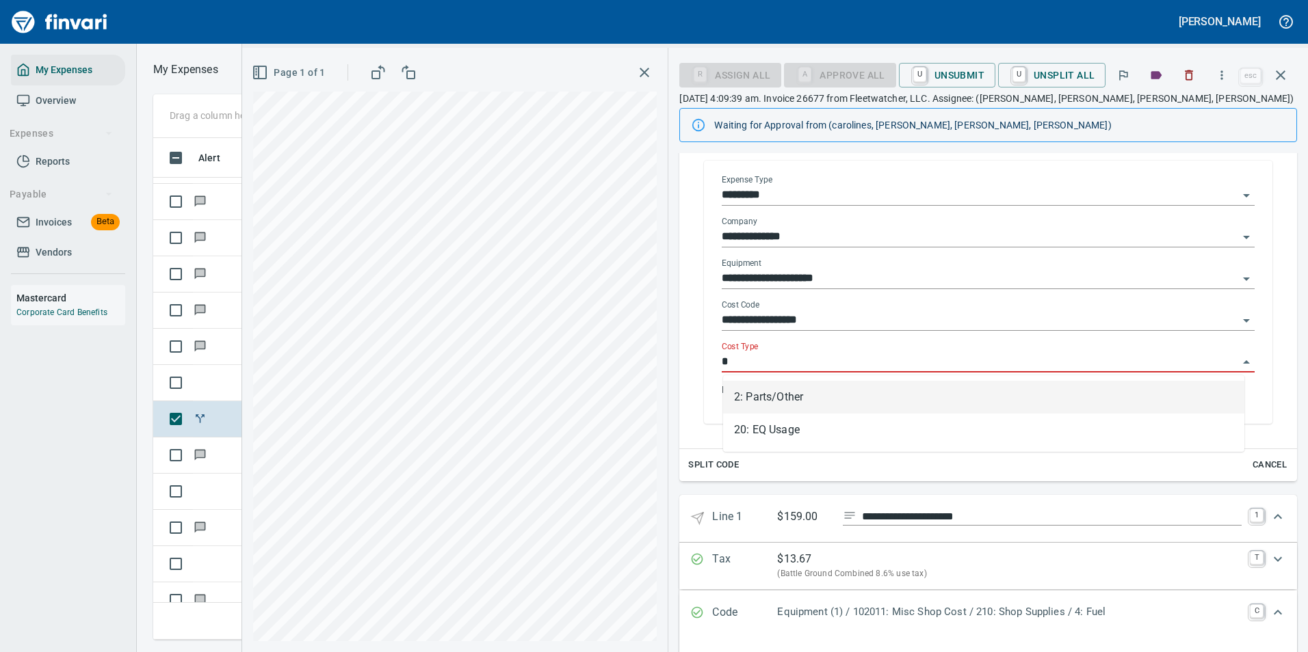
drag, startPoint x: 760, startPoint y: 399, endPoint x: 794, endPoint y: 405, distance: 34.0
click at [769, 395] on li "2: Parts/Other" at bounding box center [983, 397] width 521 height 33
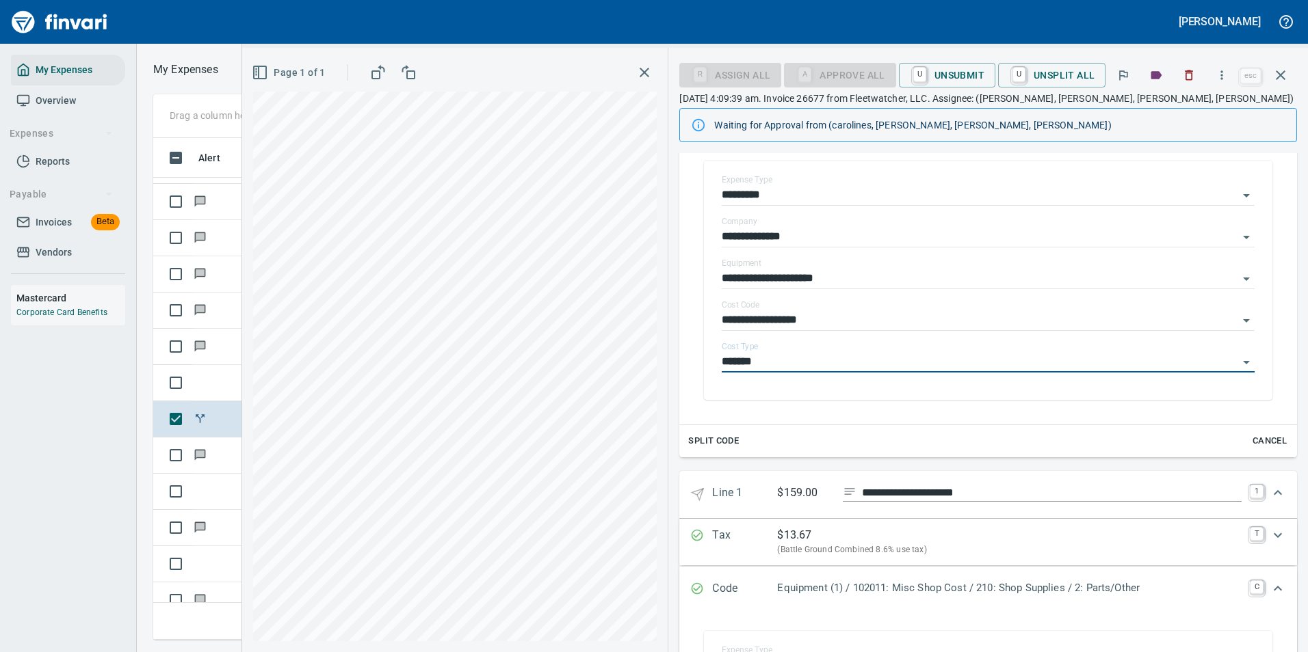
type input "**********"
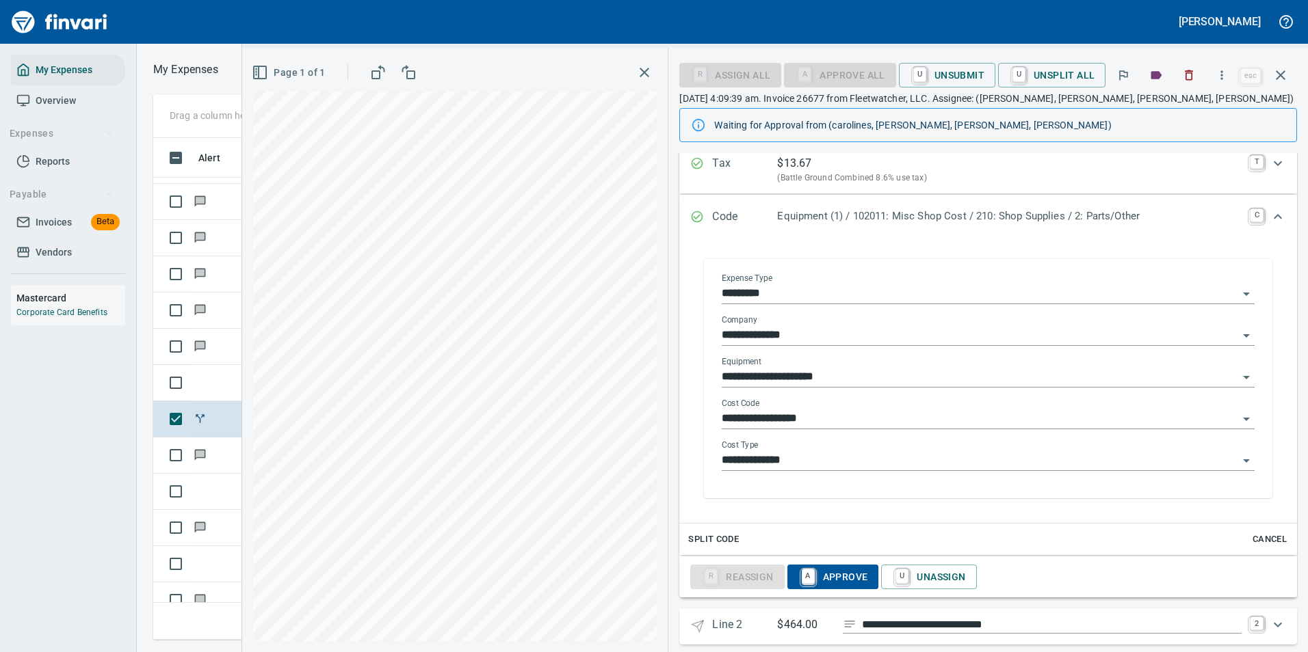
scroll to position [640, 0]
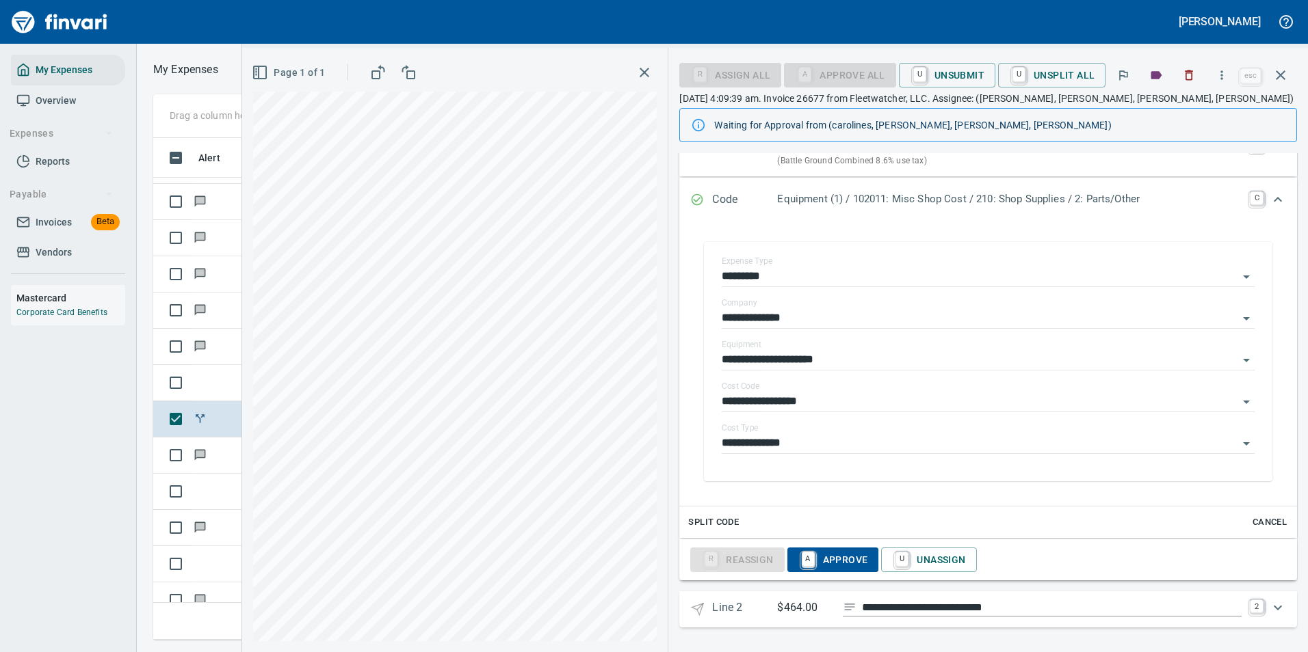
type input "**********"
click at [1273, 609] on icon "Expand" at bounding box center [1277, 608] width 8 height 5
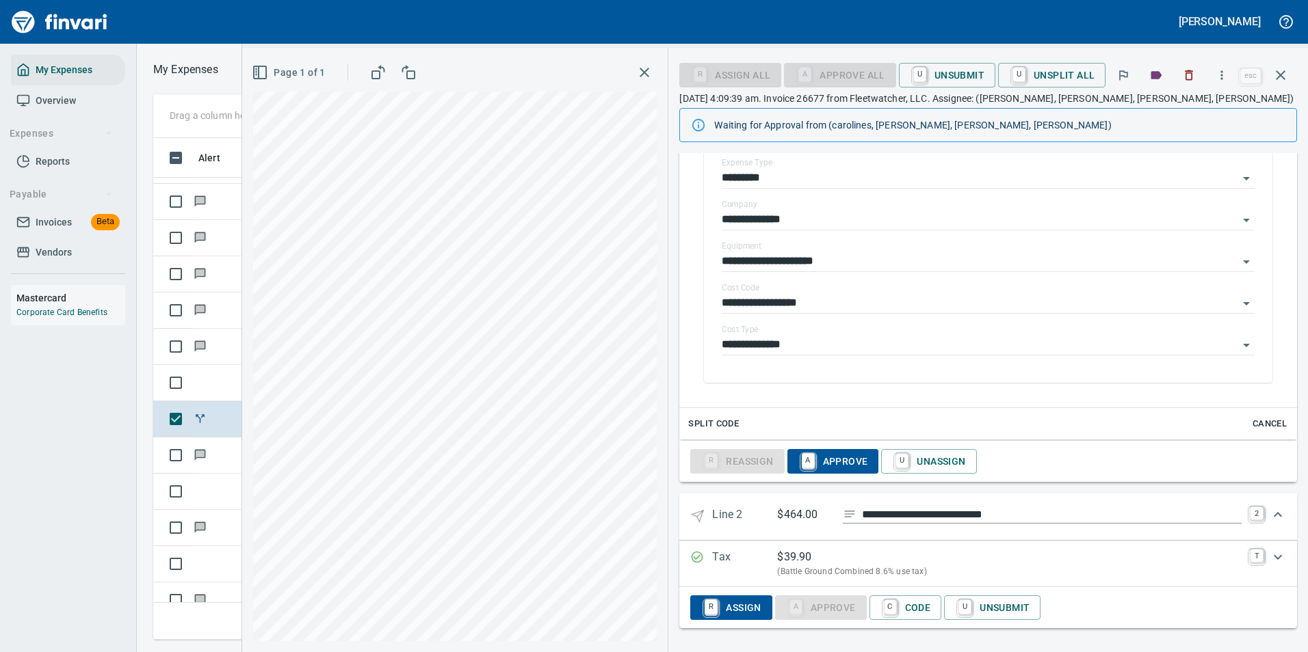
scroll to position [739, 0]
click at [901, 605] on span "C Code" at bounding box center [905, 607] width 51 height 23
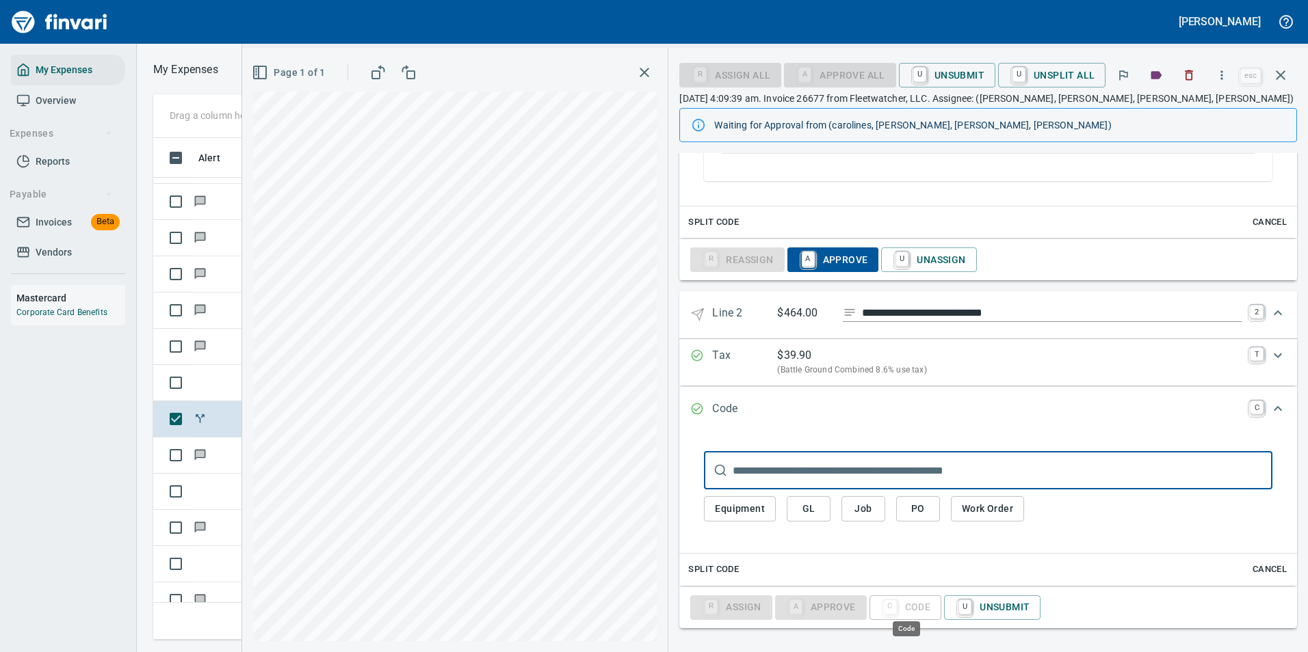
scroll to position [481, 776]
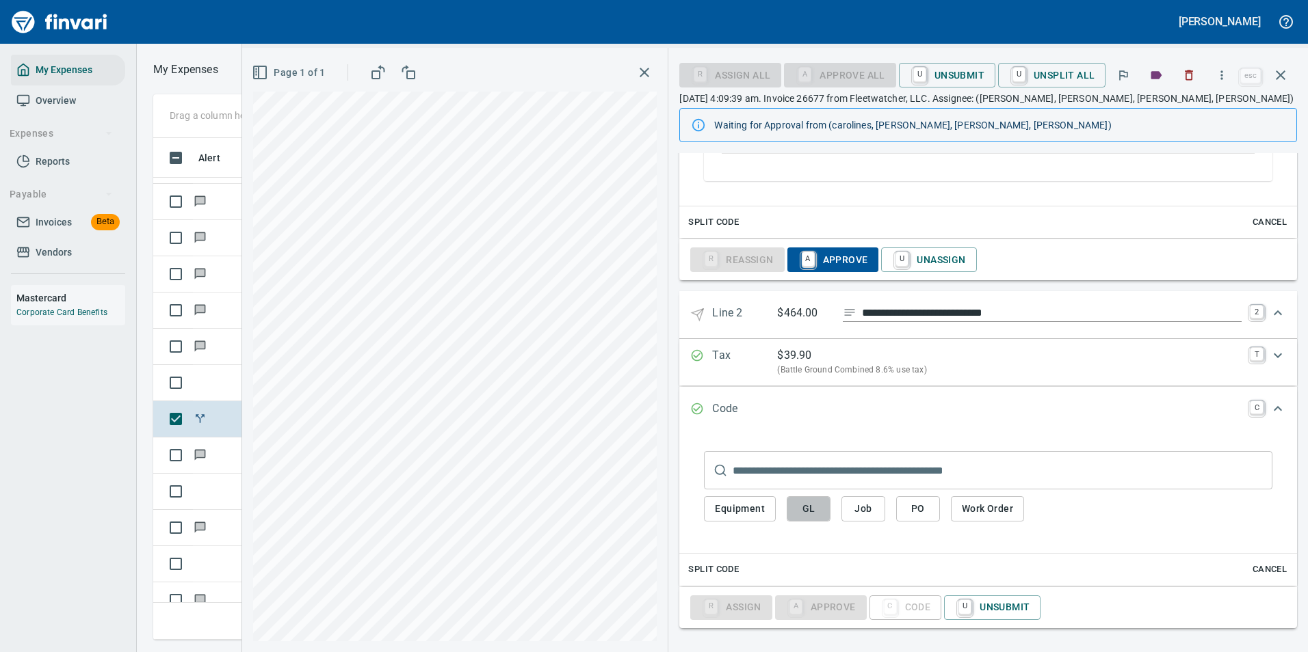
click at [802, 513] on span "GL" at bounding box center [808, 509] width 22 height 17
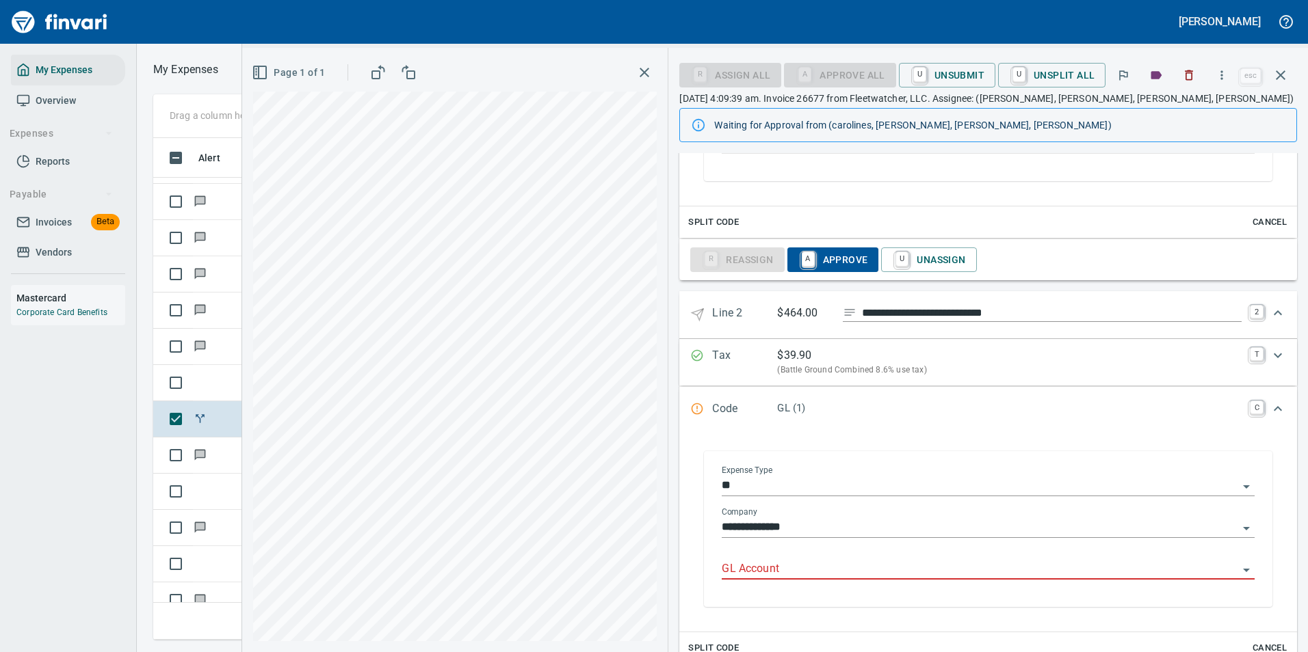
click at [767, 568] on input "GL Account" at bounding box center [979, 569] width 516 height 19
click at [763, 598] on li "7100.60.10: EQ Shop Supplies" at bounding box center [983, 604] width 521 height 33
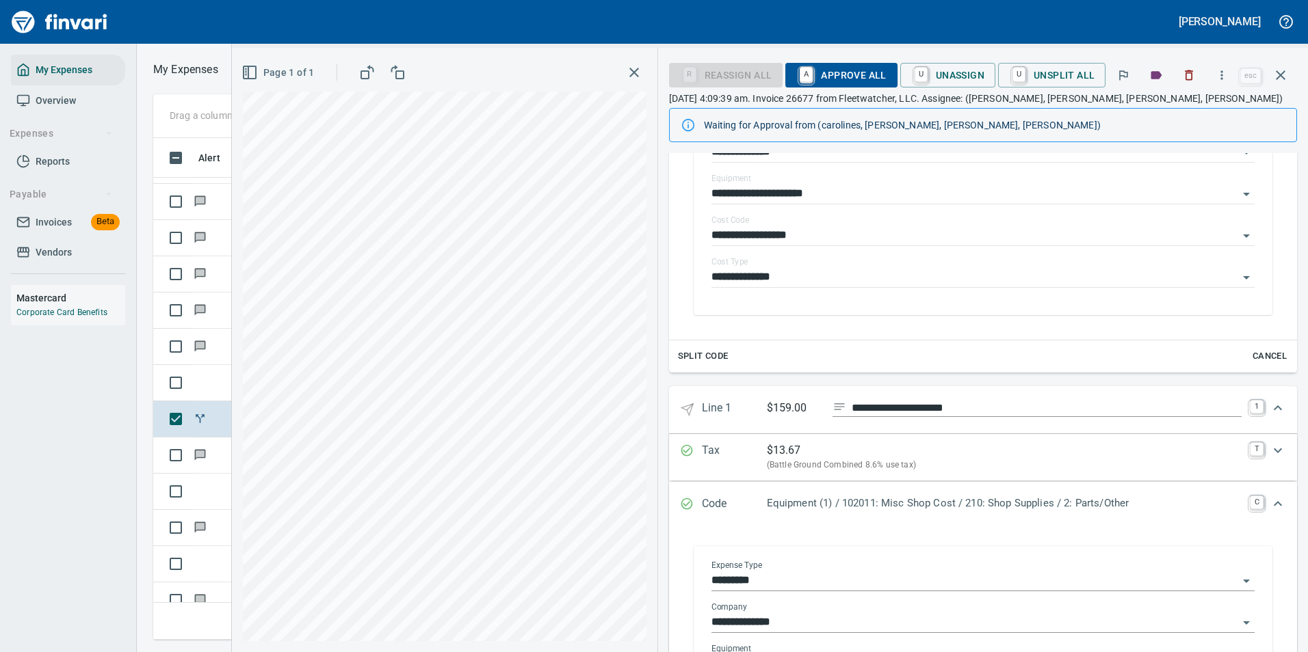
scroll to position [0, 0]
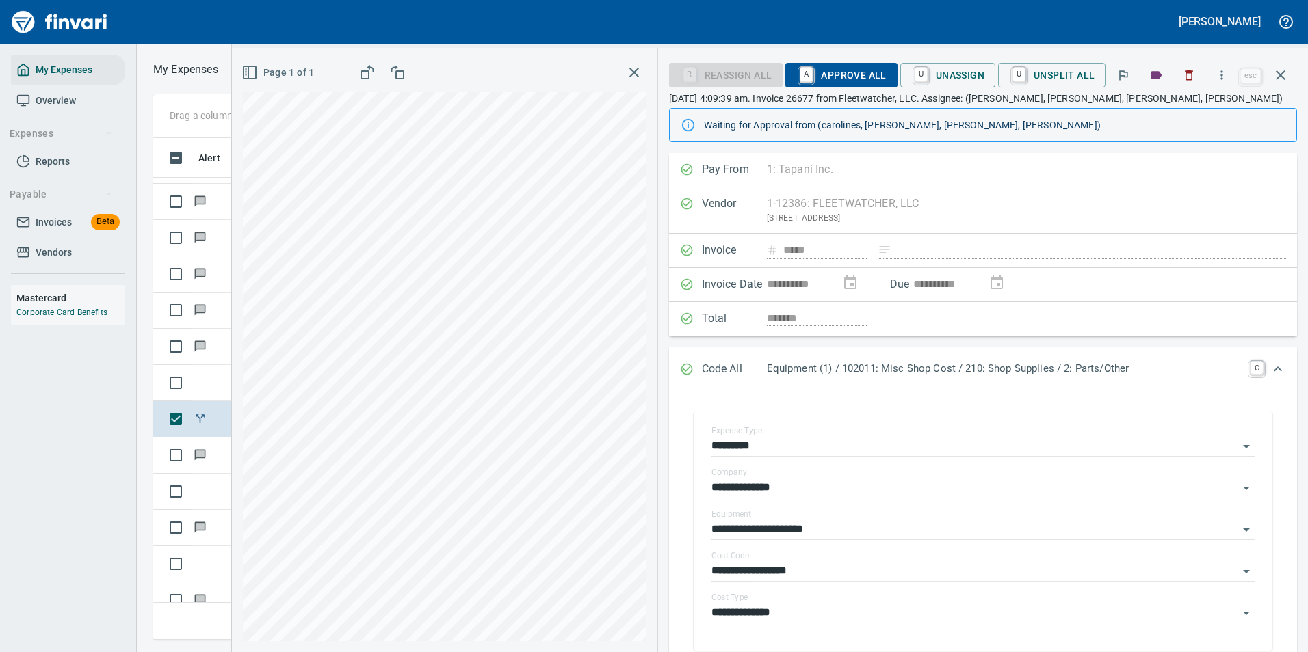
type input "**********"
click at [817, 83] on span "A Approve All" at bounding box center [841, 75] width 90 height 23
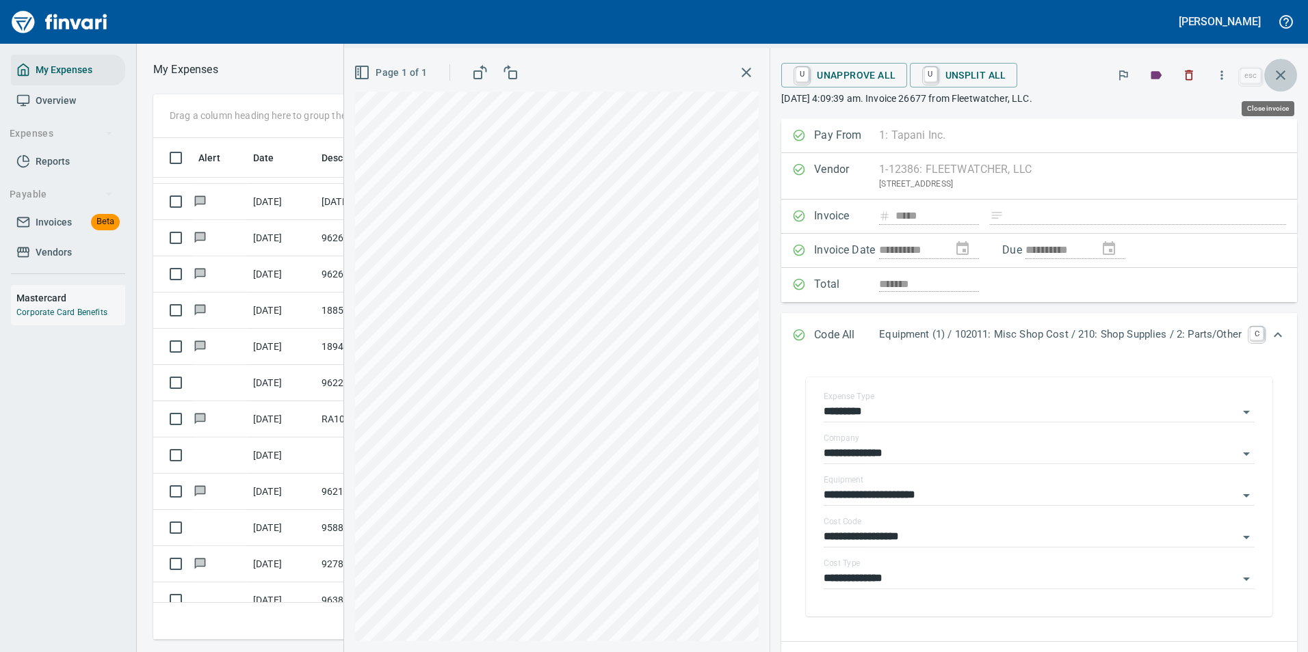
click at [1270, 75] on button "button" at bounding box center [1280, 75] width 33 height 33
